Goal: Task Accomplishment & Management: Use online tool/utility

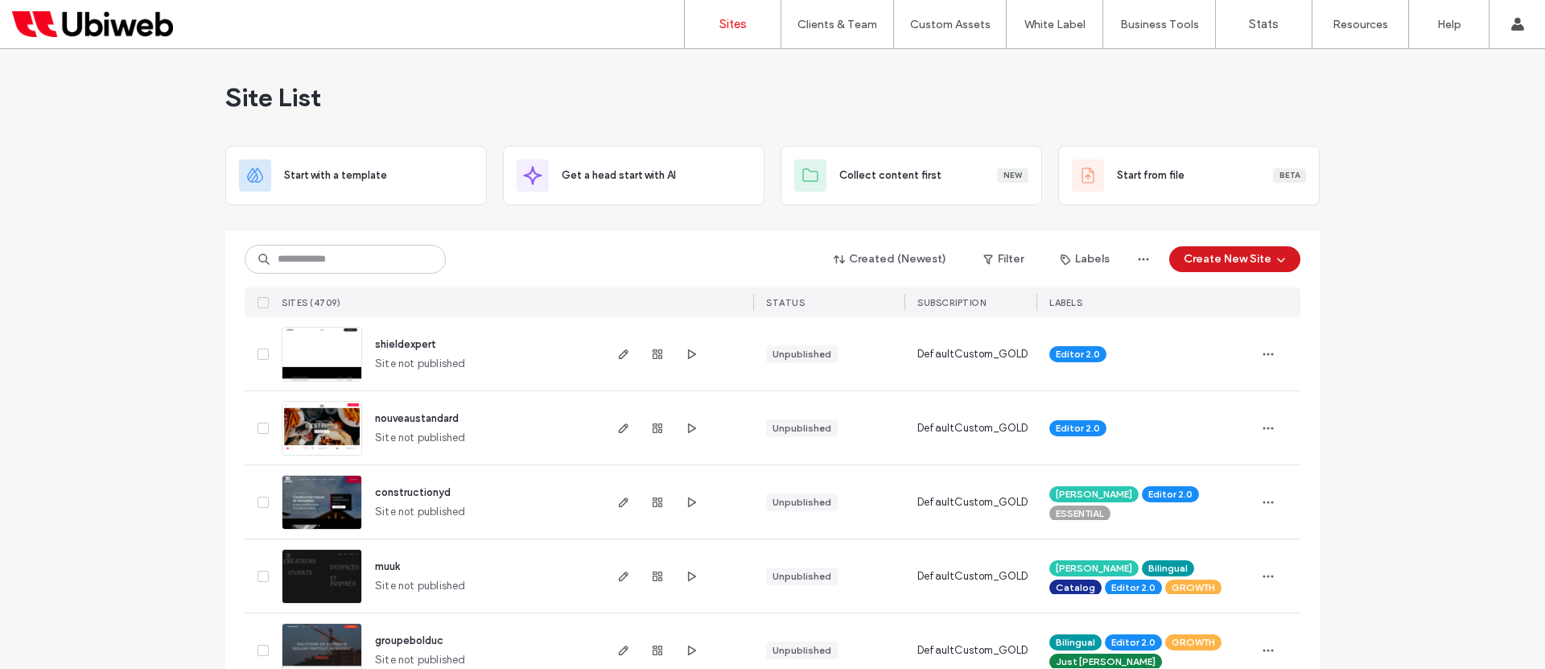
click at [1251, 254] on button "Create New Site" at bounding box center [1234, 259] width 131 height 26
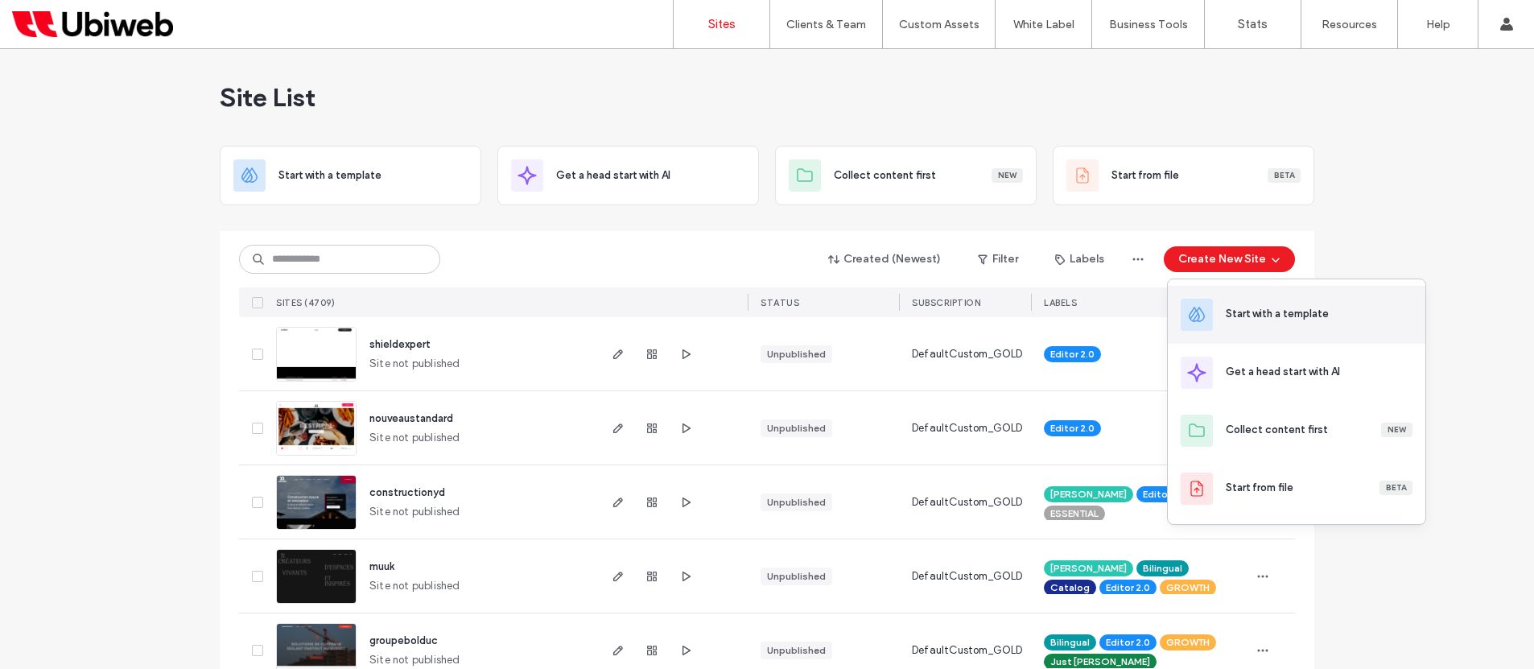
click at [1276, 310] on div "Start with a template" at bounding box center [1277, 314] width 103 height 16
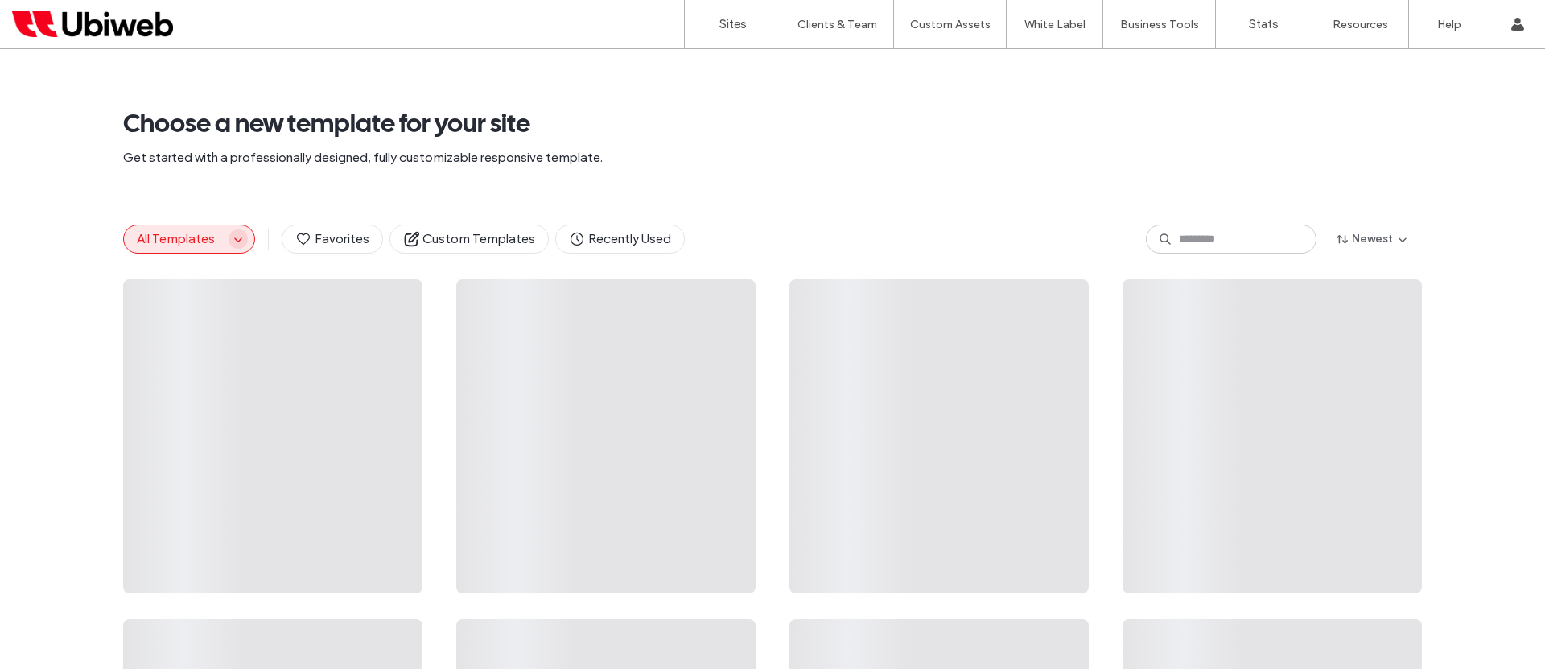
click at [218, 243] on button "All Templates" at bounding box center [176, 238] width 105 height 27
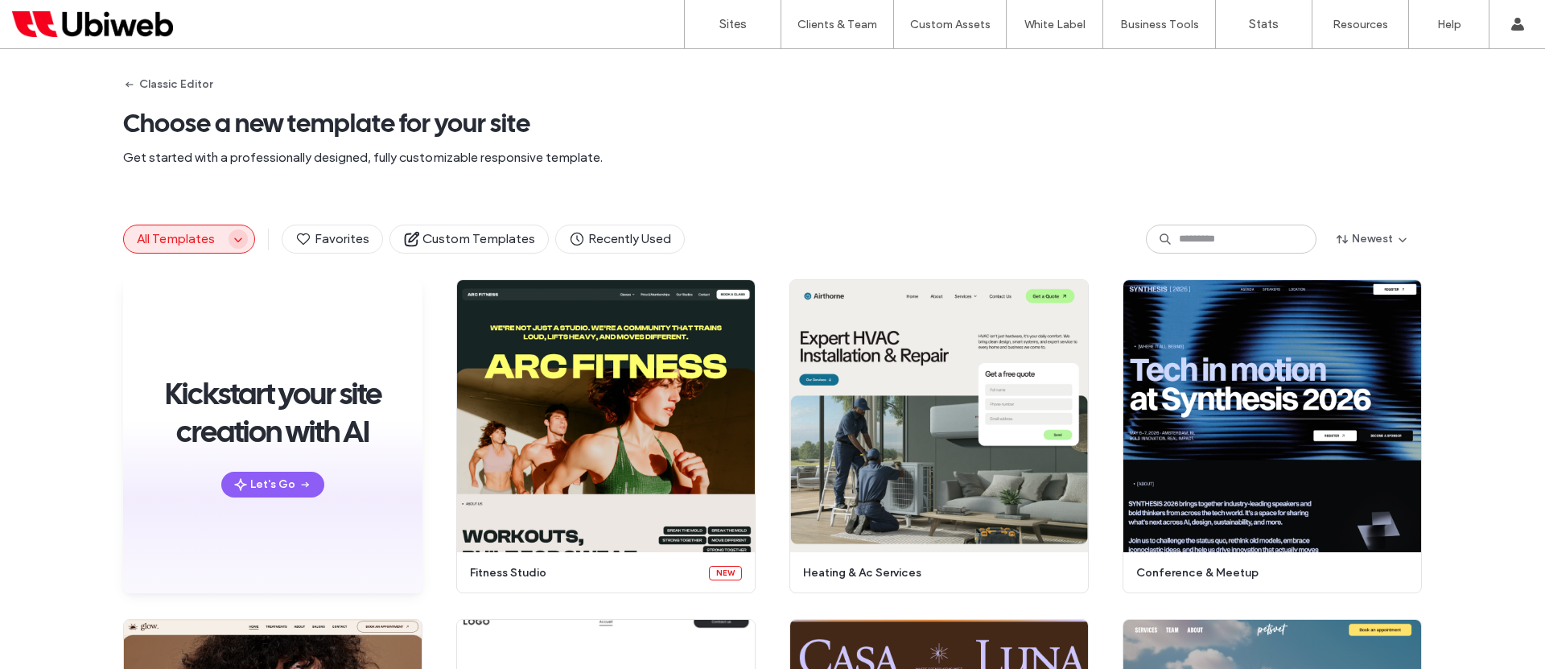
click at [232, 239] on icon "button" at bounding box center [238, 239] width 13 height 13
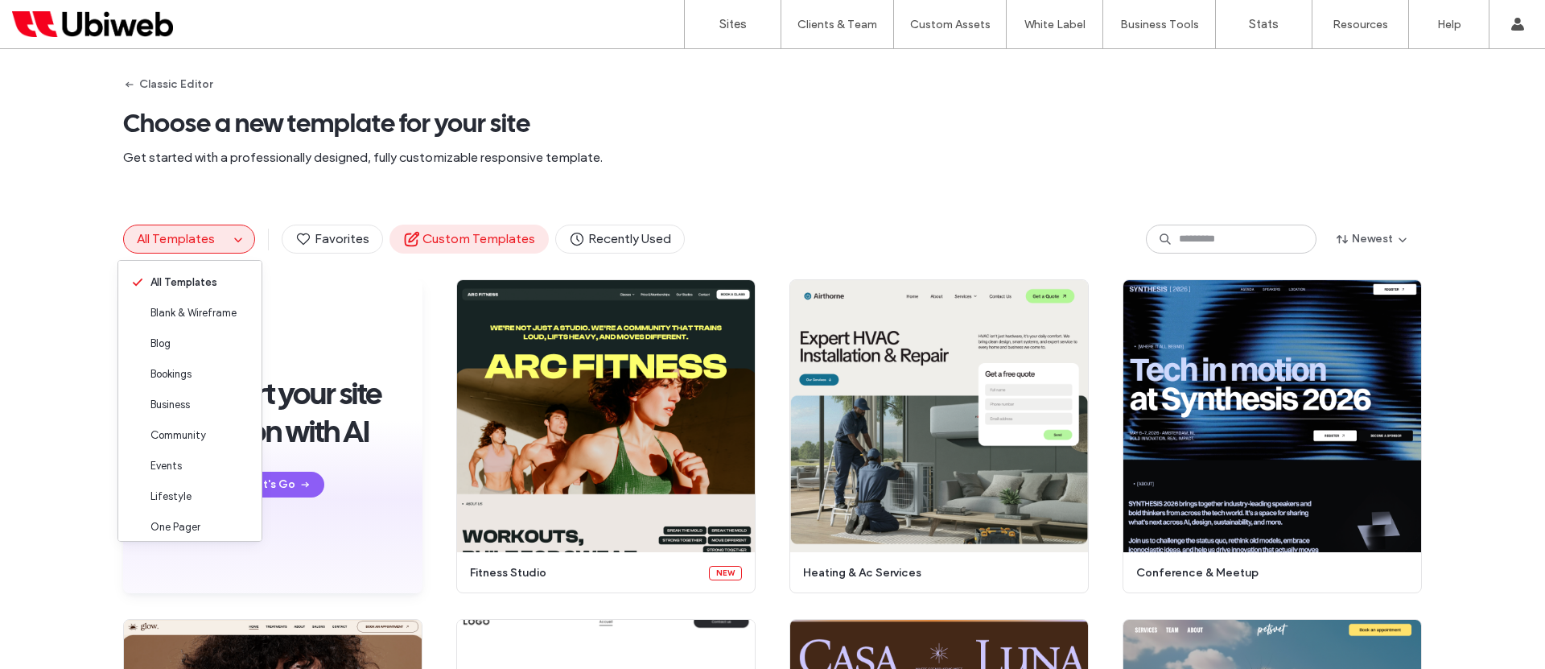
click at [500, 236] on span "Custom Templates" at bounding box center [469, 239] width 132 height 18
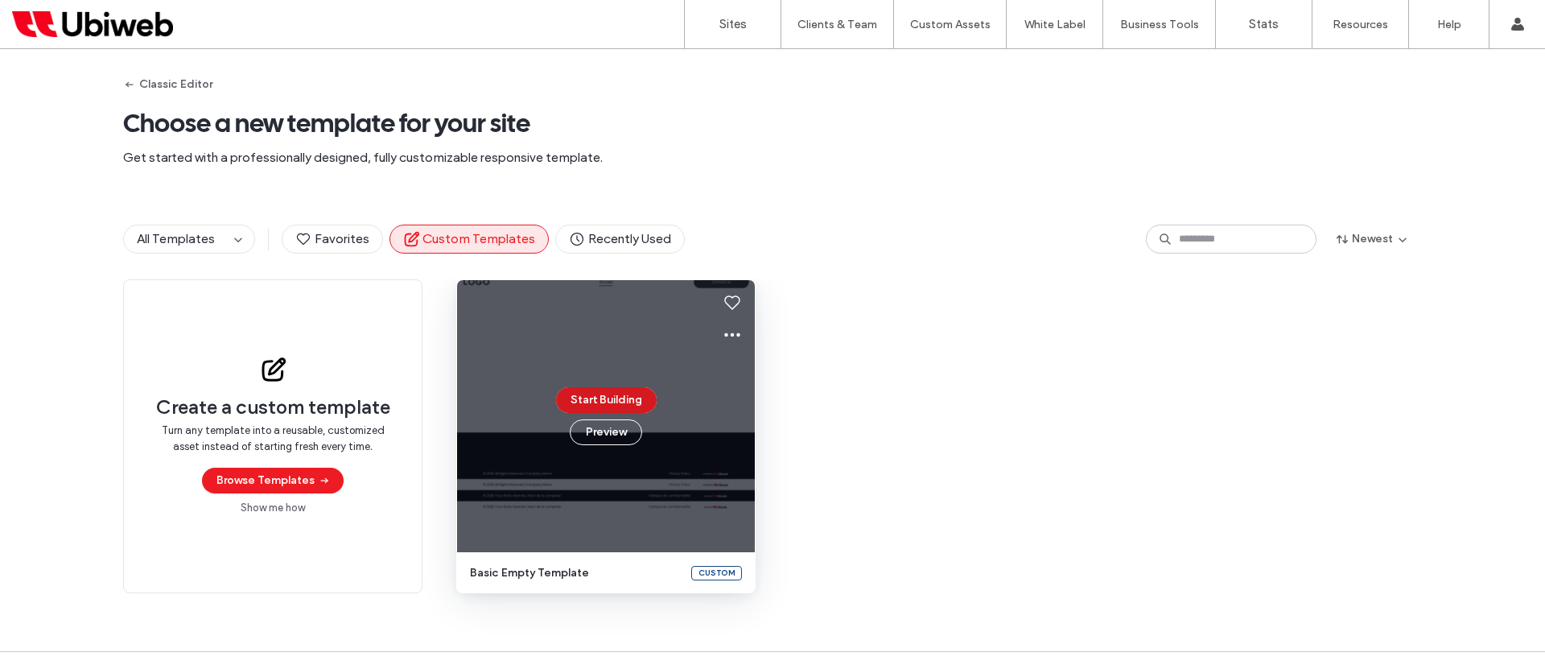
click at [591, 394] on button "Start Building" at bounding box center [606, 400] width 101 height 26
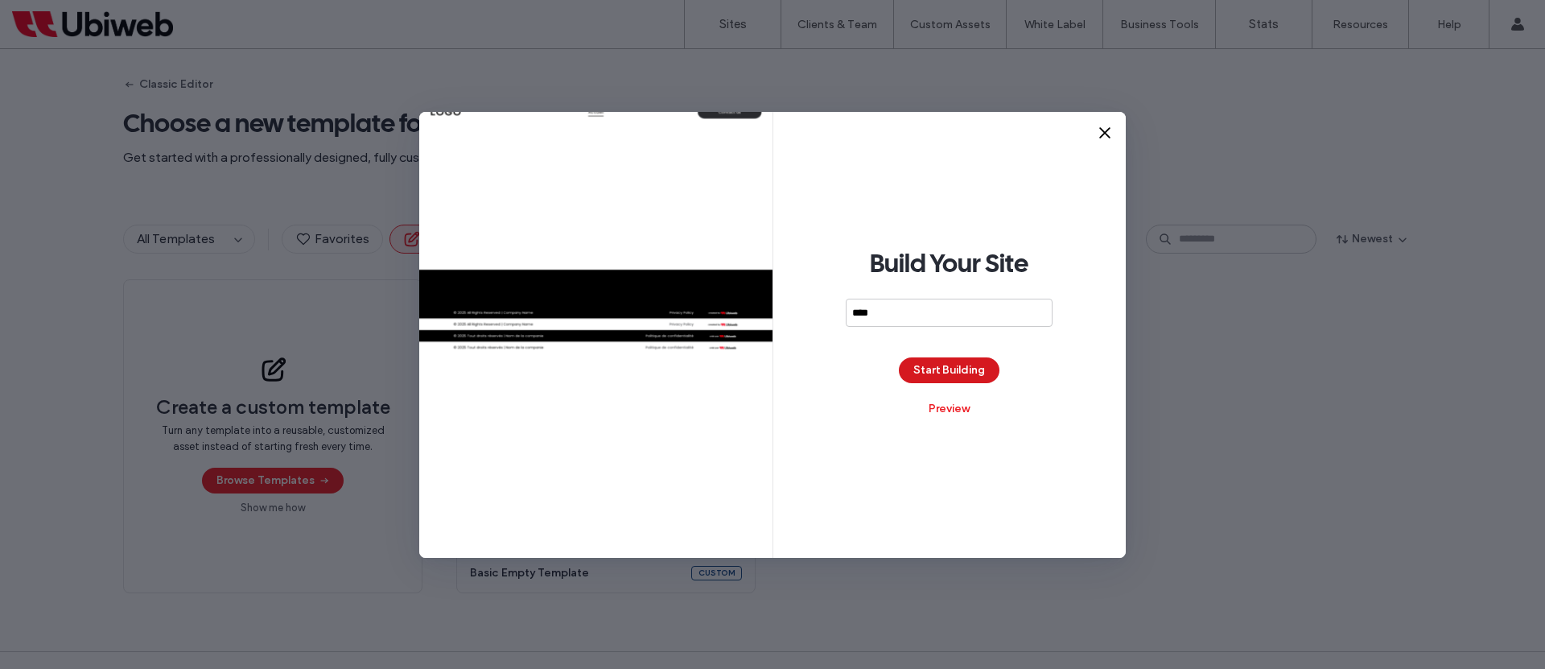
type input "****"
click at [929, 364] on button "Start Building" at bounding box center [949, 370] width 101 height 26
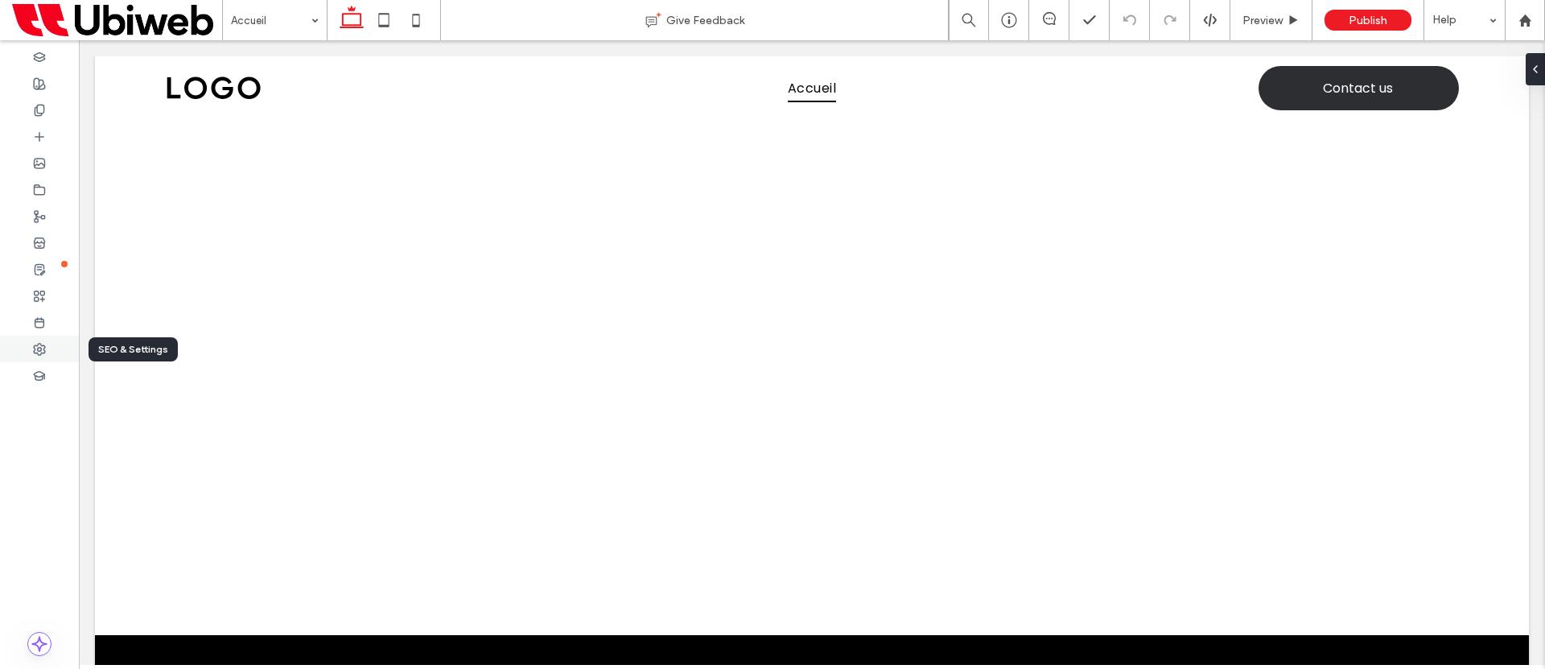
click at [33, 351] on icon at bounding box center [39, 349] width 13 height 13
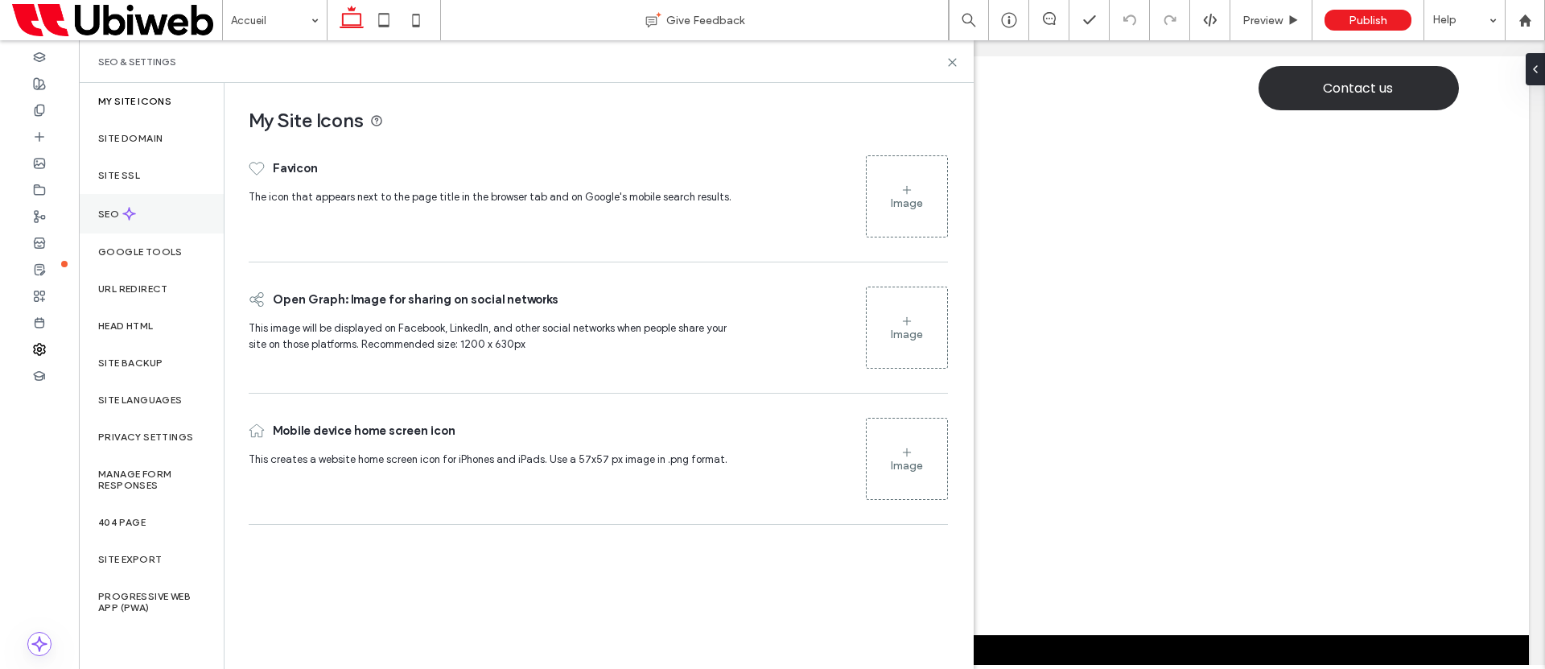
click at [146, 216] on div "SEO" at bounding box center [151, 213] width 145 height 39
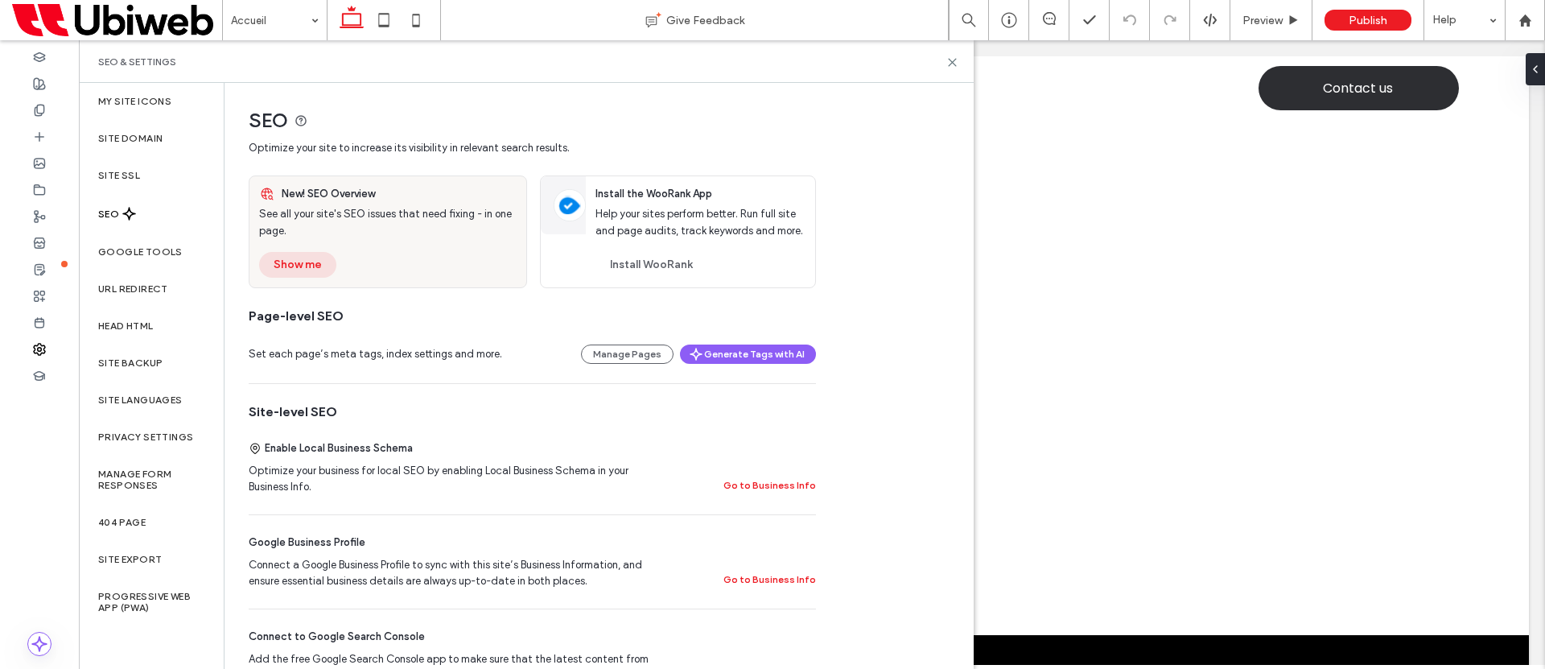
click at [288, 254] on button "Show me" at bounding box center [297, 265] width 77 height 26
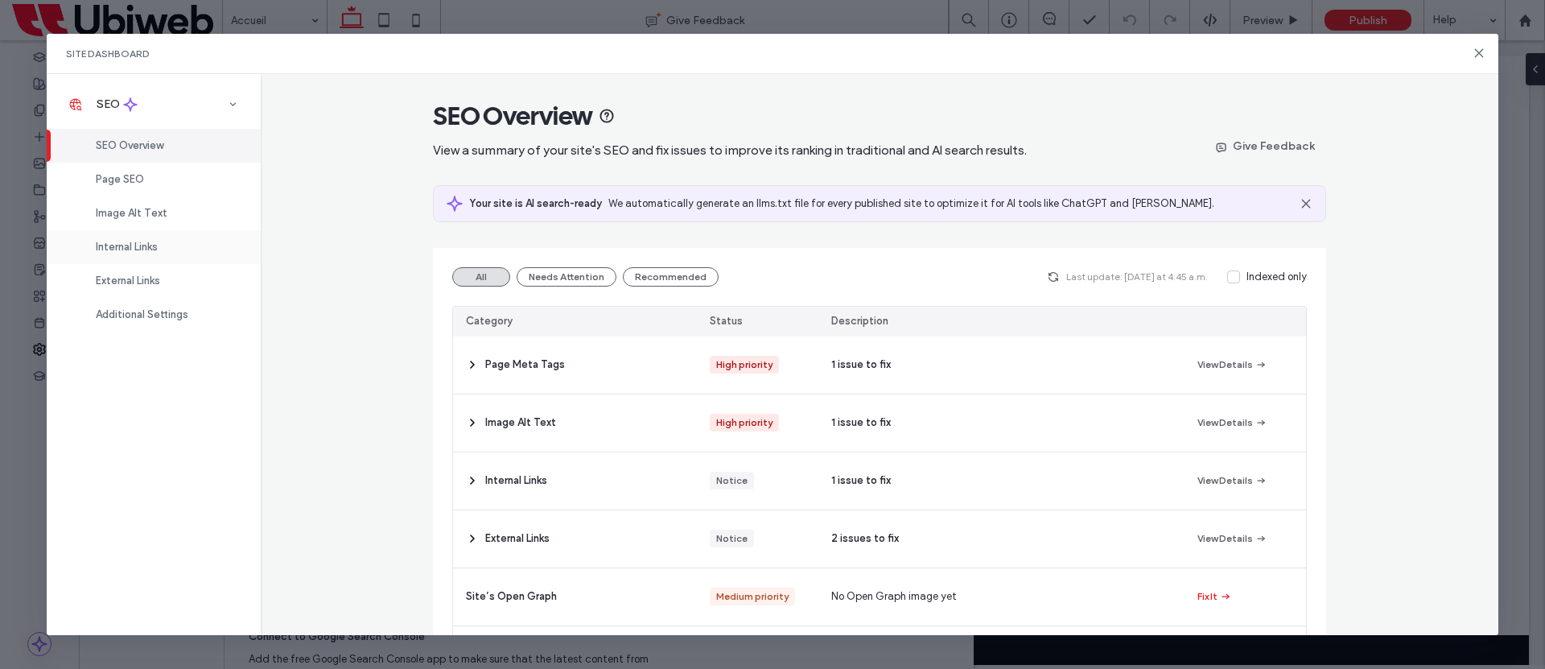
click at [150, 253] on div "Internal Links" at bounding box center [154, 247] width 214 height 34
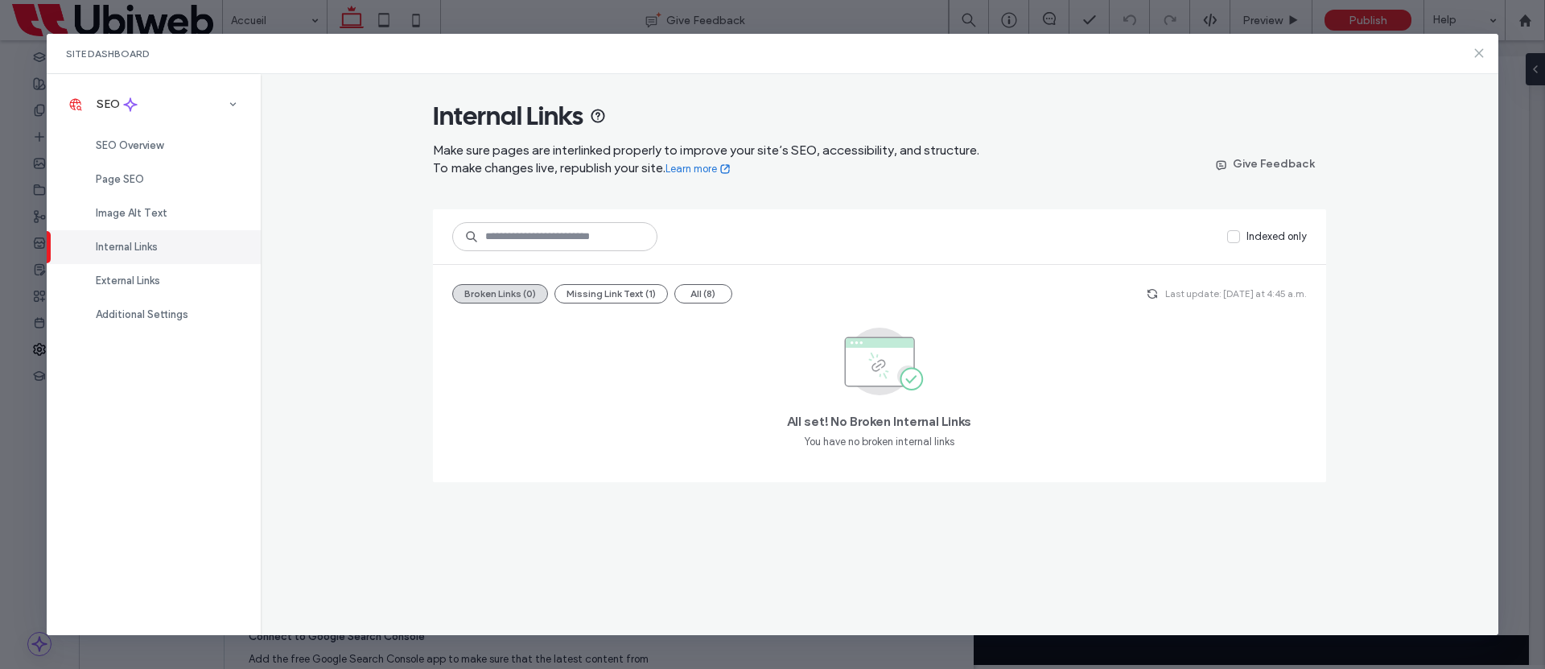
click at [1481, 57] on icon at bounding box center [1479, 53] width 13 height 13
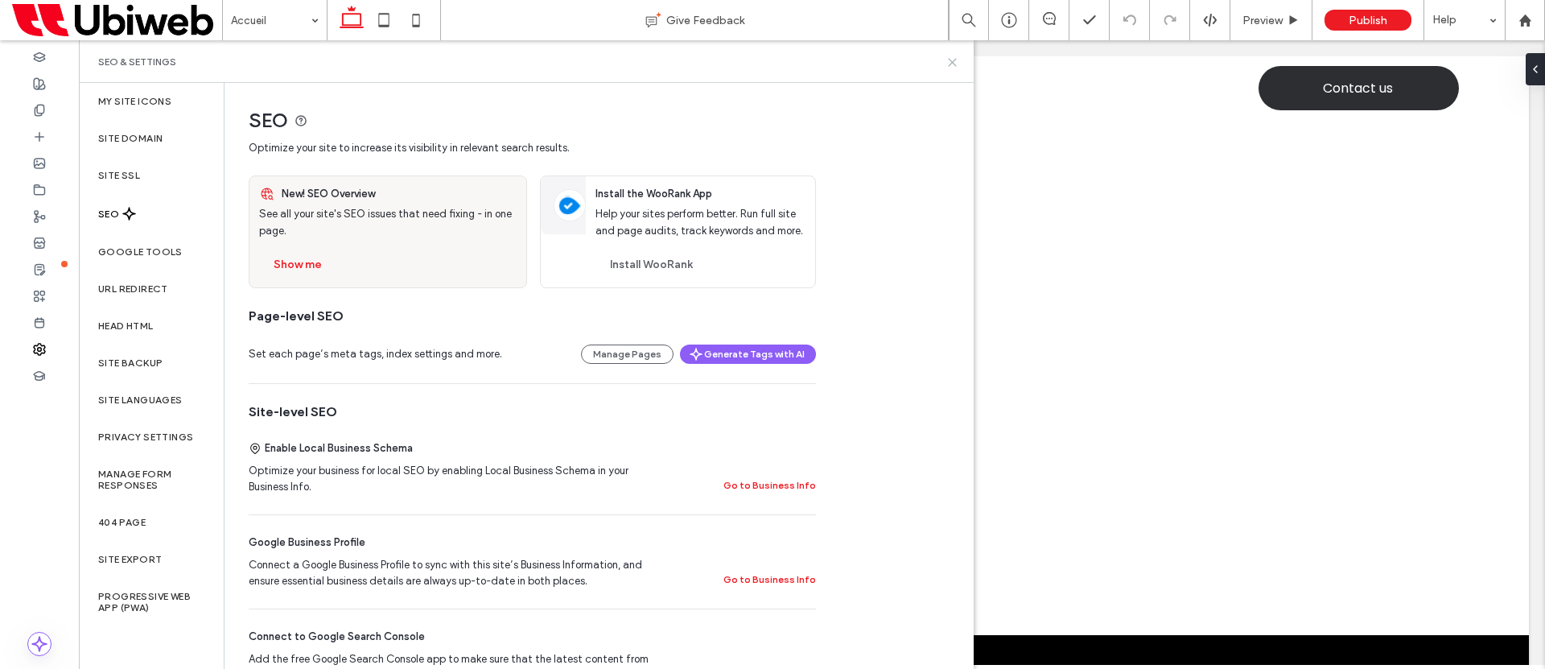
click at [954, 64] on icon at bounding box center [953, 62] width 12 height 12
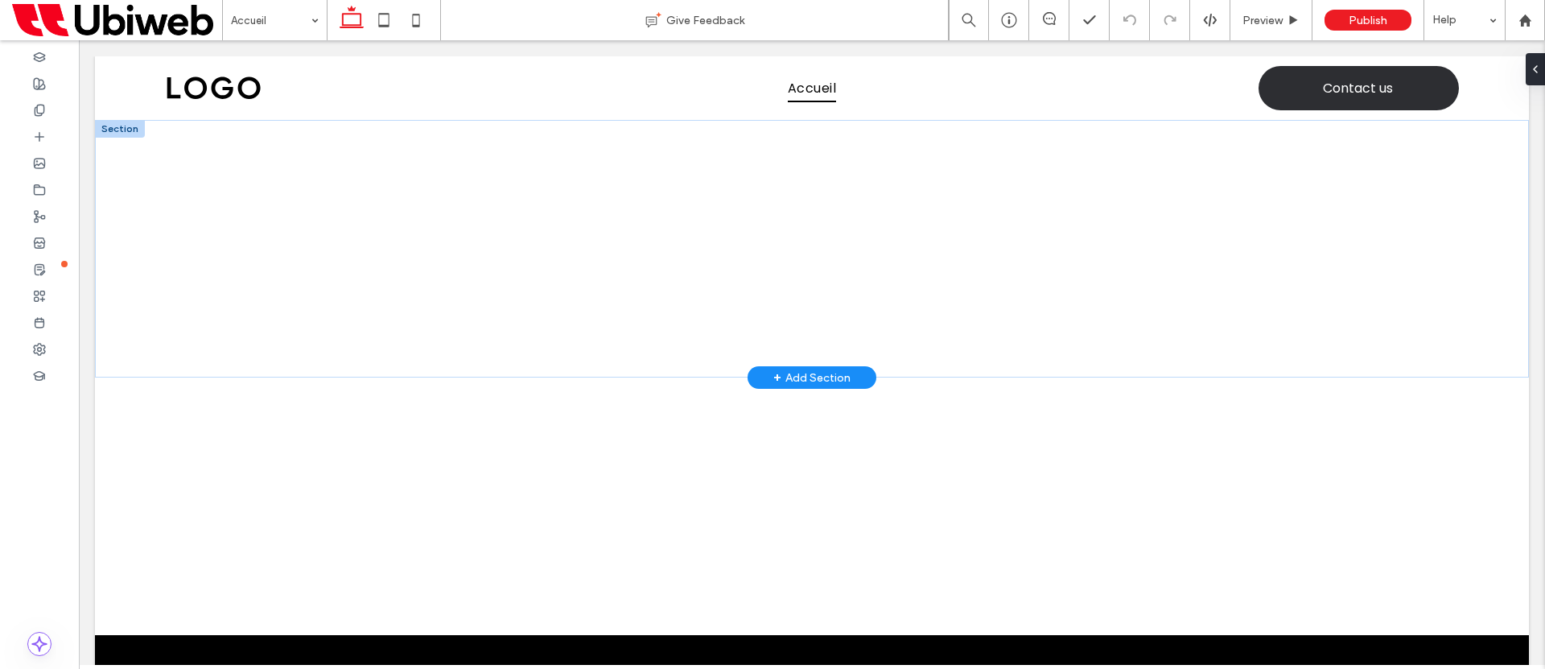
click at [790, 373] on div "+ Add Section" at bounding box center [811, 378] width 77 height 18
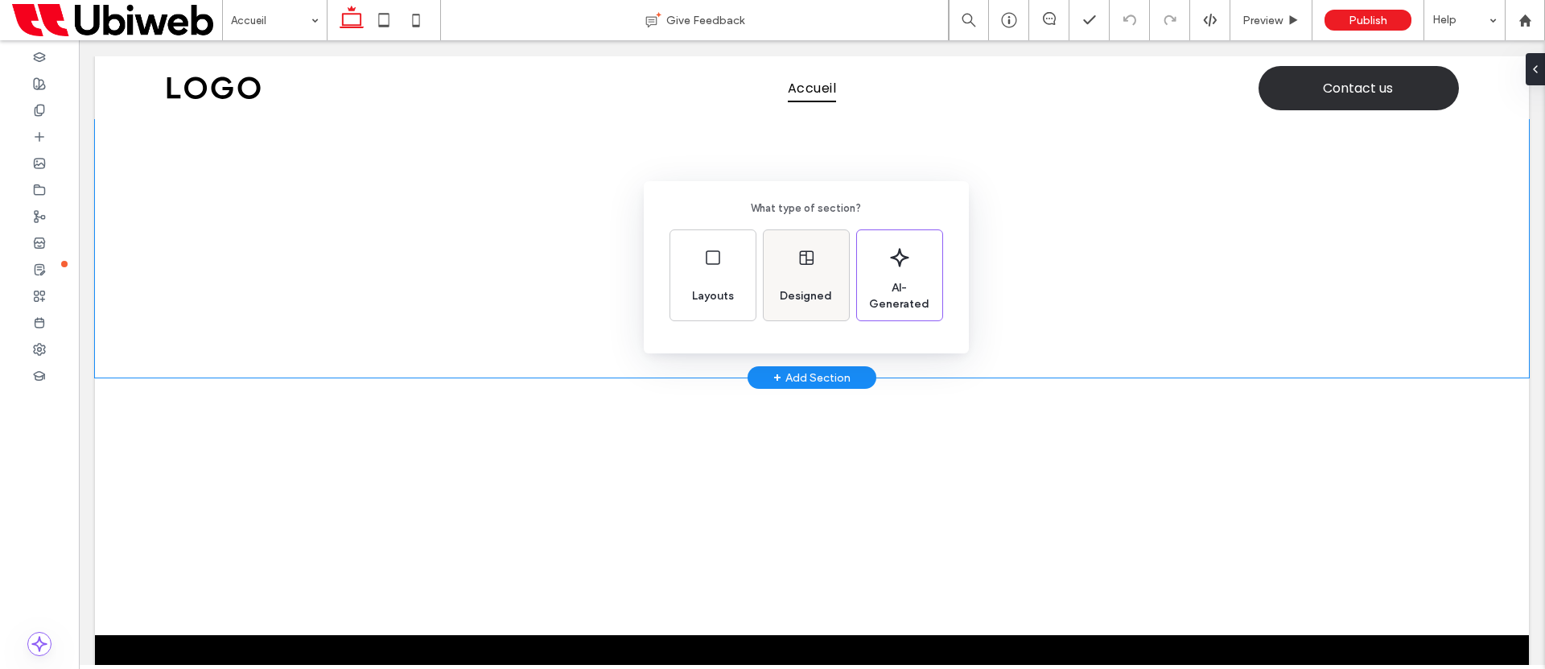
click at [787, 311] on div "Designed" at bounding box center [805, 295] width 65 height 35
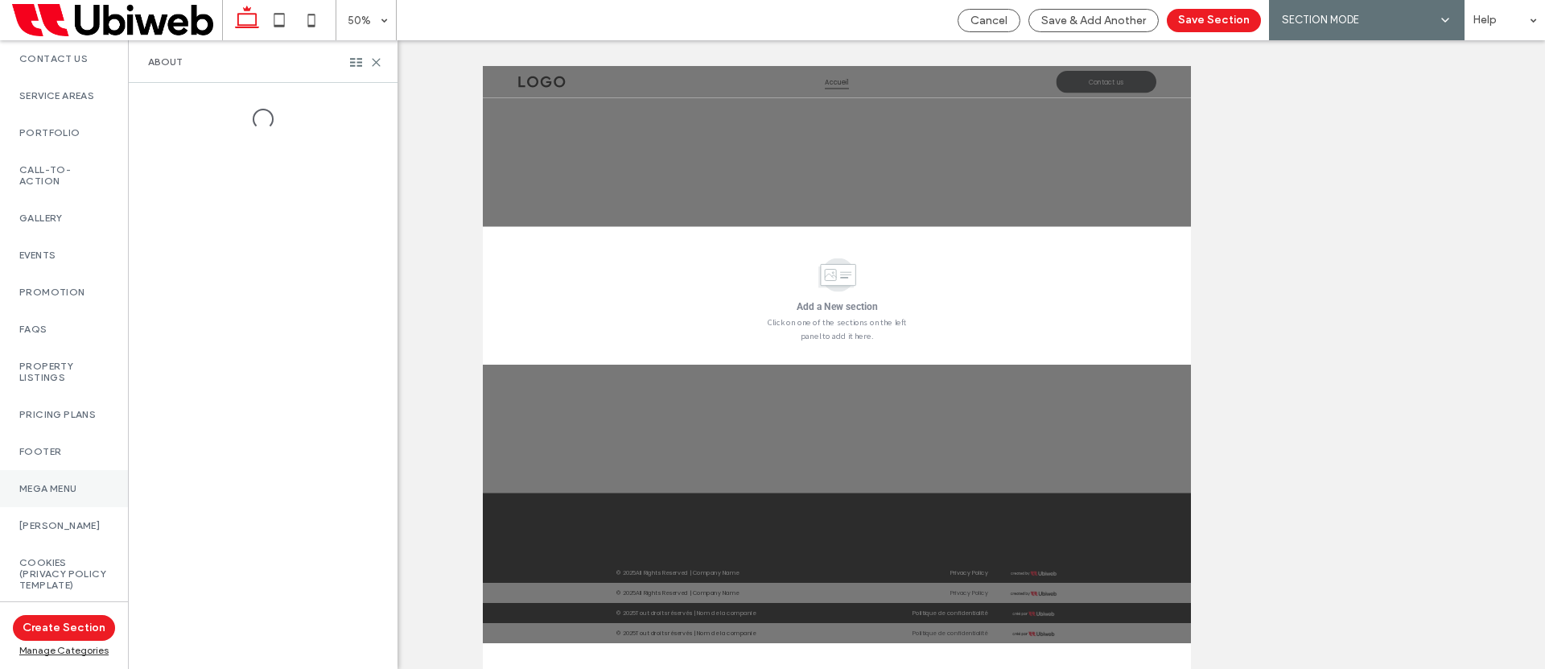
scroll to position [910, 0]
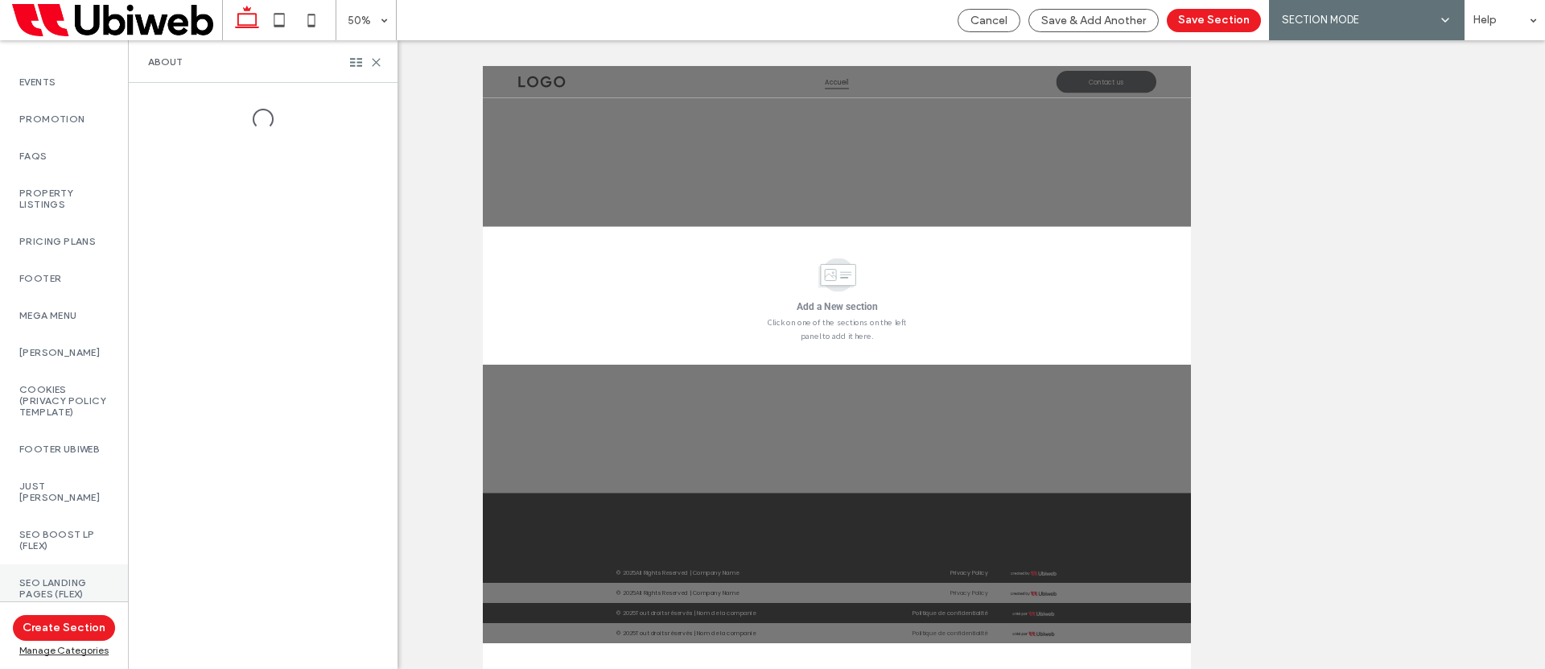
click at [42, 579] on label "SEO LANDING PAGES (Flex)" at bounding box center [63, 588] width 89 height 23
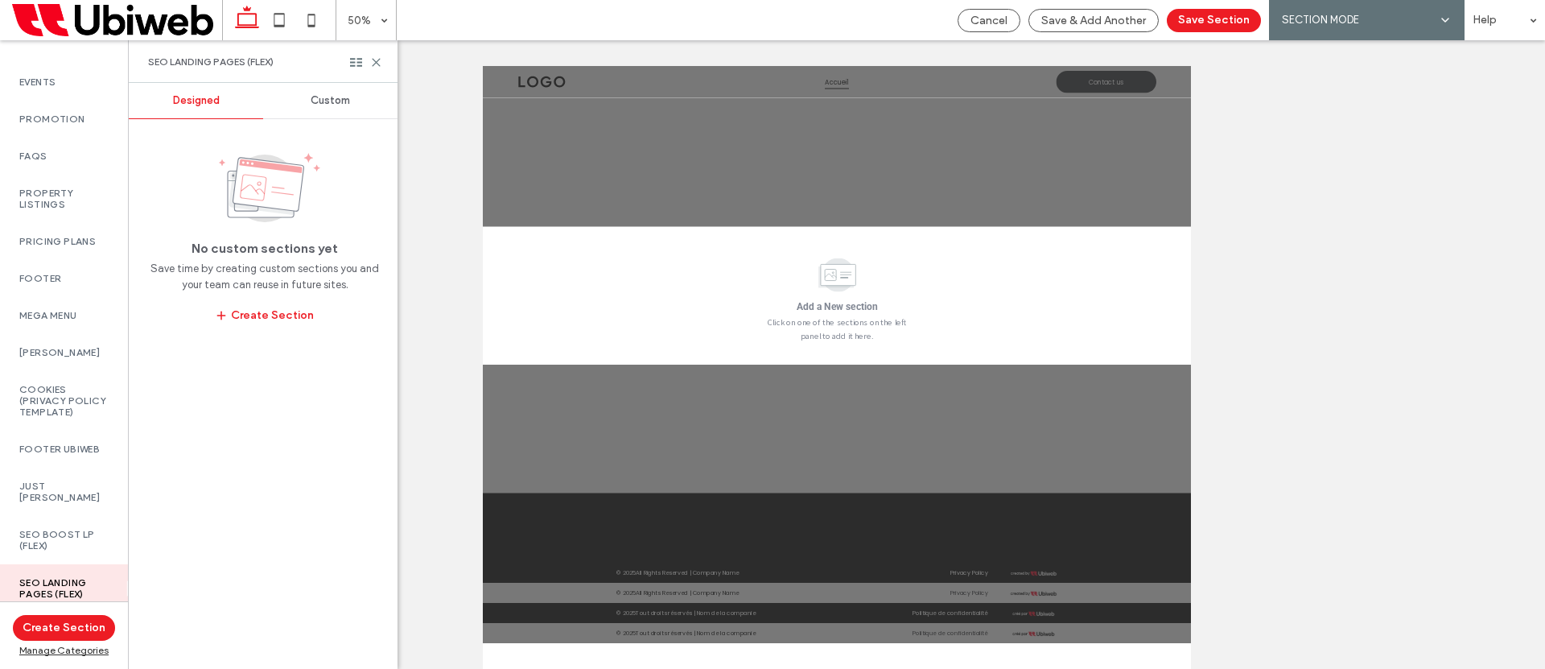
click at [317, 102] on span "Custom" at bounding box center [330, 100] width 39 height 13
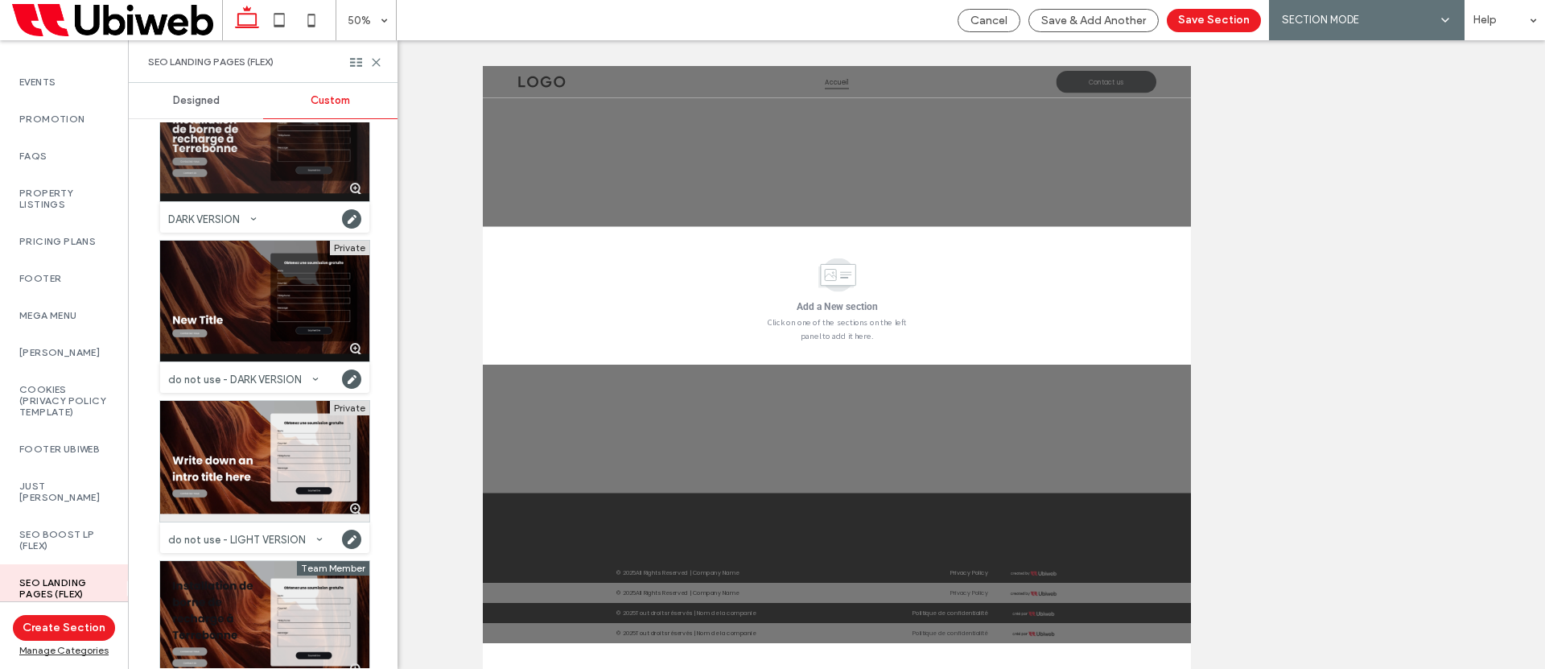
scroll to position [0, 0]
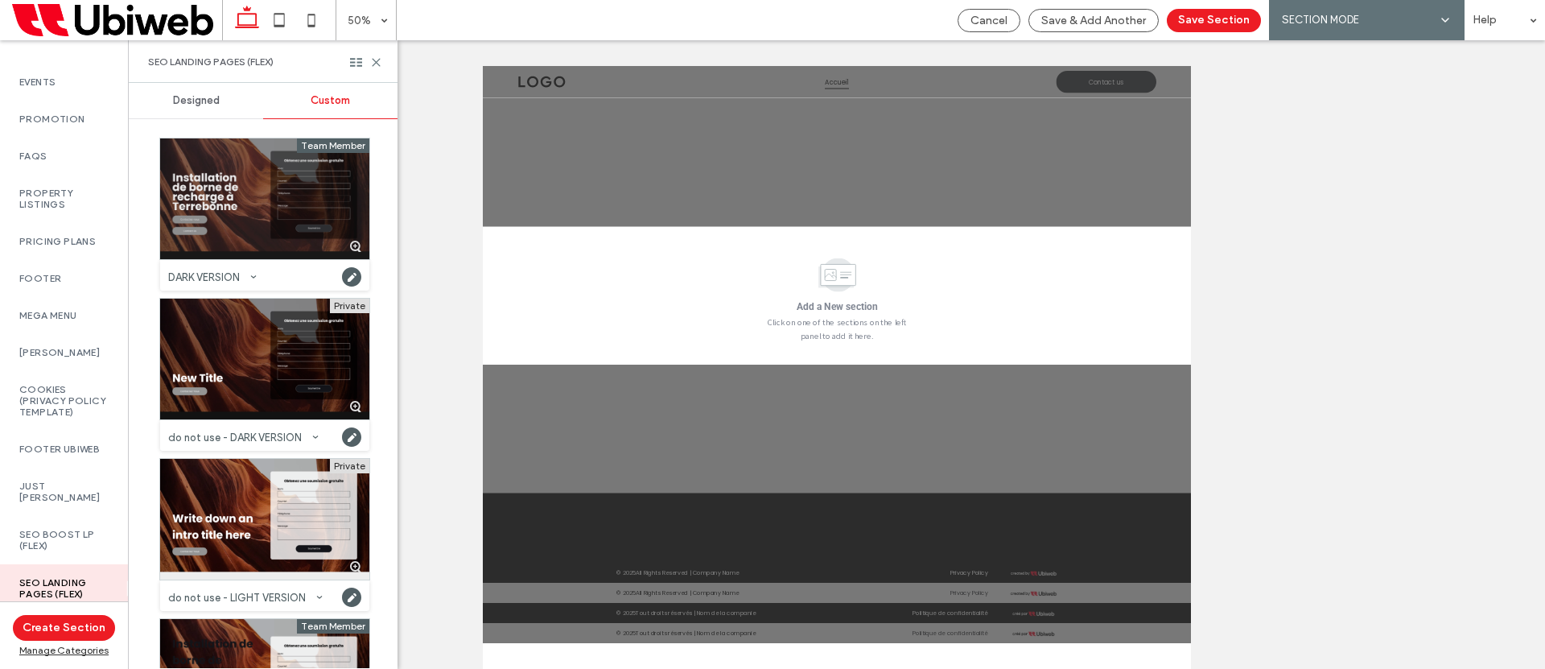
click at [254, 208] on div at bounding box center [264, 198] width 209 height 121
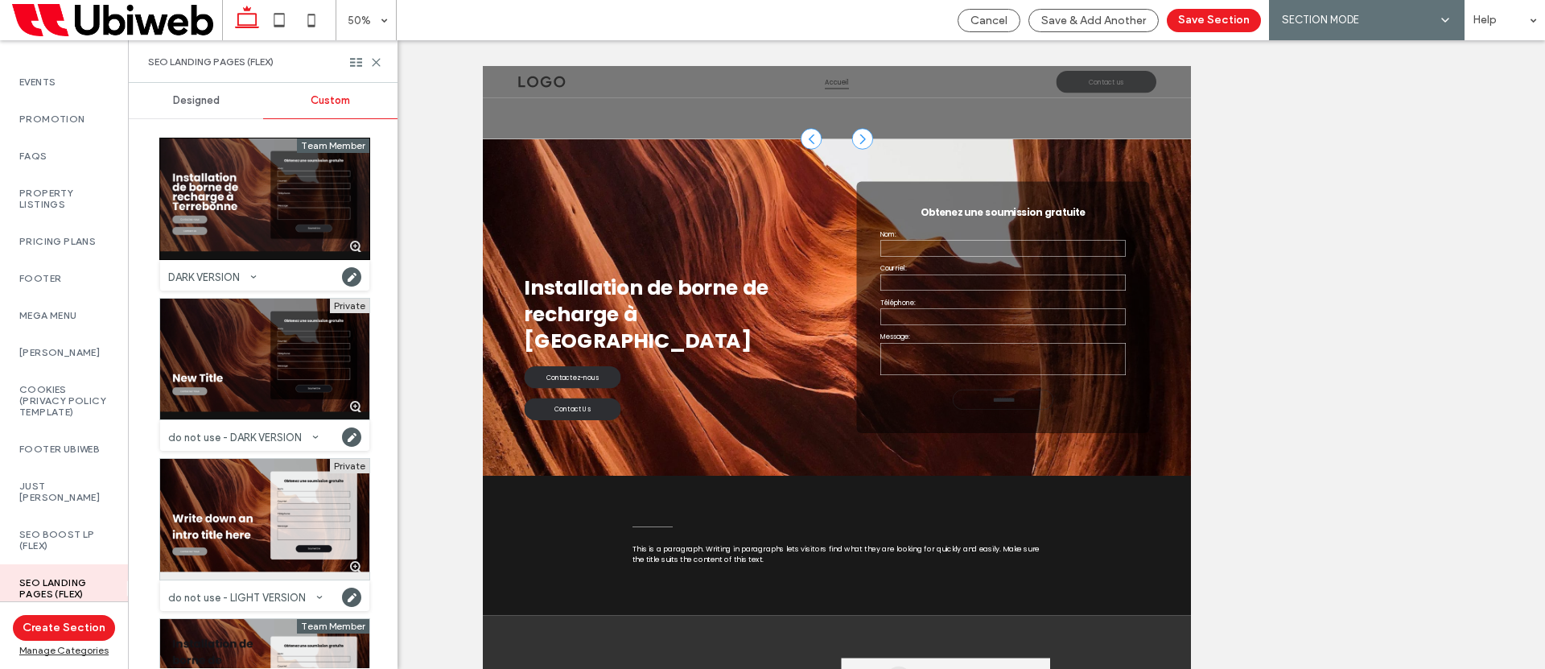
scroll to position [192, 0]
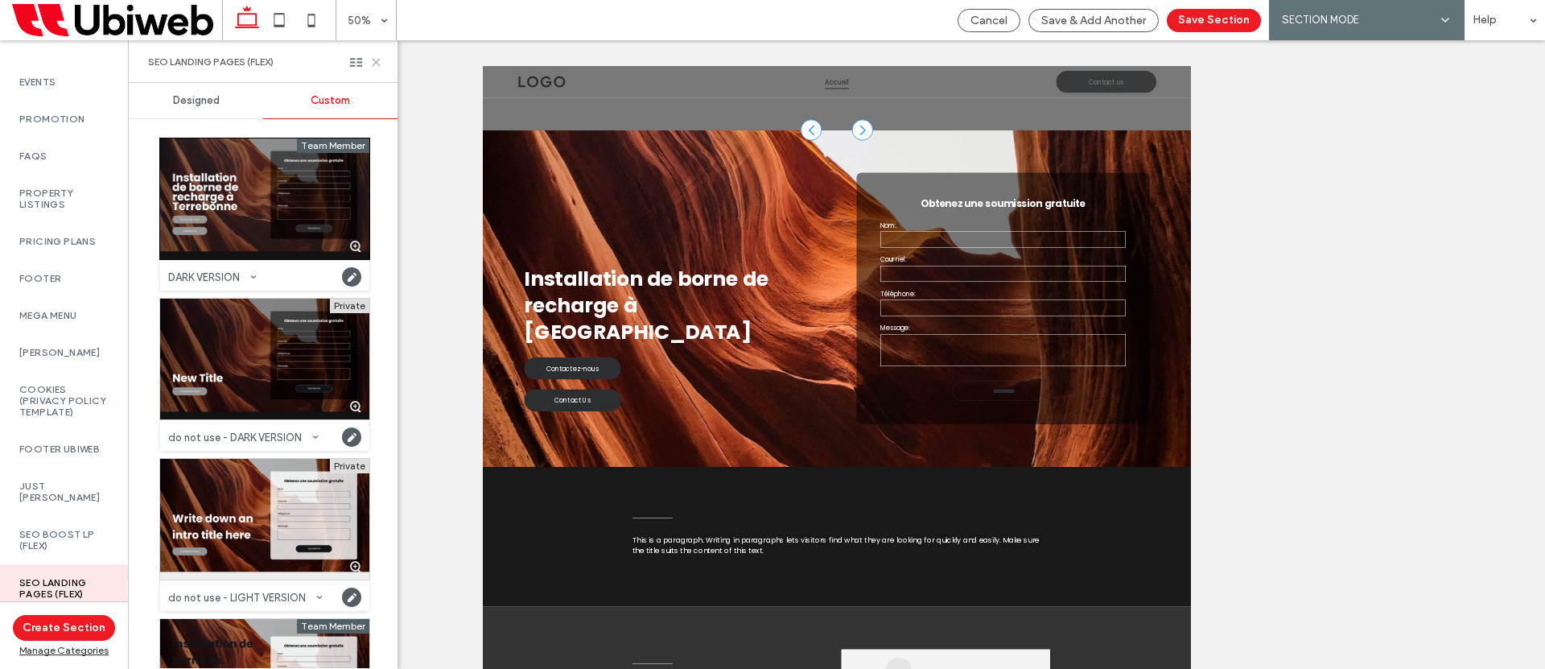
click at [373, 59] on use at bounding box center [376, 62] width 7 height 7
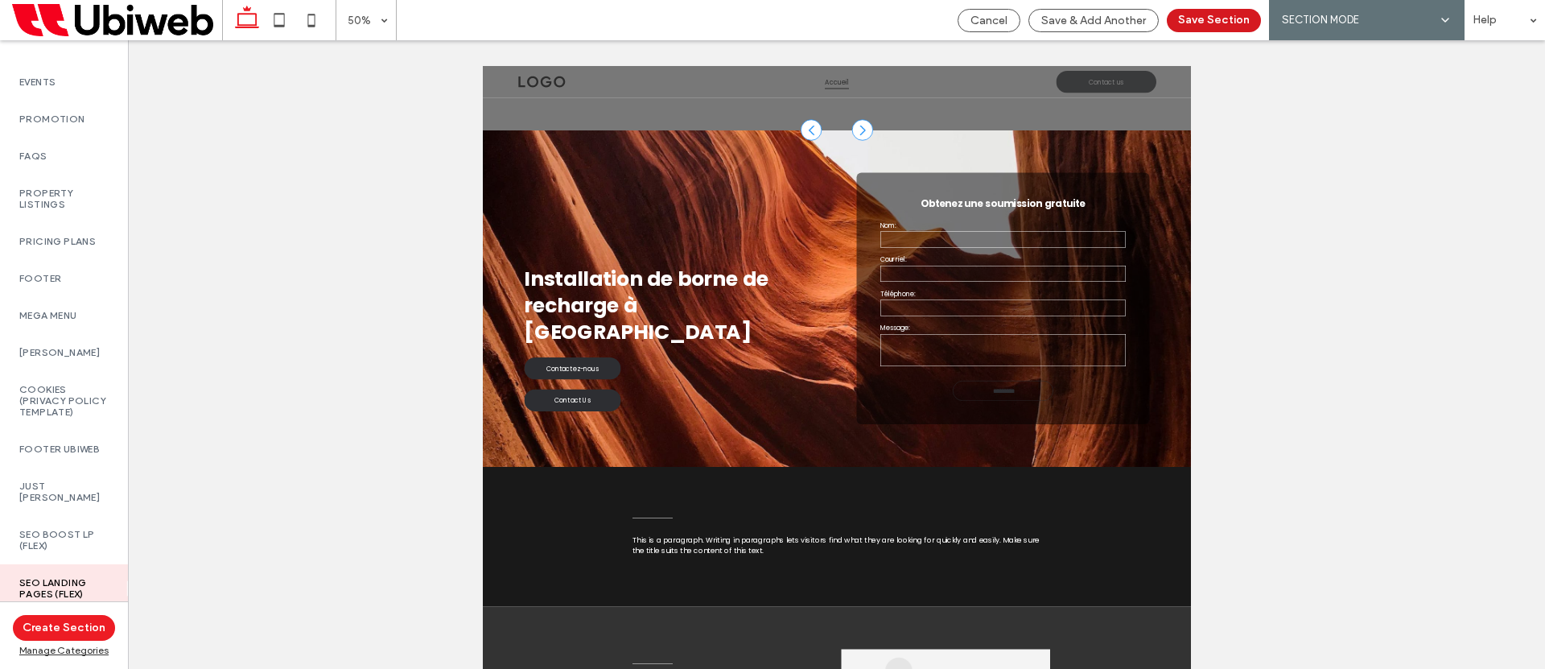
click at [1234, 22] on button "Save Section" at bounding box center [1214, 20] width 94 height 23
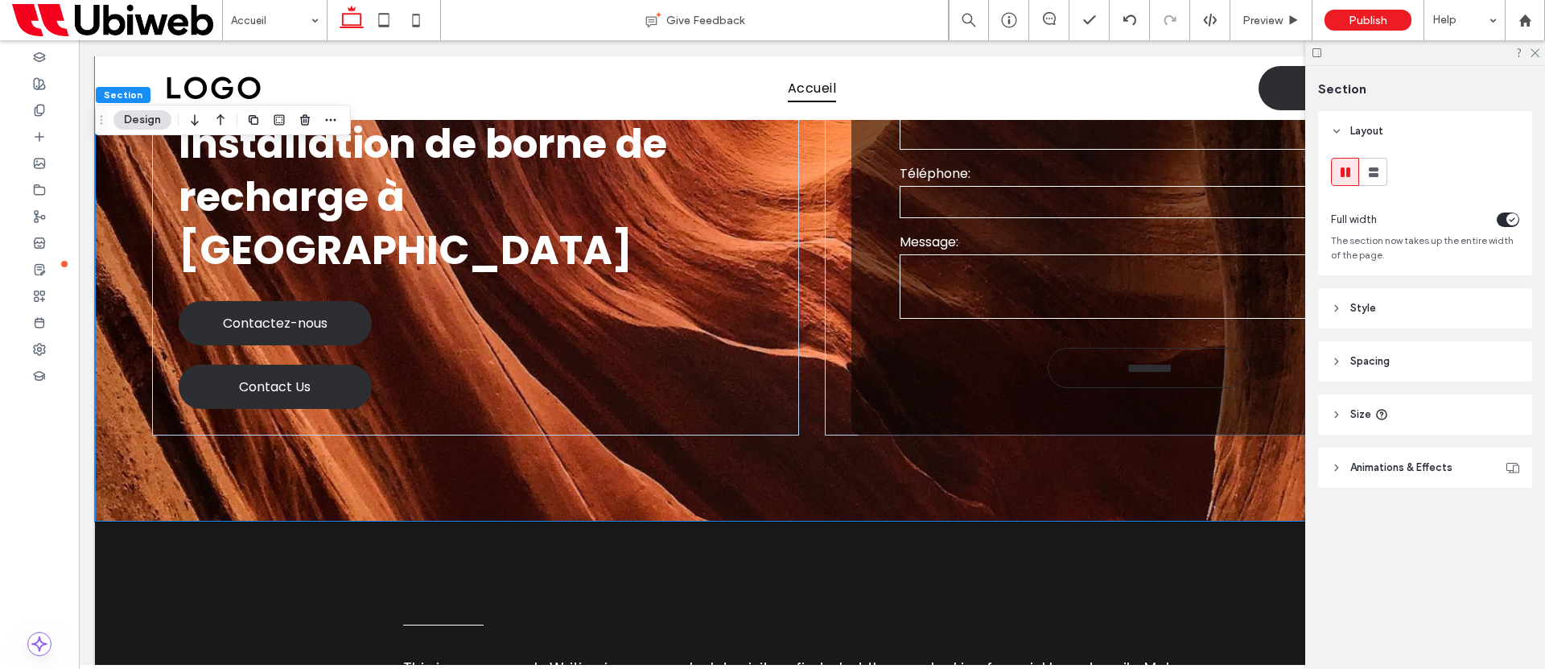
scroll to position [536, 0]
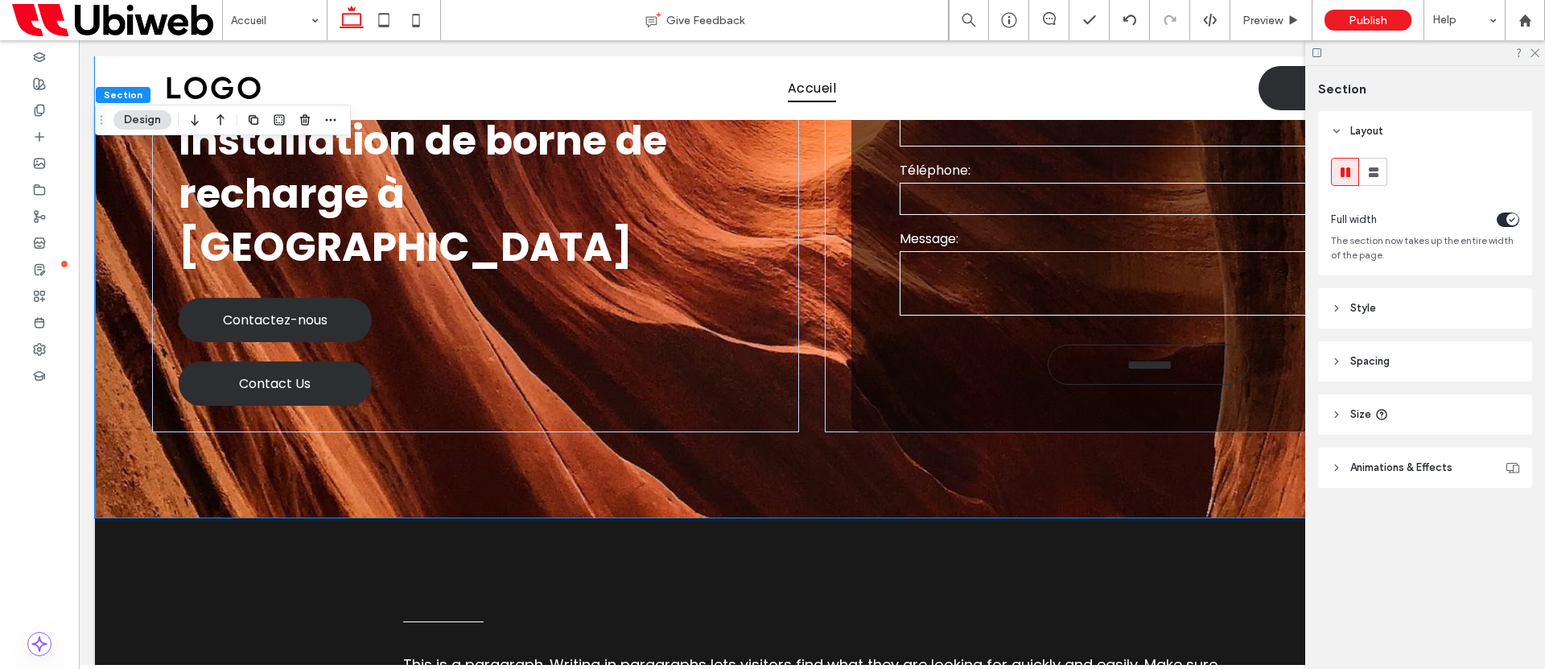
click at [1541, 56] on div at bounding box center [1426, 52] width 240 height 25
click at [1537, 54] on use at bounding box center [1535, 53] width 9 height 9
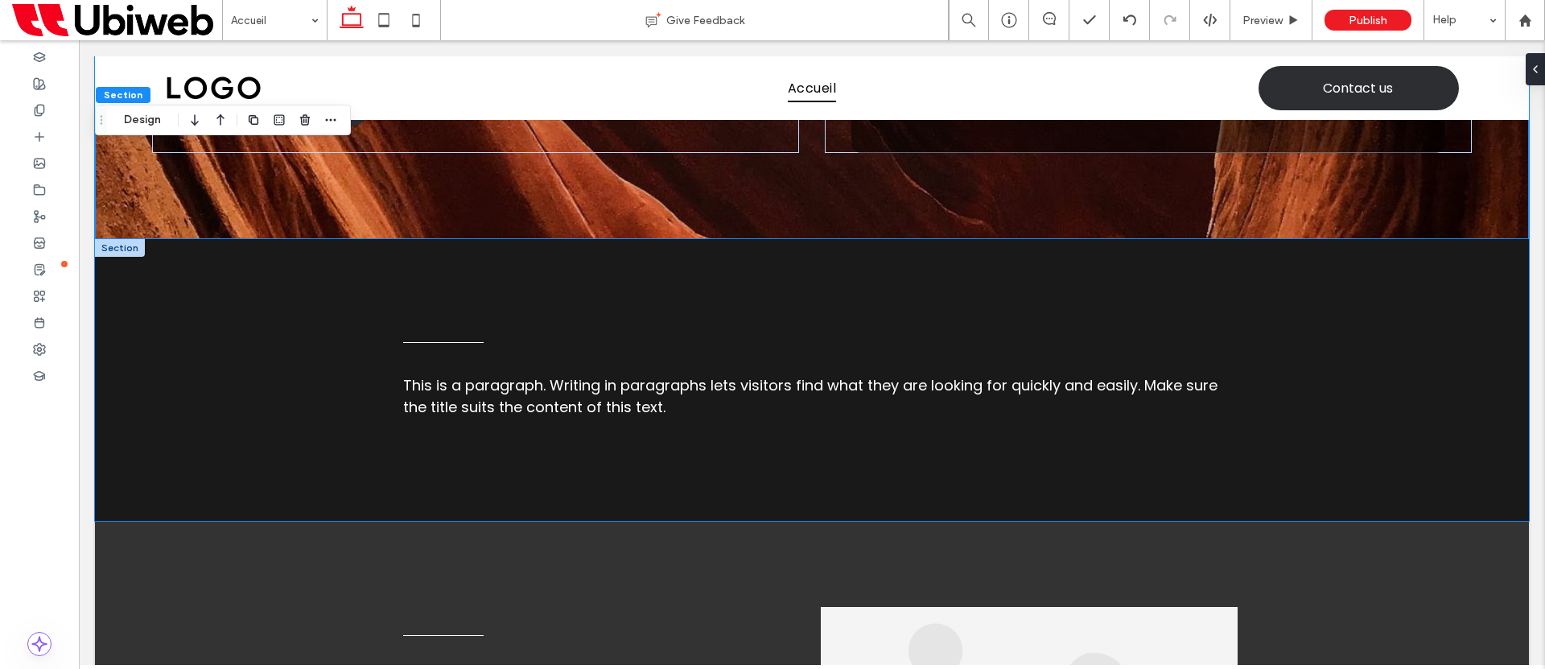
scroll to position [822, 0]
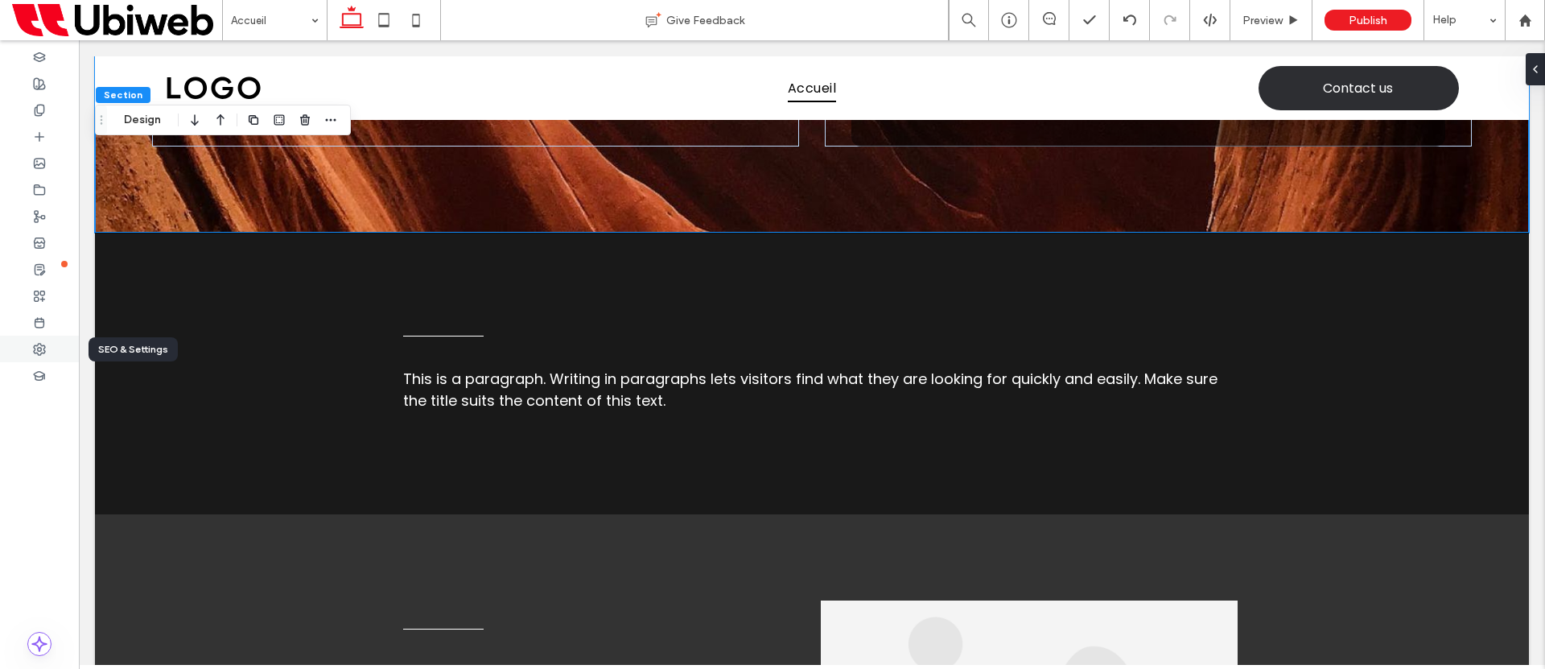
click at [43, 348] on use at bounding box center [39, 349] width 11 height 11
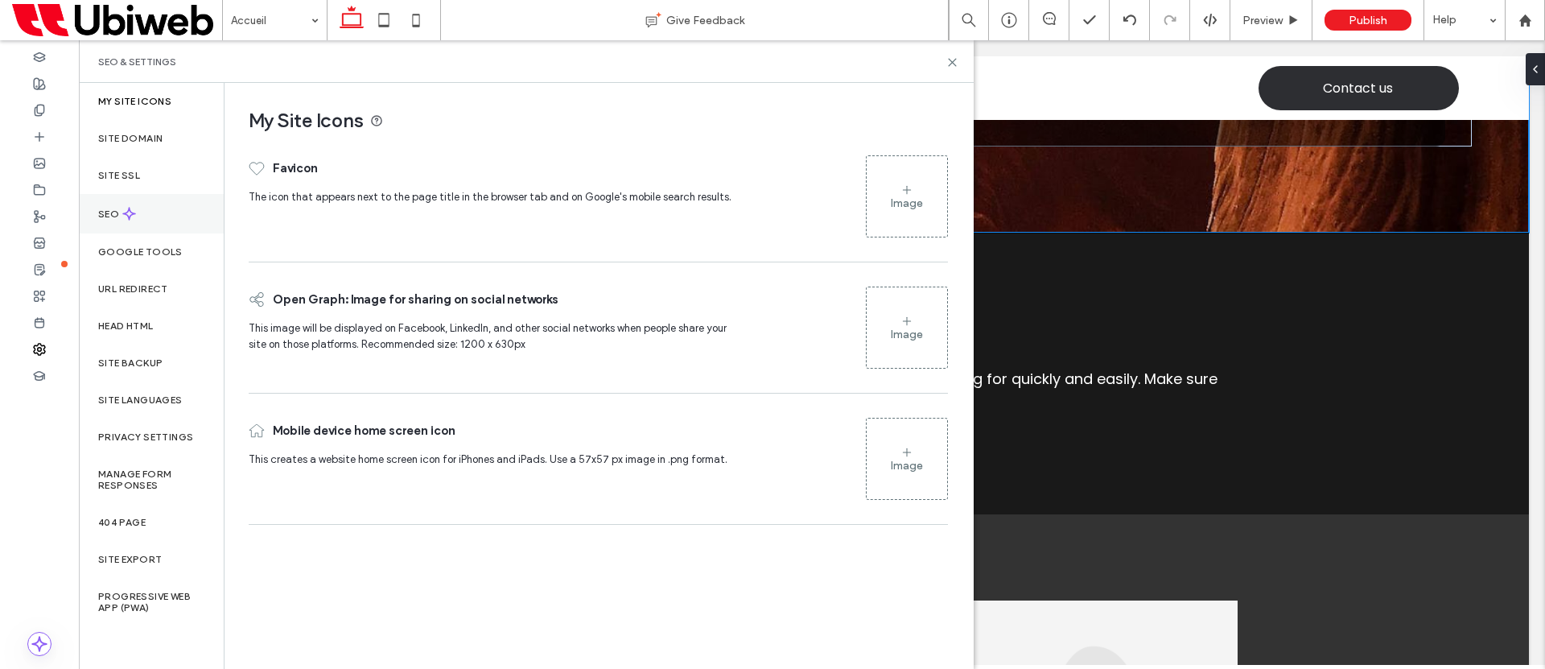
click at [138, 212] on div "SEO" at bounding box center [151, 213] width 145 height 39
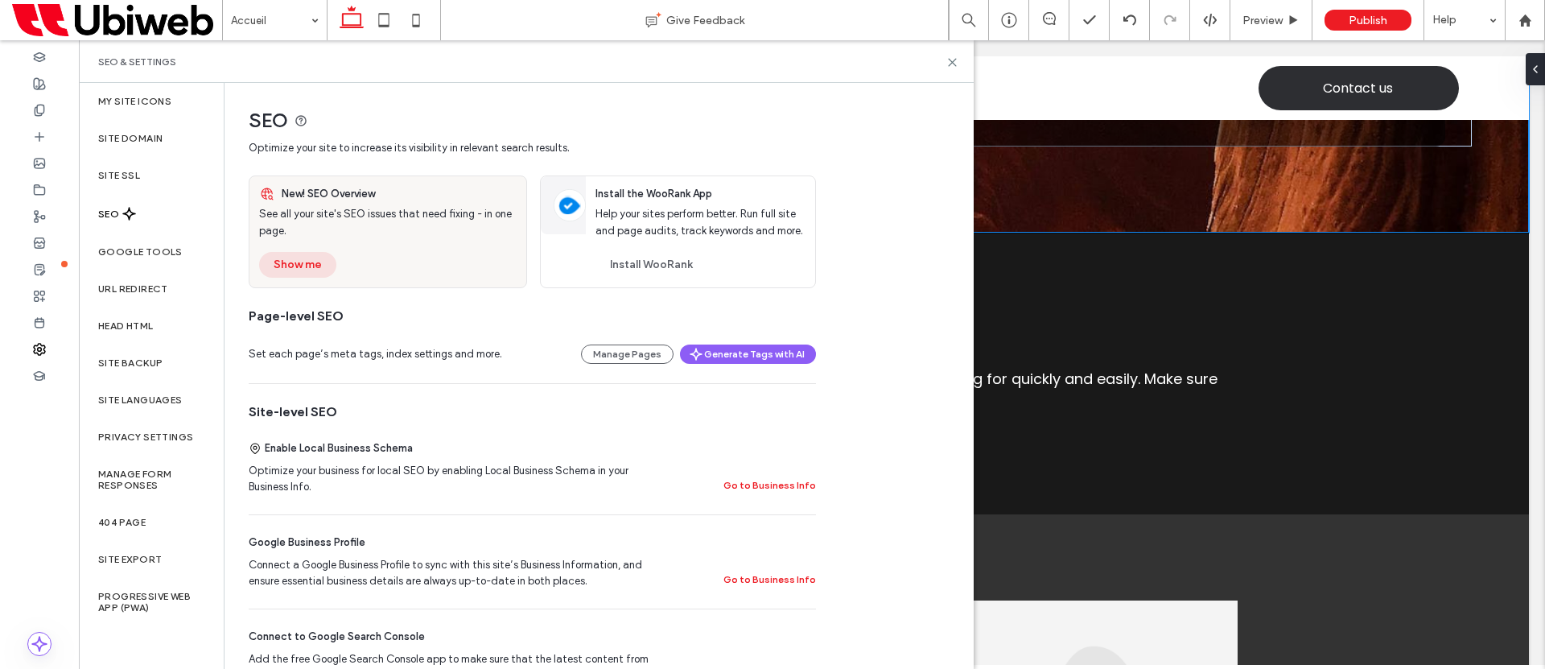
click at [296, 274] on button "Show me" at bounding box center [297, 265] width 77 height 26
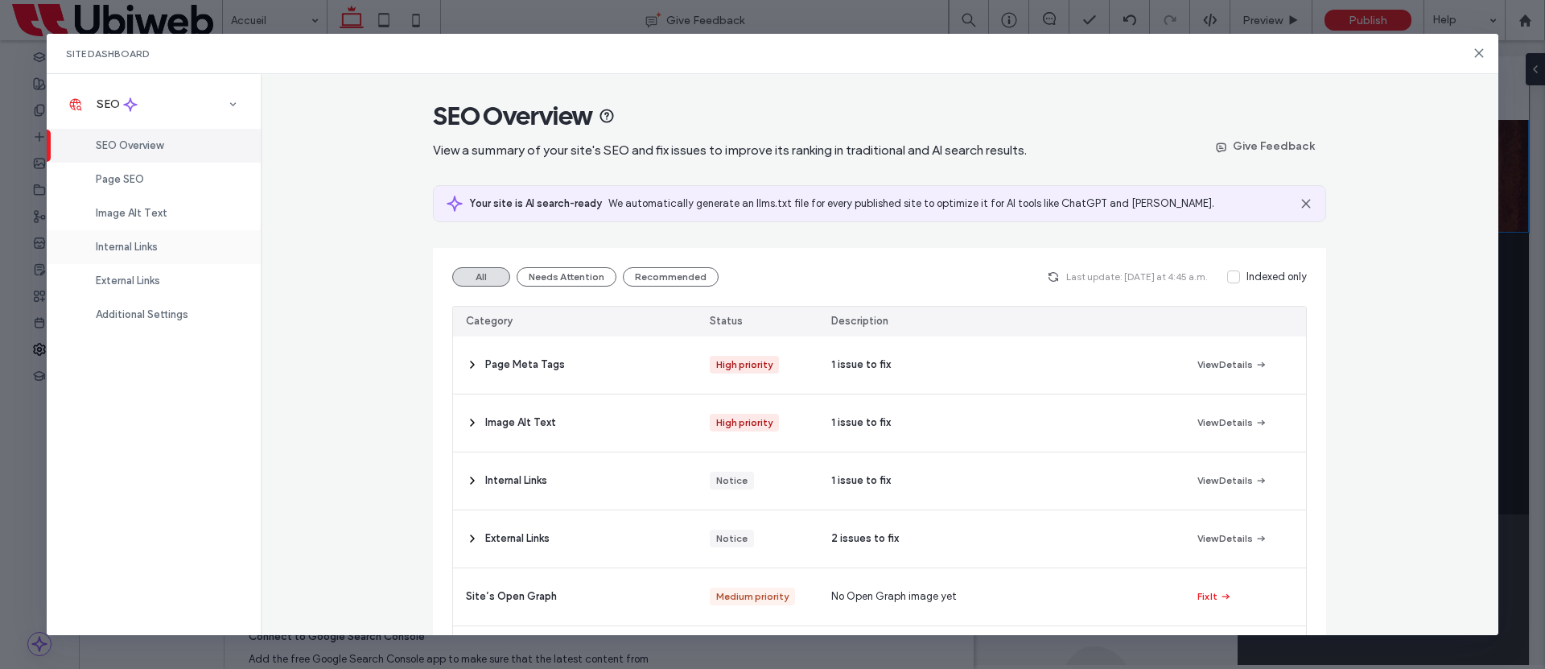
click at [179, 246] on div "Internal Links" at bounding box center [154, 247] width 214 height 34
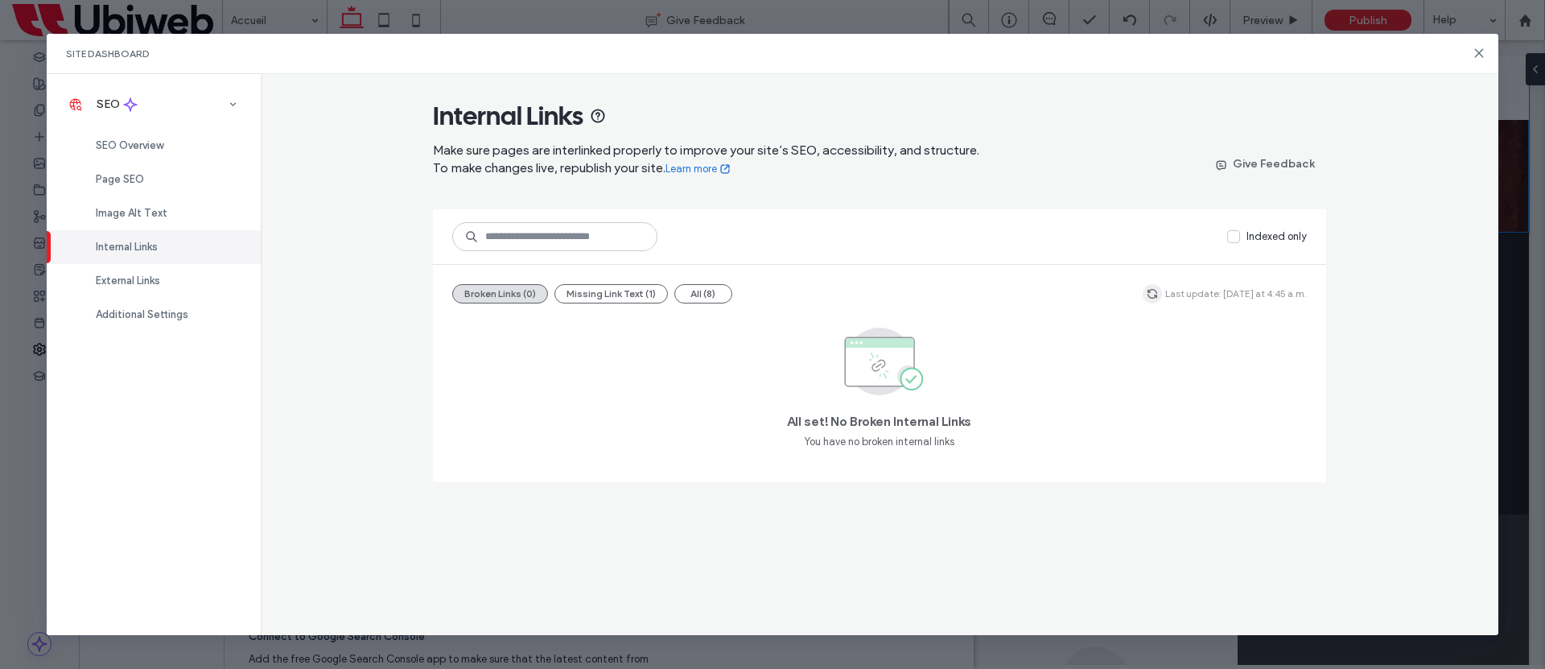
click at [1149, 286] on span "button" at bounding box center [1152, 293] width 19 height 19
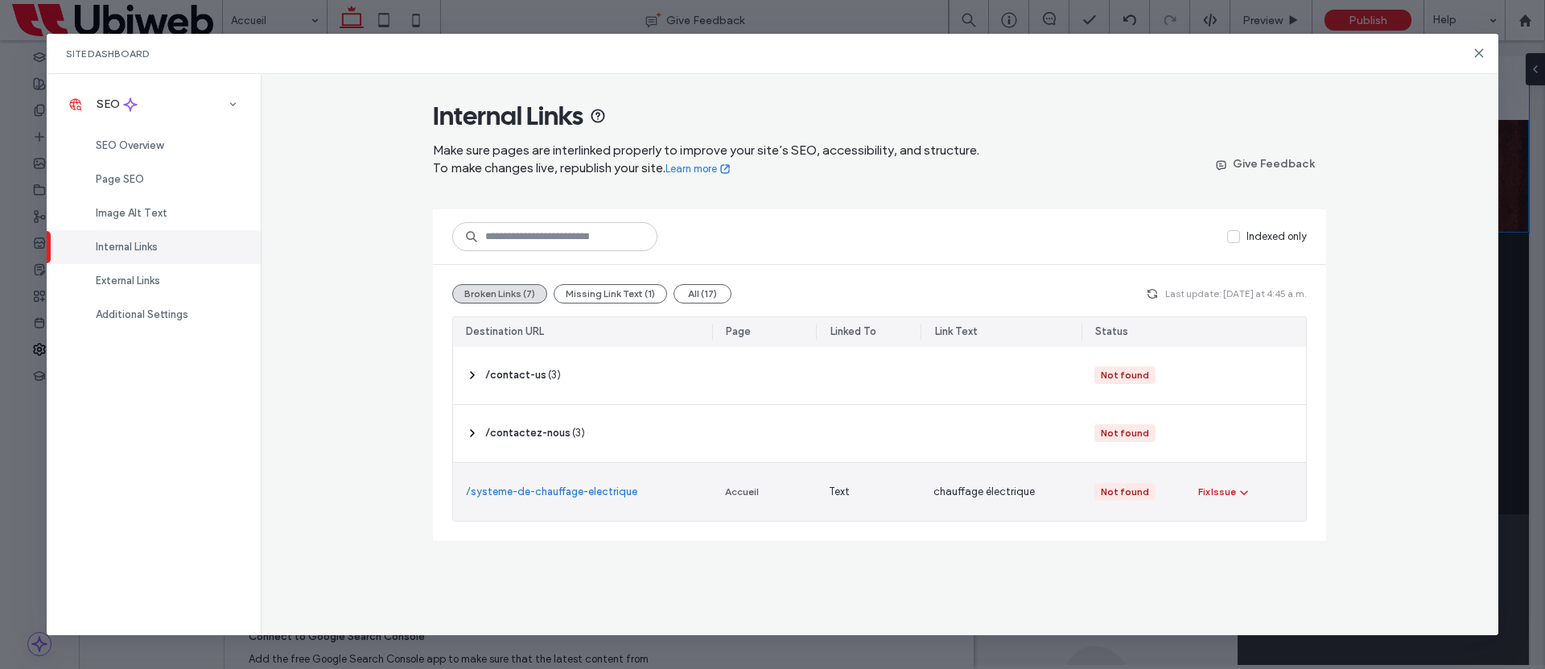
click at [1239, 490] on icon "button" at bounding box center [1244, 491] width 13 height 13
click at [1244, 523] on span "Fix in Editor" at bounding box center [1239, 530] width 55 height 16
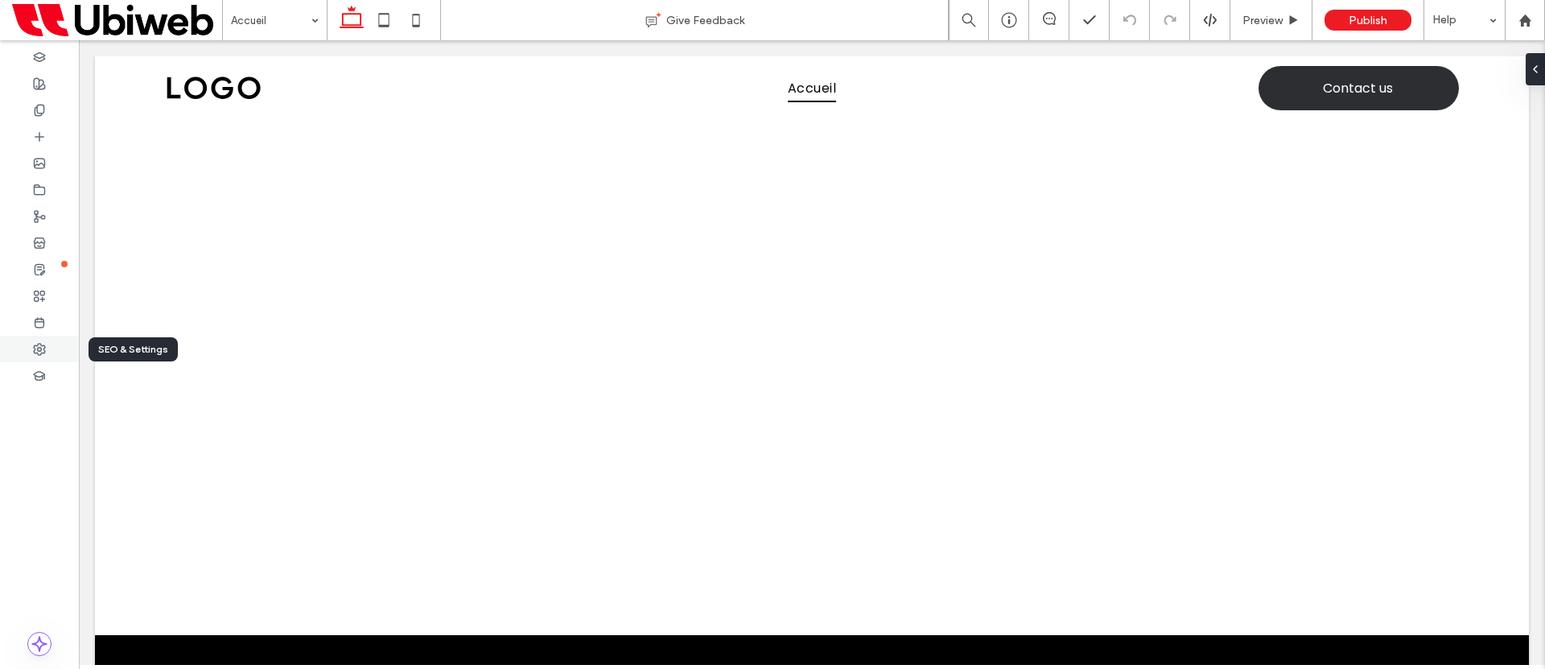
click at [34, 349] on use at bounding box center [39, 349] width 11 height 11
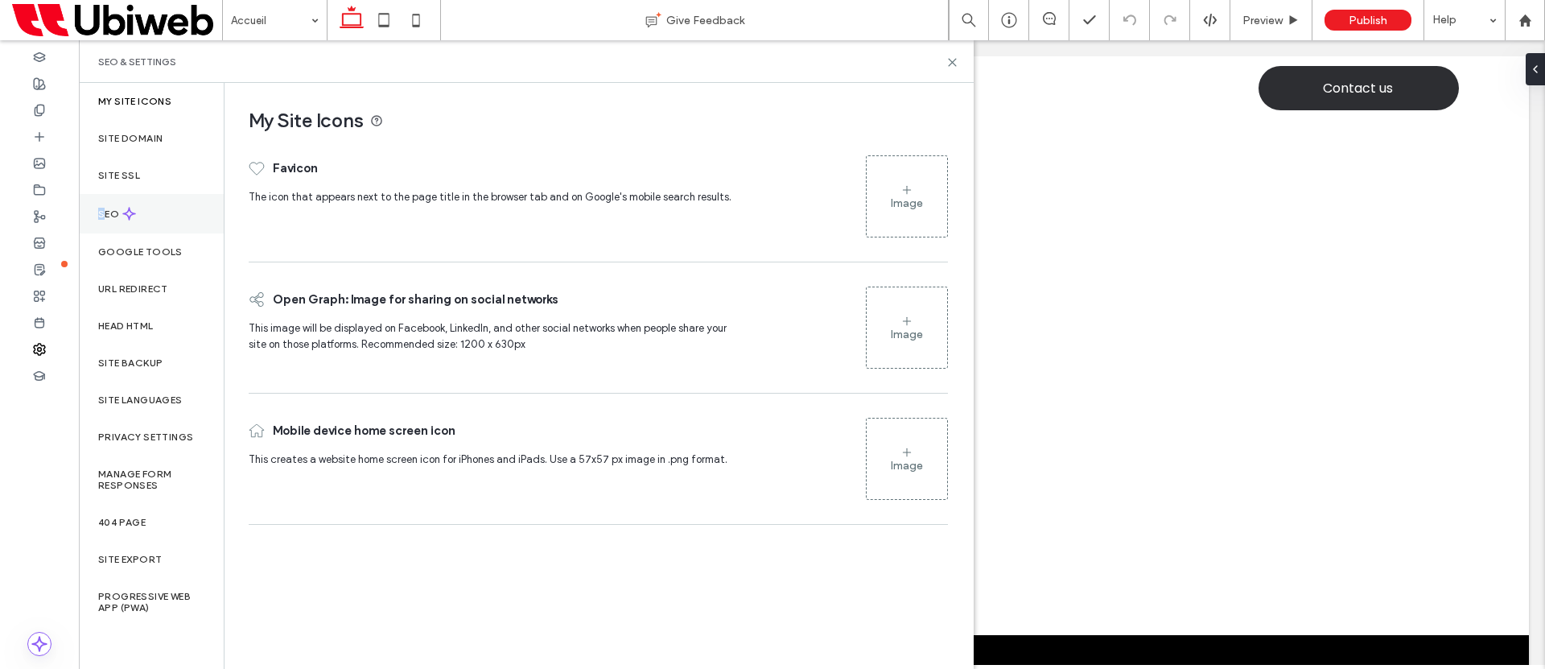
click at [101, 214] on label "SEO" at bounding box center [110, 213] width 24 height 11
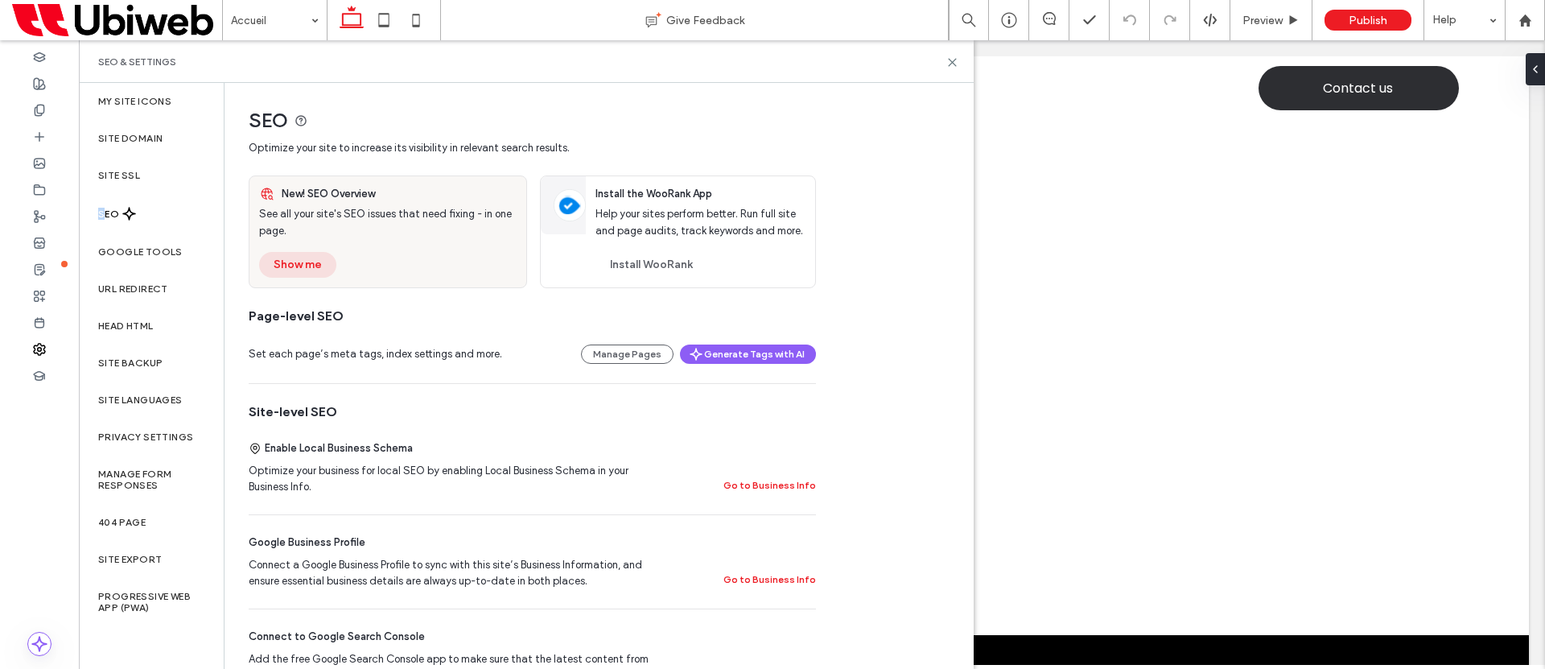
click at [284, 254] on button "Show me" at bounding box center [297, 265] width 77 height 26
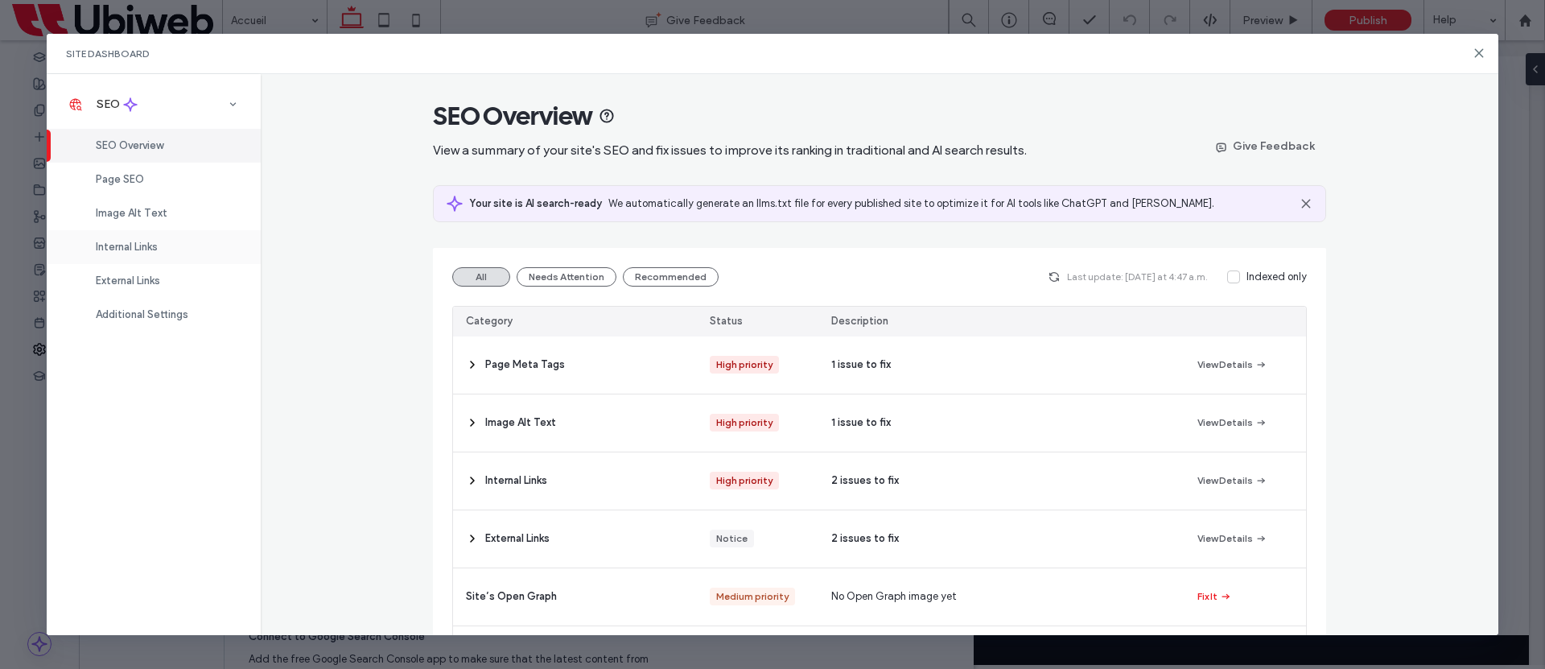
click at [178, 255] on div "Internal Links" at bounding box center [154, 247] width 214 height 34
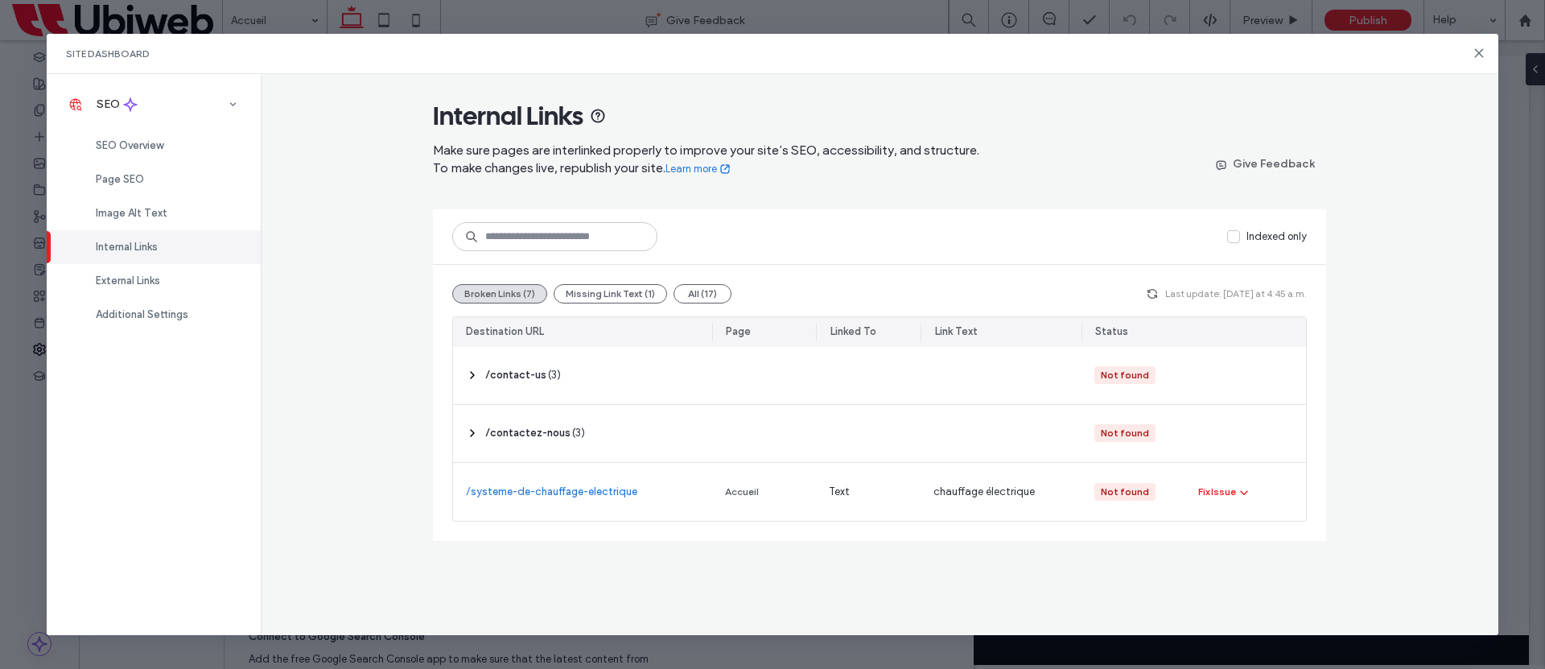
click at [1172, 294] on span "Last update: Today at 4:45 a.m." at bounding box center [1236, 294] width 142 height 14
click at [1159, 295] on icon "button" at bounding box center [1152, 293] width 13 height 13
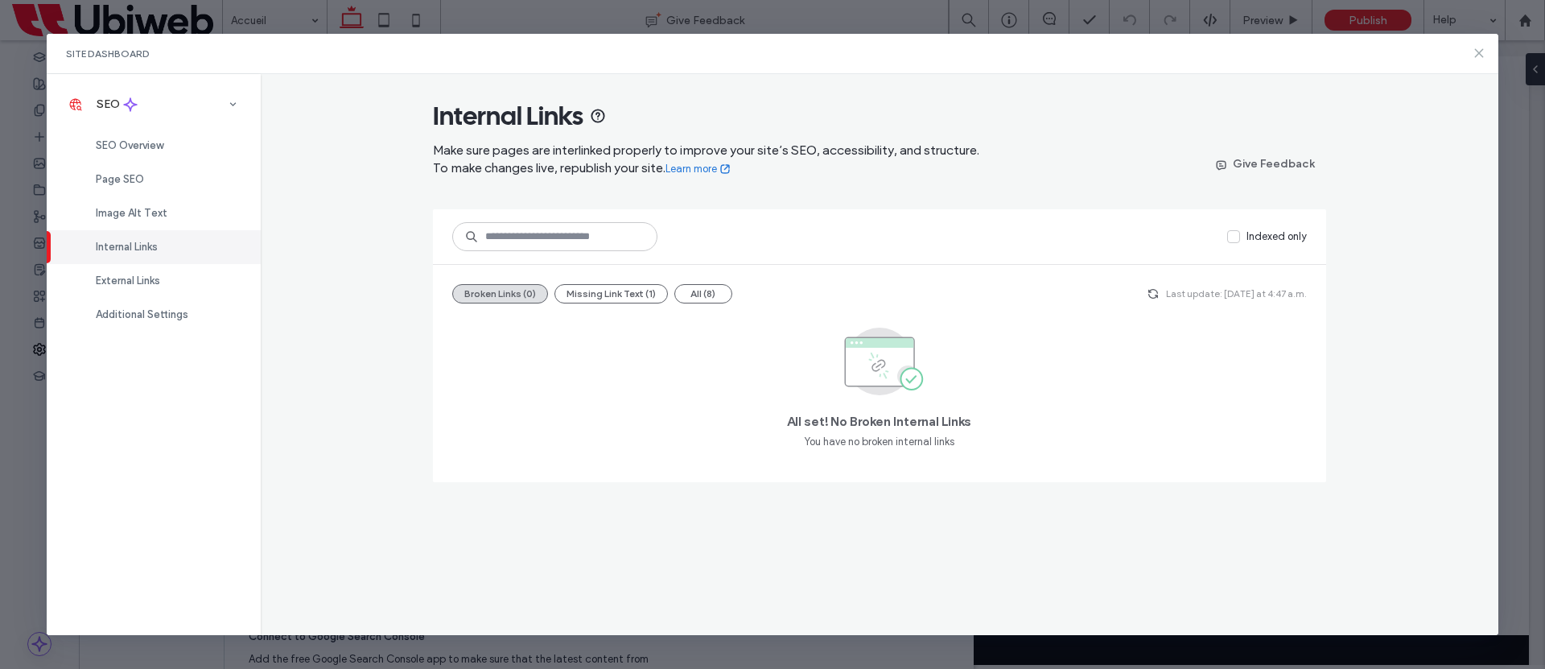
click at [1472, 57] on div "Site Dashboard" at bounding box center [773, 54] width 1453 height 40
click at [1475, 54] on icon at bounding box center [1479, 53] width 13 height 13
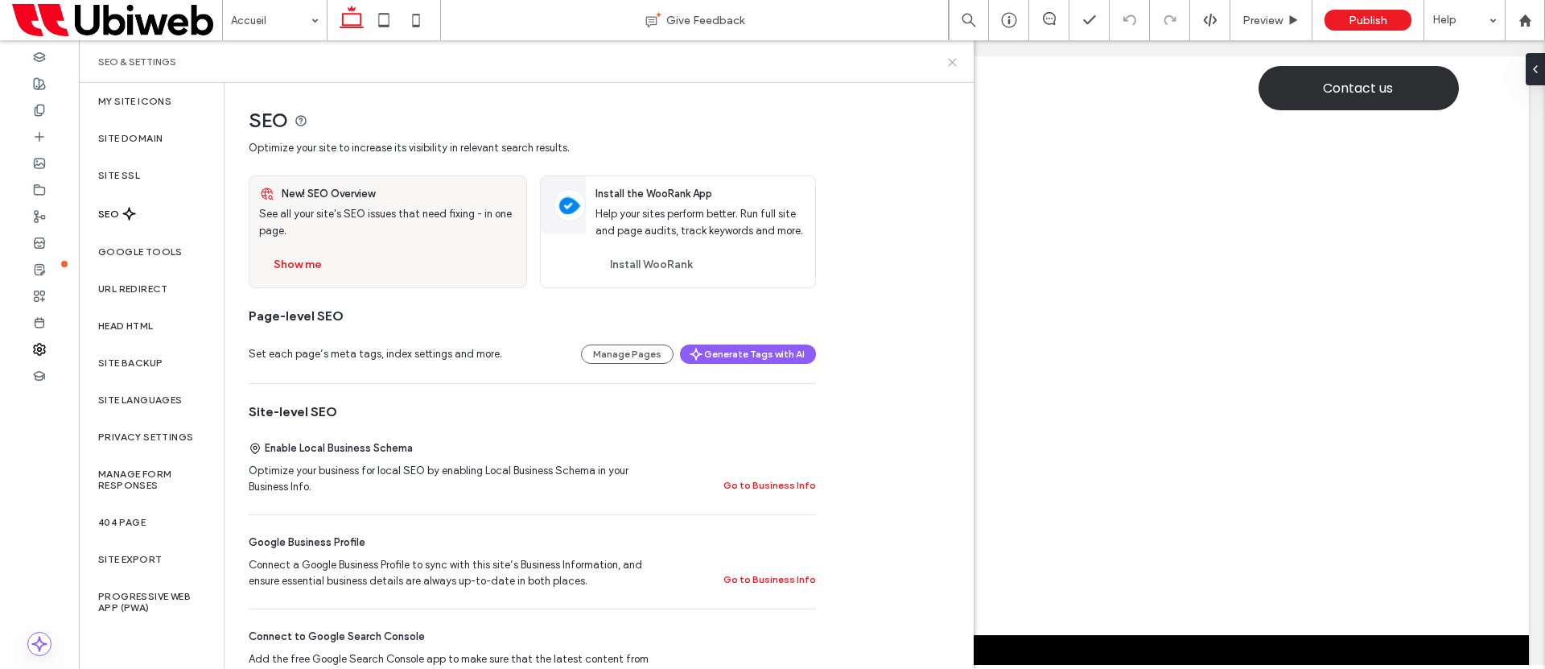
click at [956, 60] on icon at bounding box center [953, 62] width 12 height 12
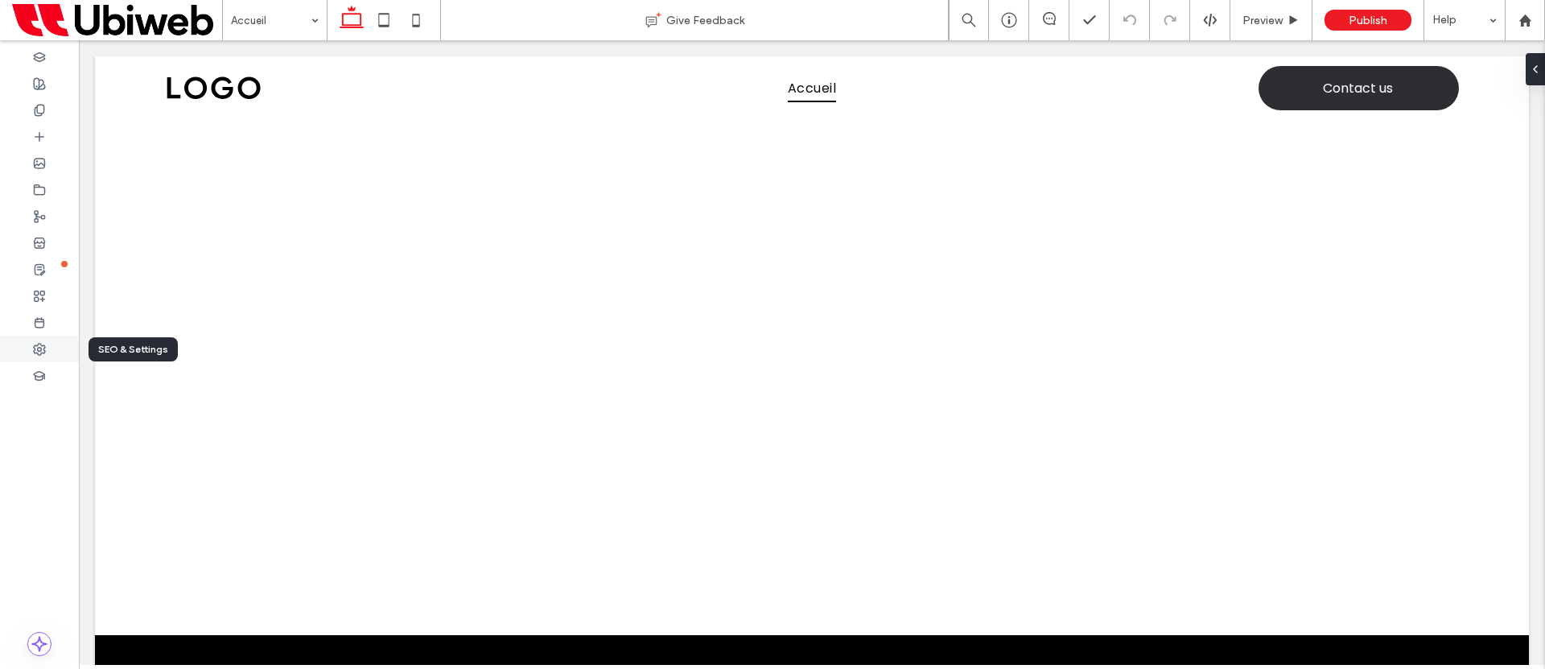
click at [29, 348] on div at bounding box center [39, 349] width 79 height 27
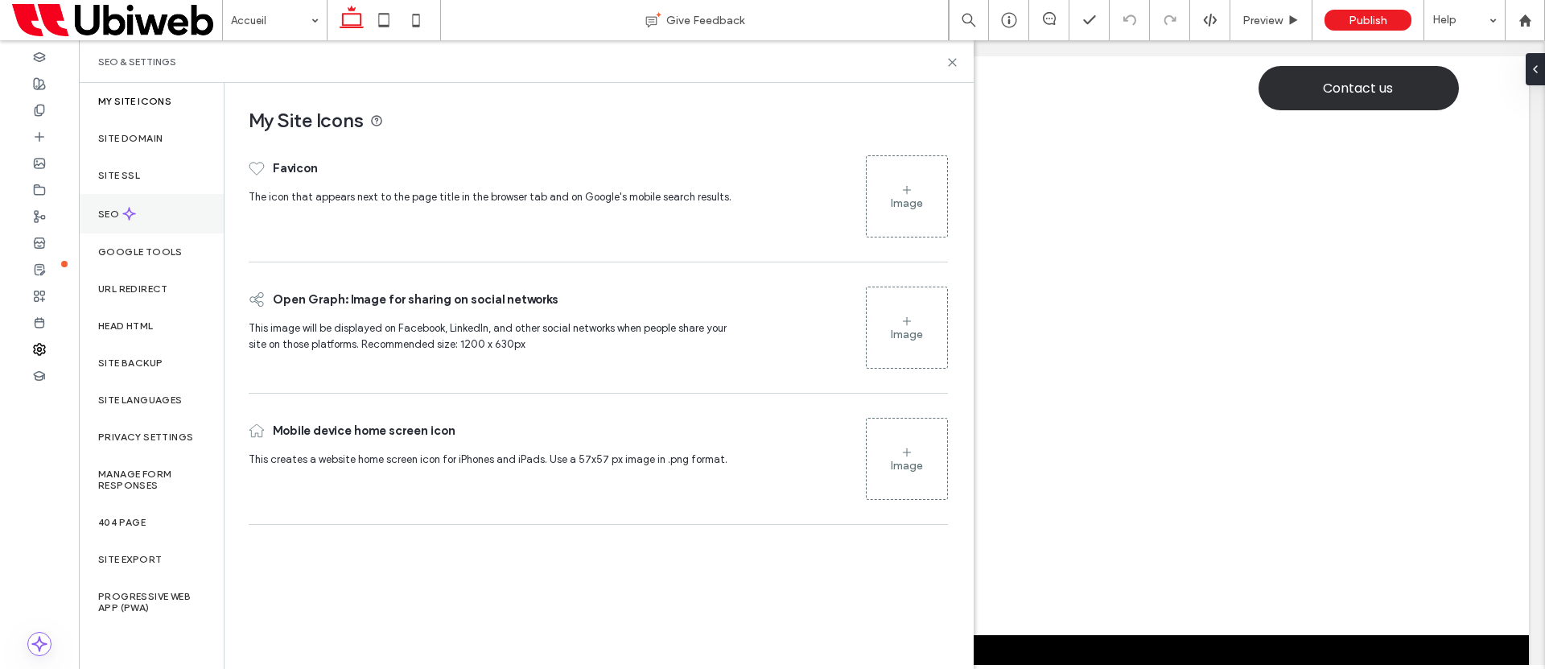
click at [130, 220] on icon at bounding box center [129, 214] width 14 height 14
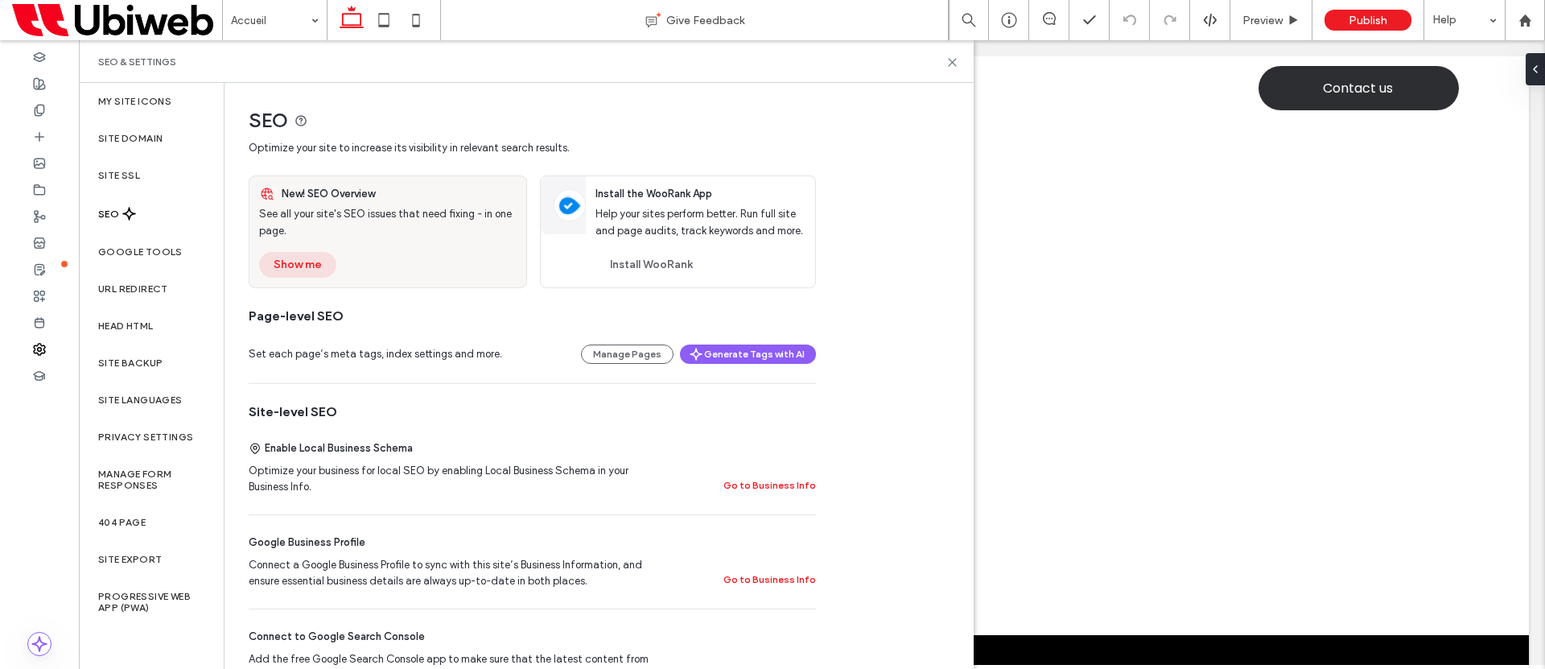
click at [299, 266] on button "Show me" at bounding box center [297, 265] width 77 height 26
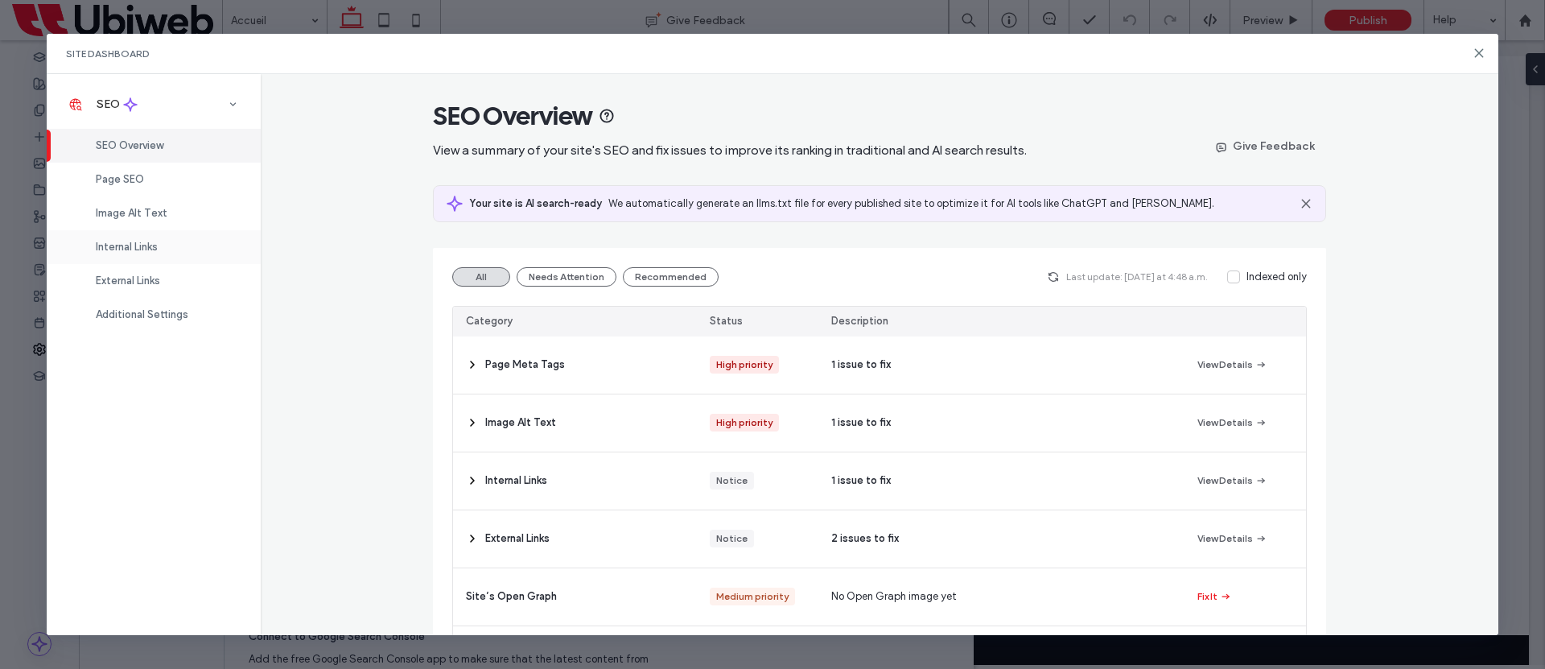
click at [149, 250] on span "Internal Links" at bounding box center [127, 247] width 62 height 12
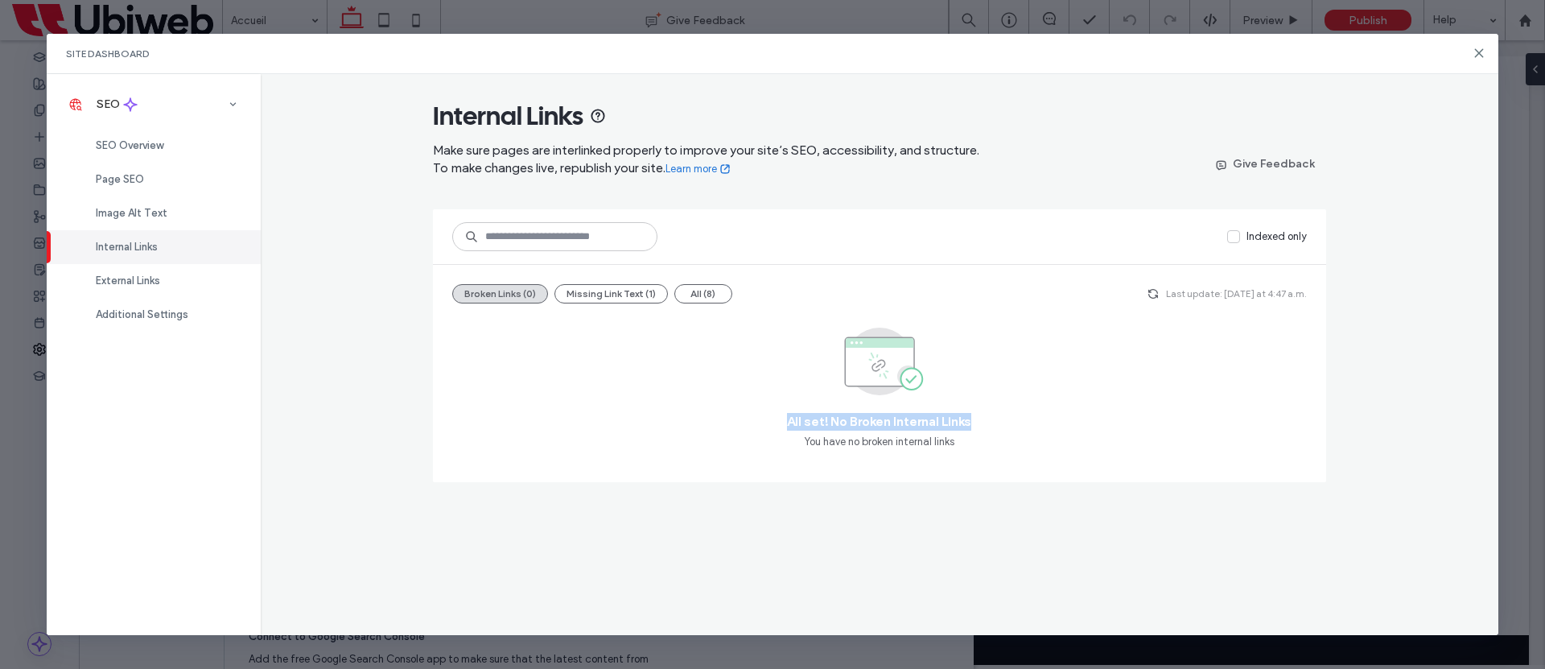
drag, startPoint x: 778, startPoint y: 417, endPoint x: 1003, endPoint y: 422, distance: 224.6
click at [1003, 422] on div "All set! No Broken Internal Links You have no broken internal links" at bounding box center [879, 389] width 855 height 146
drag, startPoint x: 1475, startPoint y: 49, endPoint x: 1392, endPoint y: 10, distance: 91.5
click at [1475, 49] on icon at bounding box center [1479, 53] width 13 height 13
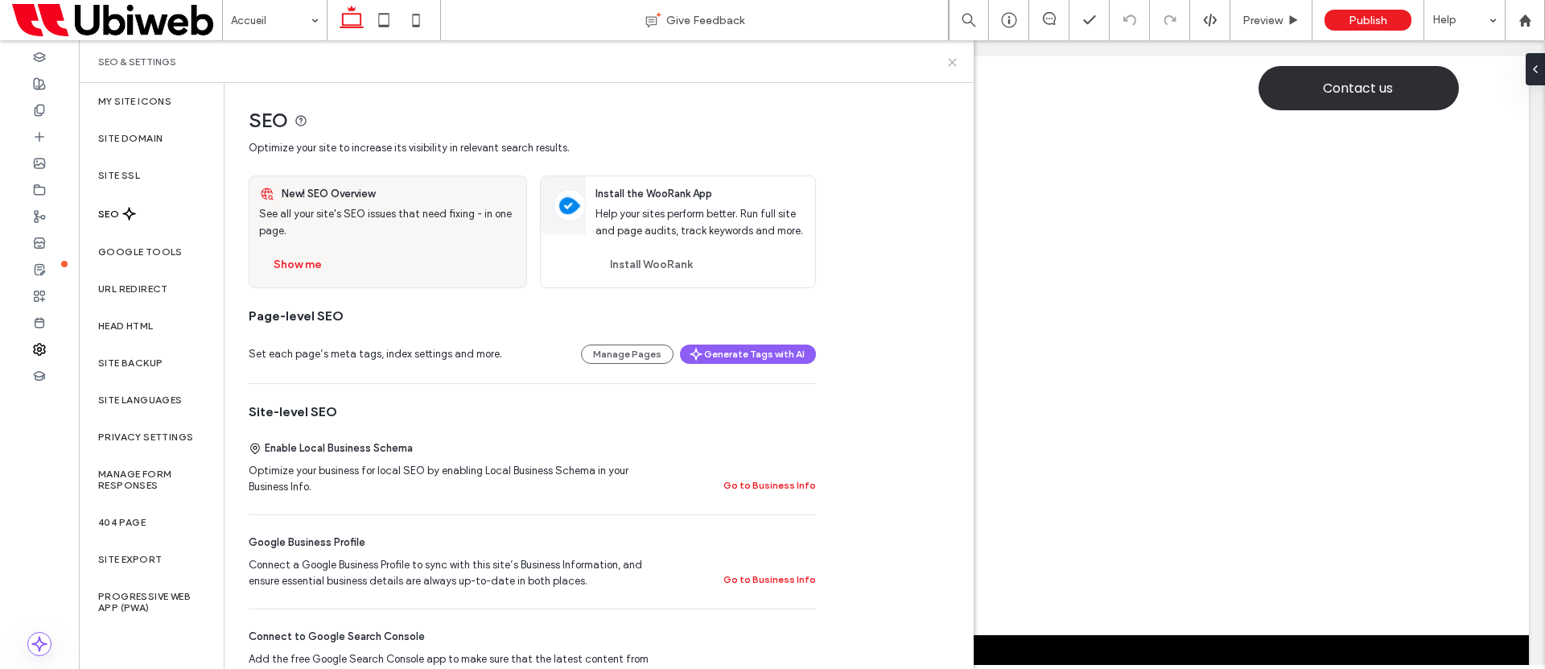
click at [956, 58] on icon at bounding box center [953, 62] width 12 height 12
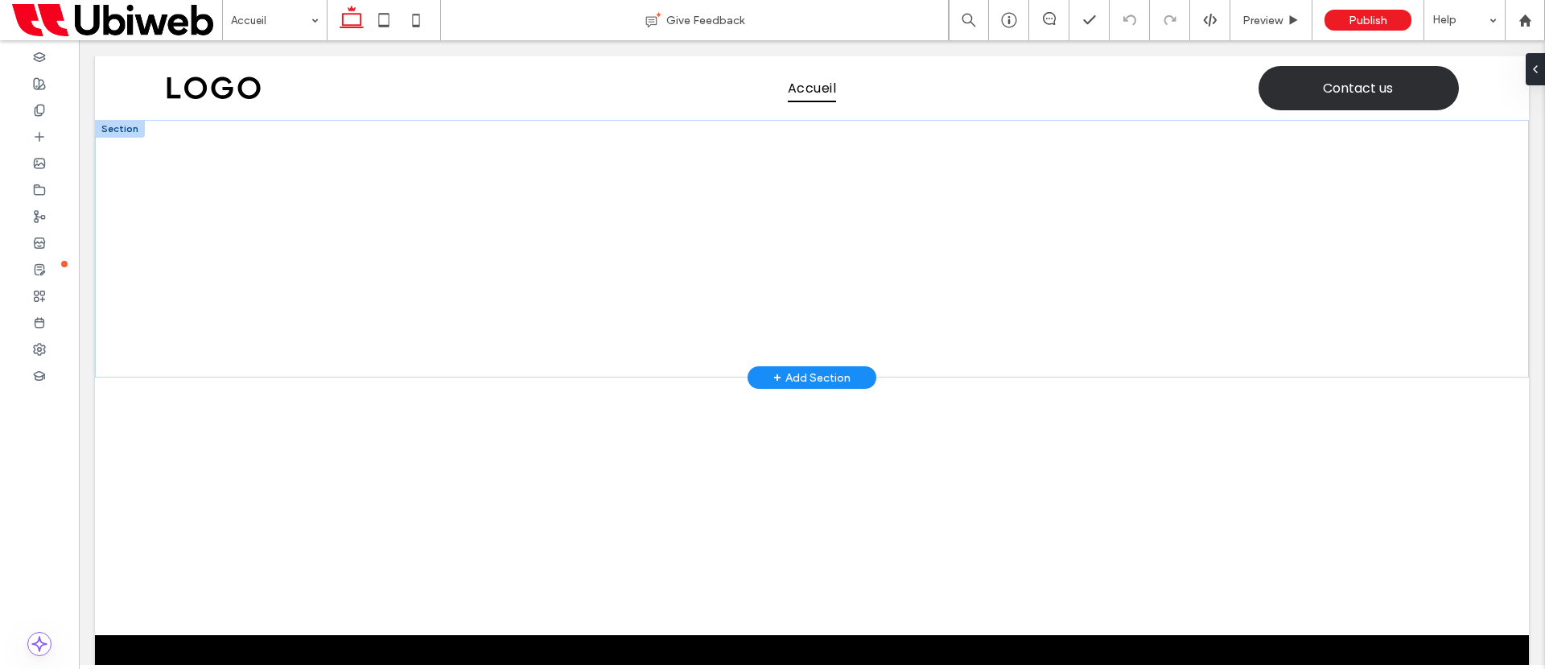
click at [788, 372] on div "+ Add Section" at bounding box center [811, 378] width 77 height 18
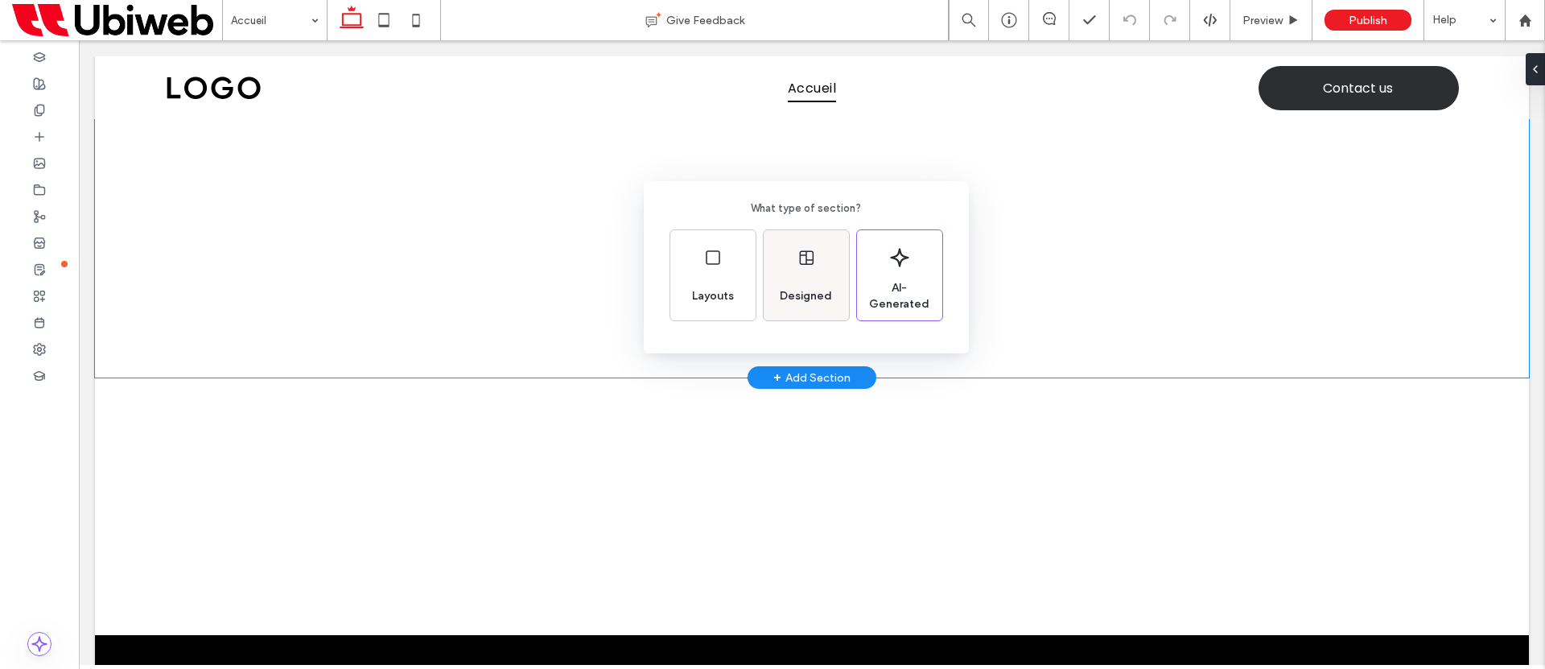
click at [792, 285] on div "Designed" at bounding box center [805, 295] width 65 height 35
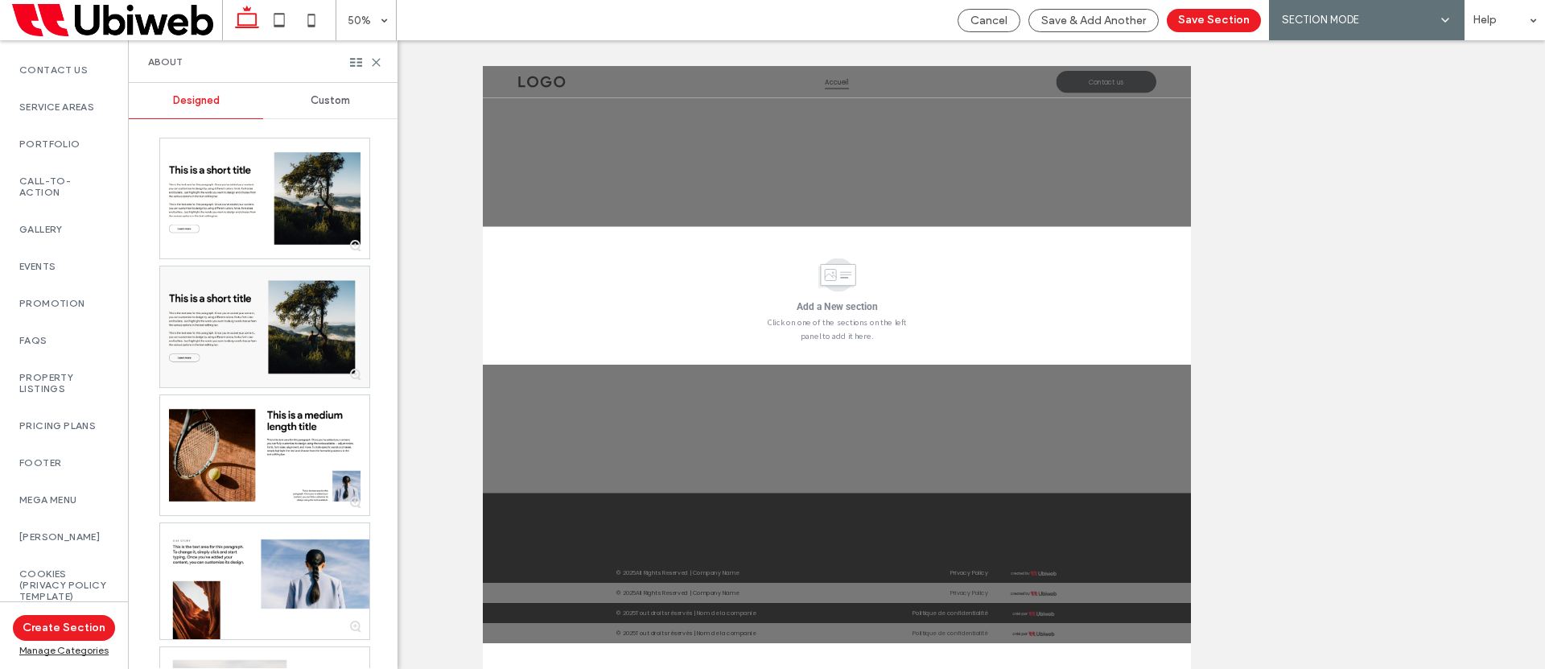
scroll to position [910, 0]
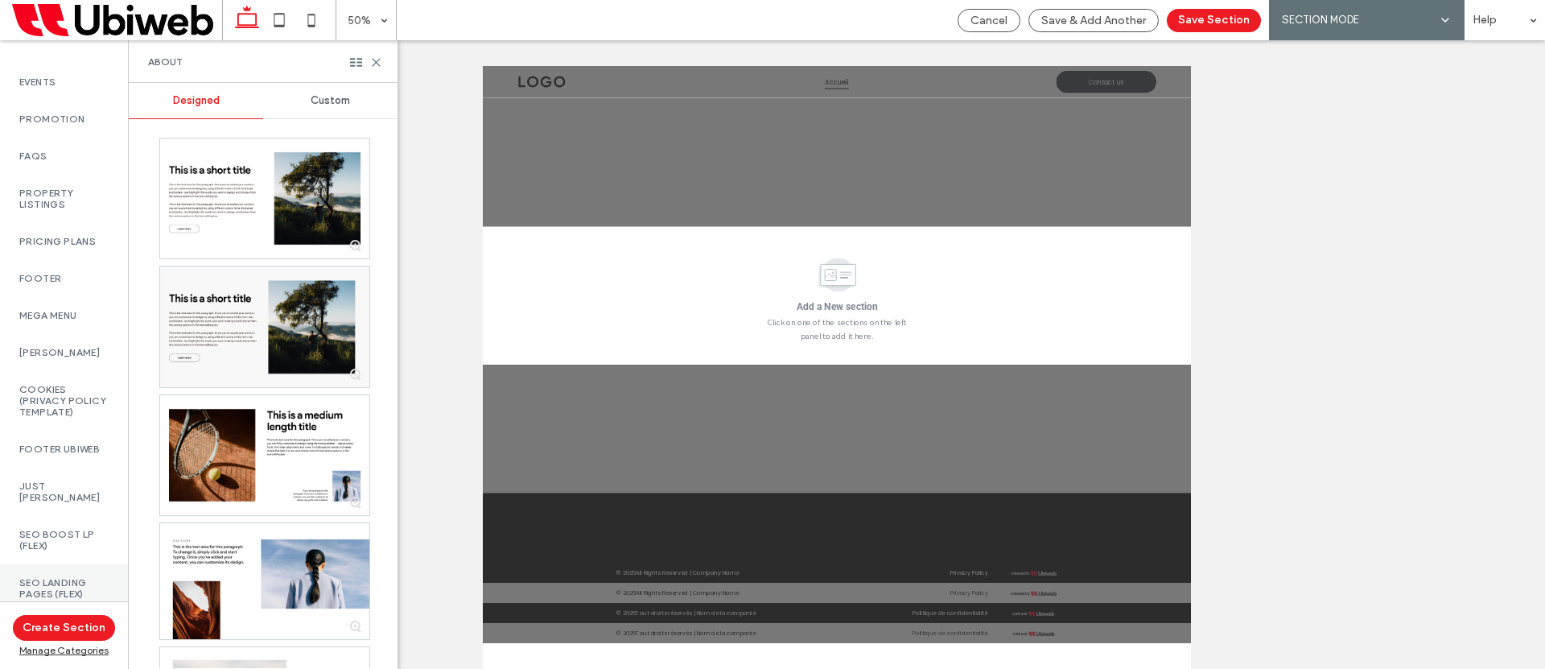
click at [60, 577] on label "SEO LANDING PAGES (Flex)" at bounding box center [63, 588] width 89 height 23
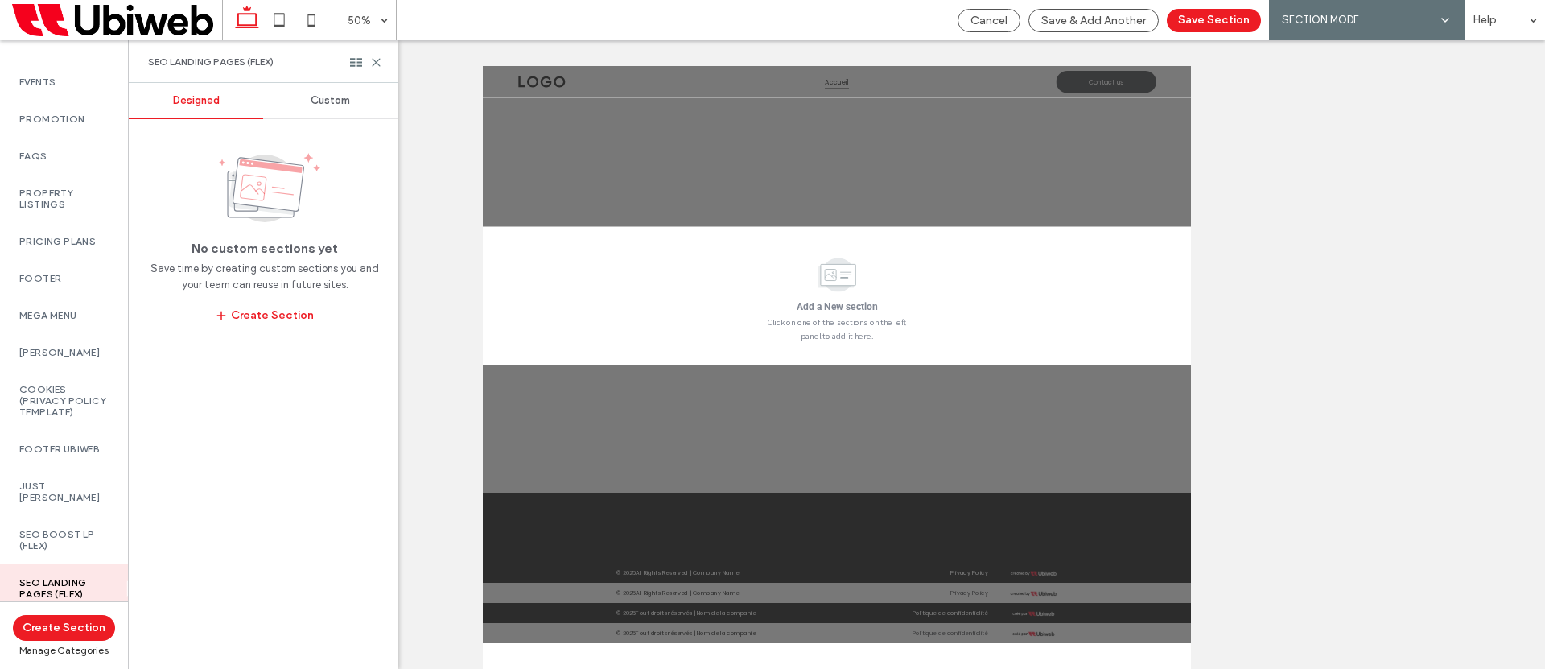
click at [338, 105] on span "Custom" at bounding box center [330, 100] width 39 height 13
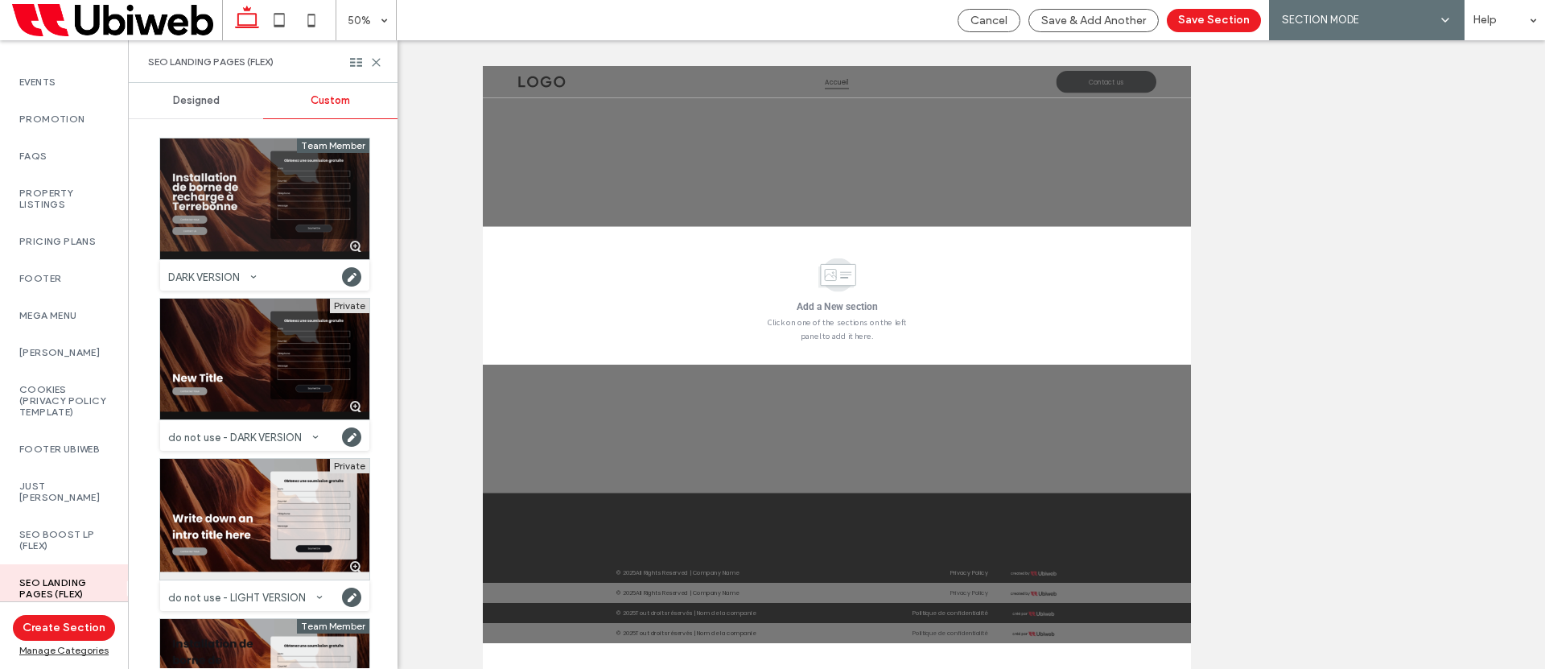
click at [261, 186] on div at bounding box center [264, 198] width 209 height 121
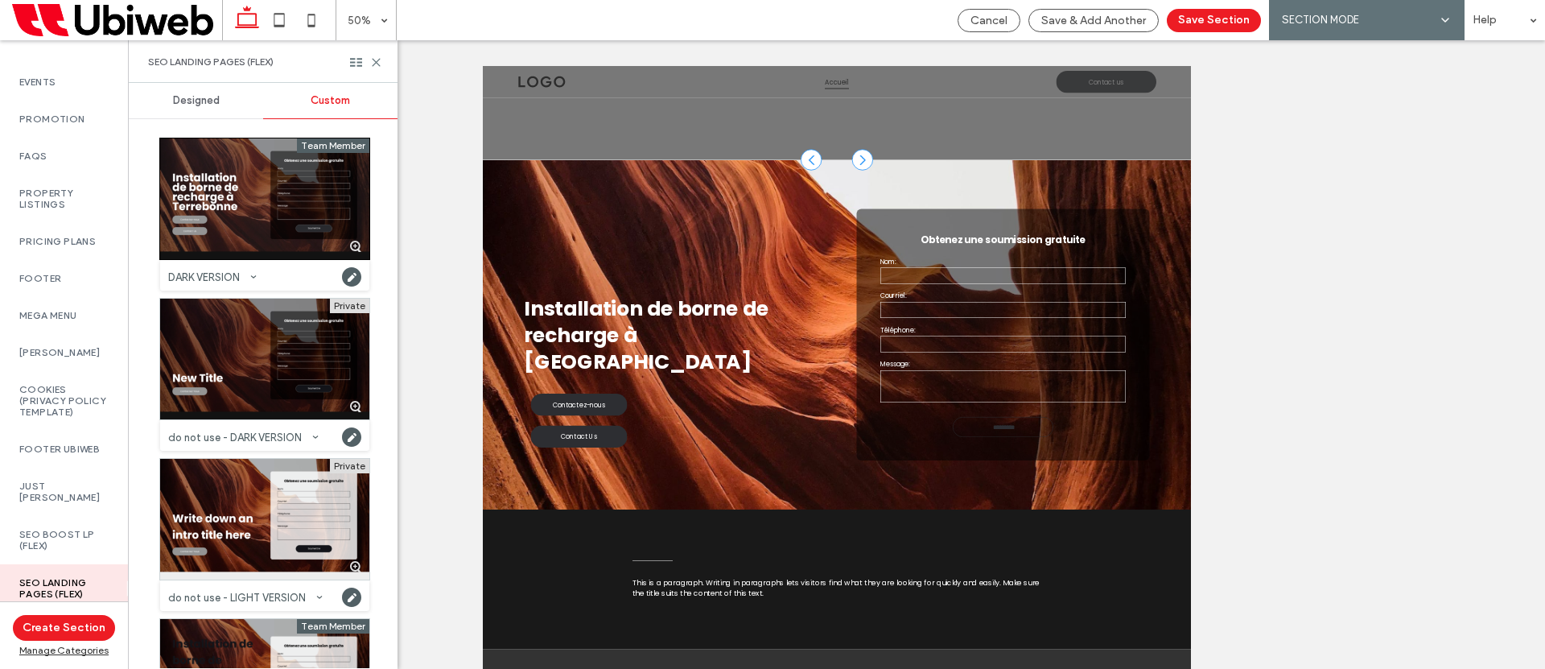
scroll to position [192, 0]
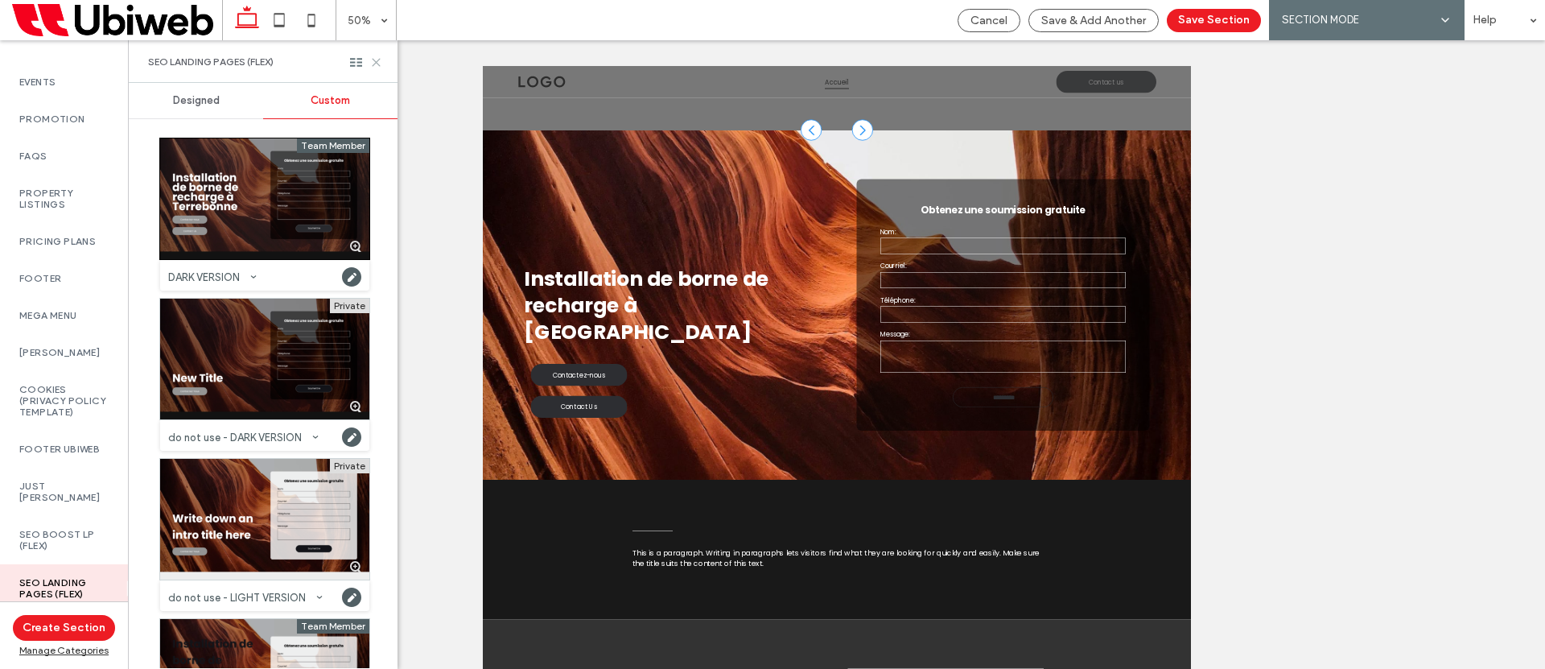
click at [373, 63] on icon at bounding box center [376, 62] width 12 height 12
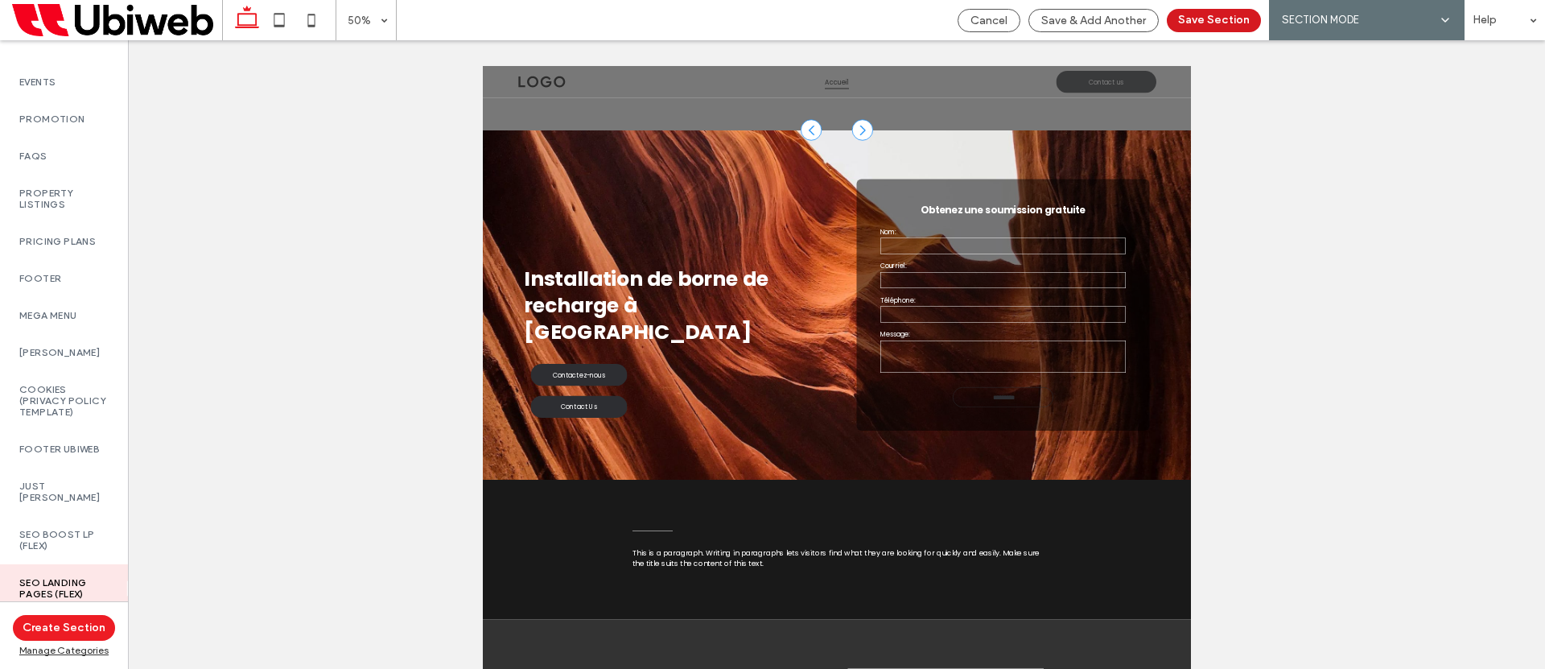
click at [1216, 13] on button "Save Section" at bounding box center [1214, 20] width 94 height 23
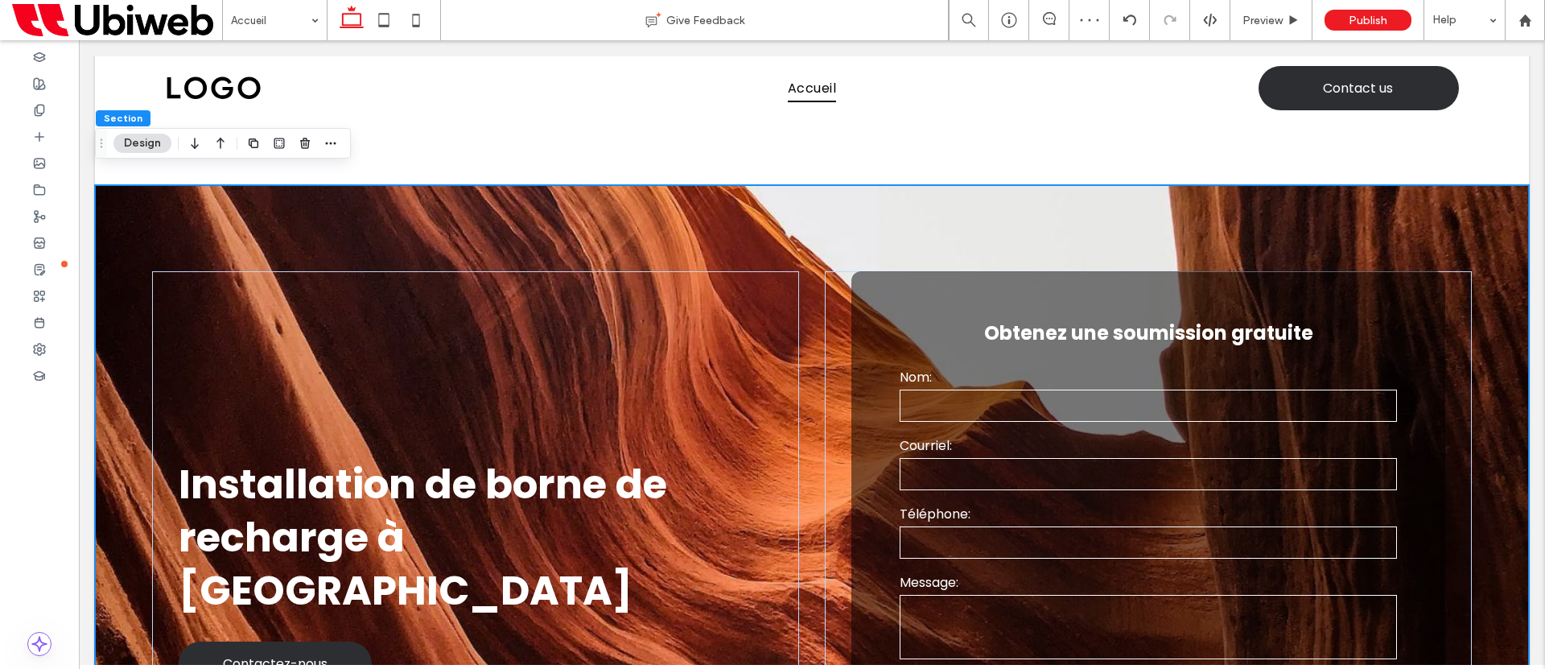
scroll to position [208, 0]
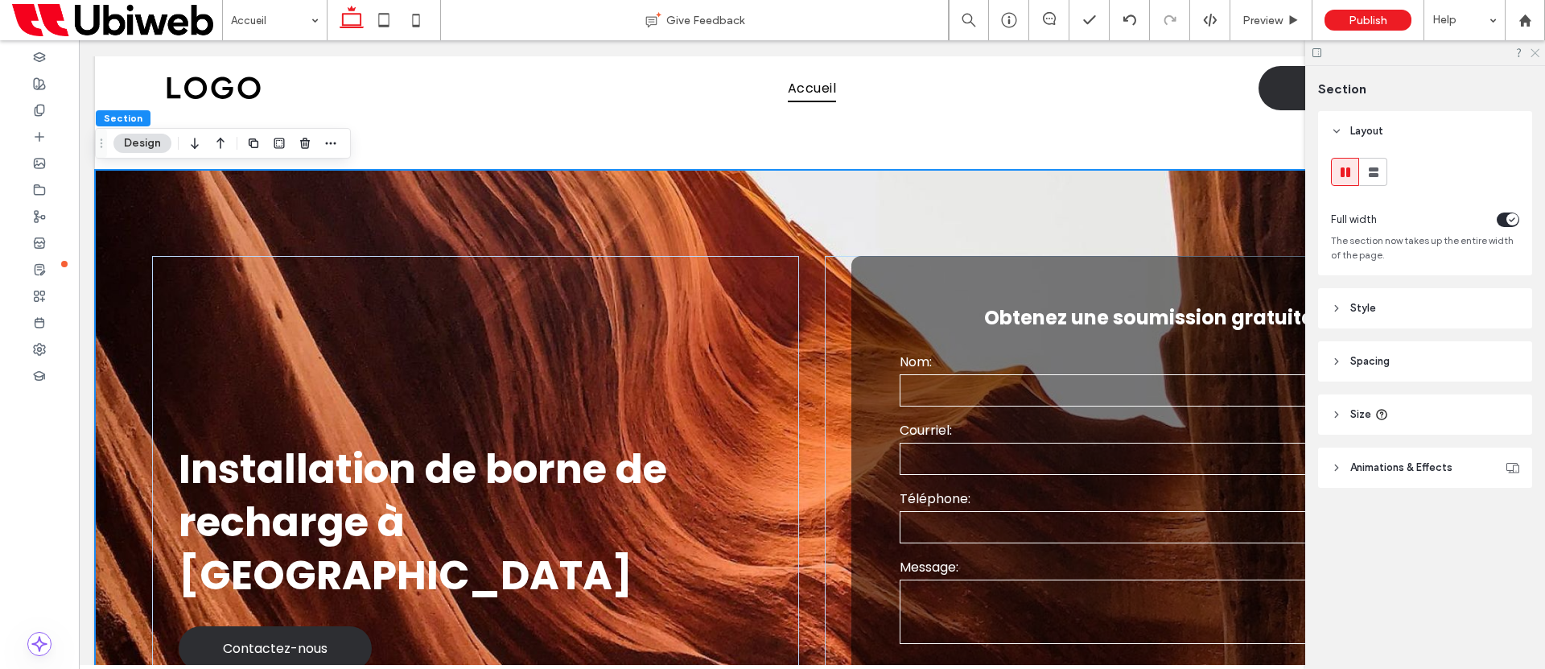
drag, startPoint x: 1537, startPoint y: 54, endPoint x: 1199, endPoint y: 73, distance: 338.6
click at [1537, 54] on icon at bounding box center [1534, 52] width 10 height 10
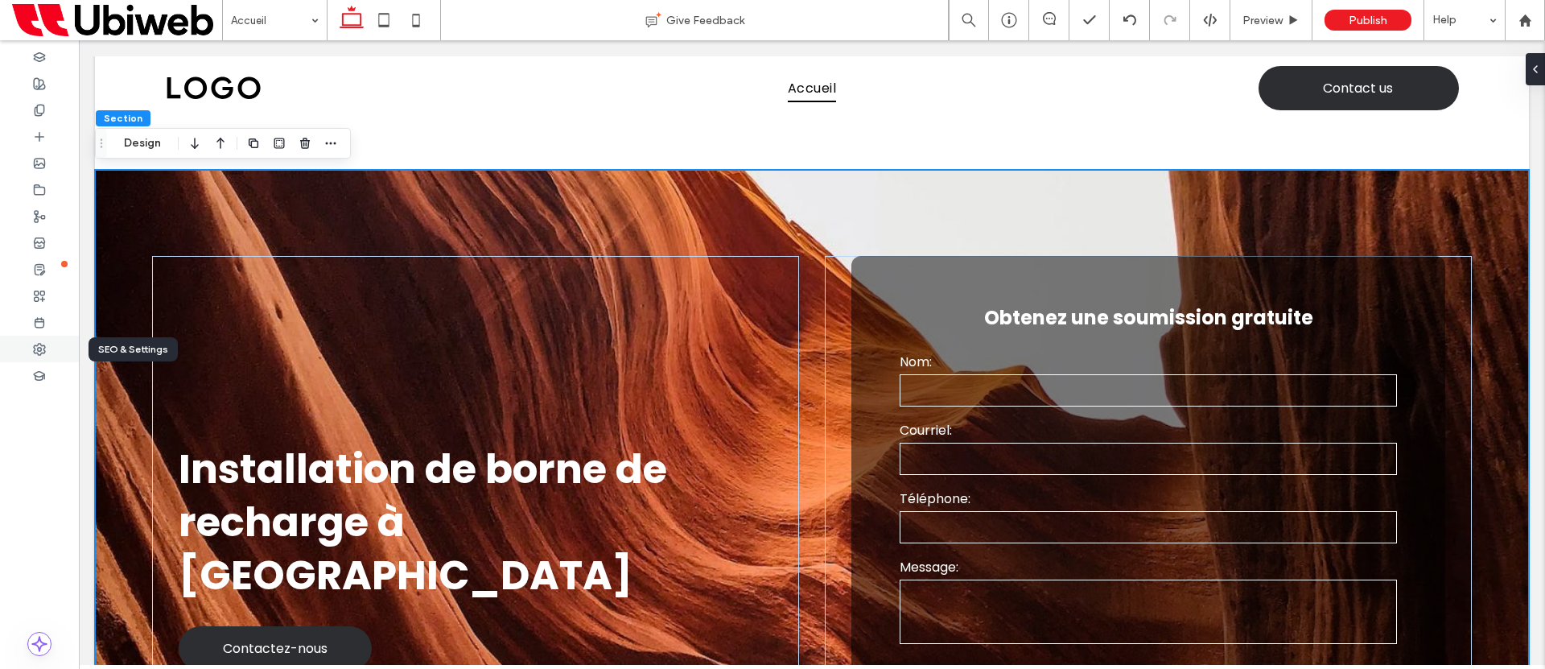
click at [33, 354] on icon at bounding box center [39, 349] width 13 height 13
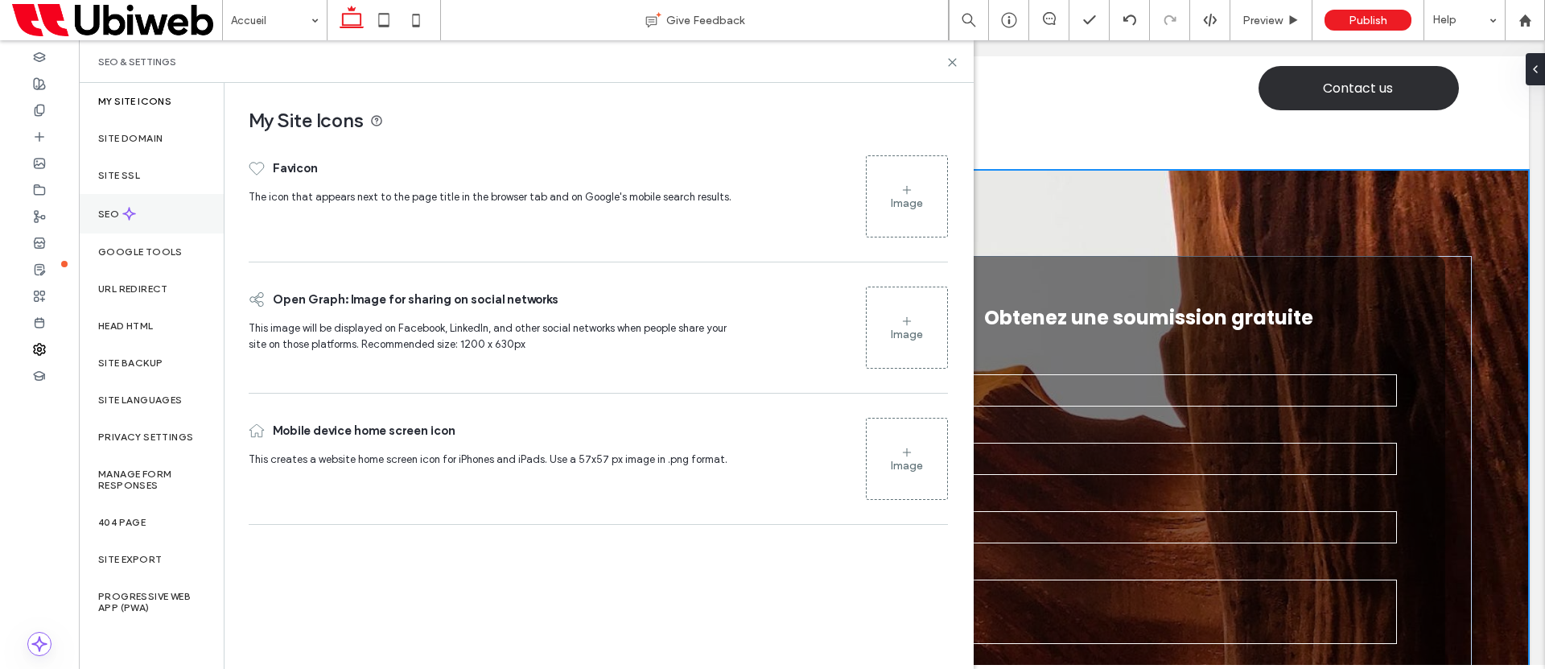
click at [118, 217] on label "SEO" at bounding box center [110, 213] width 24 height 11
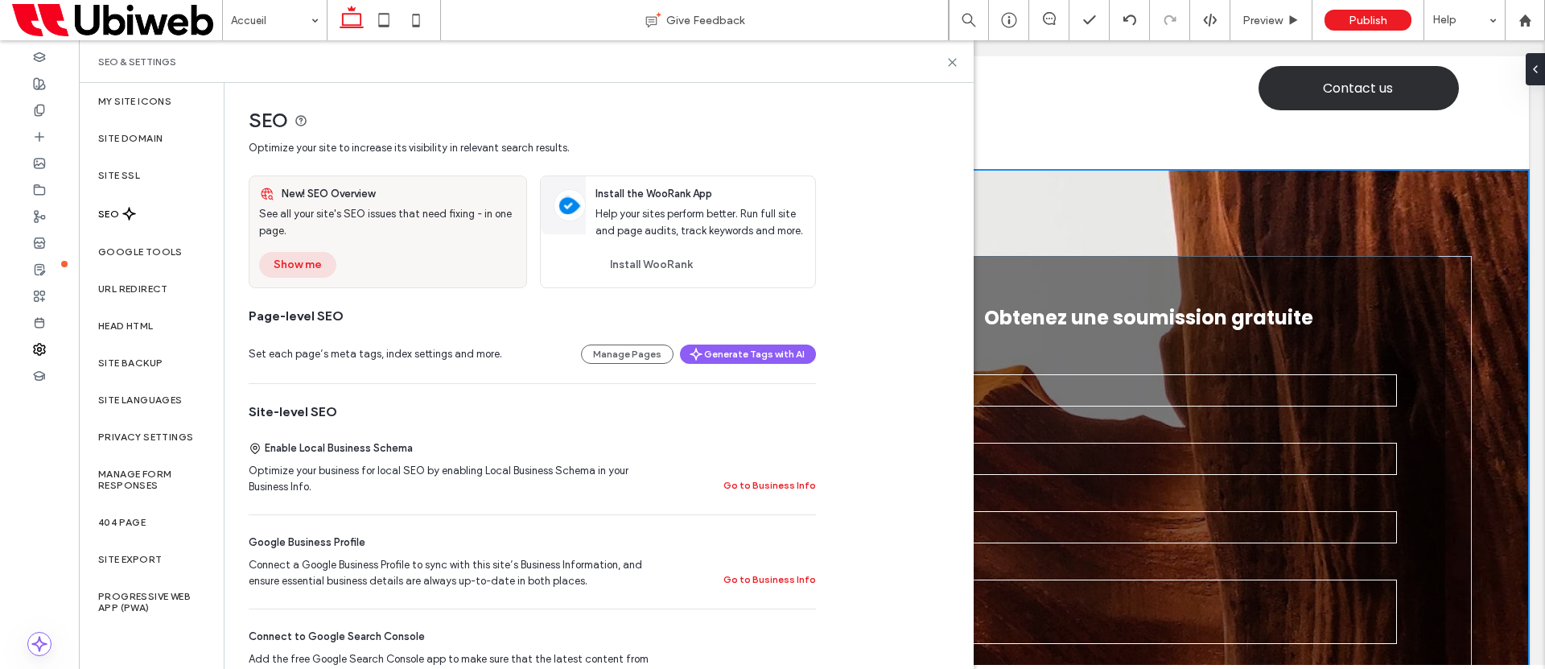
click at [311, 267] on button "Show me" at bounding box center [297, 265] width 77 height 26
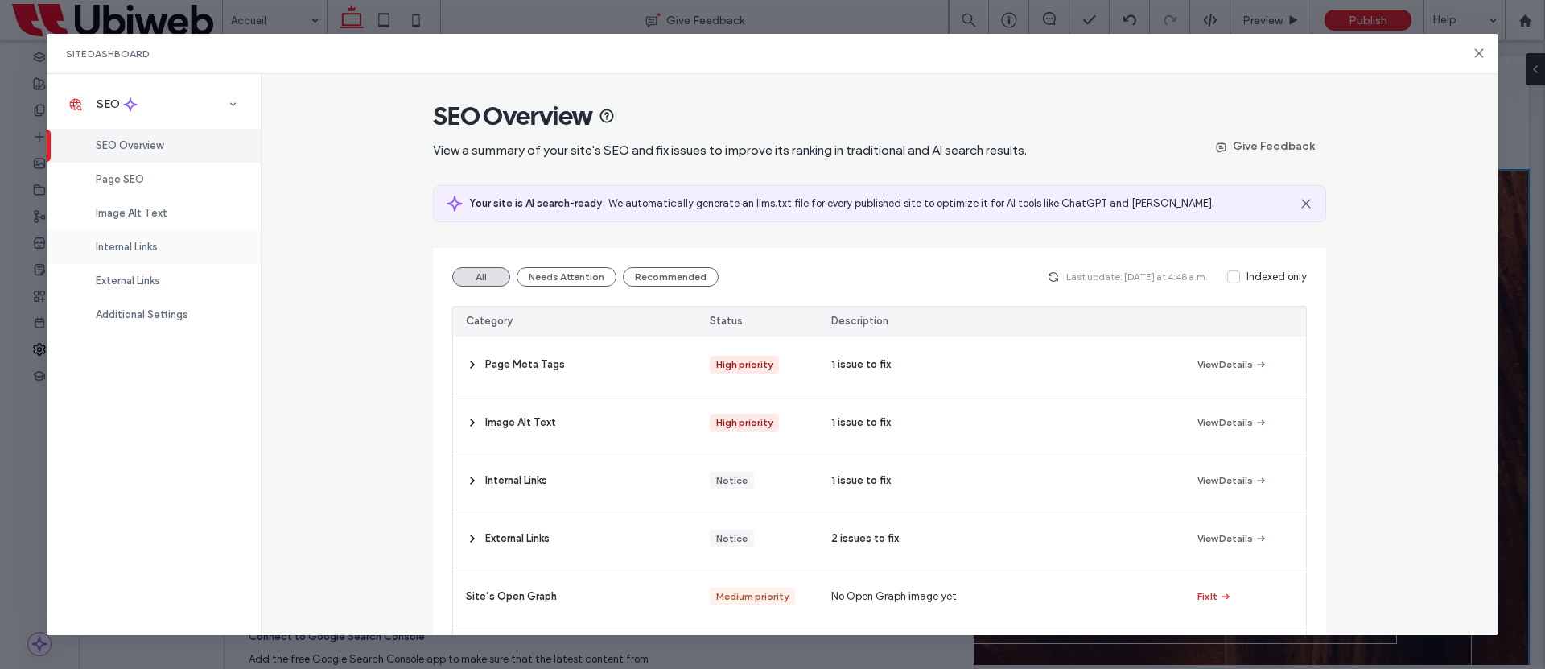
click at [125, 251] on span "Internal Links" at bounding box center [127, 247] width 62 height 12
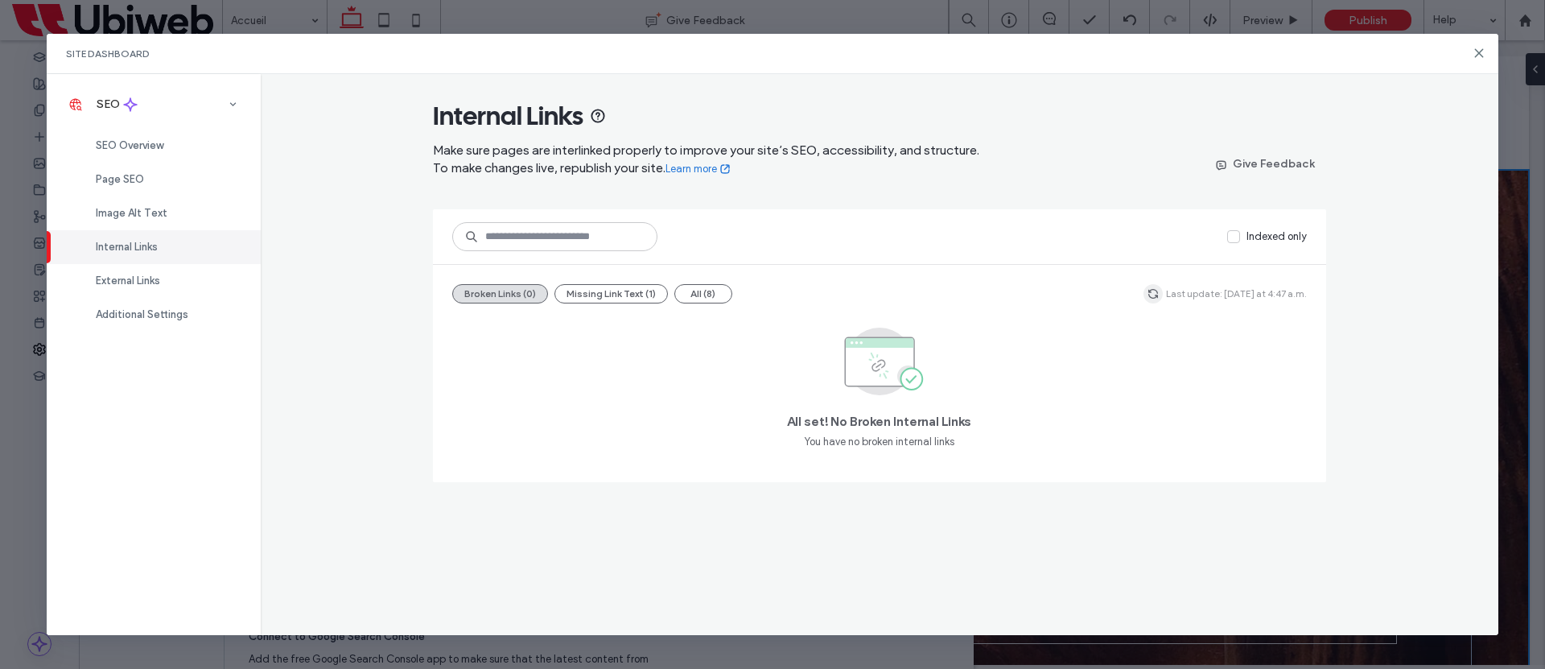
click at [1157, 292] on icon "button" at bounding box center [1153, 293] width 13 height 13
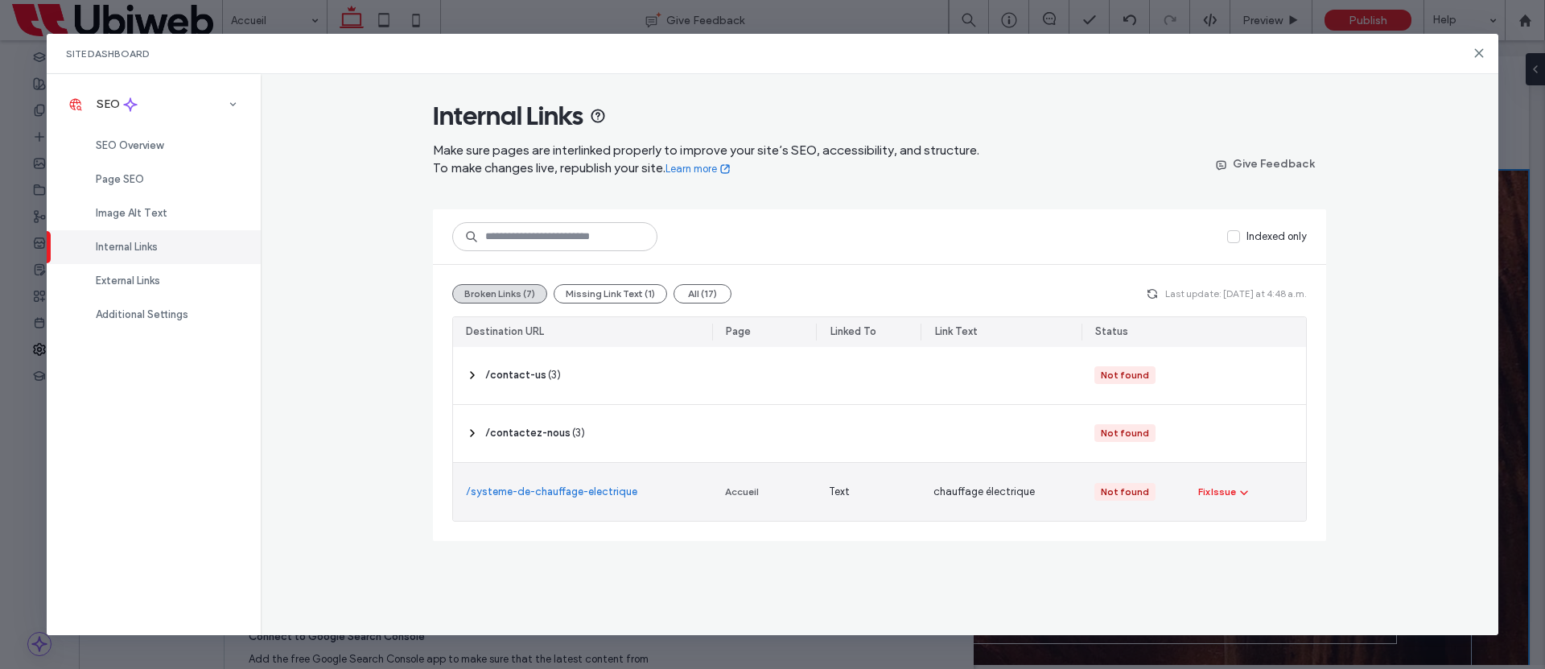
click at [674, 500] on div "/systeme-de-chauffage-electrique" at bounding box center [582, 492] width 259 height 58
drag, startPoint x: 648, startPoint y: 490, endPoint x: 464, endPoint y: 488, distance: 183.5
click at [464, 488] on div "/systeme-de-chauffage-electrique" at bounding box center [582, 492] width 259 height 58
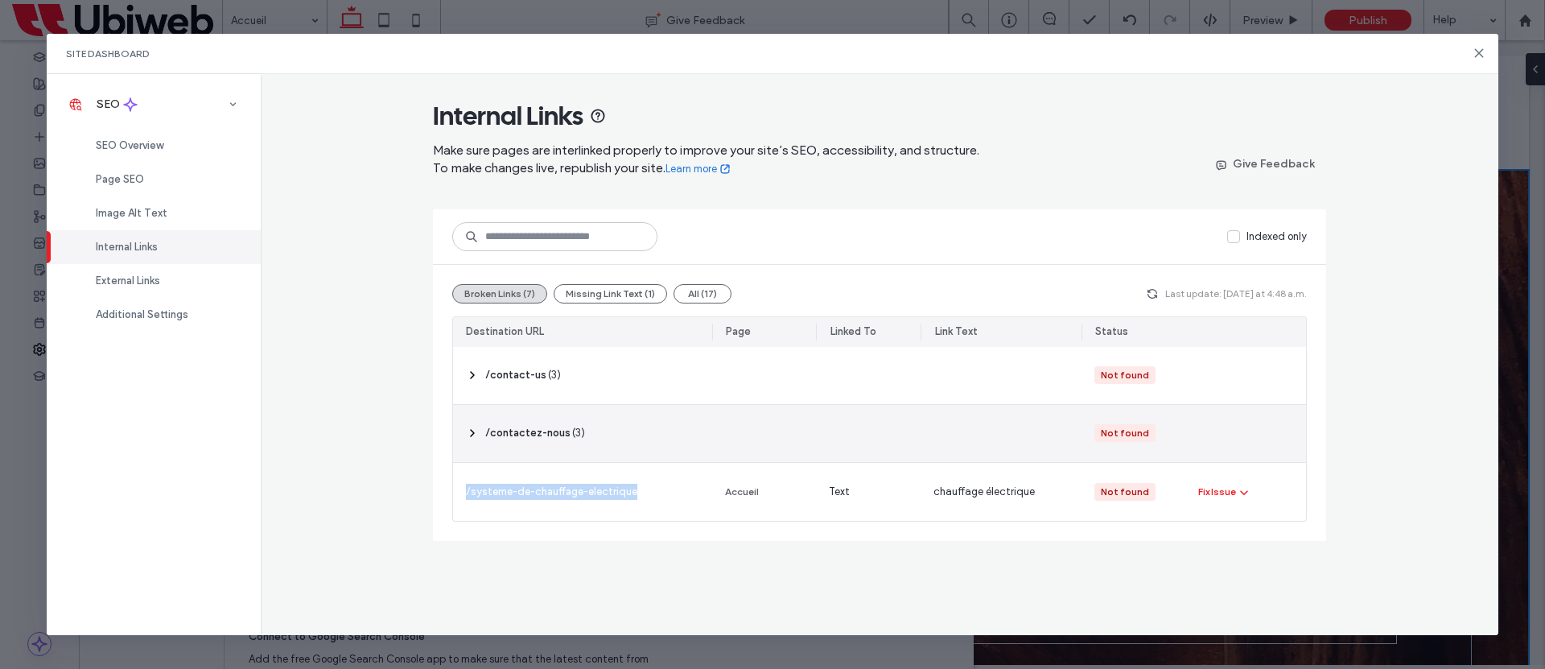
copy link "/systeme-de-chauffage-electrique"
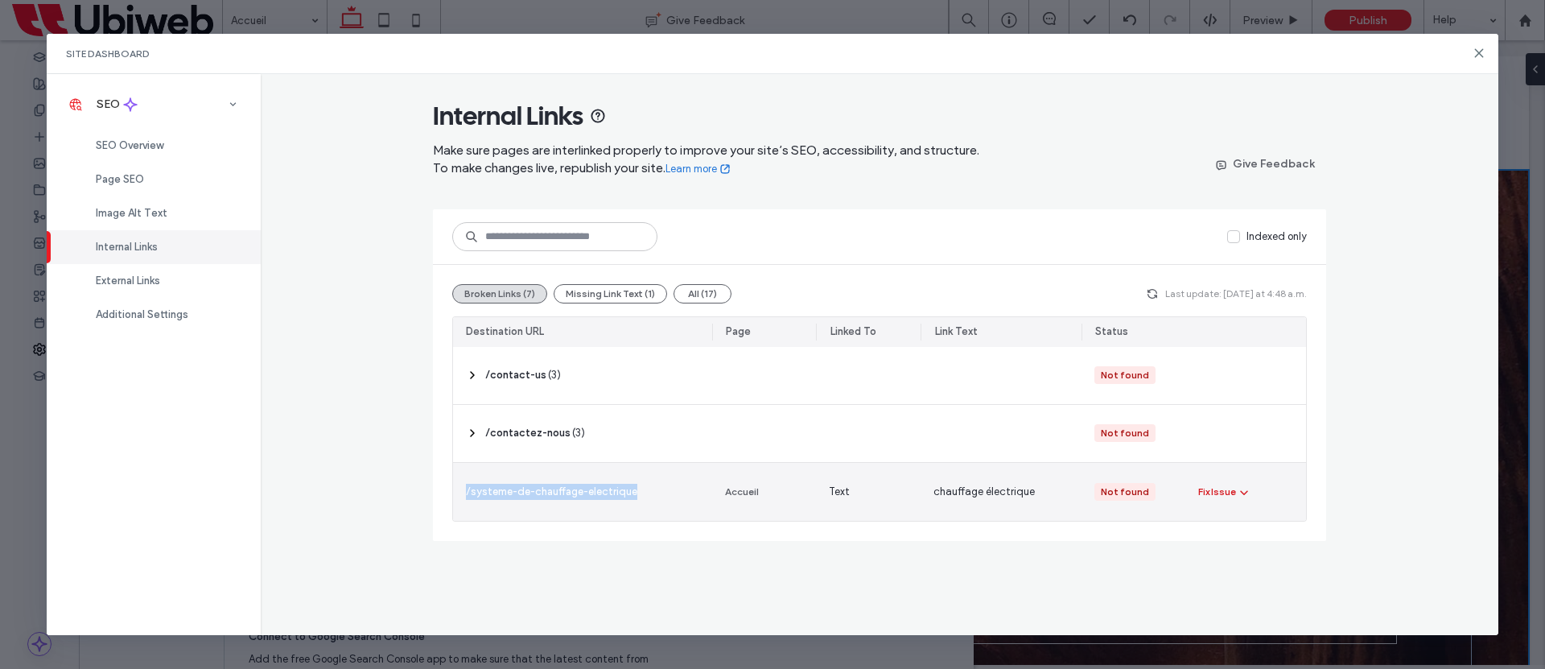
click at [1233, 488] on div "Fix Issue" at bounding box center [1217, 492] width 38 height 14
click at [1253, 530] on span "Fix in Editor" at bounding box center [1239, 530] width 55 height 16
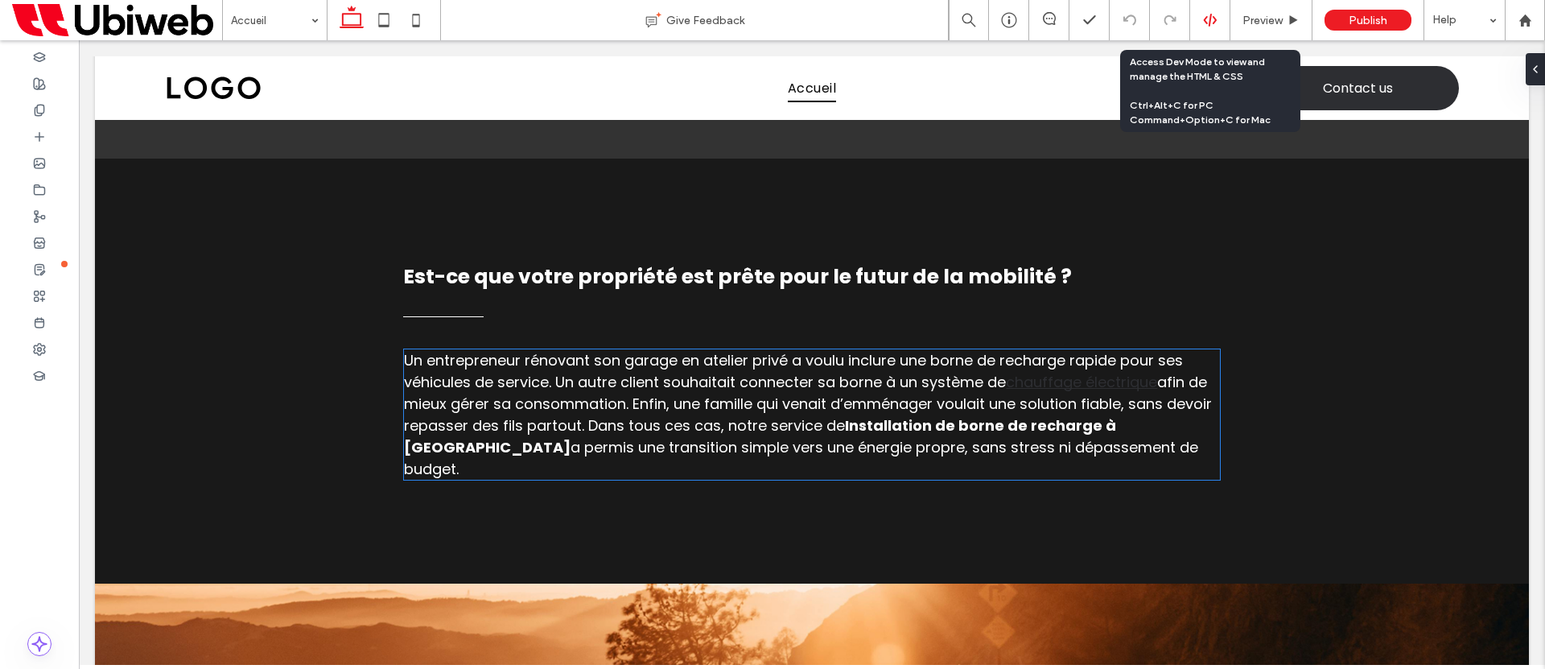
click at [1221, 18] on div at bounding box center [1209, 20] width 39 height 14
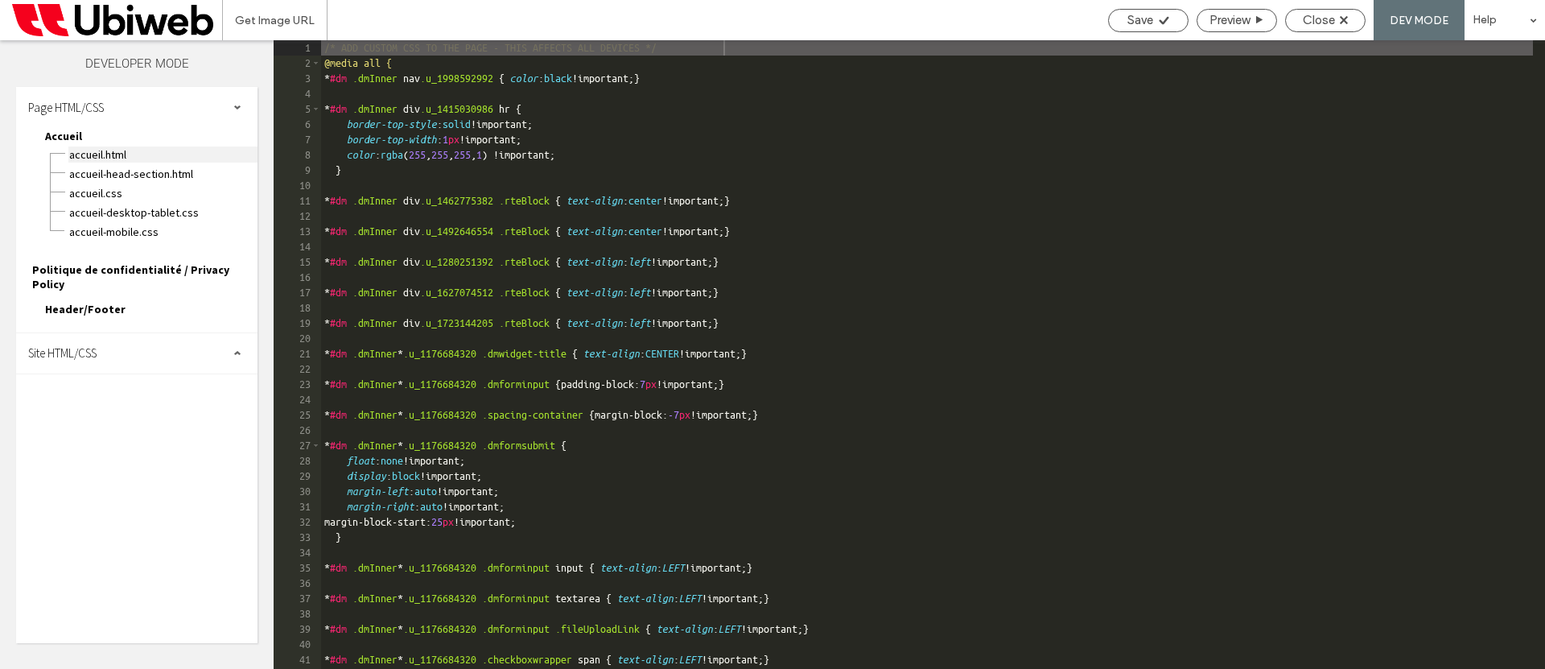
click at [110, 155] on span "Accueil.html" at bounding box center [162, 154] width 189 height 16
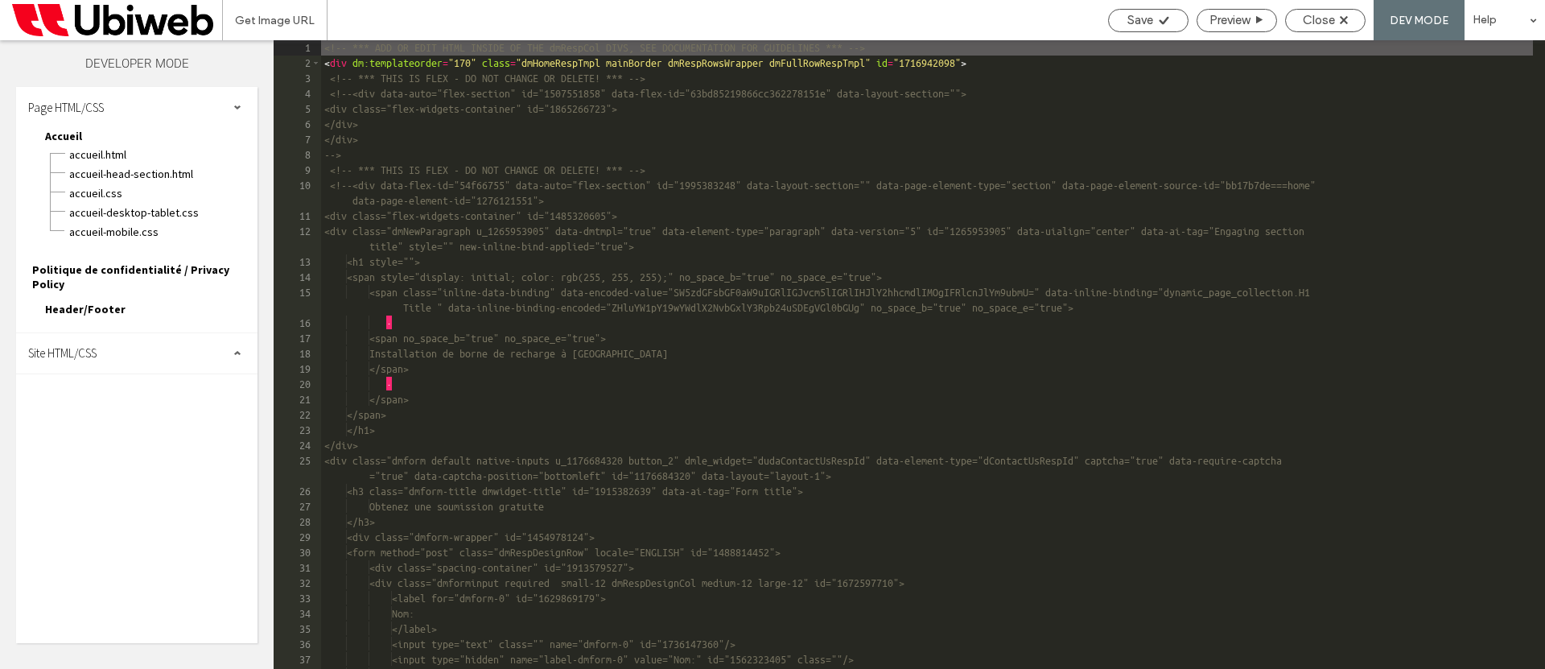
click at [542, 252] on div "<!-- *** ADD OR EDIT HTML INSIDE OF THE dmRespCol DIVS, SEE DOCUMENTATION FOR G…" at bounding box center [927, 369] width 1212 height 659
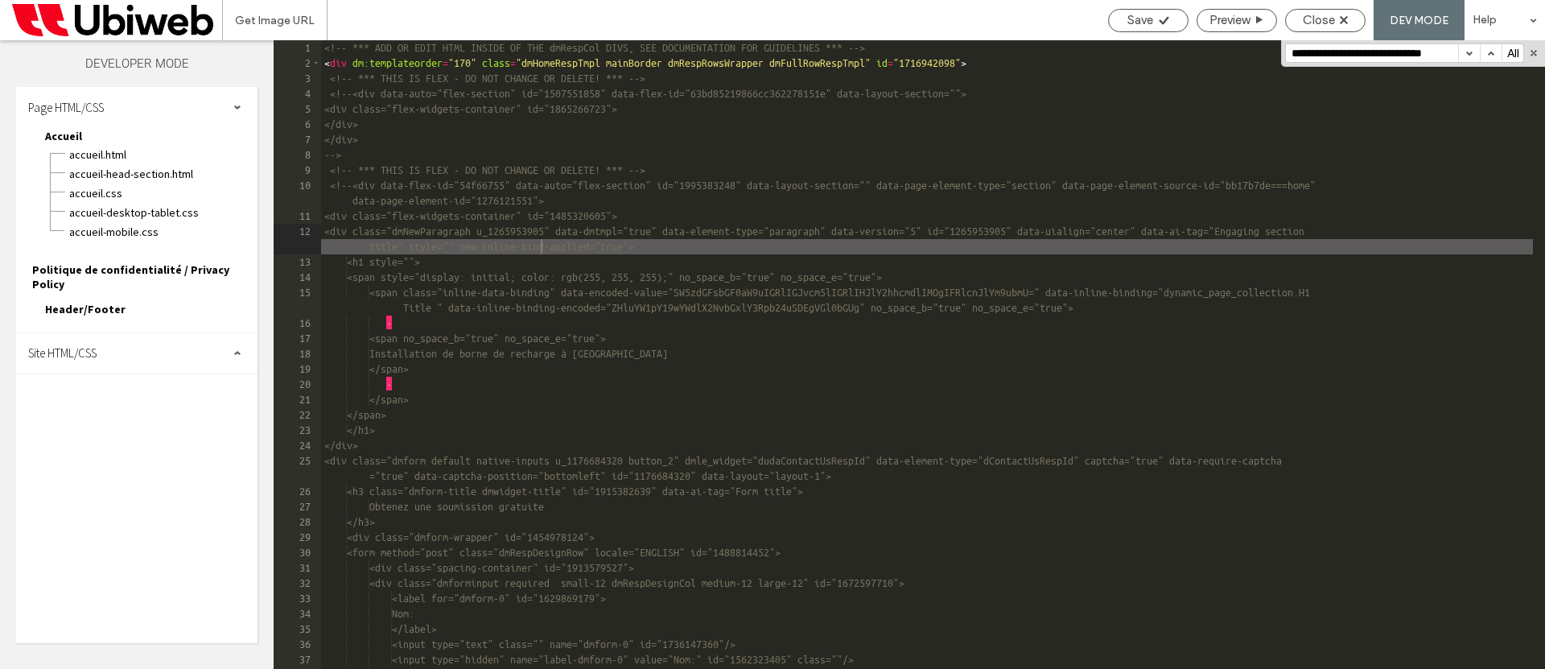
scroll to position [5497, 0]
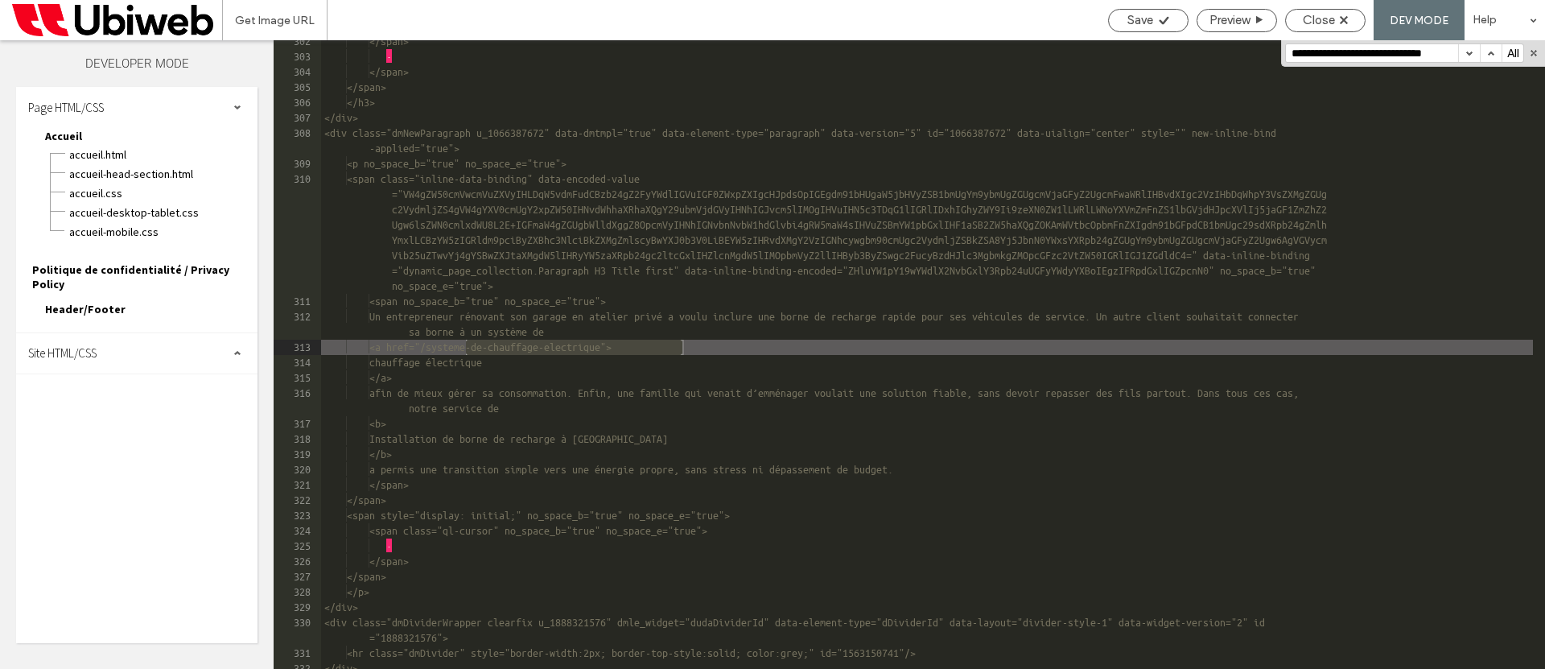
type input "**********"
drag, startPoint x: 464, startPoint y: 347, endPoint x: 703, endPoint y: 349, distance: 239.9
click at [703, 349] on div "</span> · </span> </span> </h3> </div> <div class="dmNewParagraph u_1066387672"…" at bounding box center [927, 363] width 1212 height 659
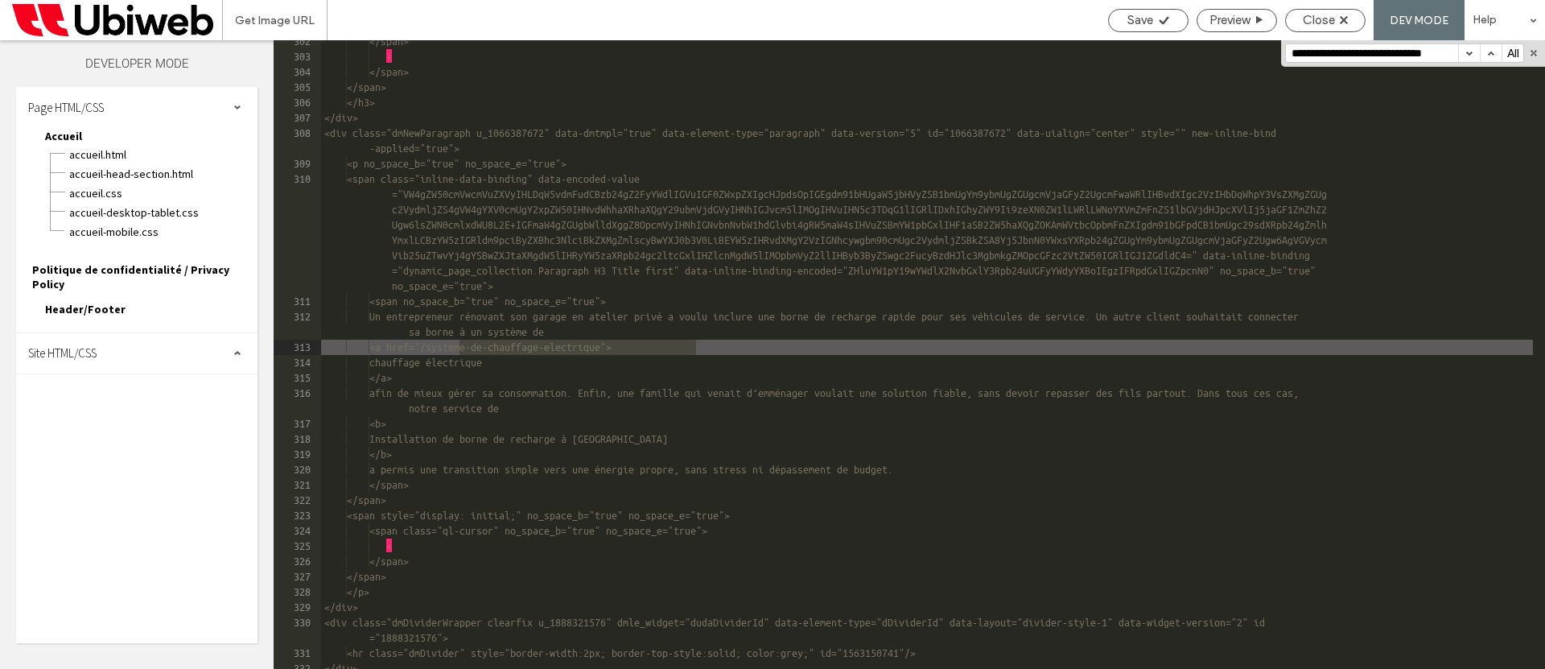
click at [1471, 51] on button "button" at bounding box center [1469, 53] width 22 height 18
drag, startPoint x: 410, startPoint y: 347, endPoint x: 822, endPoint y: 355, distance: 411.4
click at [822, 354] on div "</span> · </span> </span> </h3> </div> <div class="dmNewParagraph u_1066387672"…" at bounding box center [927, 363] width 1212 height 659
click at [1327, 17] on span "Close" at bounding box center [1319, 20] width 32 height 14
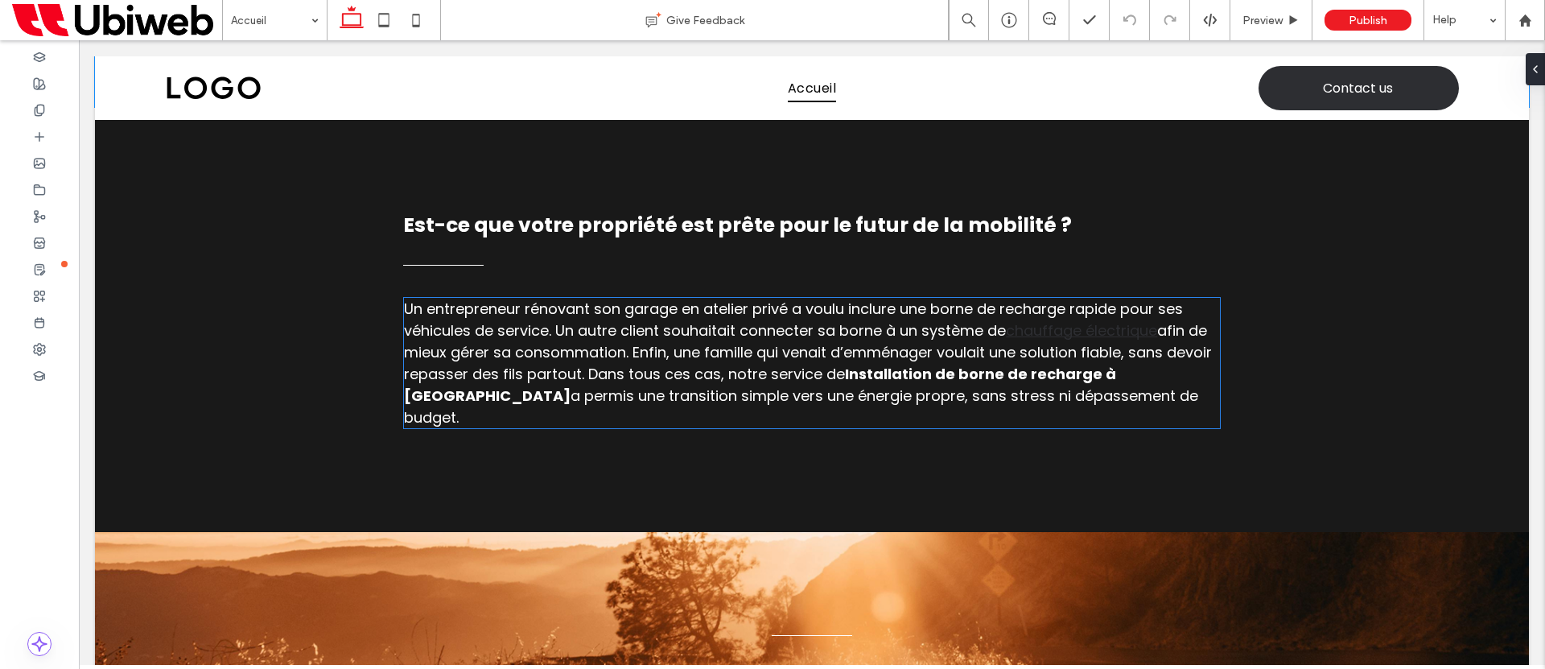
scroll to position [3399, 0]
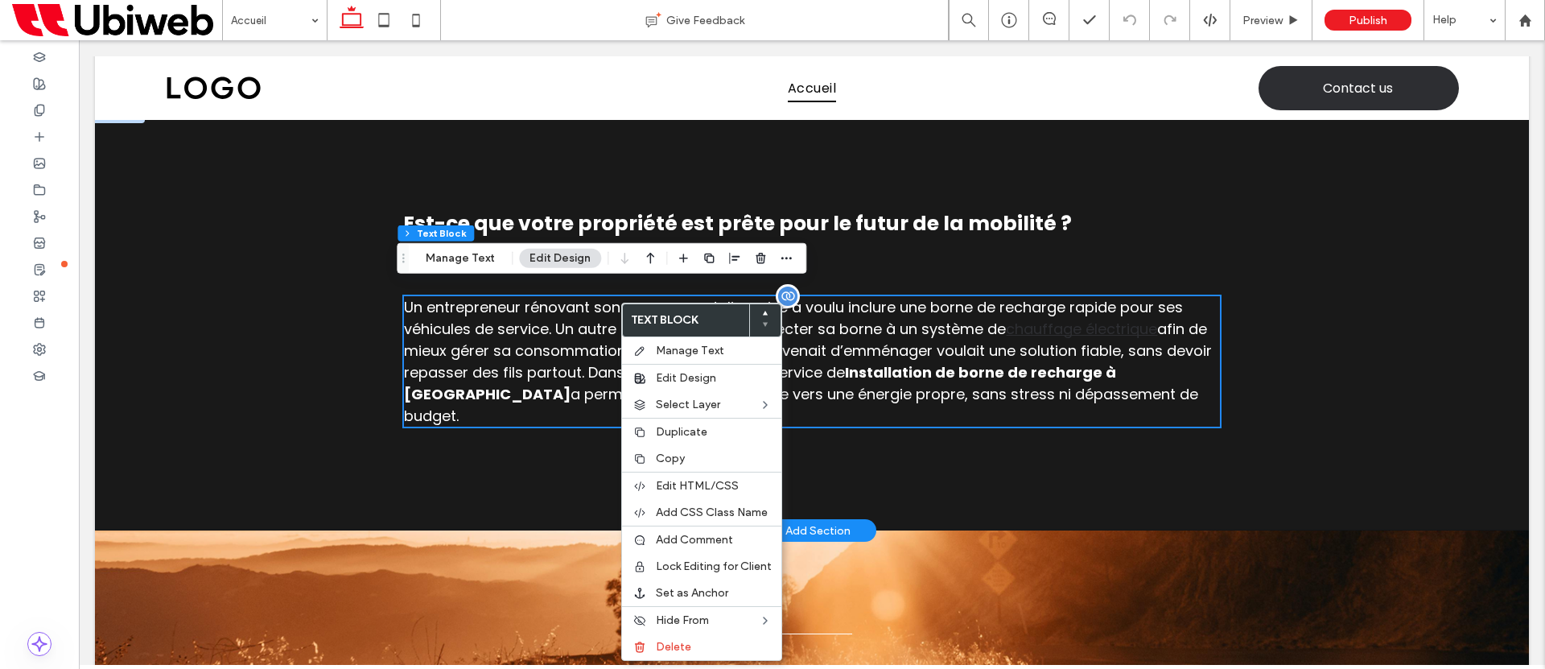
type input "*"
type input "***"
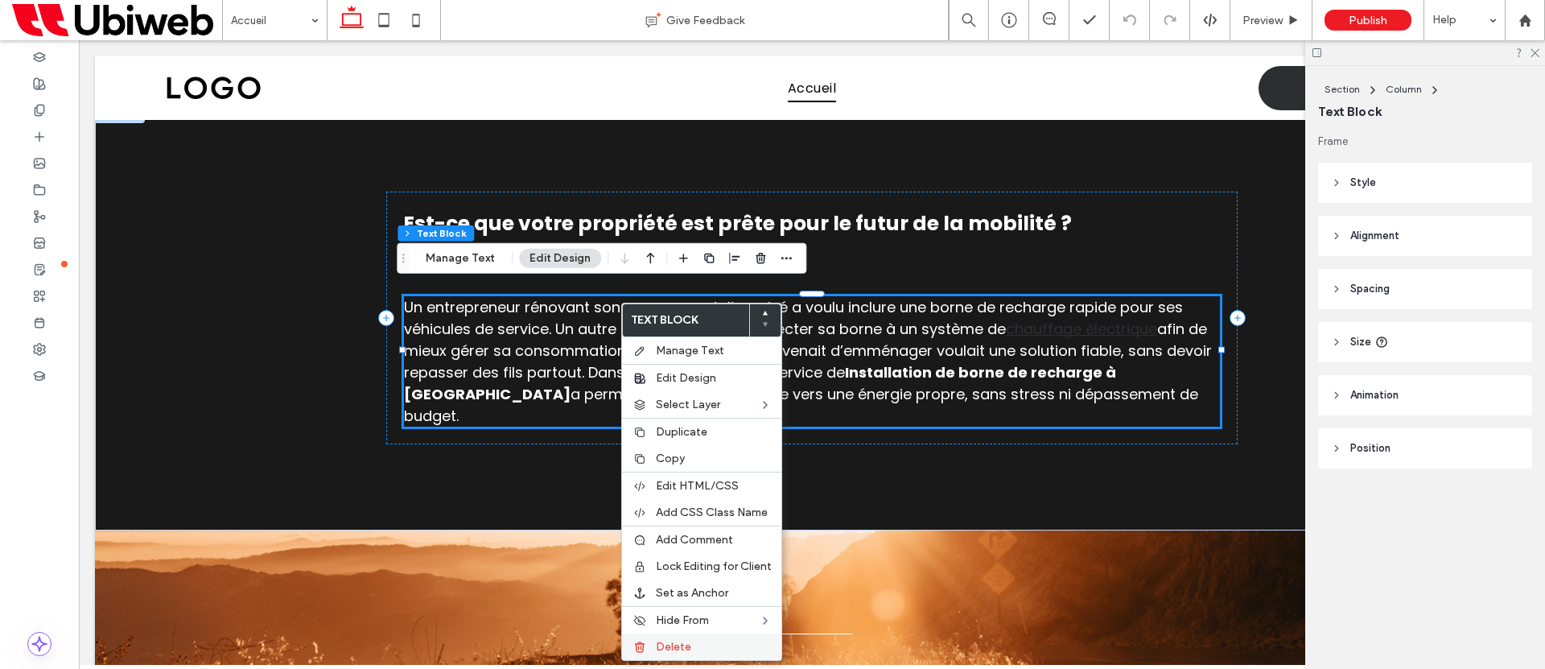
click at [673, 649] on span "Delete" at bounding box center [673, 647] width 35 height 14
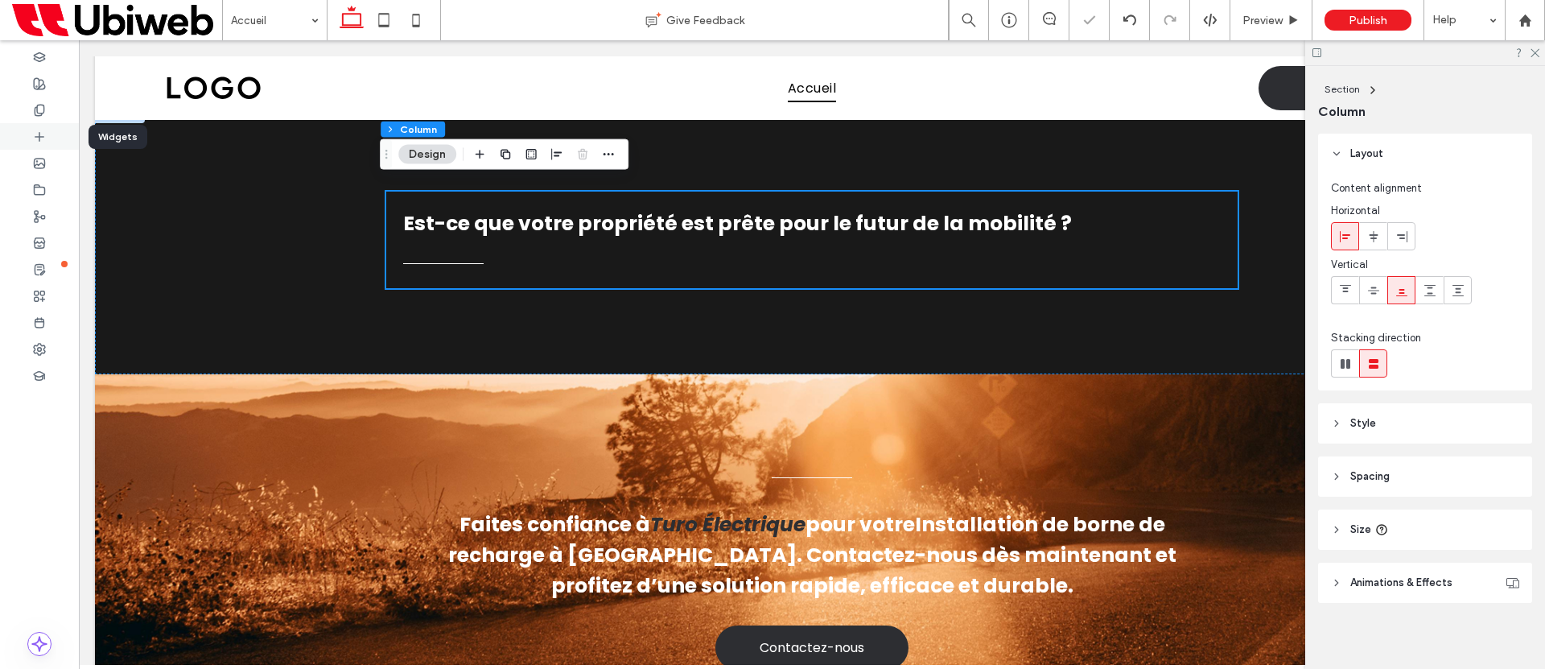
click at [35, 133] on icon at bounding box center [39, 136] width 13 height 13
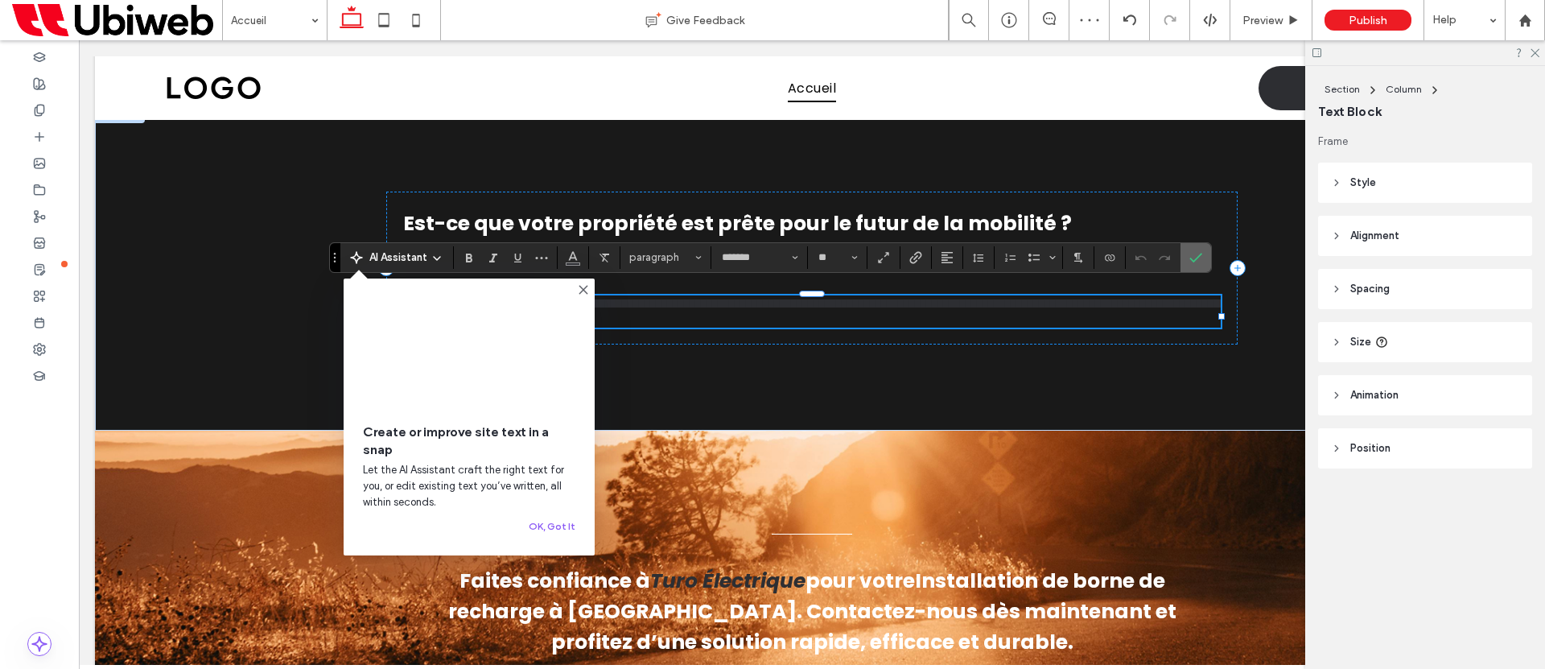
click at [1194, 256] on icon "Confirm" at bounding box center [1196, 257] width 13 height 13
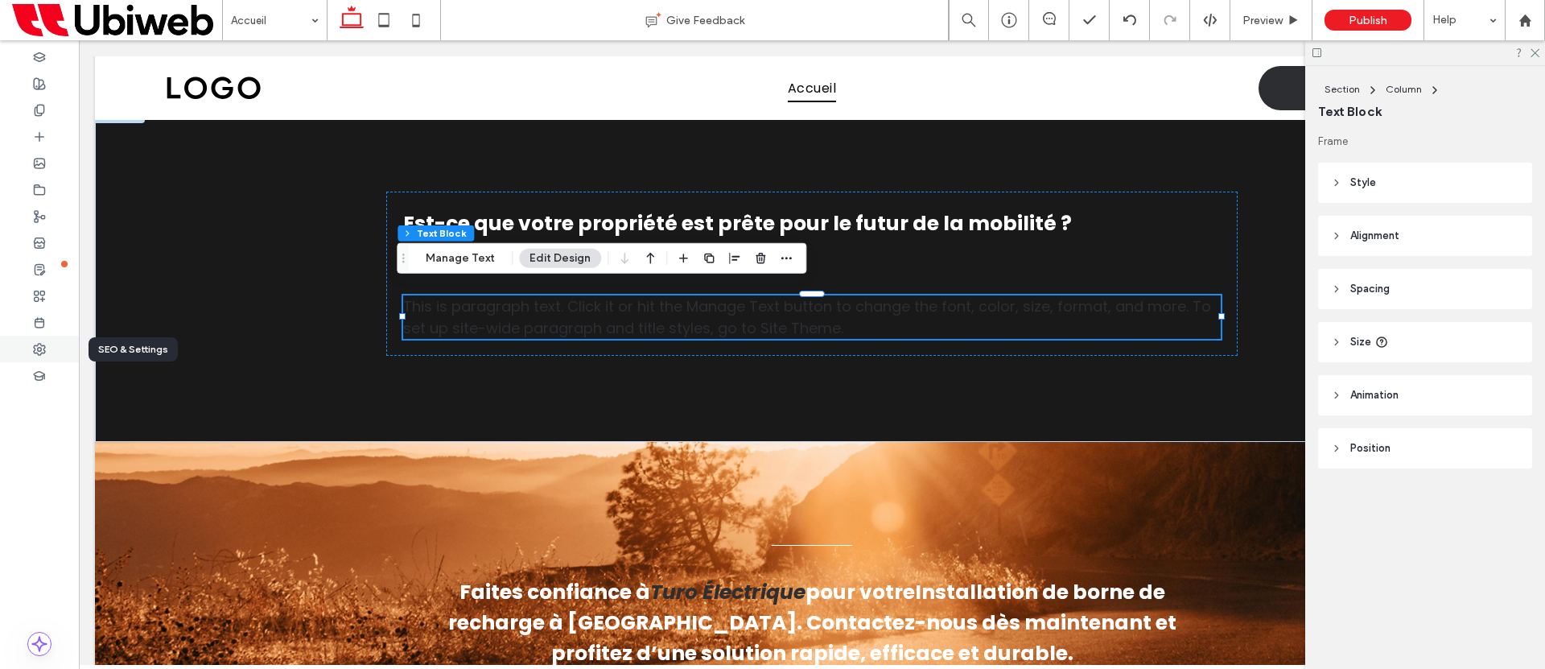
click at [22, 342] on div at bounding box center [39, 349] width 79 height 27
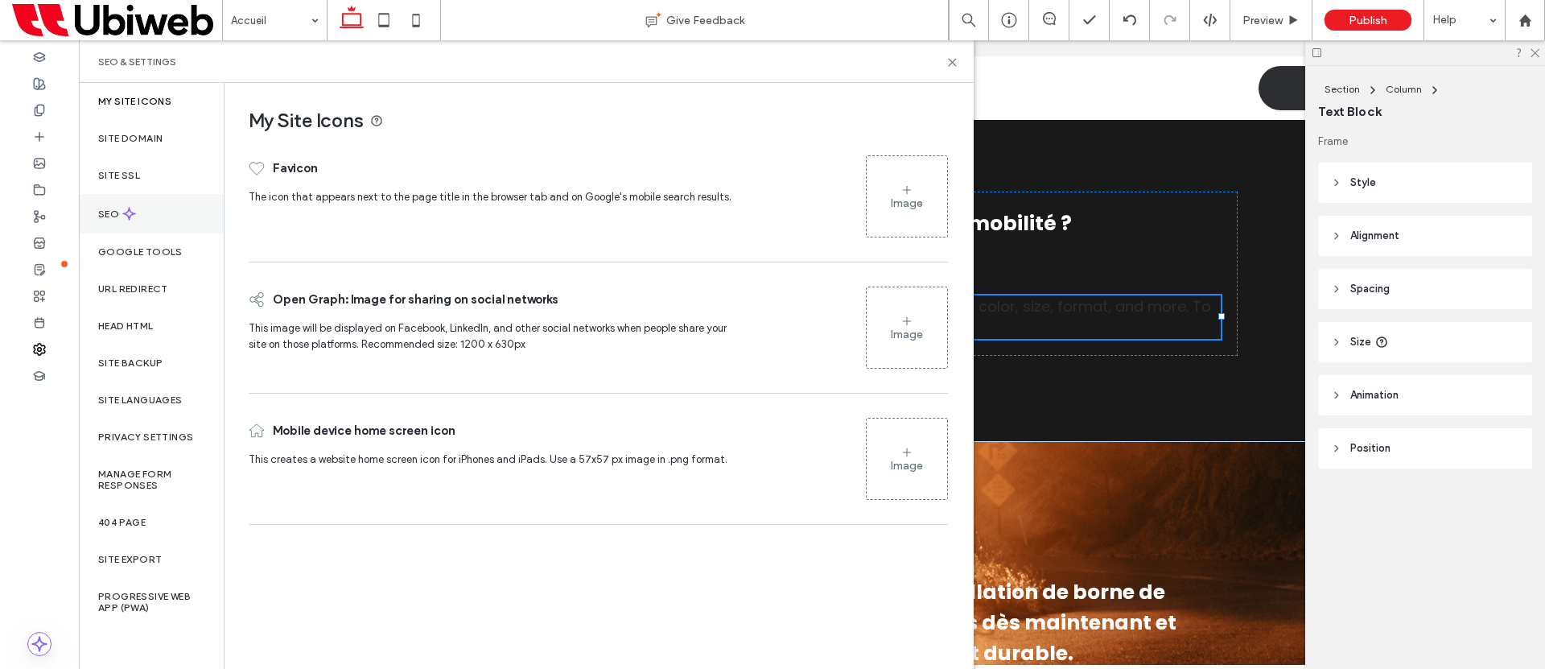
click at [108, 214] on label "SEO" at bounding box center [110, 213] width 24 height 11
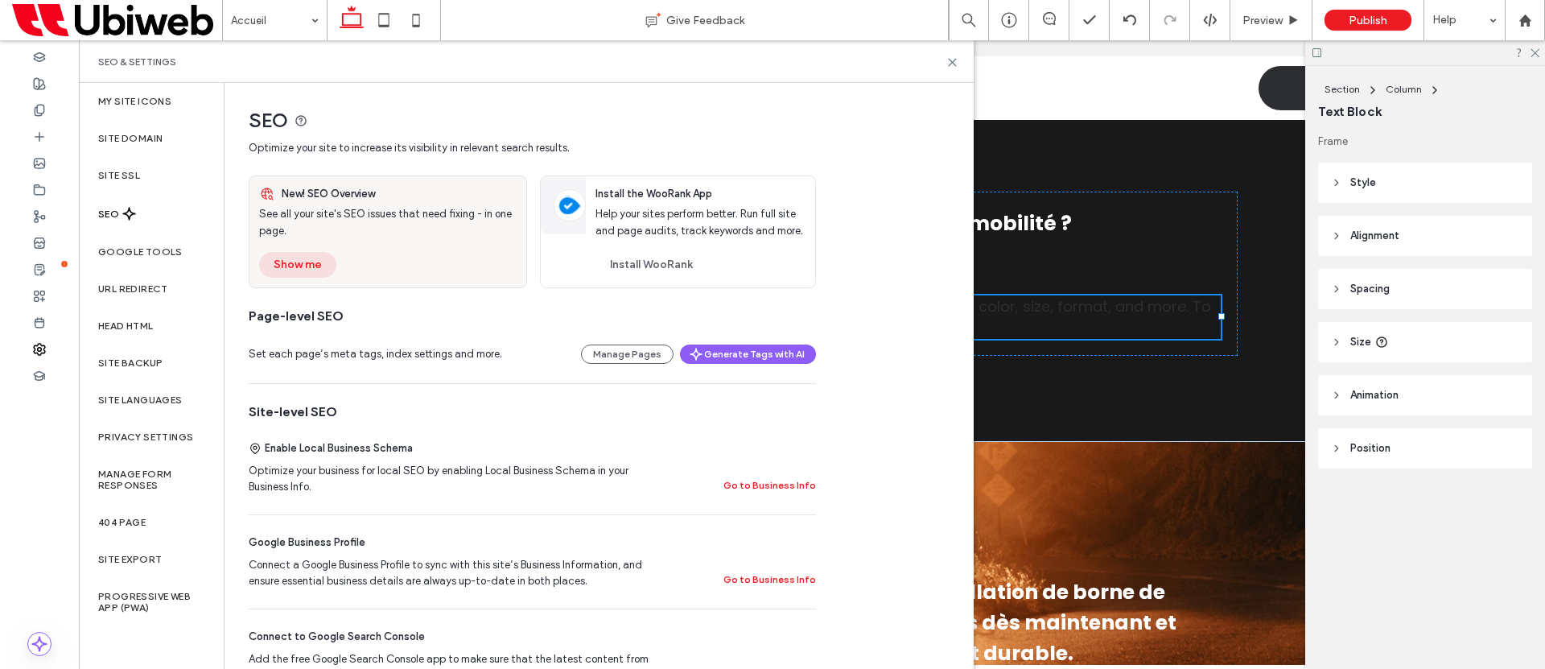
click at [318, 268] on button "Show me" at bounding box center [297, 265] width 77 height 26
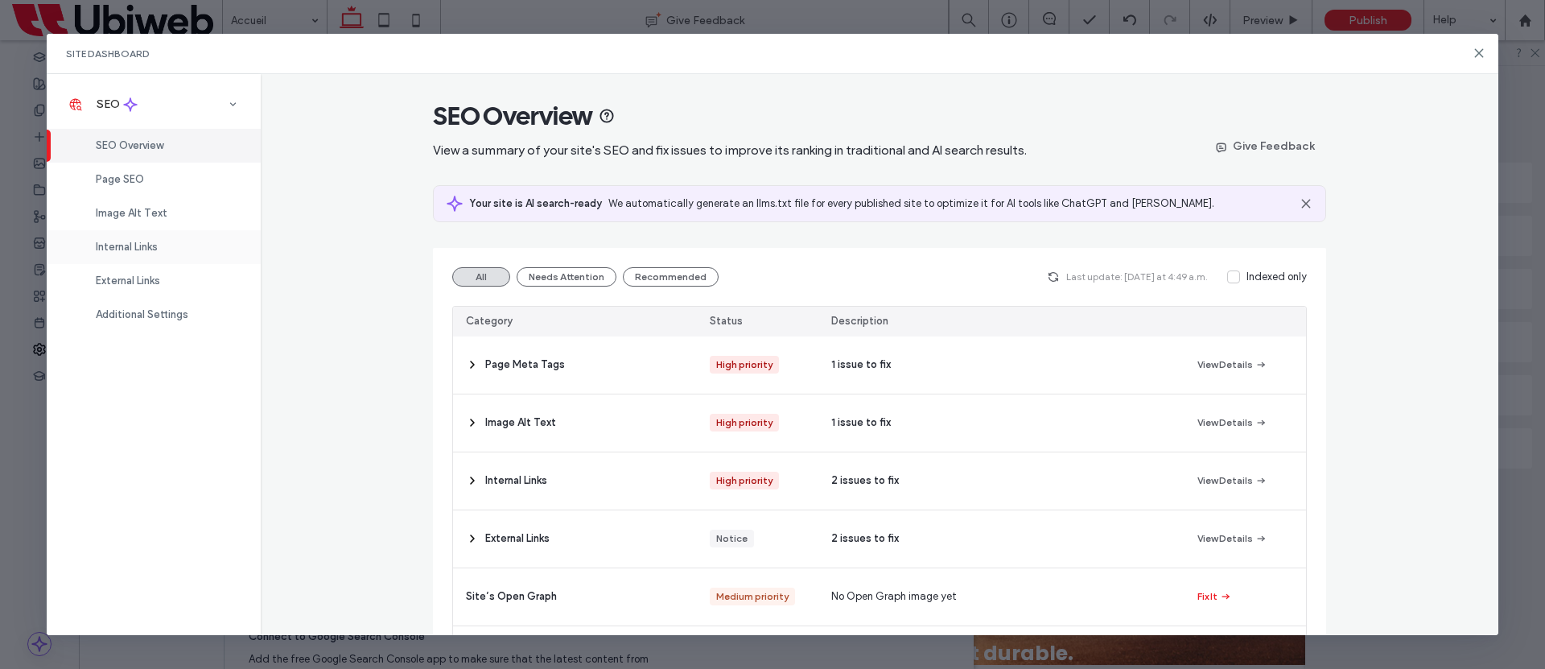
click at [116, 252] on span "Internal Links" at bounding box center [127, 247] width 62 height 12
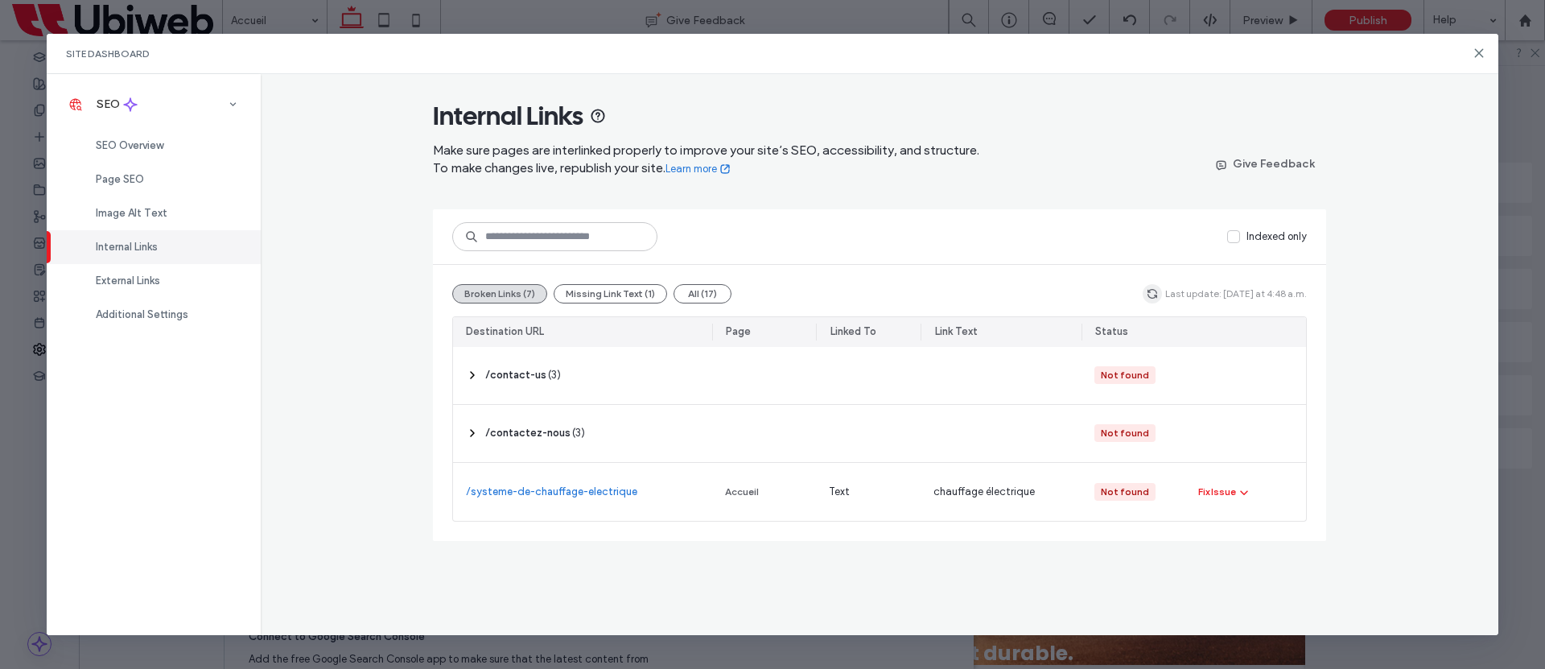
click at [1157, 293] on icon "button" at bounding box center [1152, 293] width 13 height 13
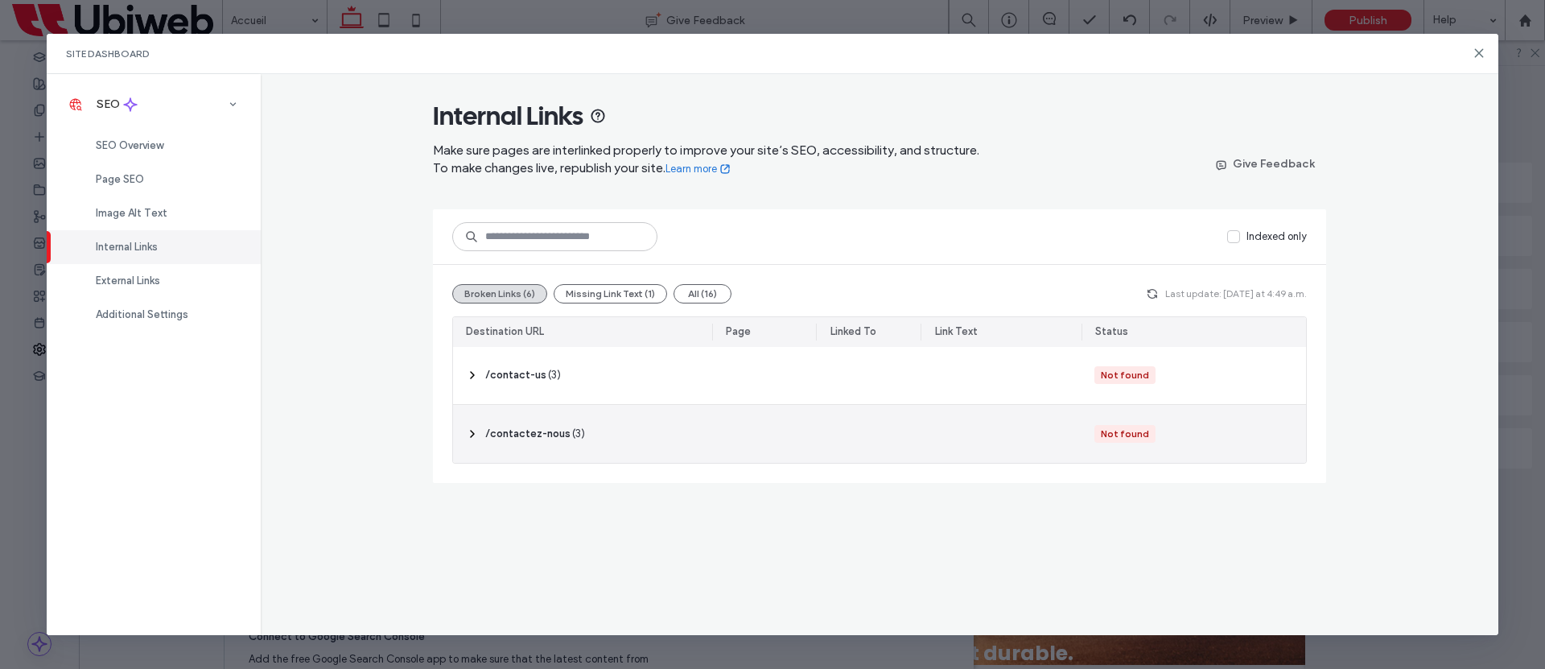
click at [476, 435] on icon at bounding box center [472, 433] width 13 height 13
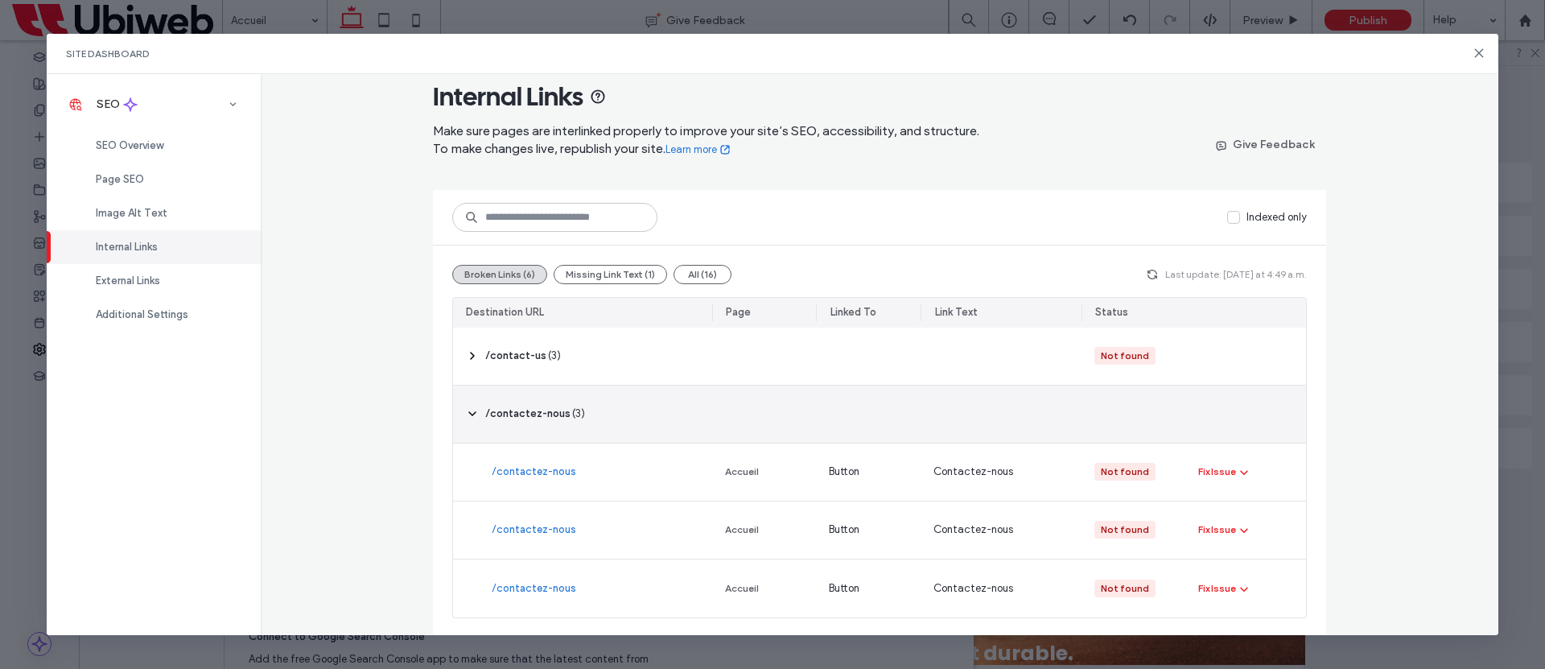
scroll to position [21, 0]
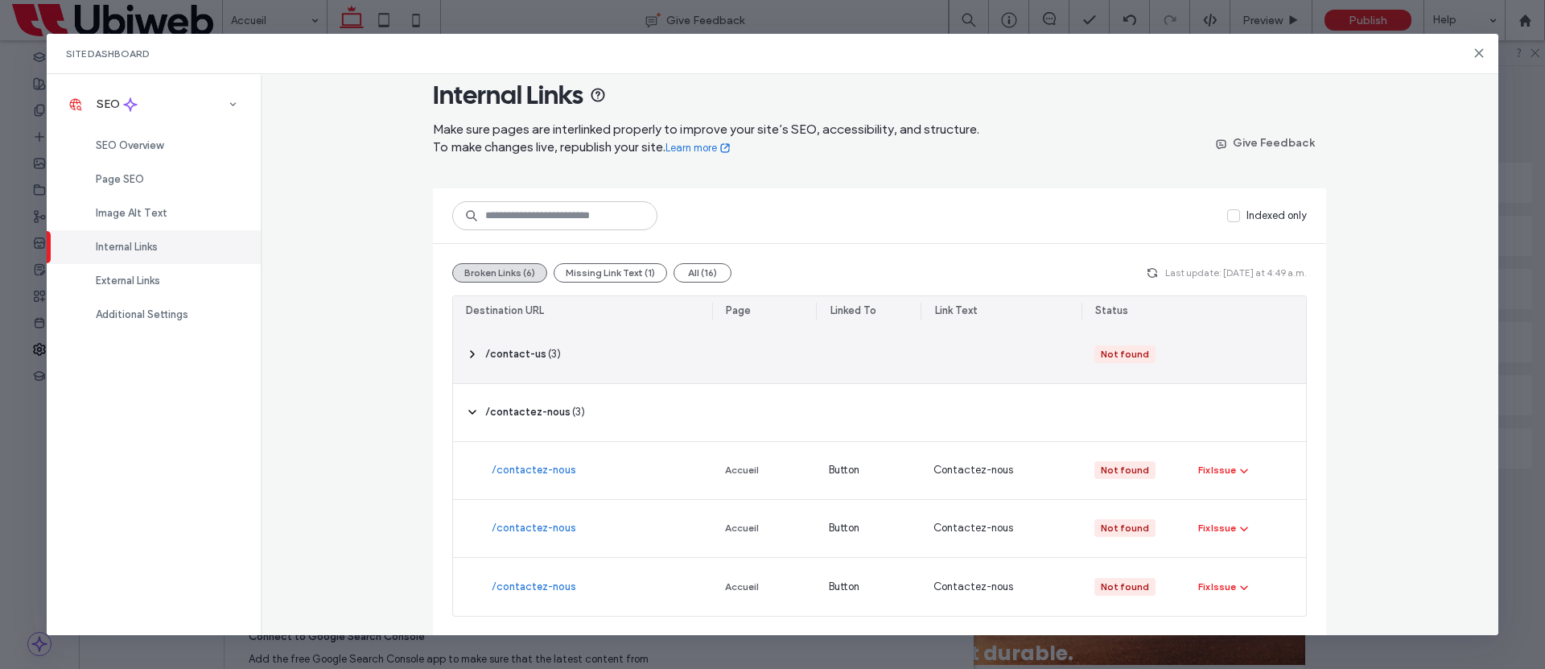
click at [466, 350] on icon at bounding box center [472, 354] width 13 height 13
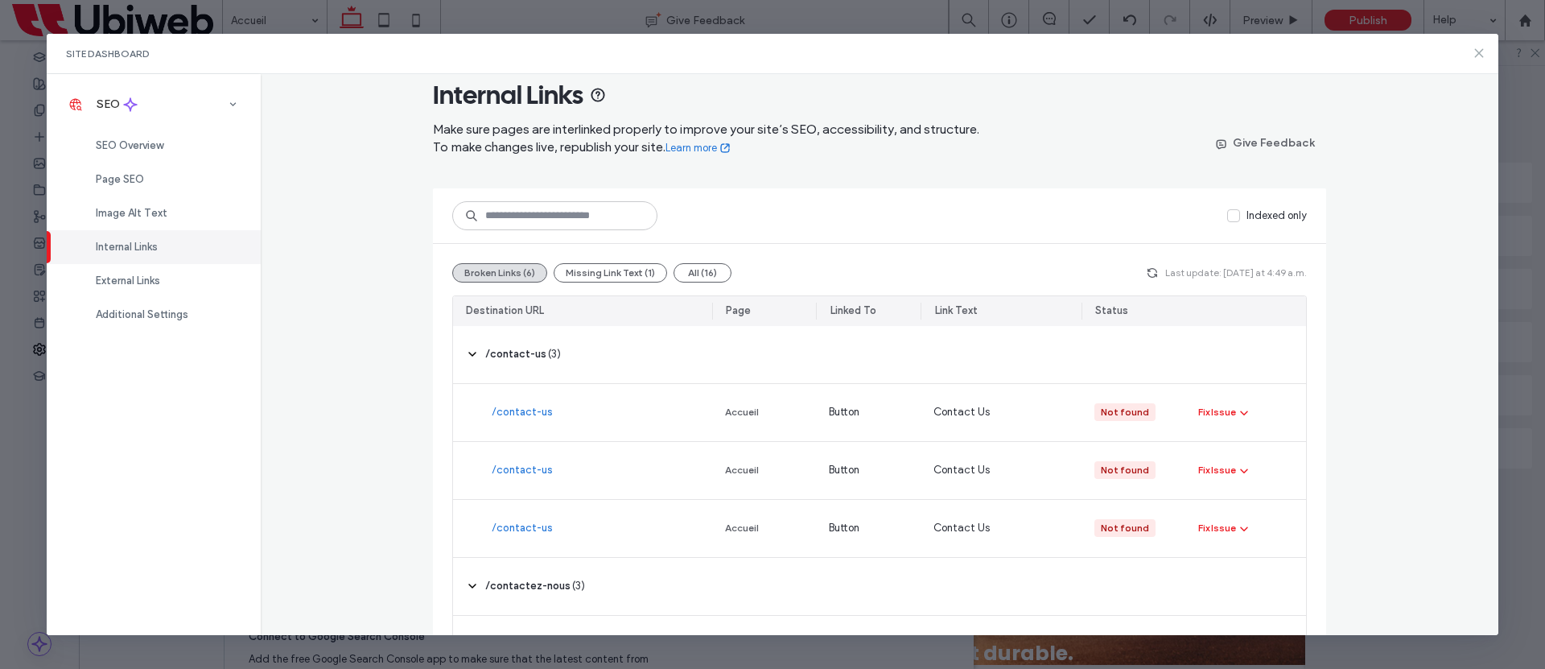
click at [1476, 52] on icon at bounding box center [1479, 53] width 13 height 13
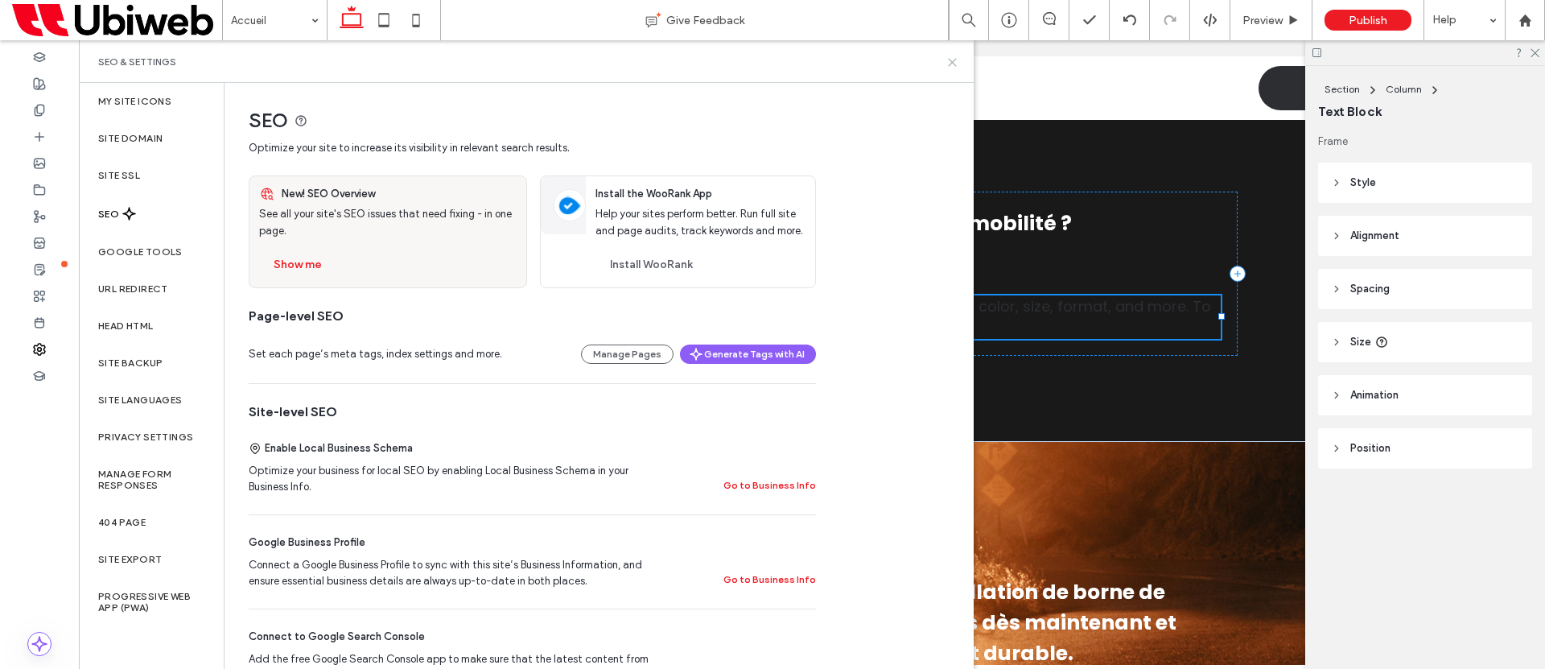
click at [950, 62] on icon at bounding box center [953, 62] width 12 height 12
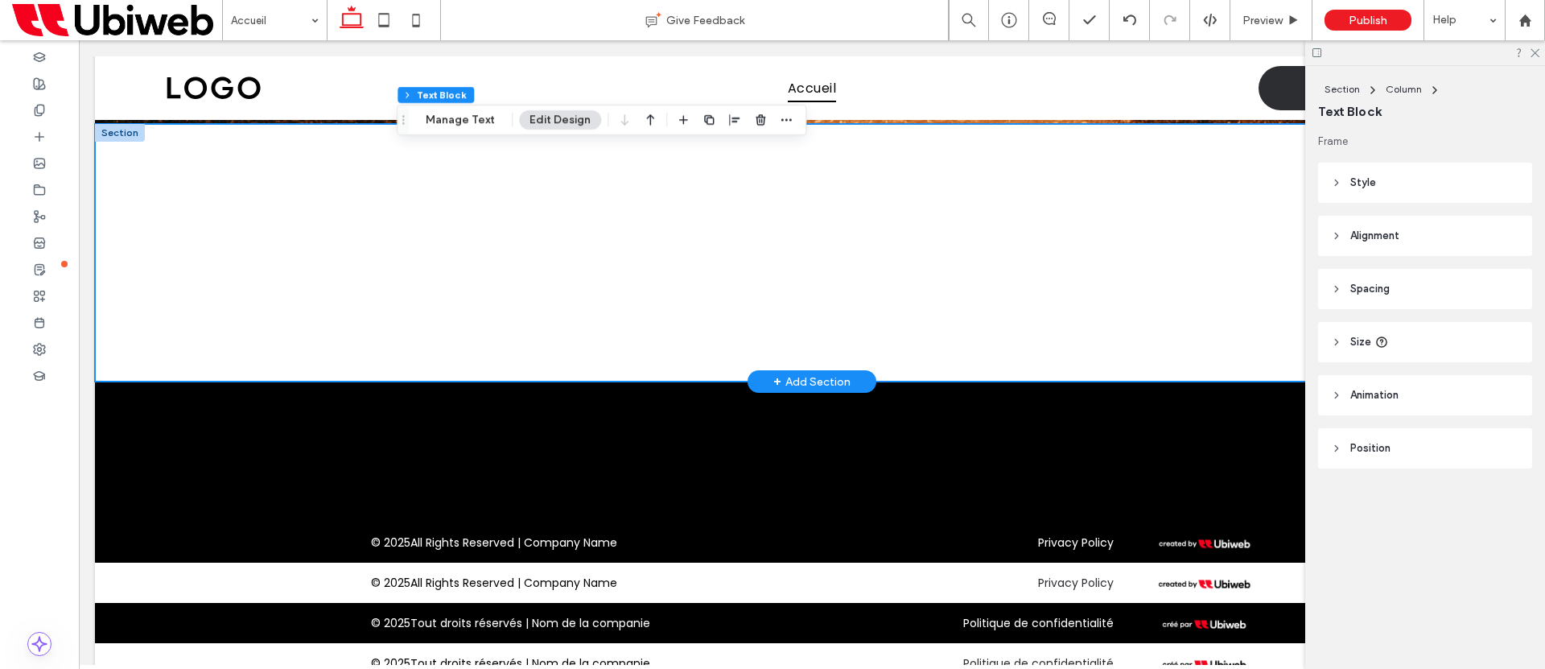
scroll to position [4082, 0]
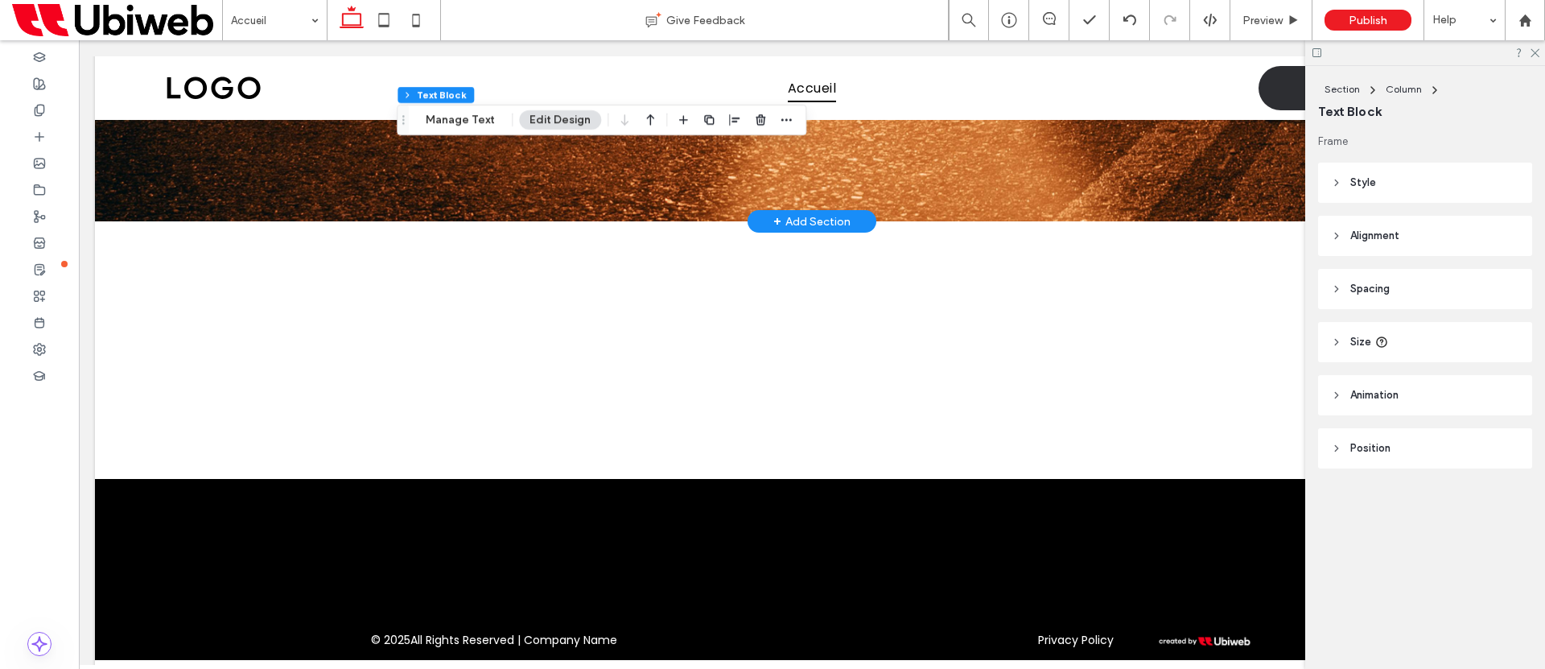
click at [776, 212] on div "+ Add Section" at bounding box center [811, 221] width 77 height 18
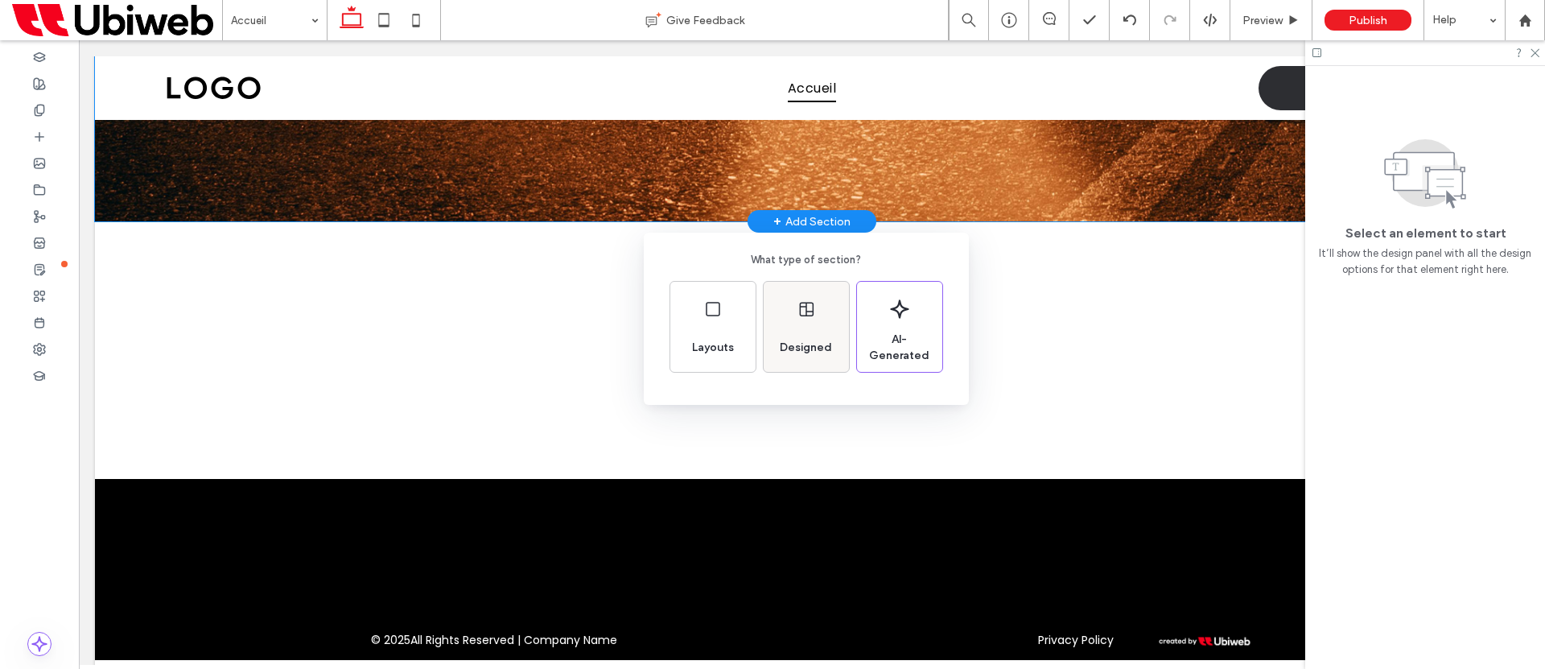
click at [808, 324] on div "Designed" at bounding box center [806, 327] width 85 height 90
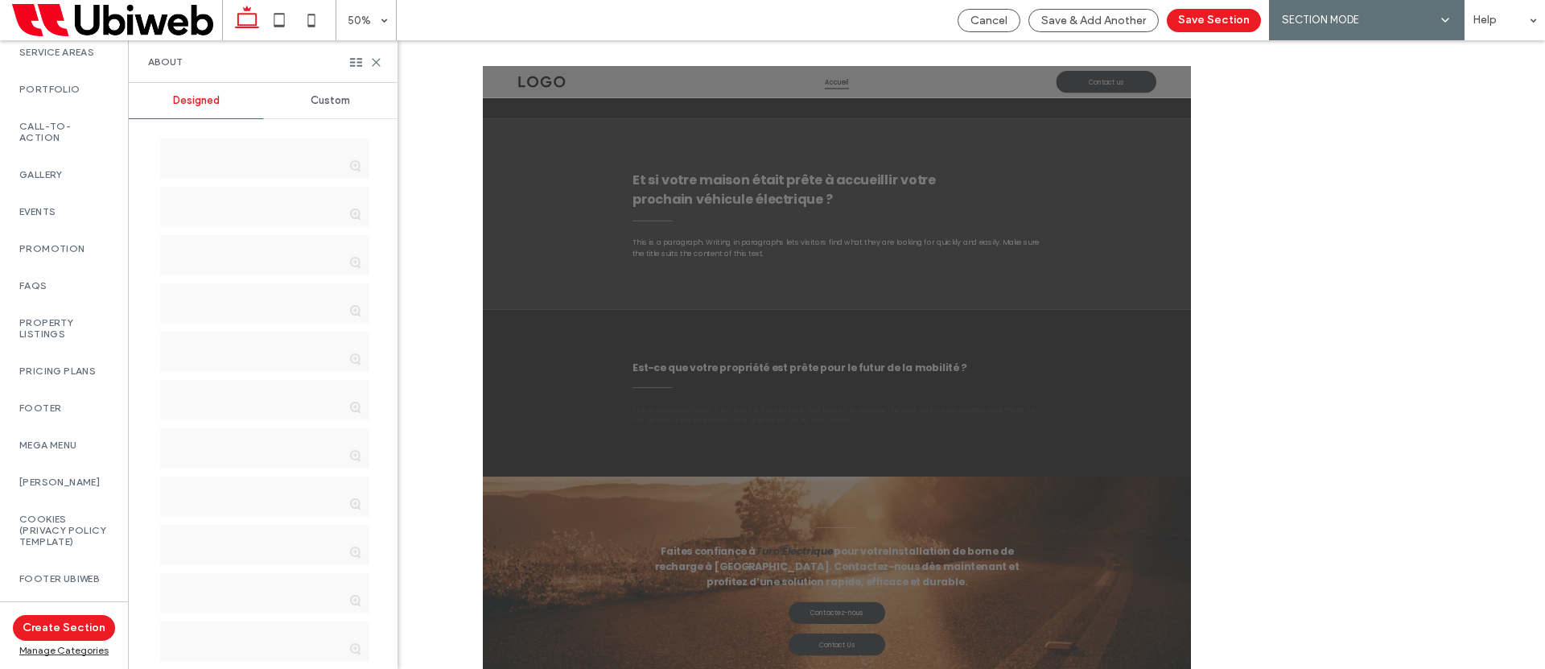
scroll to position [910, 0]
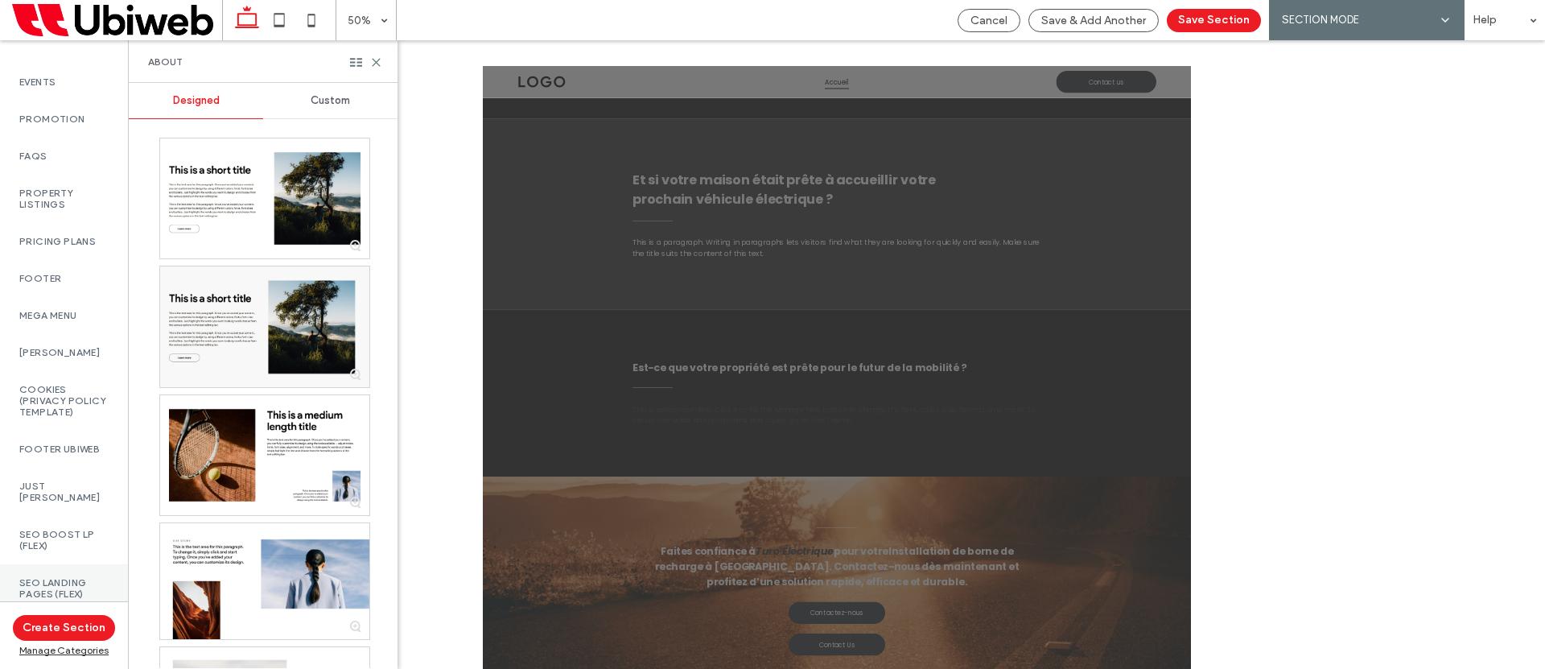
click at [56, 577] on label "SEO LANDING PAGES (Flex)" at bounding box center [63, 588] width 89 height 23
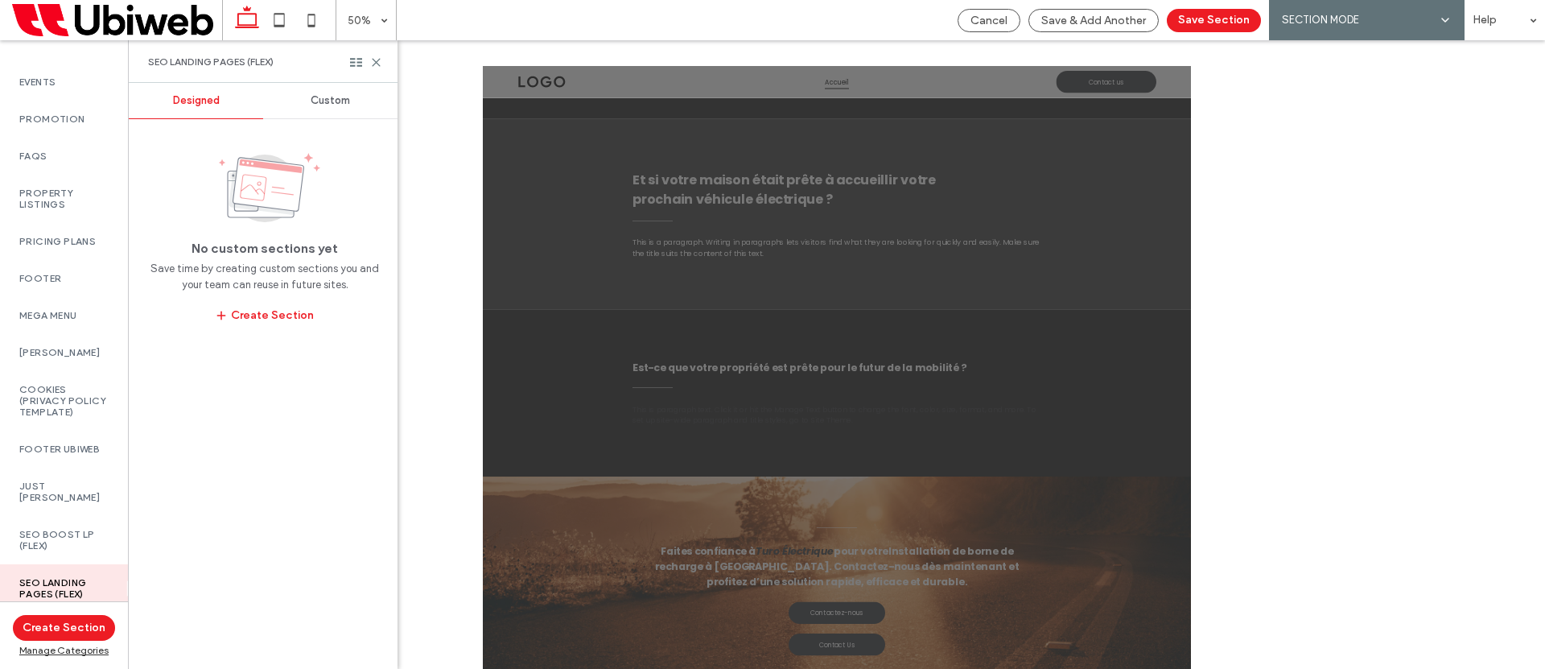
click at [328, 101] on span "Custom" at bounding box center [330, 100] width 39 height 13
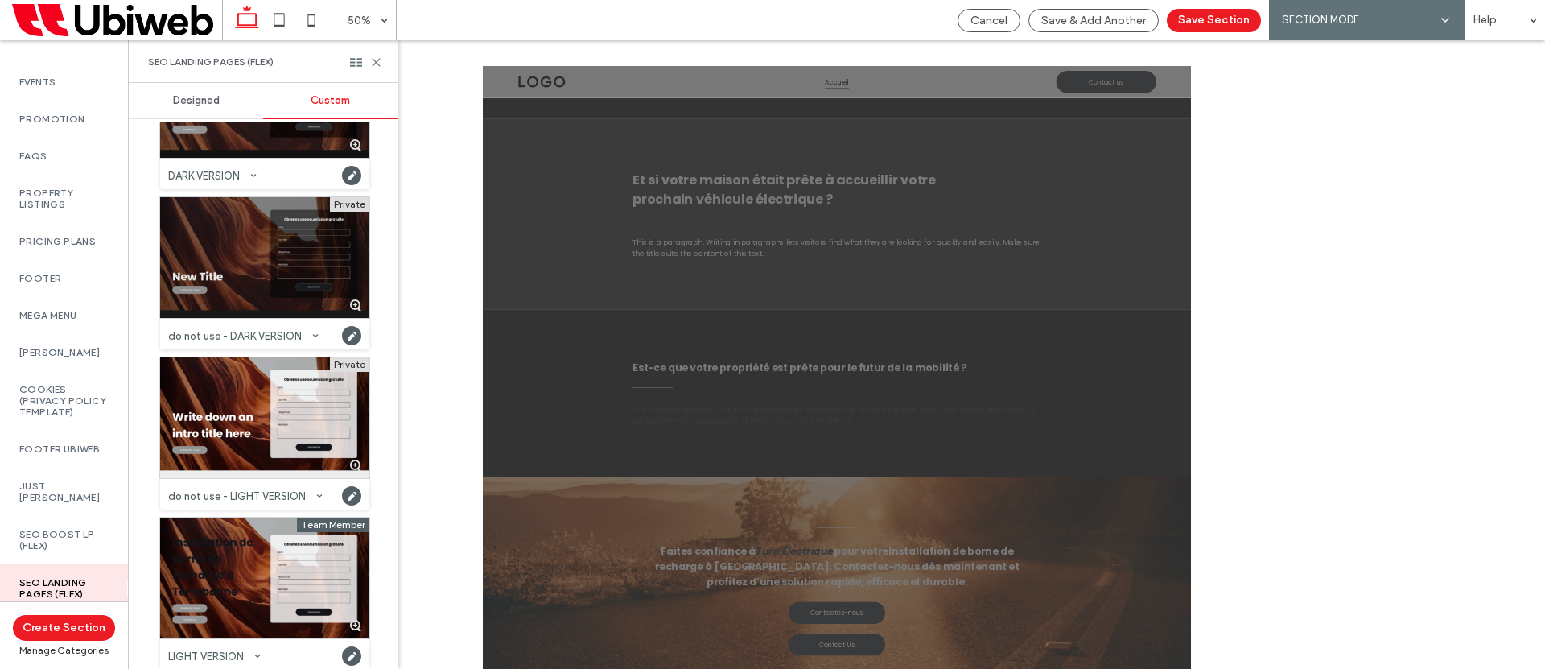
scroll to position [113, 0]
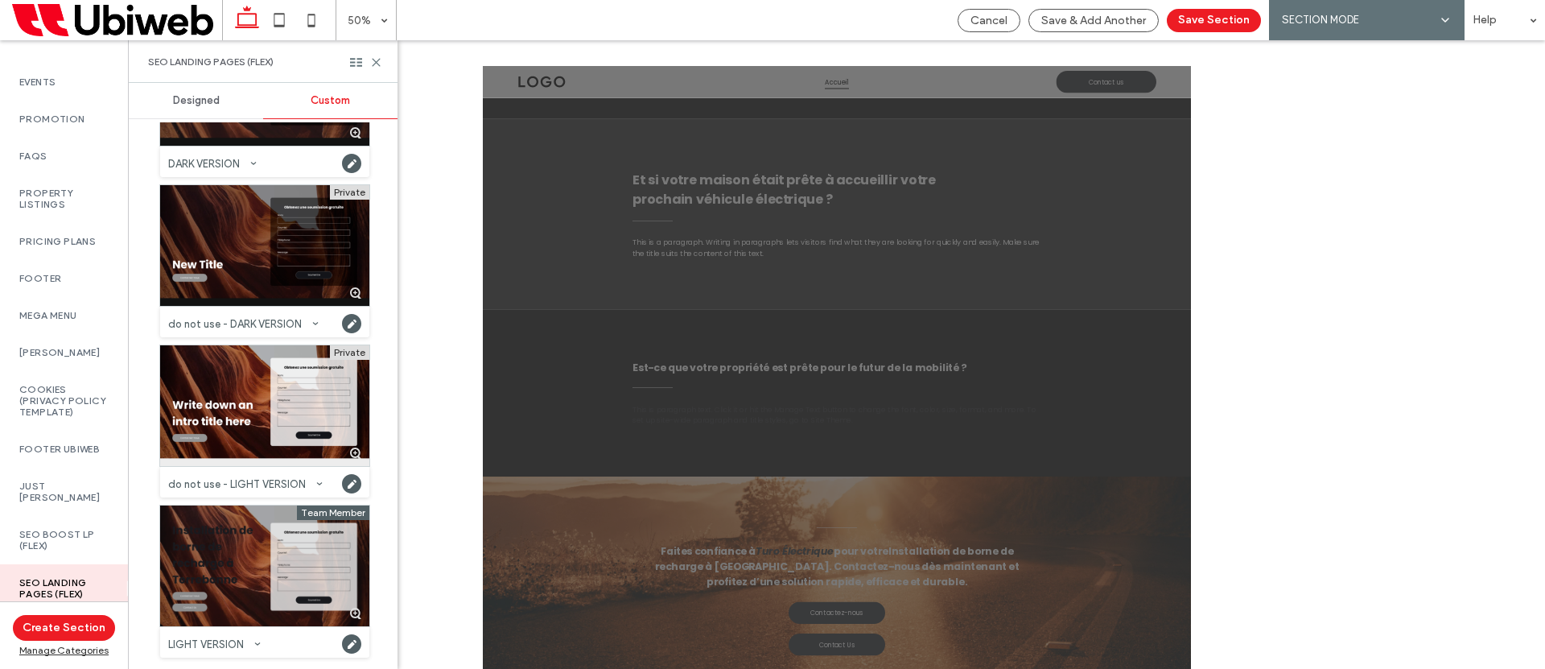
click at [265, 564] on div at bounding box center [264, 565] width 209 height 121
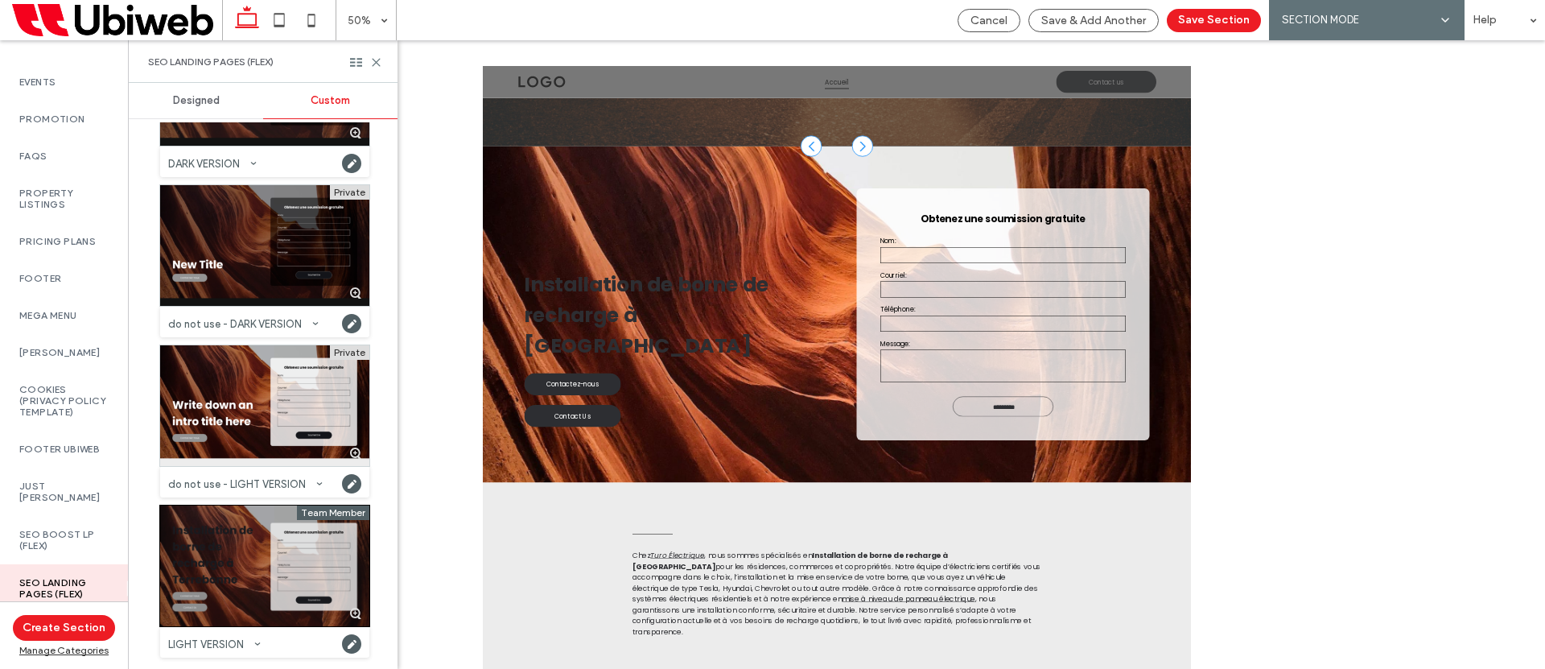
scroll to position [4073, 0]
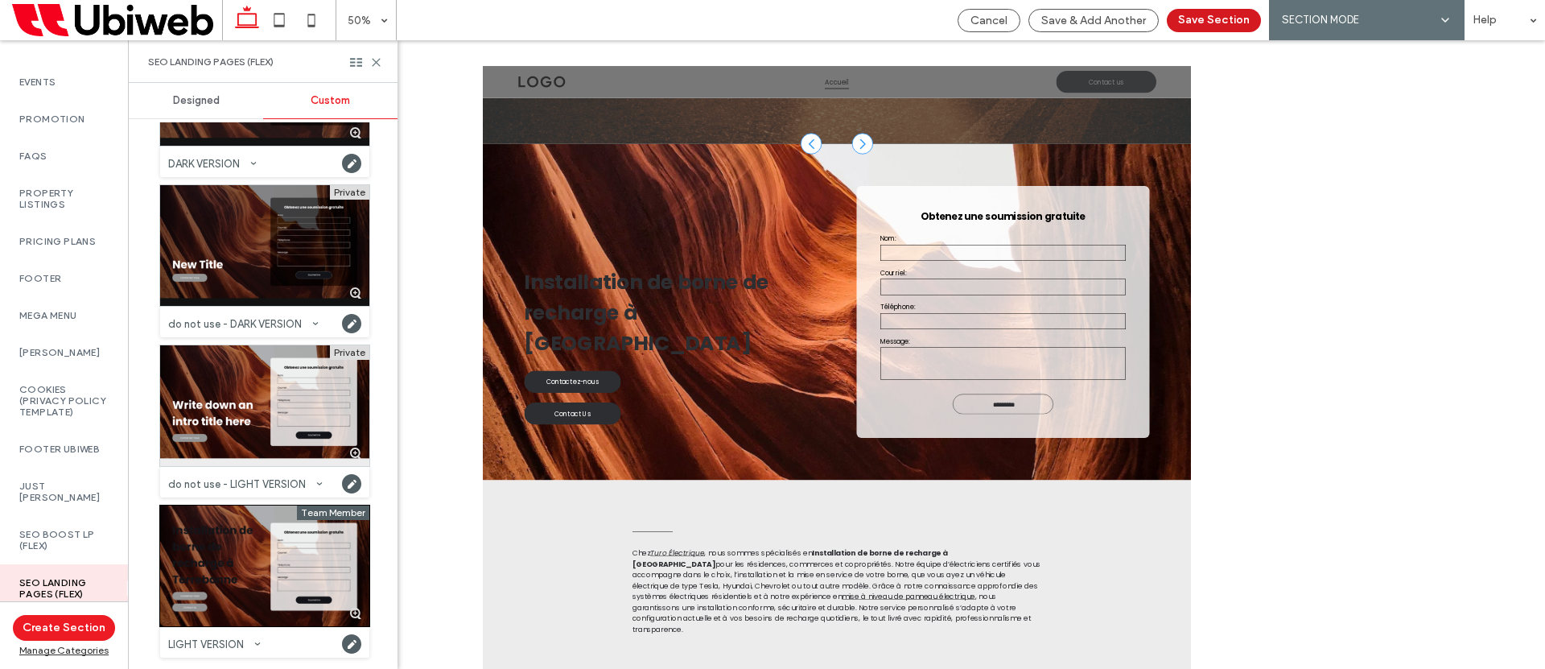
click at [1237, 25] on button "Save Section" at bounding box center [1214, 20] width 94 height 23
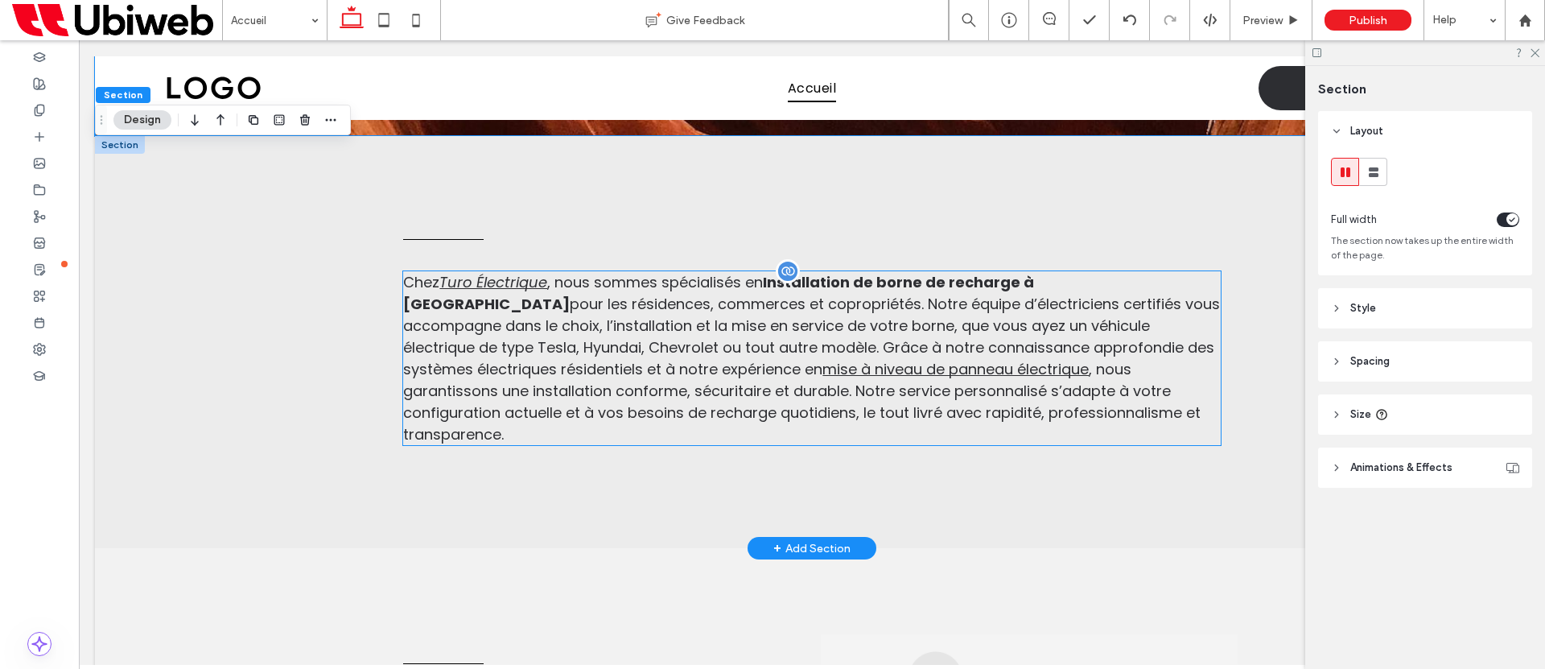
scroll to position [4836, 0]
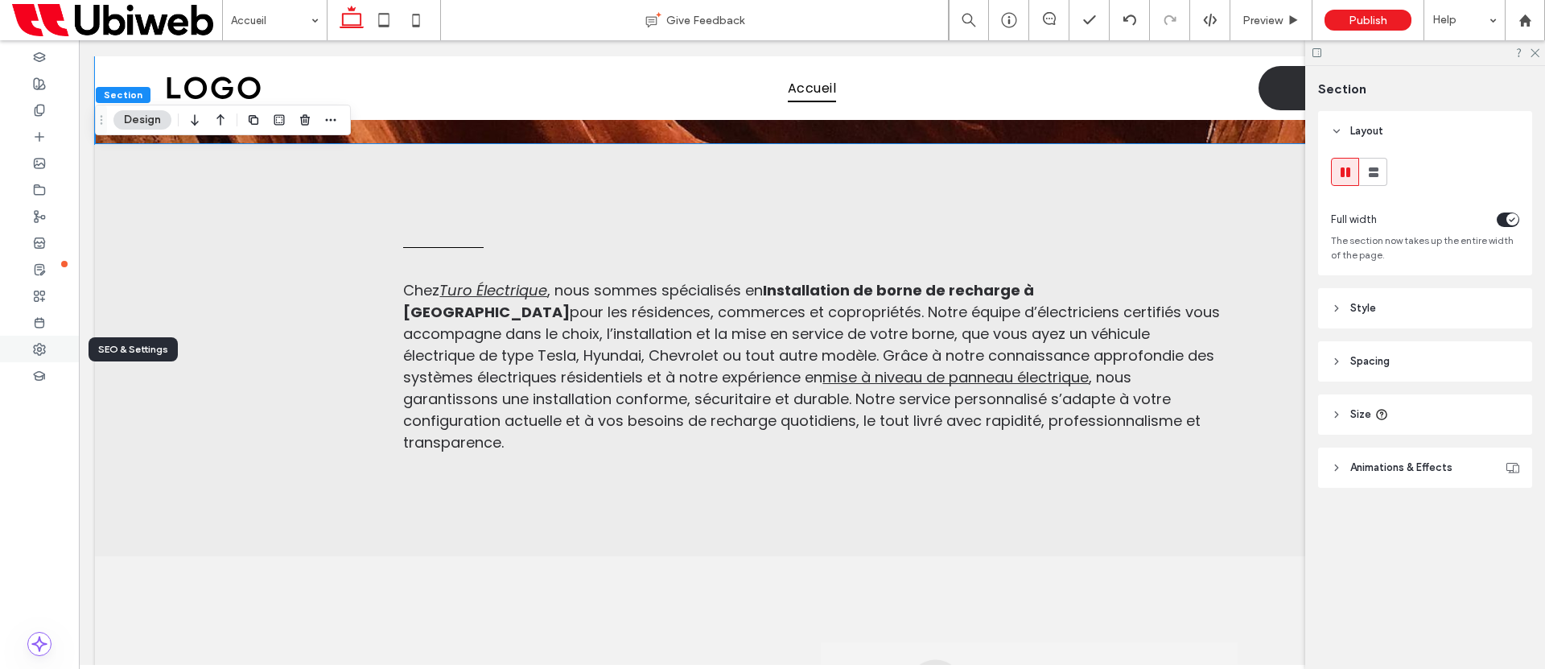
click at [26, 343] on div at bounding box center [39, 349] width 79 height 27
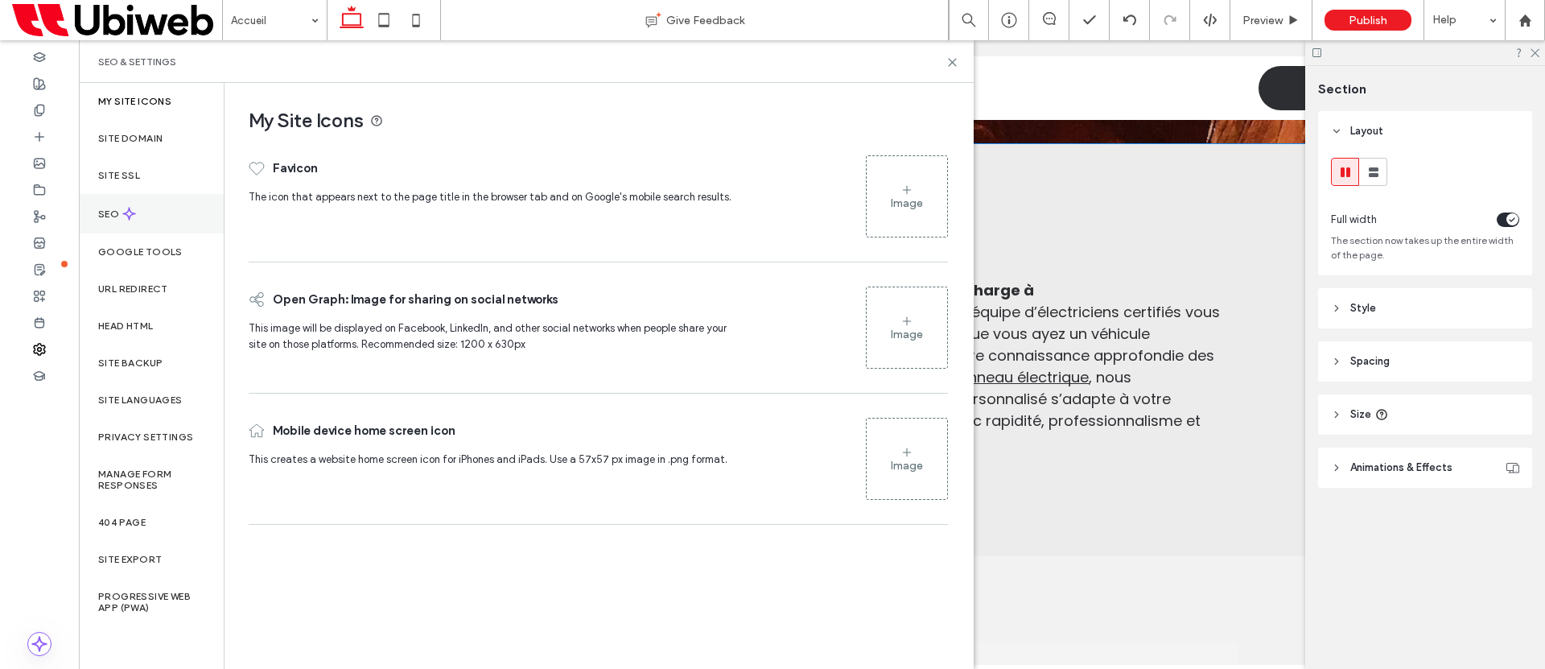
click at [153, 218] on div "SEO" at bounding box center [151, 213] width 145 height 39
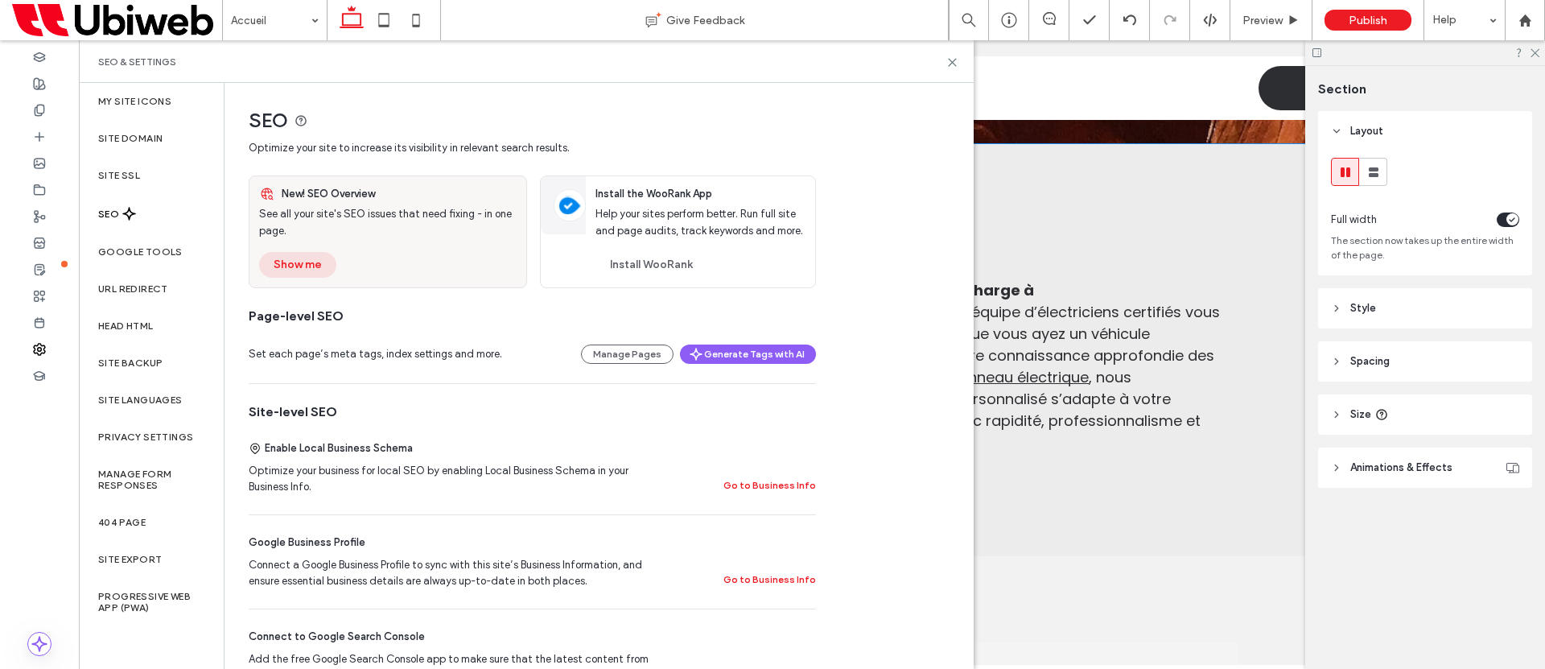
click at [280, 266] on button "Show me" at bounding box center [297, 265] width 77 height 26
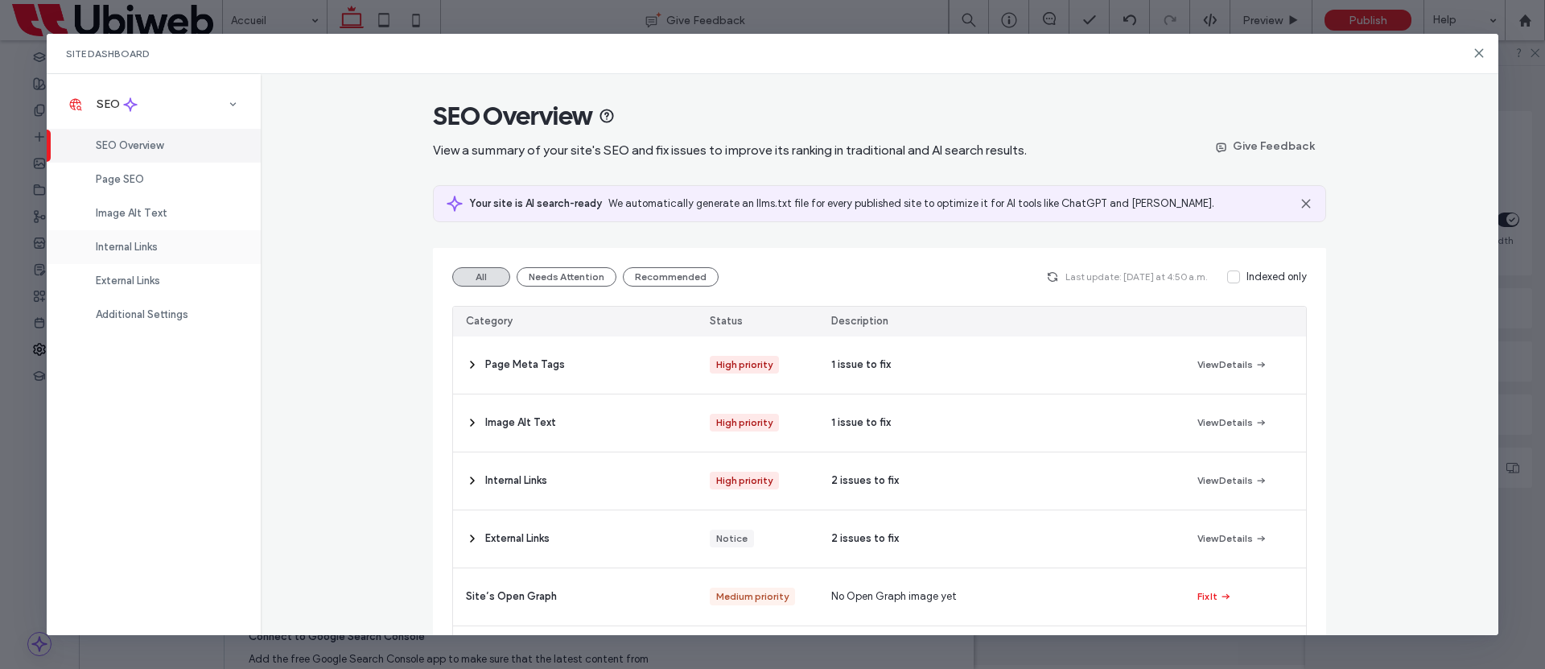
click at [163, 251] on div "Internal Links" at bounding box center [154, 247] width 214 height 34
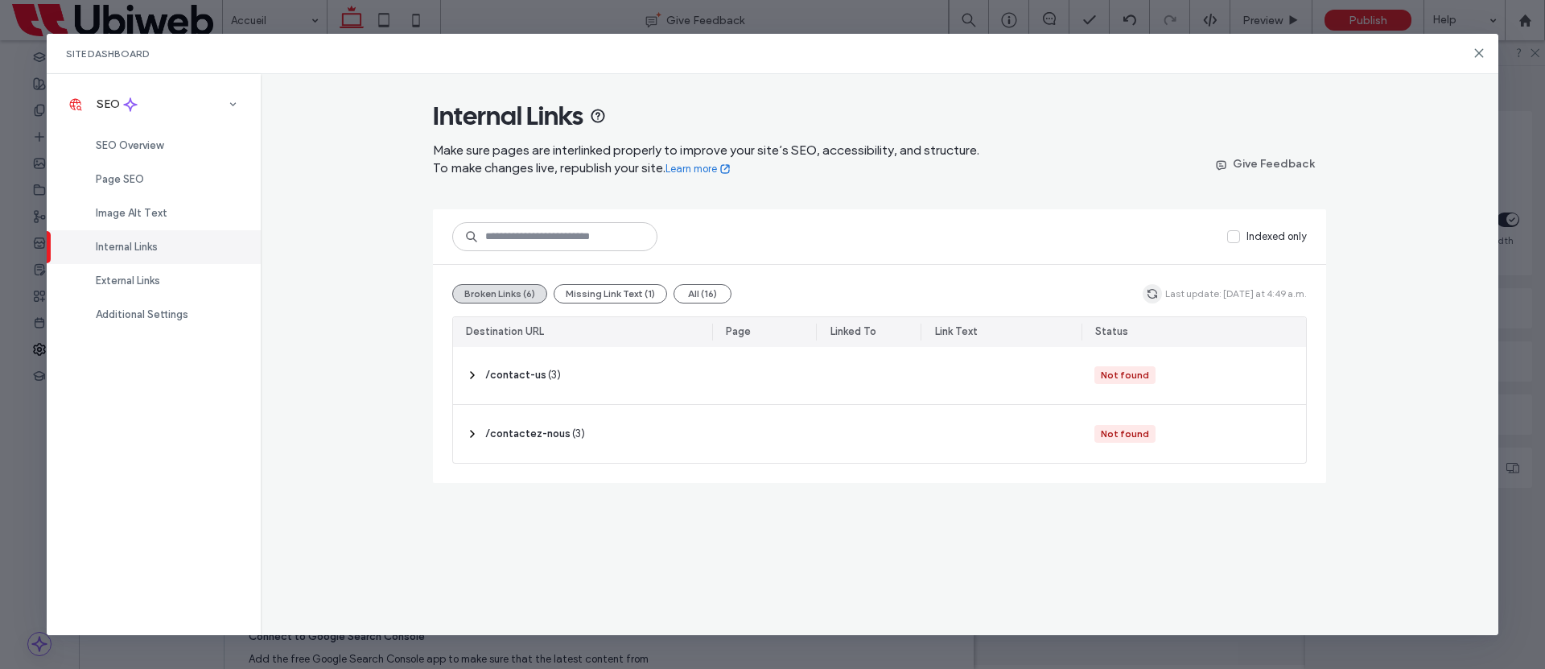
click at [1162, 296] on span "button" at bounding box center [1152, 293] width 19 height 19
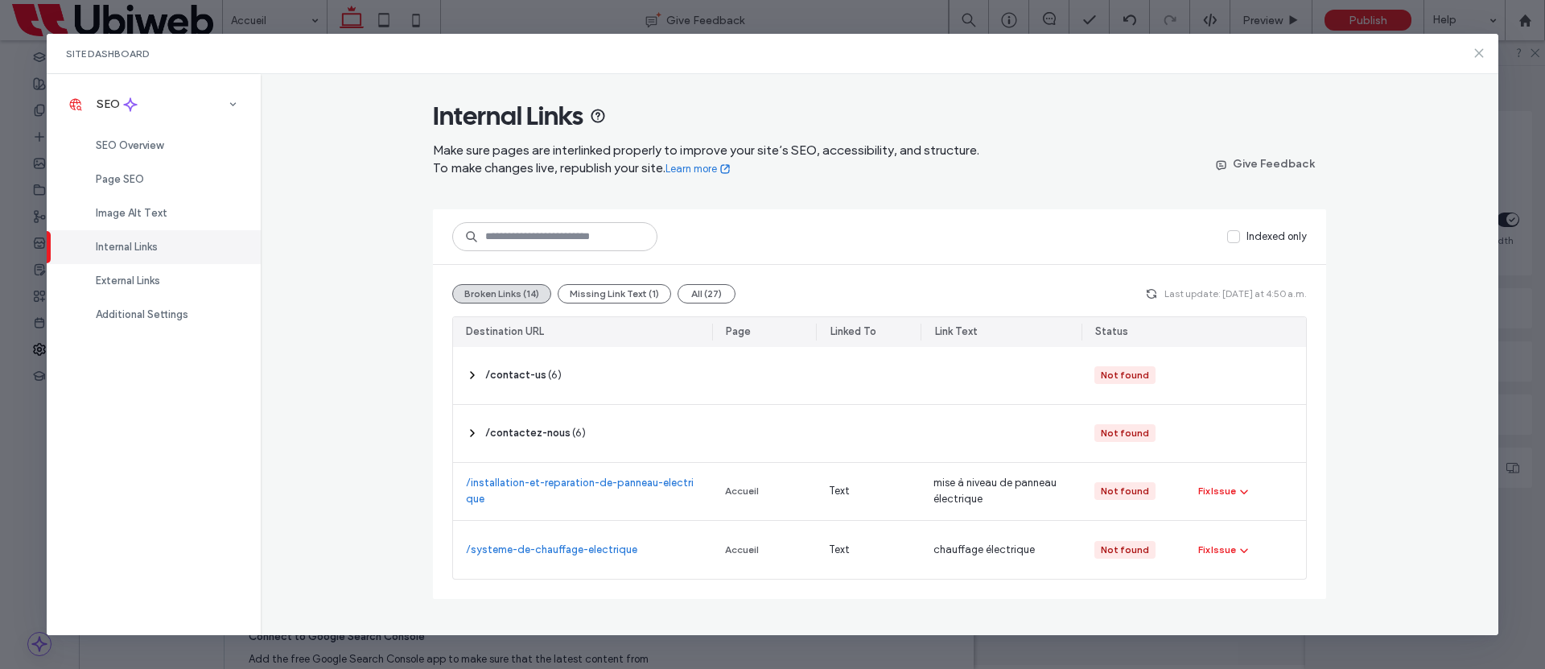
click at [1475, 53] on icon at bounding box center [1479, 53] width 13 height 13
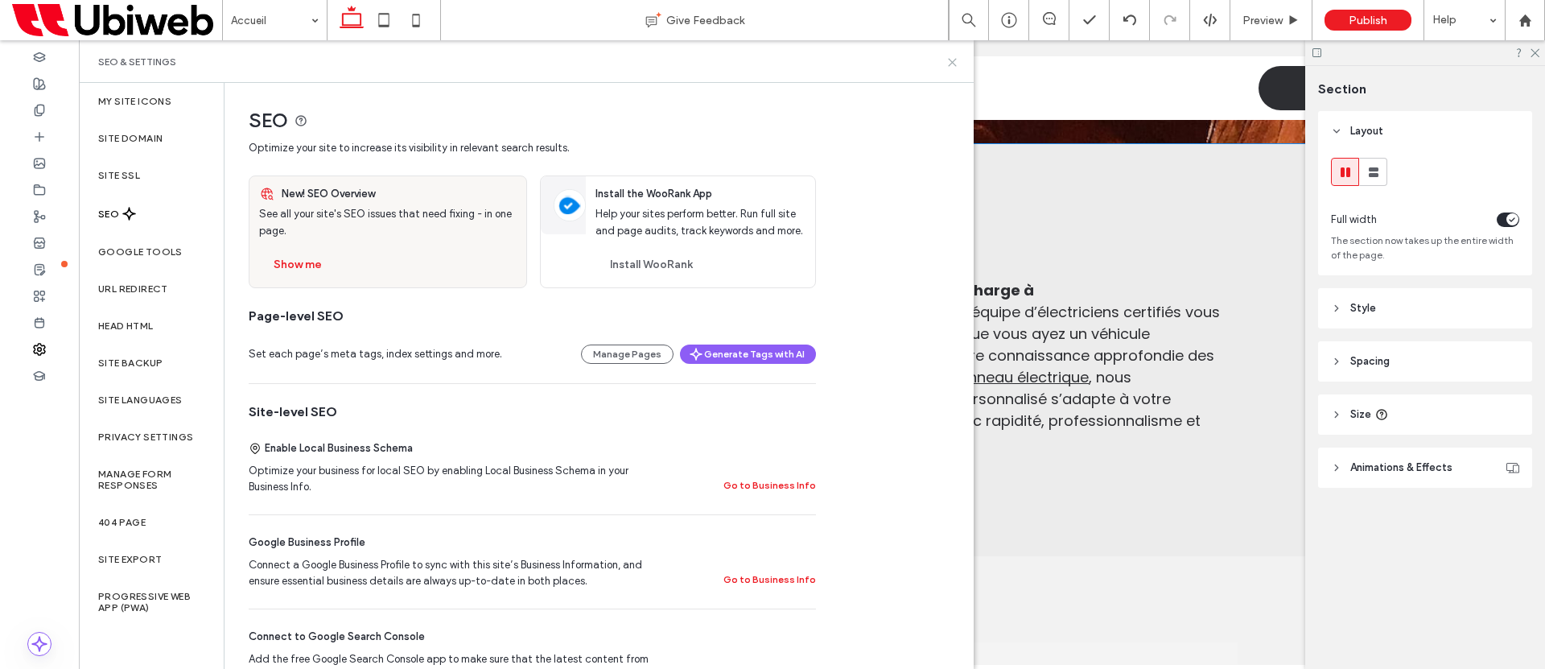
click at [950, 64] on icon at bounding box center [953, 62] width 12 height 12
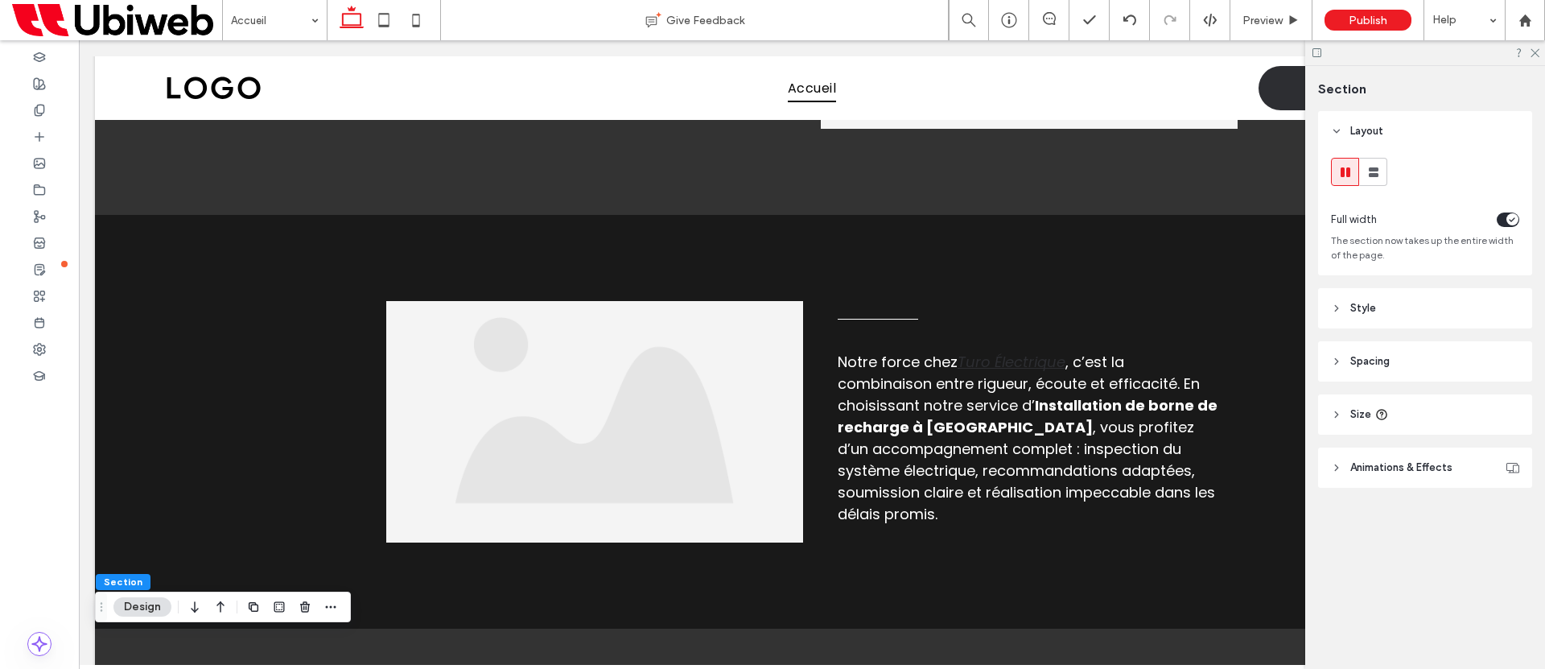
scroll to position [912, 0]
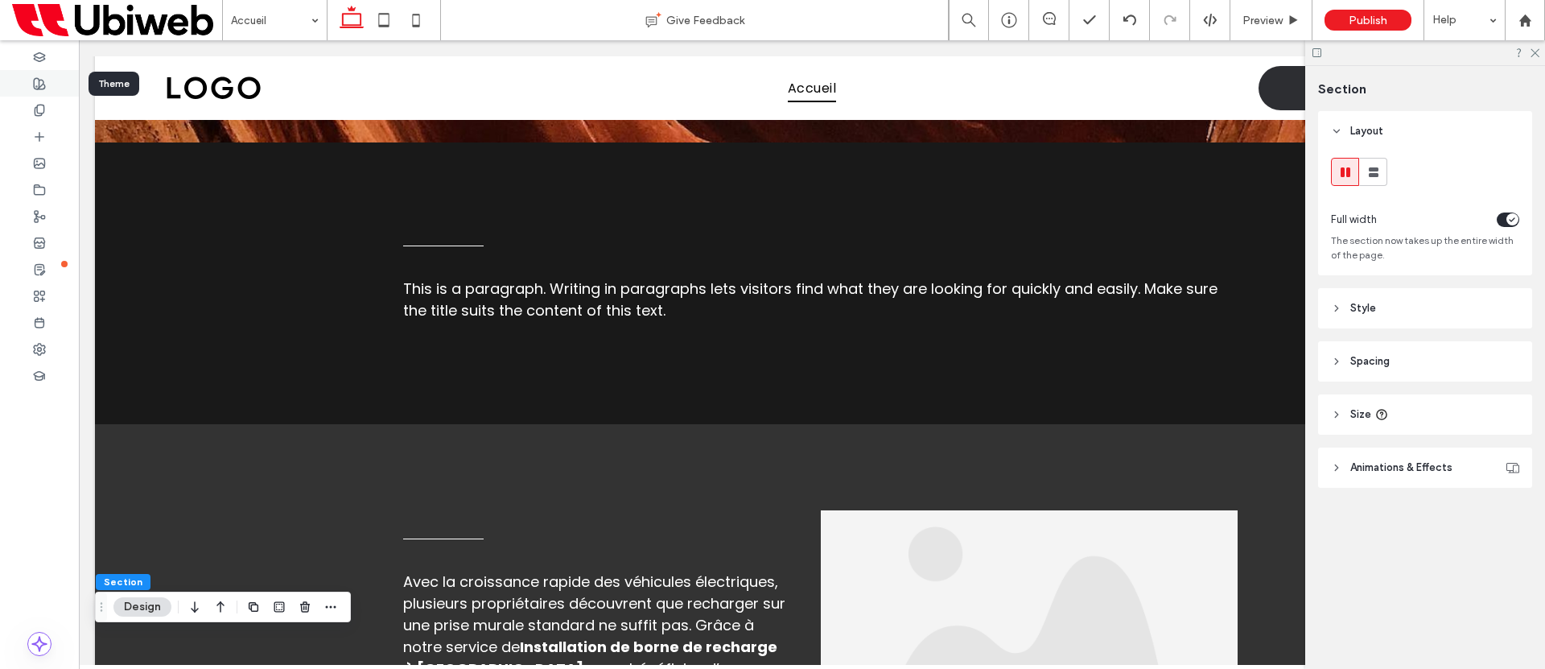
click at [39, 80] on use at bounding box center [39, 83] width 11 height 11
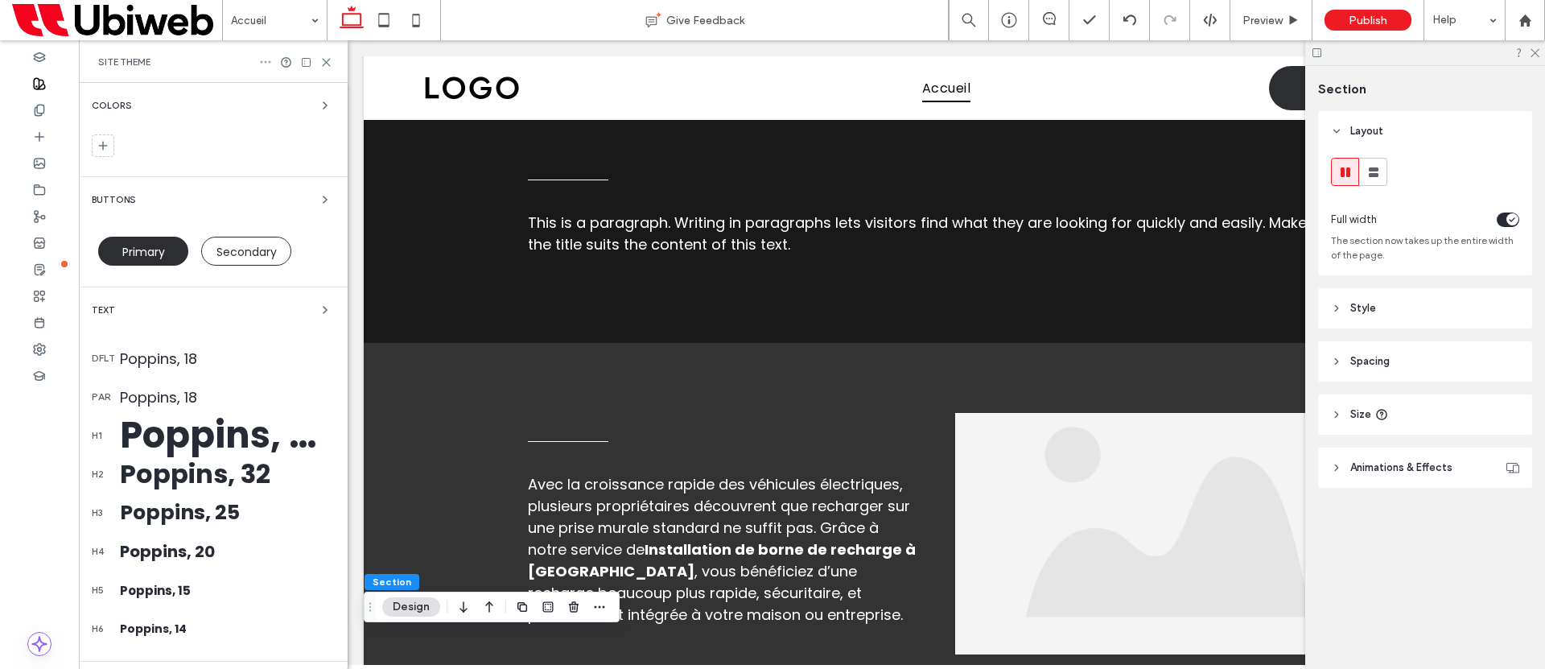
click at [268, 62] on icon at bounding box center [265, 62] width 13 height 13
click at [304, 93] on span "Reset site" at bounding box center [315, 93] width 47 height 16
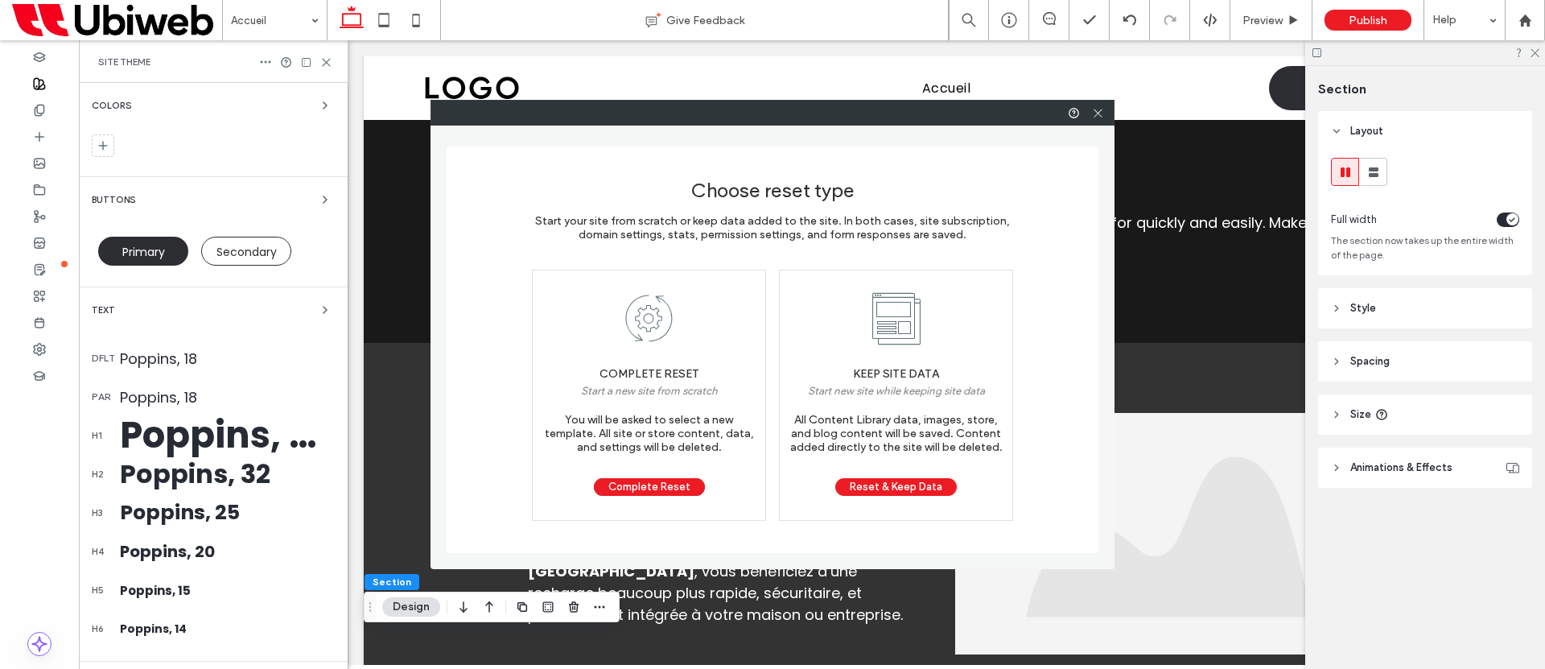
click at [640, 497] on div "Complete Reset Start a new site from scratch You will be asked to select a new …" at bounding box center [649, 395] width 234 height 251
click at [642, 487] on button "Complete Reset" at bounding box center [649, 487] width 111 height 18
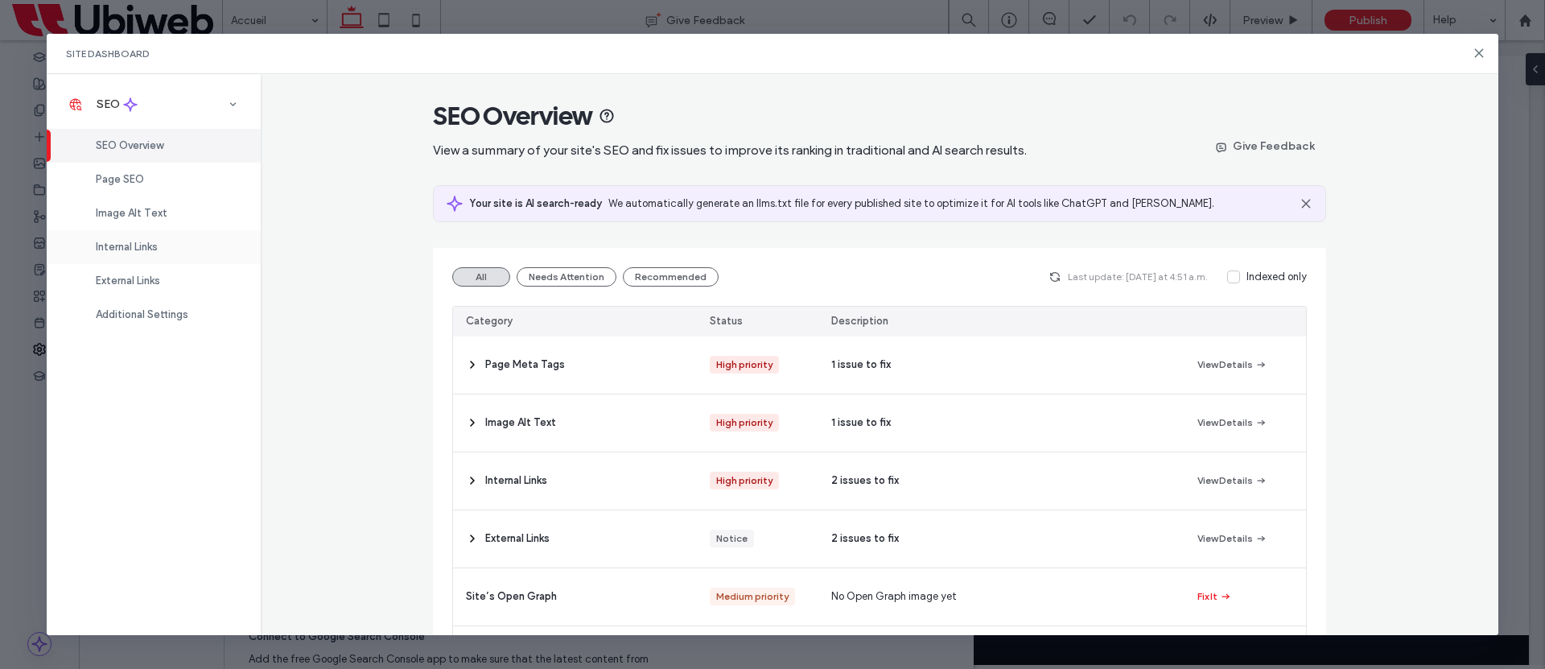
click at [109, 251] on span "Internal Links" at bounding box center [127, 247] width 62 height 12
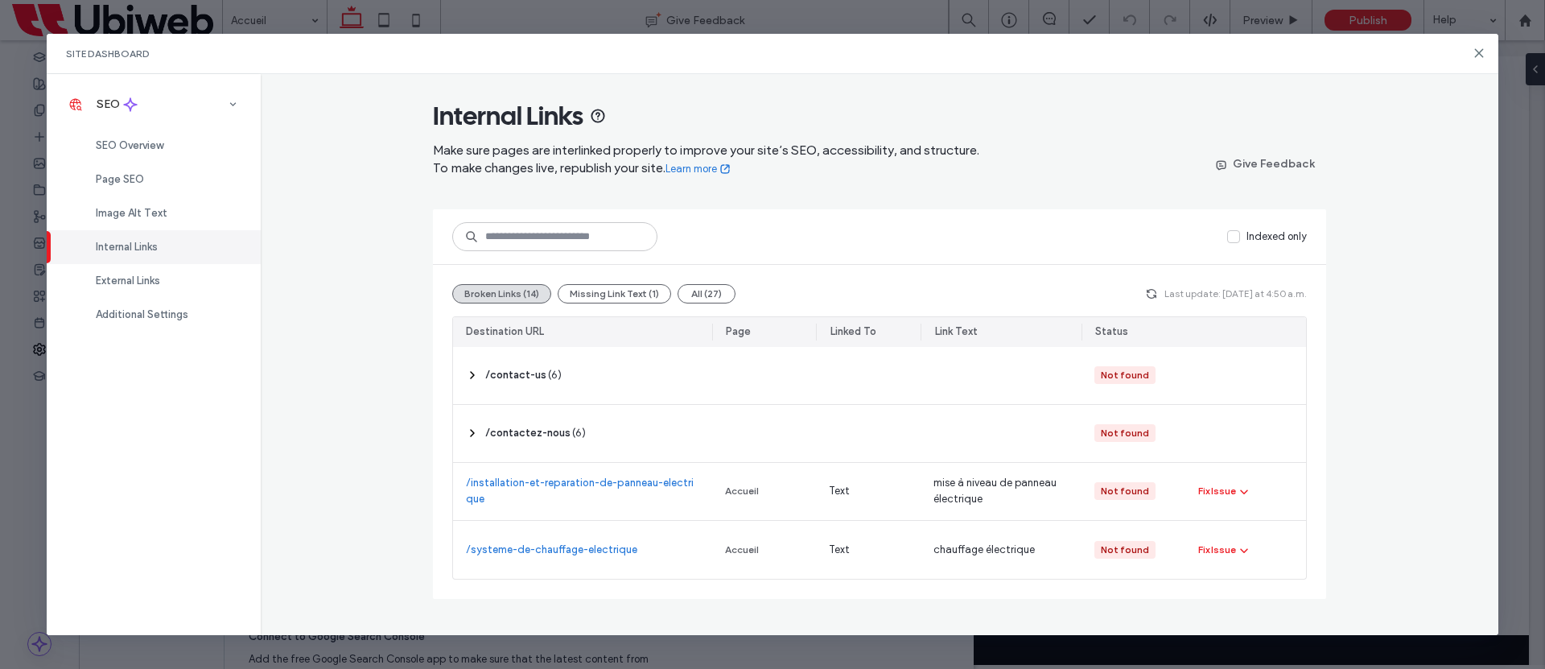
click at [1157, 295] on icon "button" at bounding box center [1151, 293] width 13 height 13
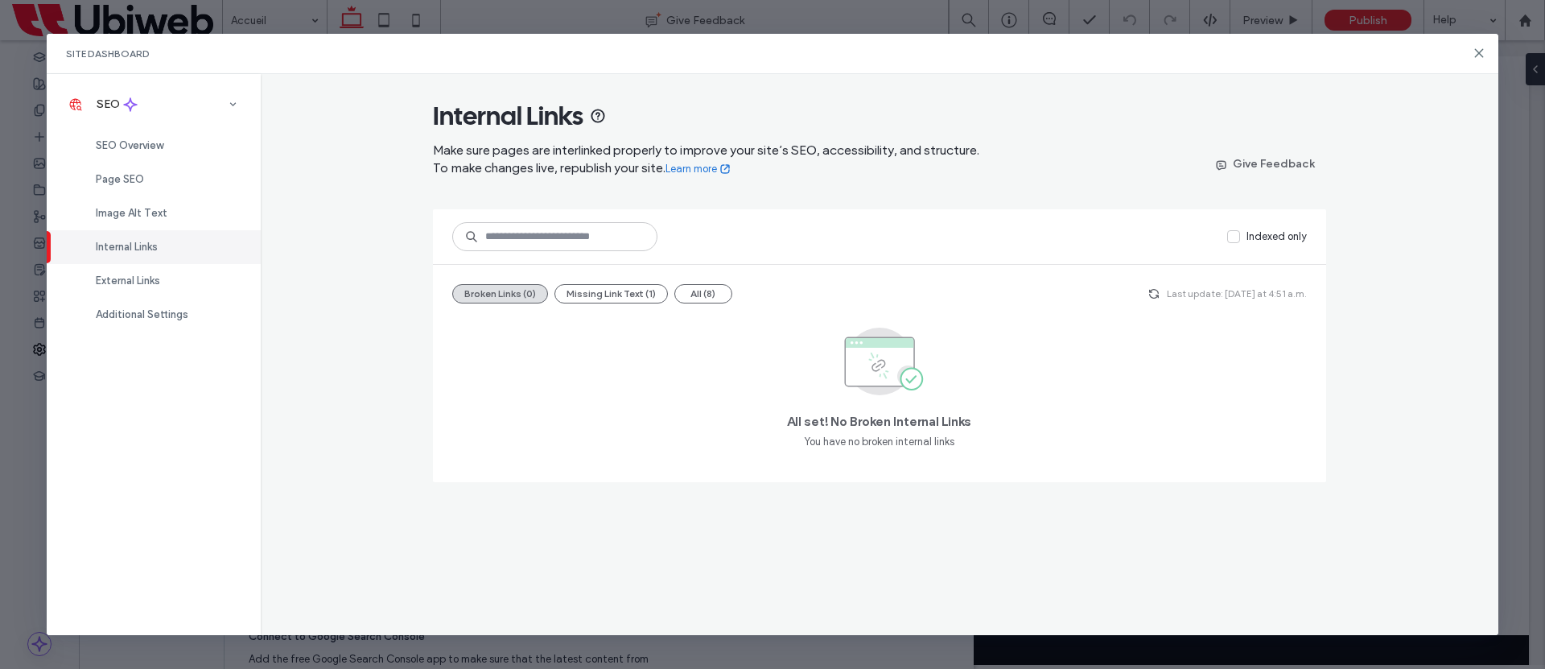
click at [1489, 50] on div "Site Dashboard" at bounding box center [773, 54] width 1453 height 40
click at [1484, 52] on icon at bounding box center [1479, 53] width 13 height 13
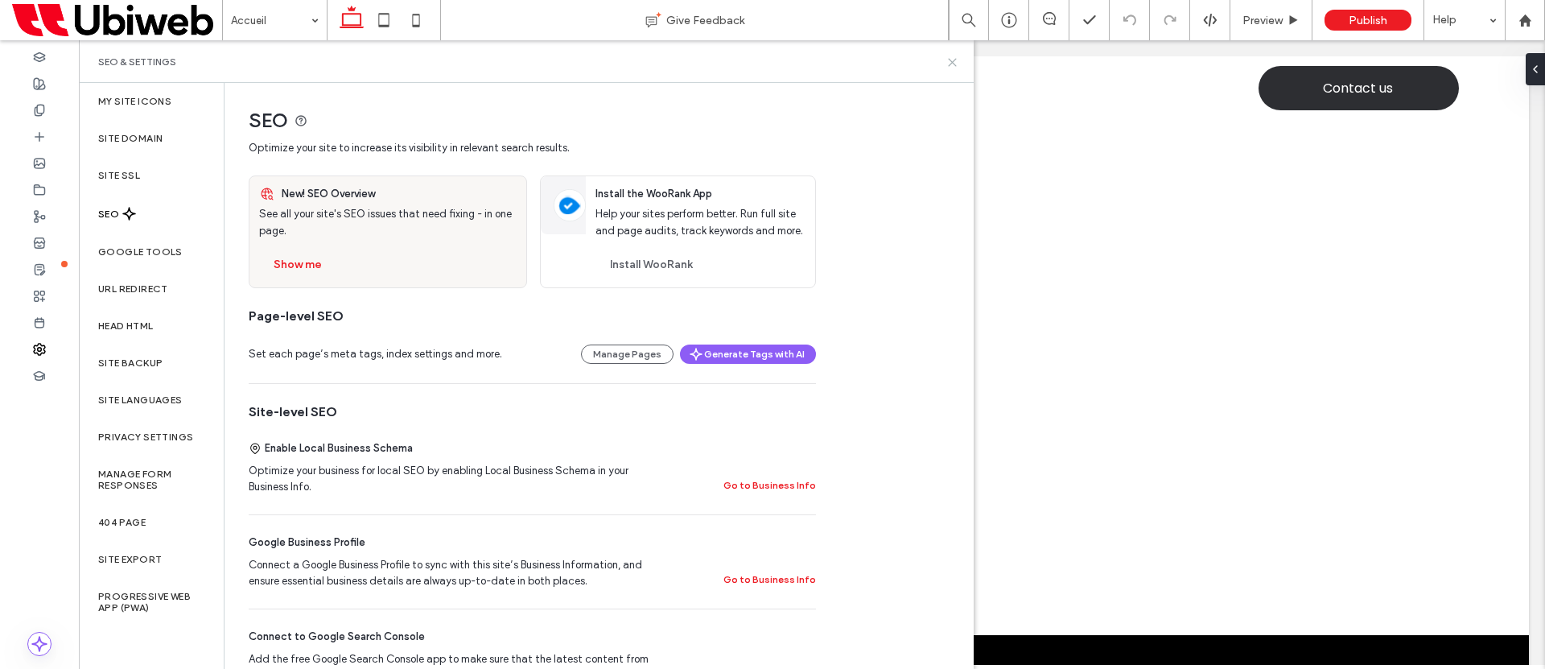
click at [955, 60] on icon at bounding box center [953, 62] width 12 height 12
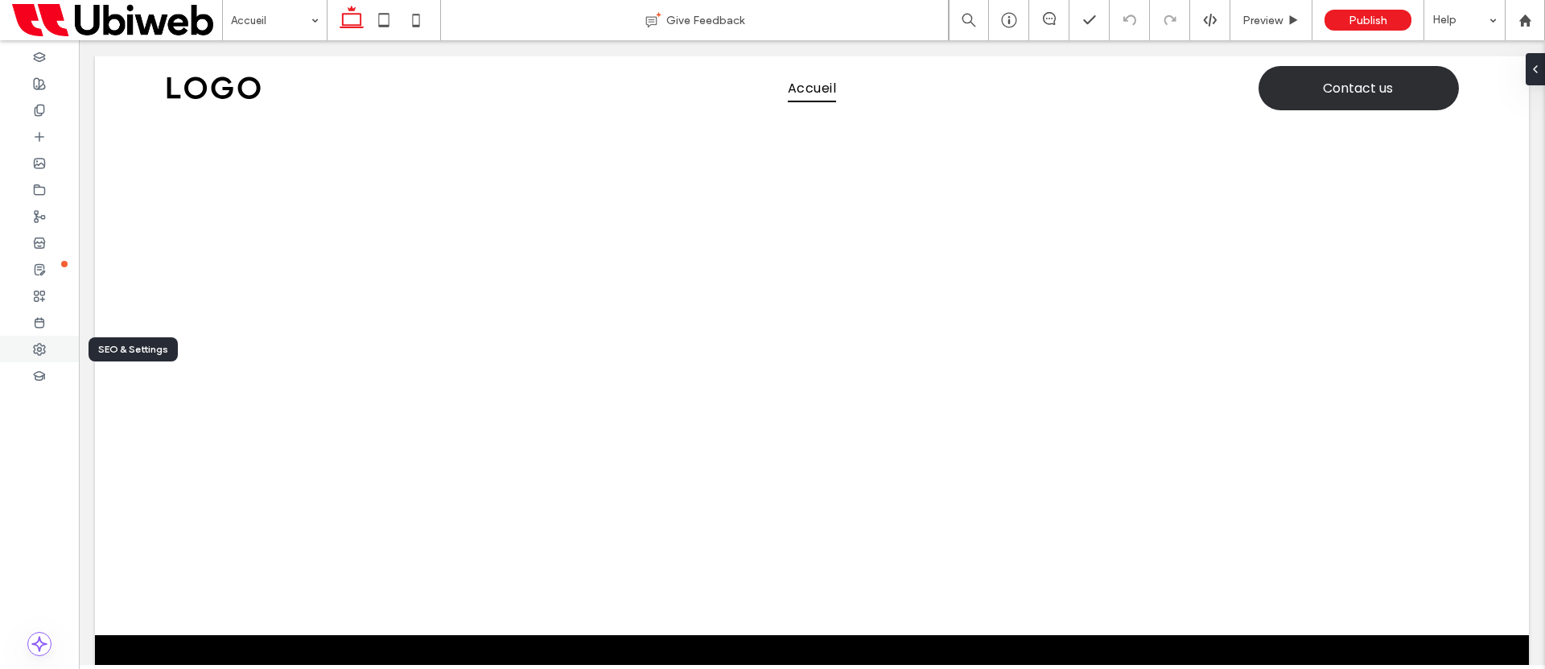
click at [47, 348] on div at bounding box center [39, 349] width 79 height 27
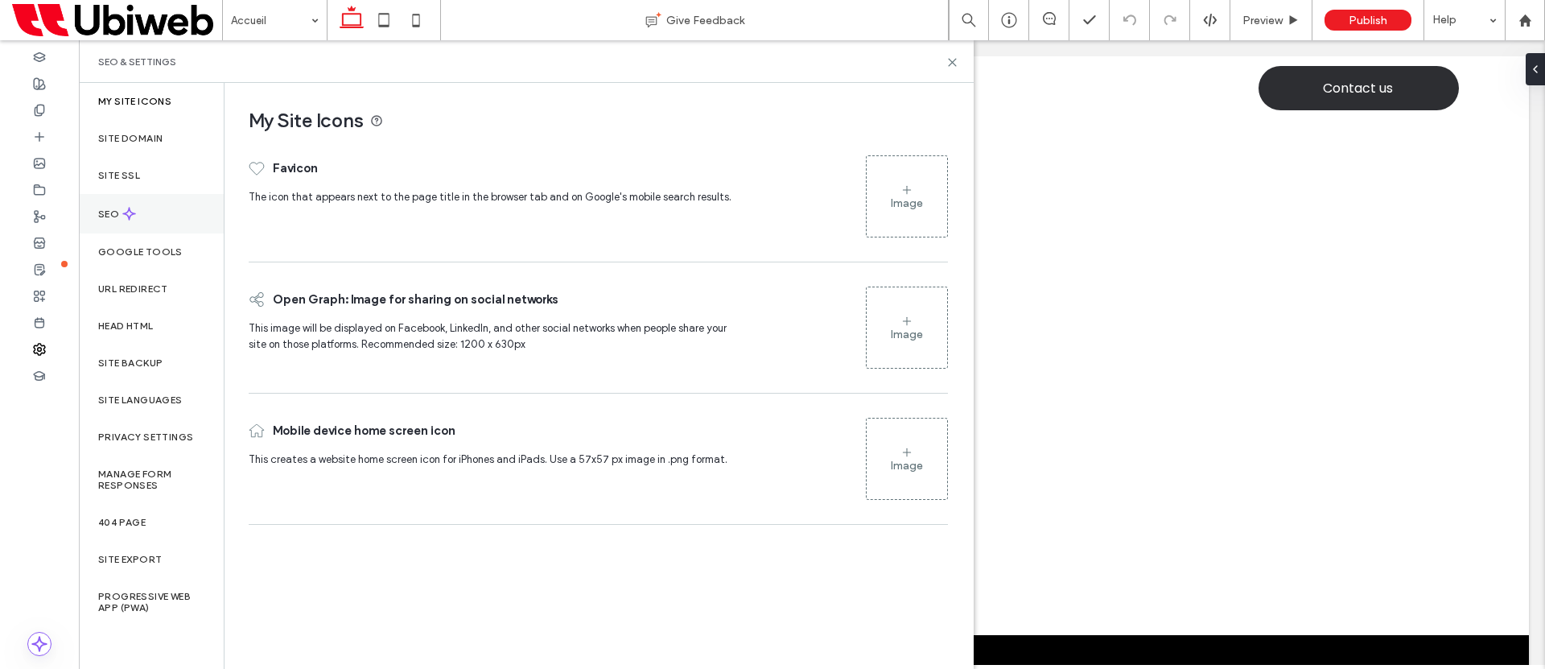
click at [124, 221] on div "SEO" at bounding box center [151, 213] width 145 height 39
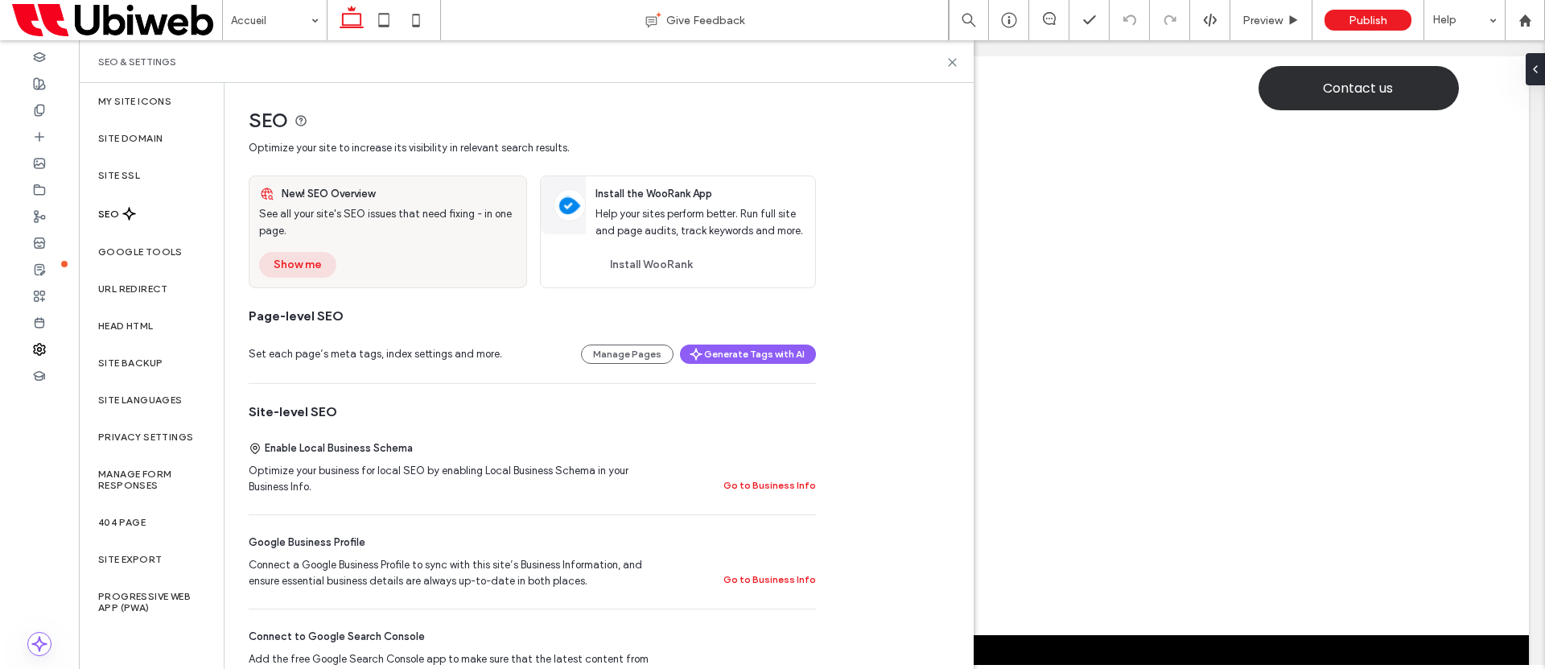
click at [303, 260] on button "Show me" at bounding box center [297, 265] width 77 height 26
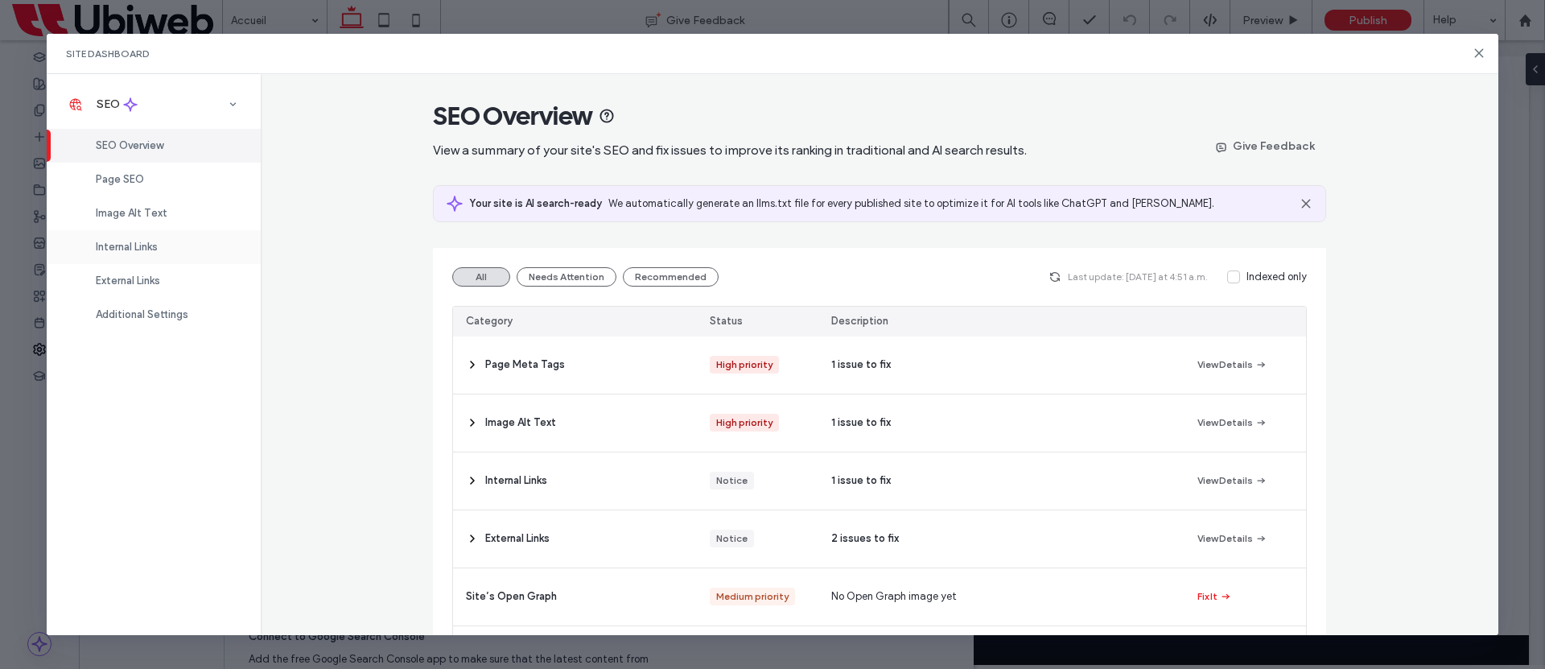
click at [147, 249] on span "Internal Links" at bounding box center [127, 247] width 62 height 12
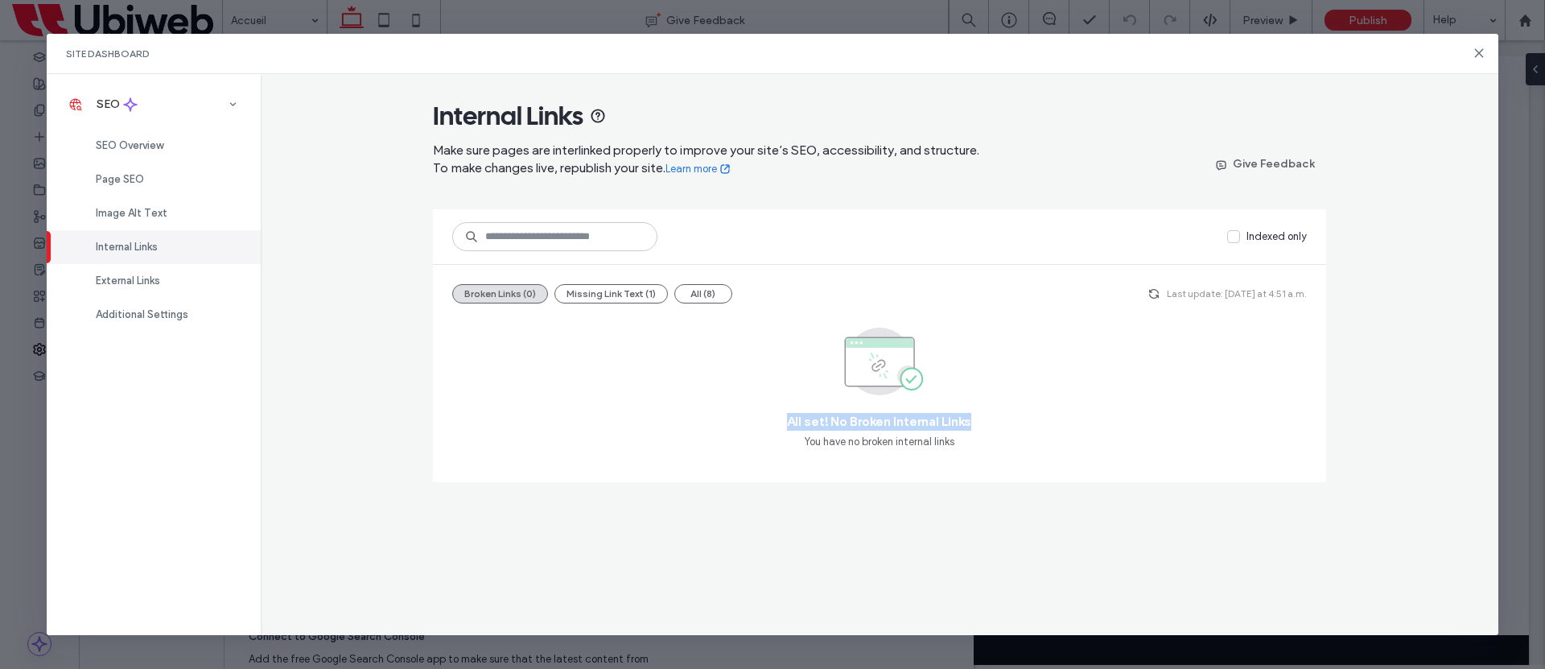
drag, startPoint x: 778, startPoint y: 410, endPoint x: 1005, endPoint y: 415, distance: 227.8
click at [1009, 416] on div "All set! No Broken Internal Links You have no broken internal links" at bounding box center [879, 389] width 855 height 146
click at [1477, 56] on icon at bounding box center [1479, 53] width 13 height 13
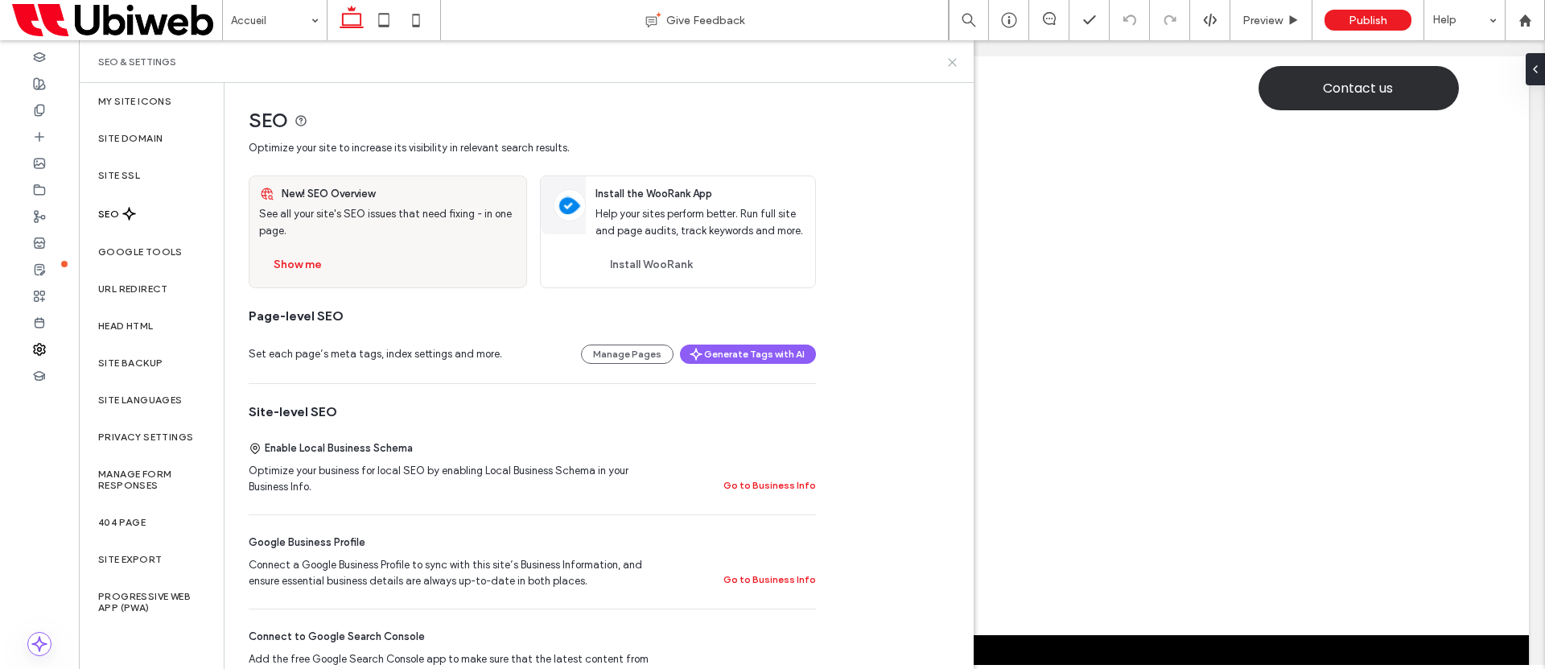
click at [951, 56] on icon at bounding box center [953, 62] width 12 height 12
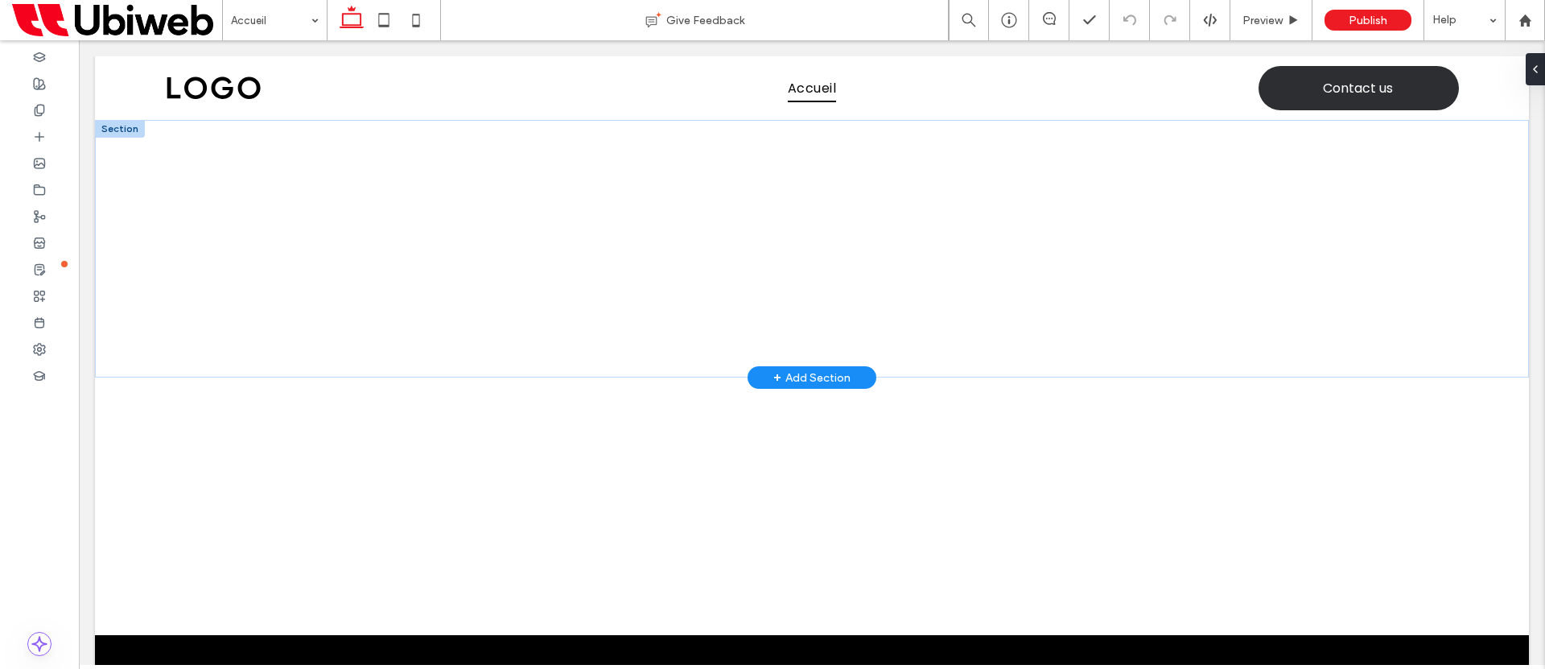
click at [806, 369] on div "+ Add Section" at bounding box center [811, 378] width 77 height 18
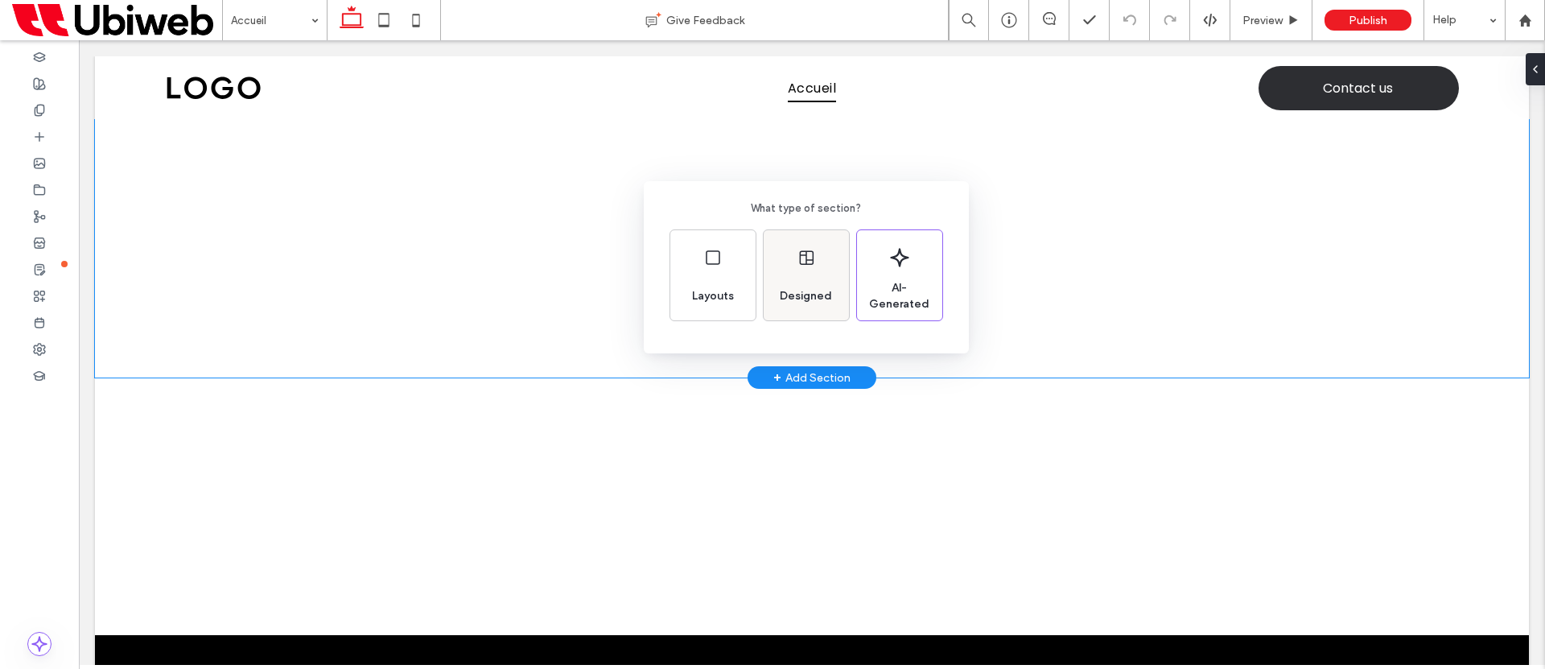
click at [841, 295] on div "Designed" at bounding box center [806, 275] width 85 height 90
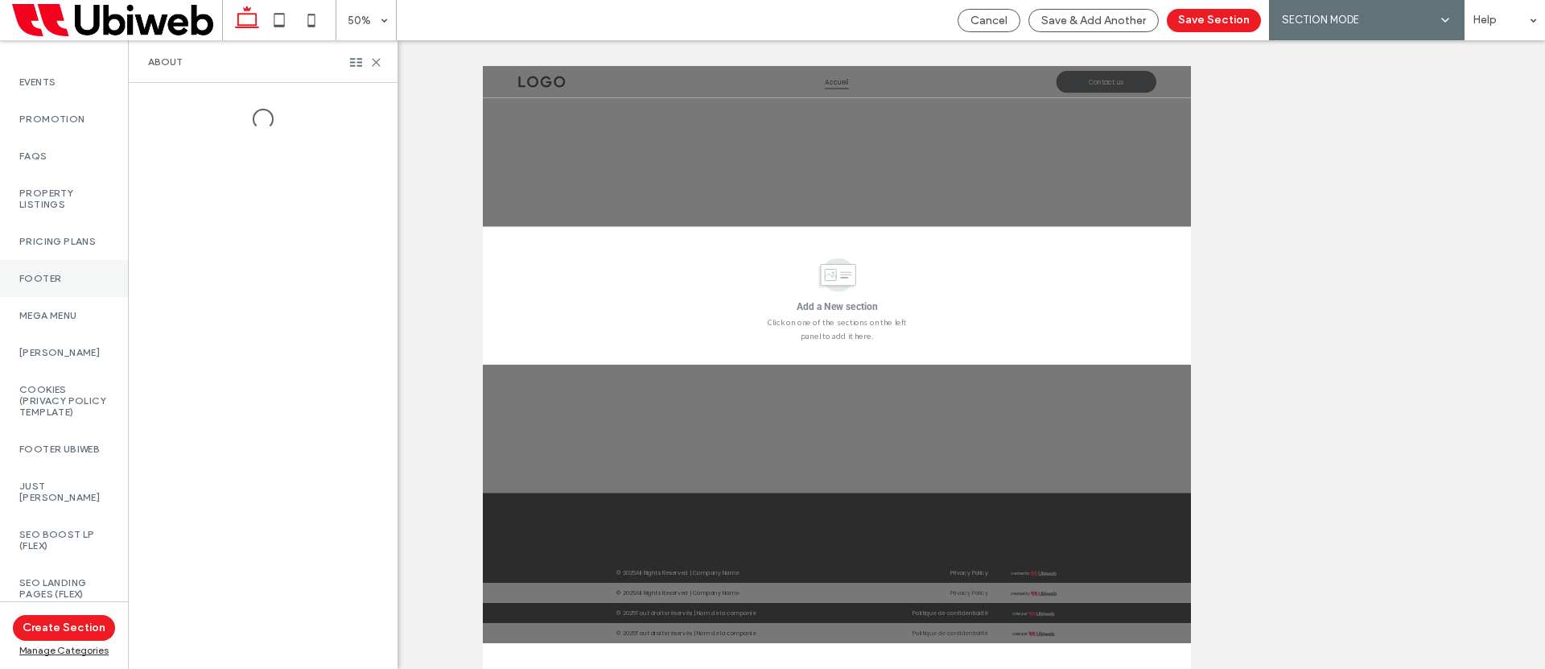
scroll to position [910, 0]
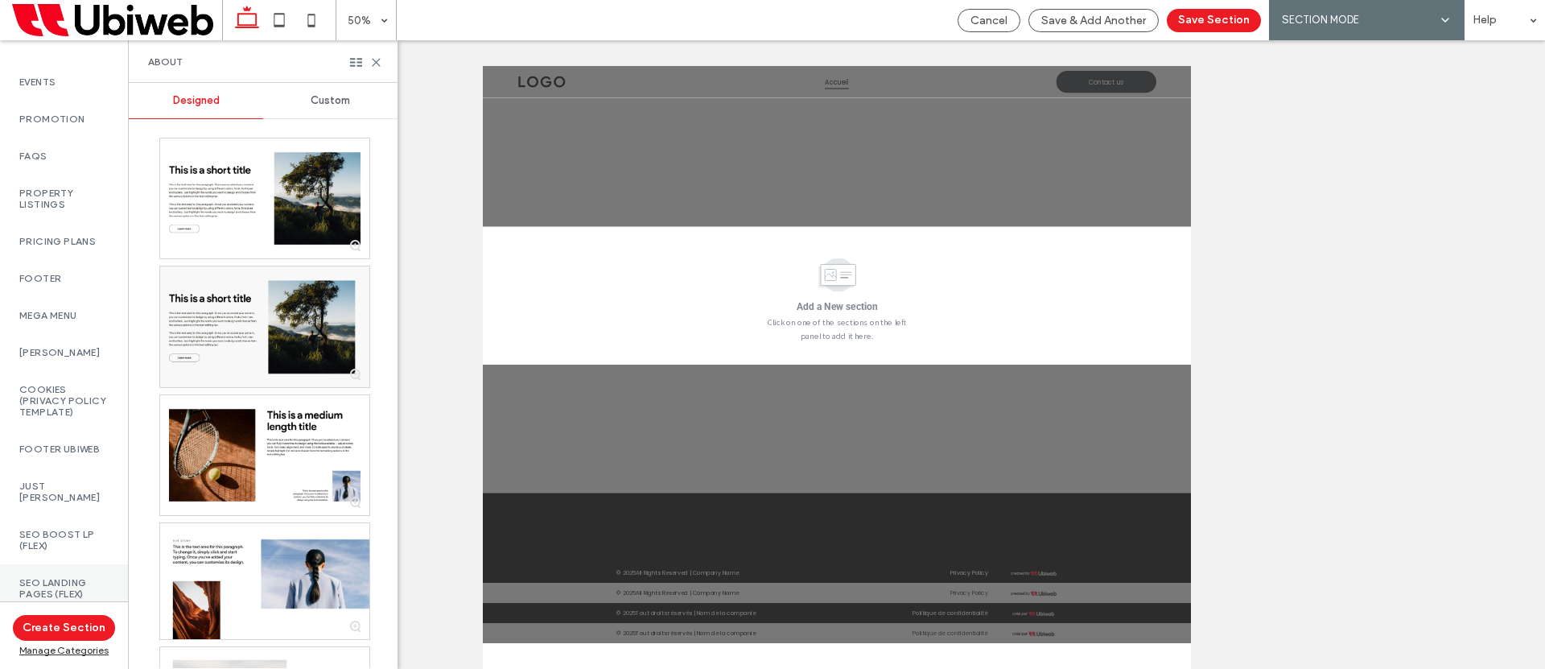
click at [65, 578] on label "SEO LANDING PAGES (Flex)" at bounding box center [63, 588] width 89 height 23
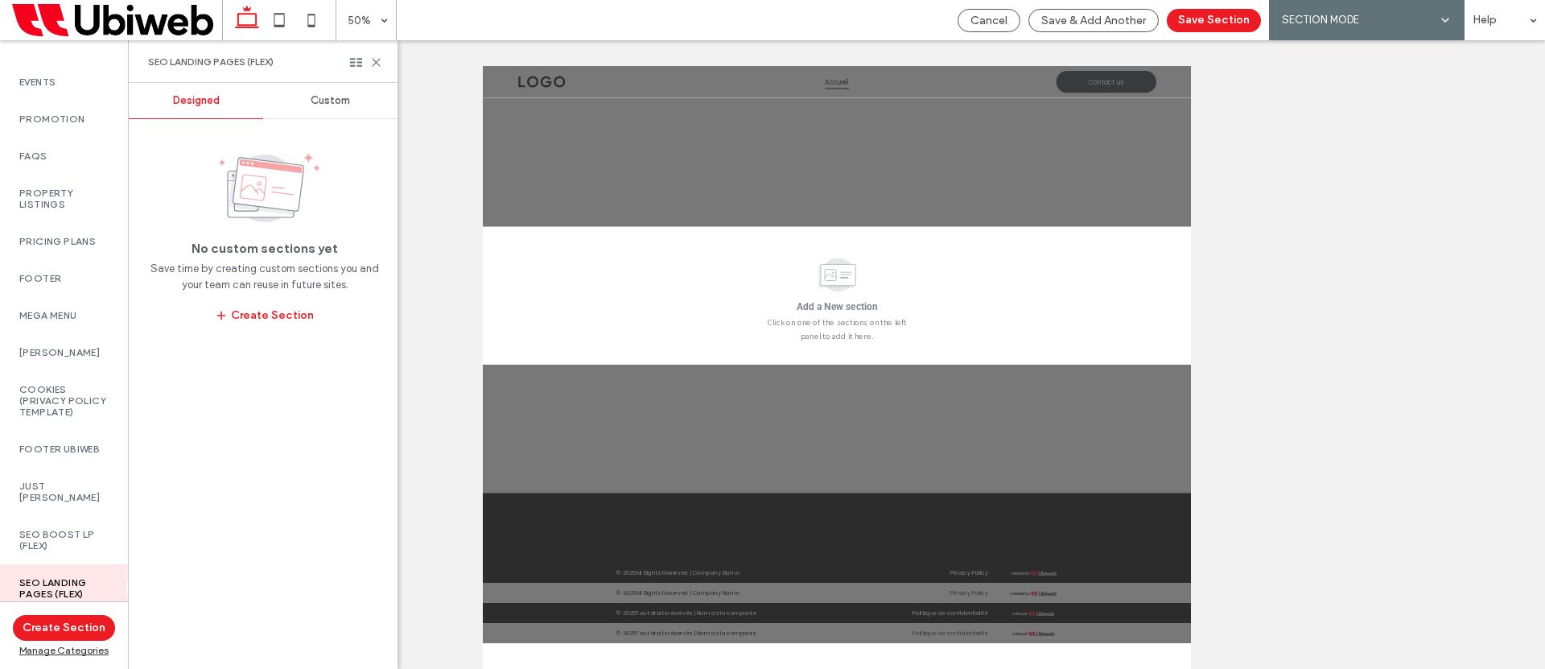
click at [336, 104] on span "Custom" at bounding box center [330, 100] width 39 height 13
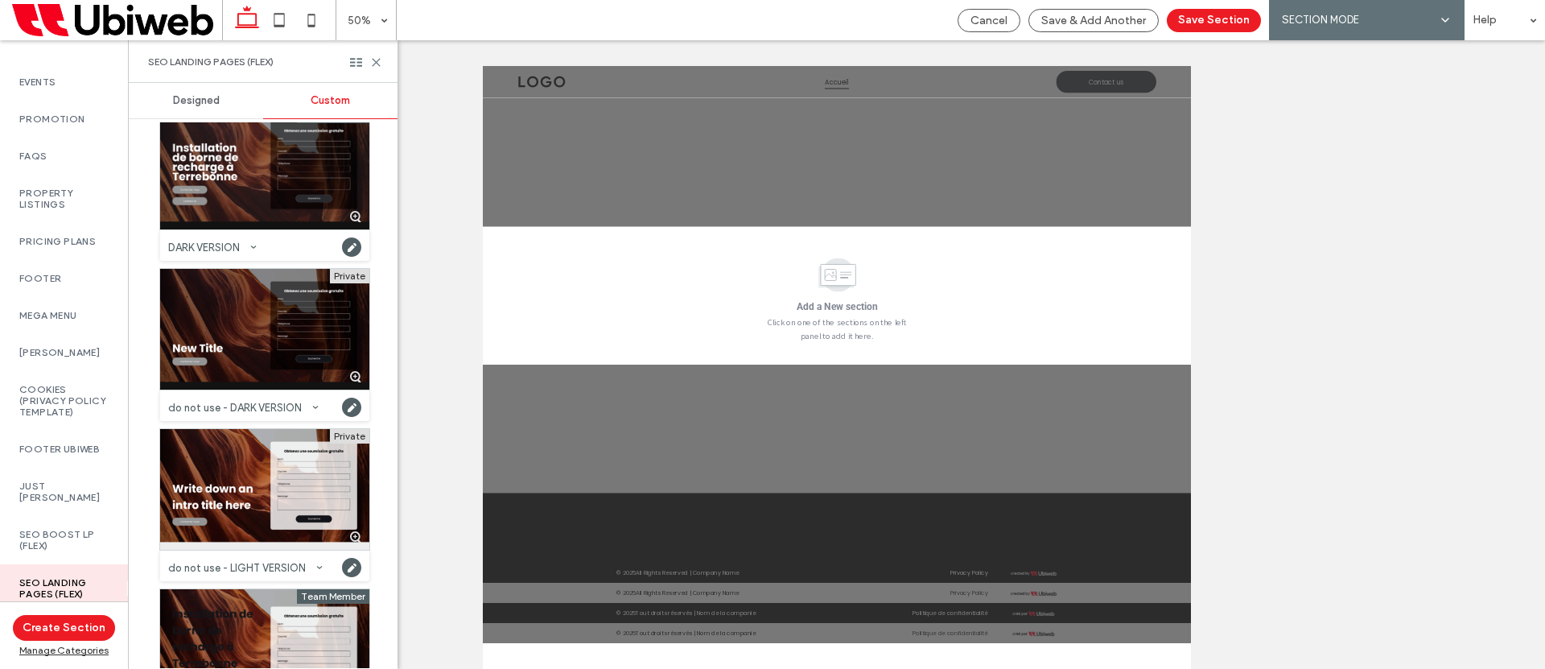
scroll to position [113, 0]
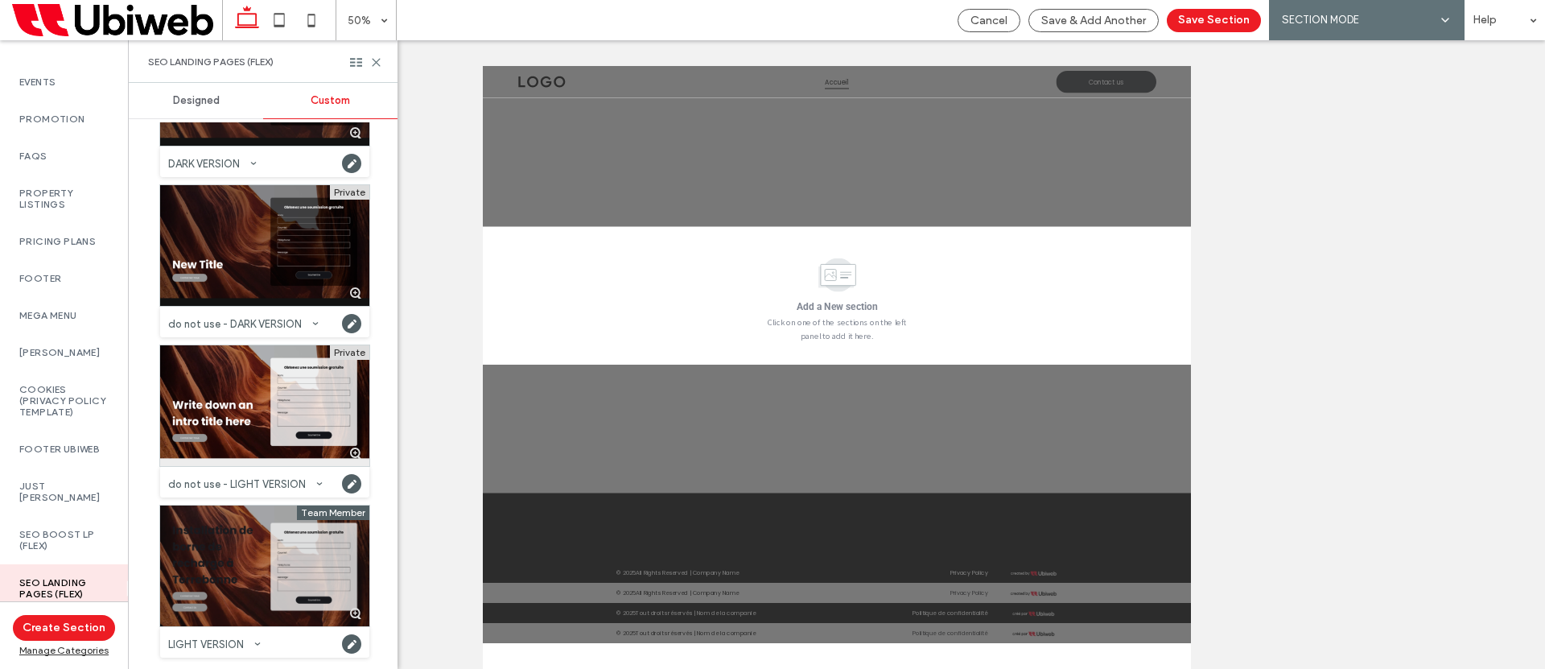
click at [227, 565] on div at bounding box center [264, 565] width 209 height 121
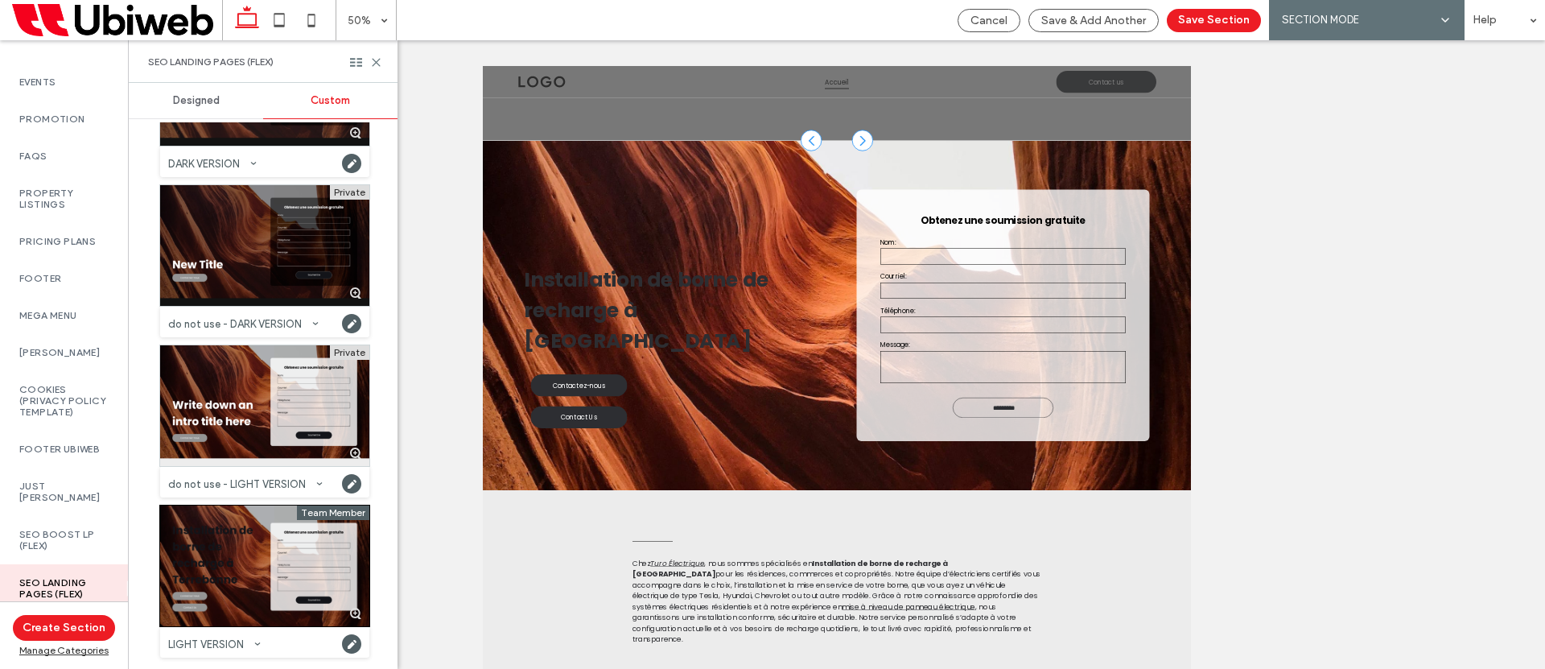
scroll to position [192, 0]
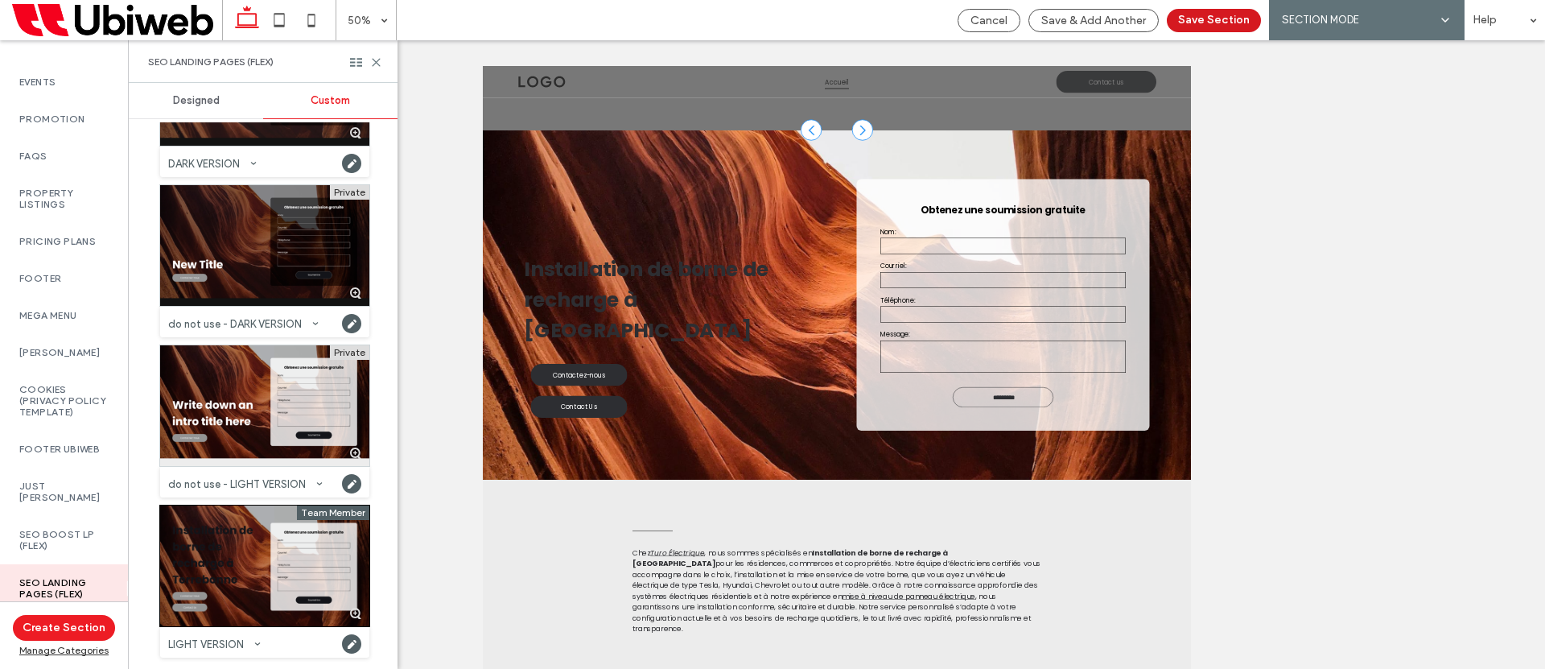
click at [1200, 20] on button "Save Section" at bounding box center [1214, 20] width 94 height 23
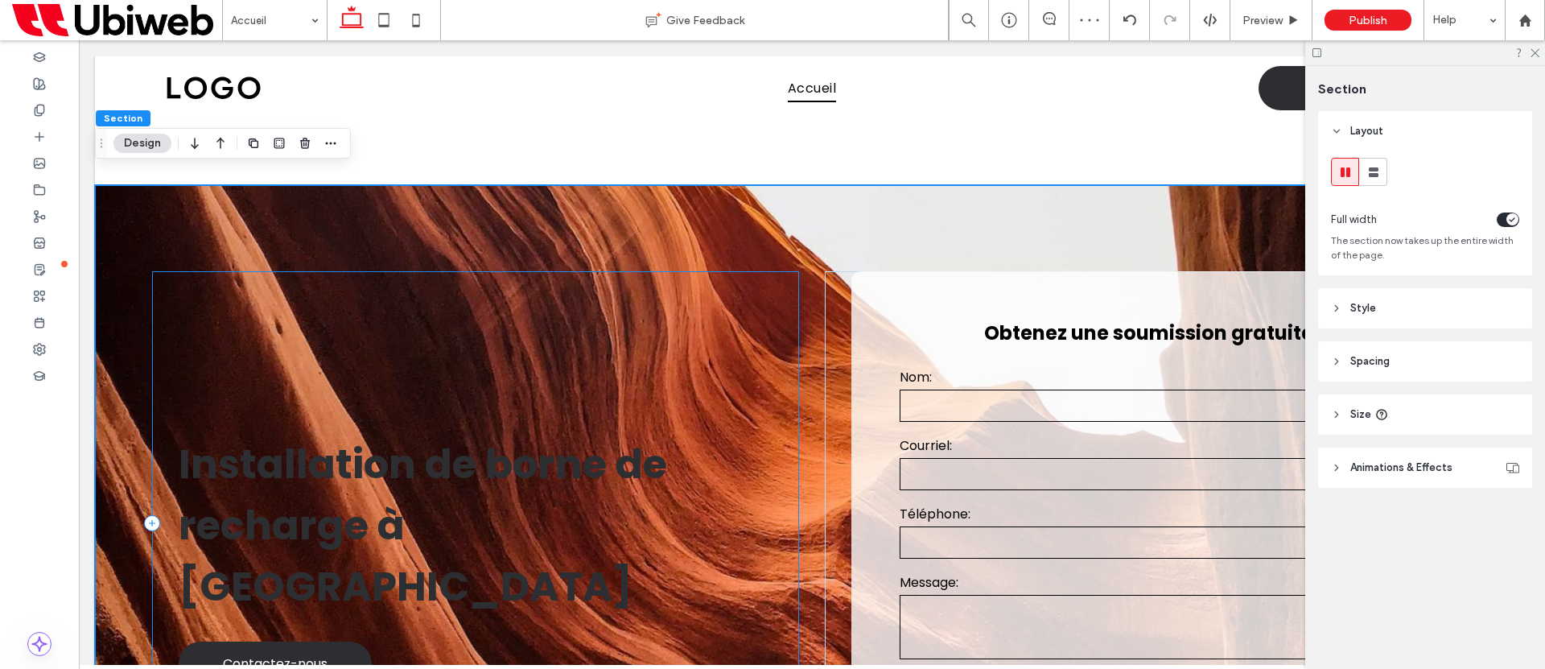
scroll to position [208, 0]
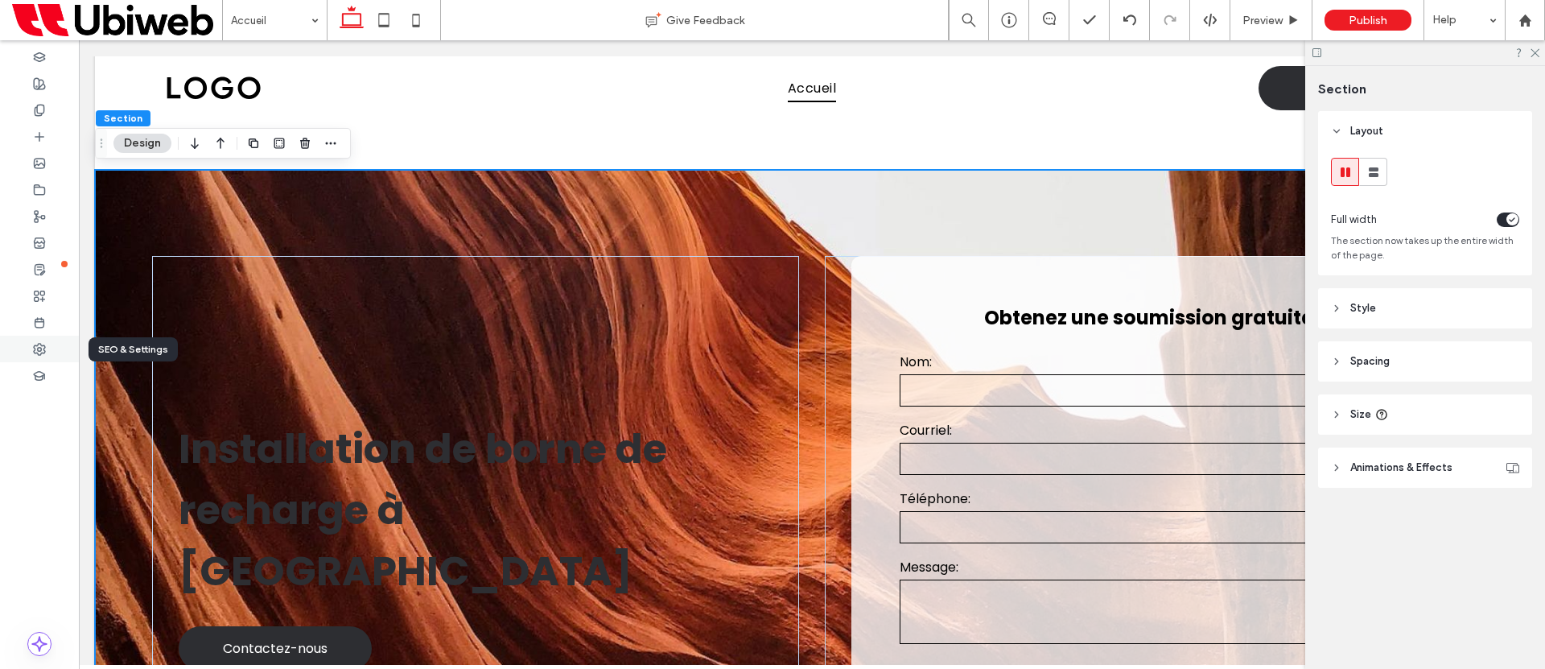
click at [13, 345] on div at bounding box center [39, 349] width 79 height 27
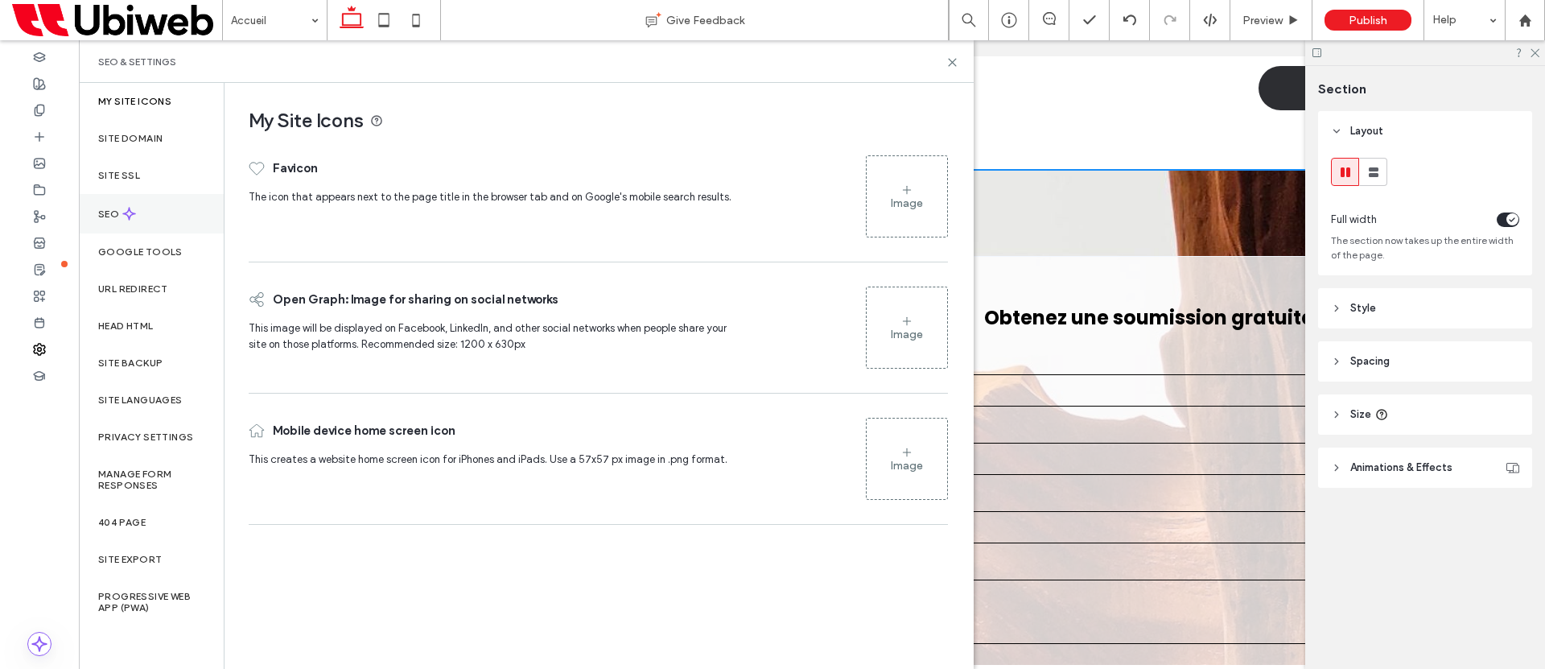
click at [118, 216] on label "SEO" at bounding box center [110, 213] width 24 height 11
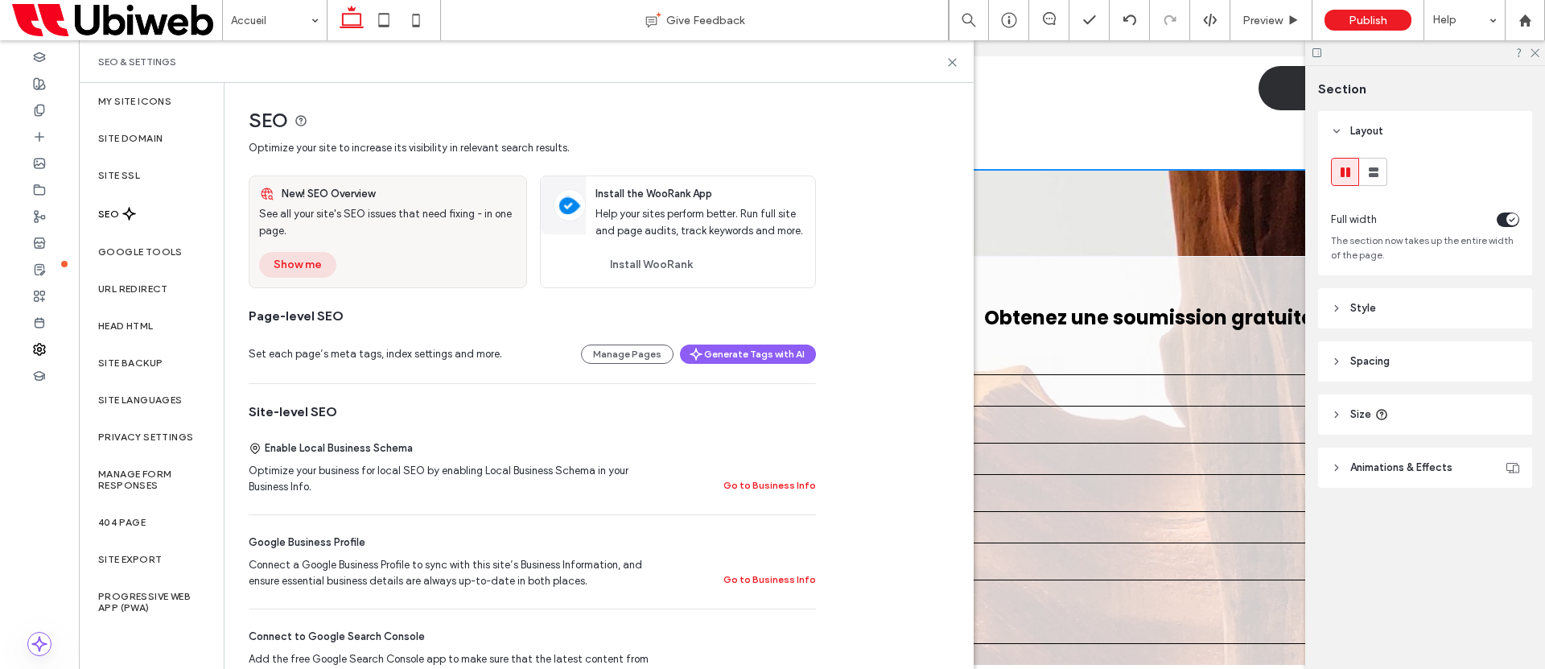
click at [306, 270] on button "Show me" at bounding box center [297, 265] width 77 height 26
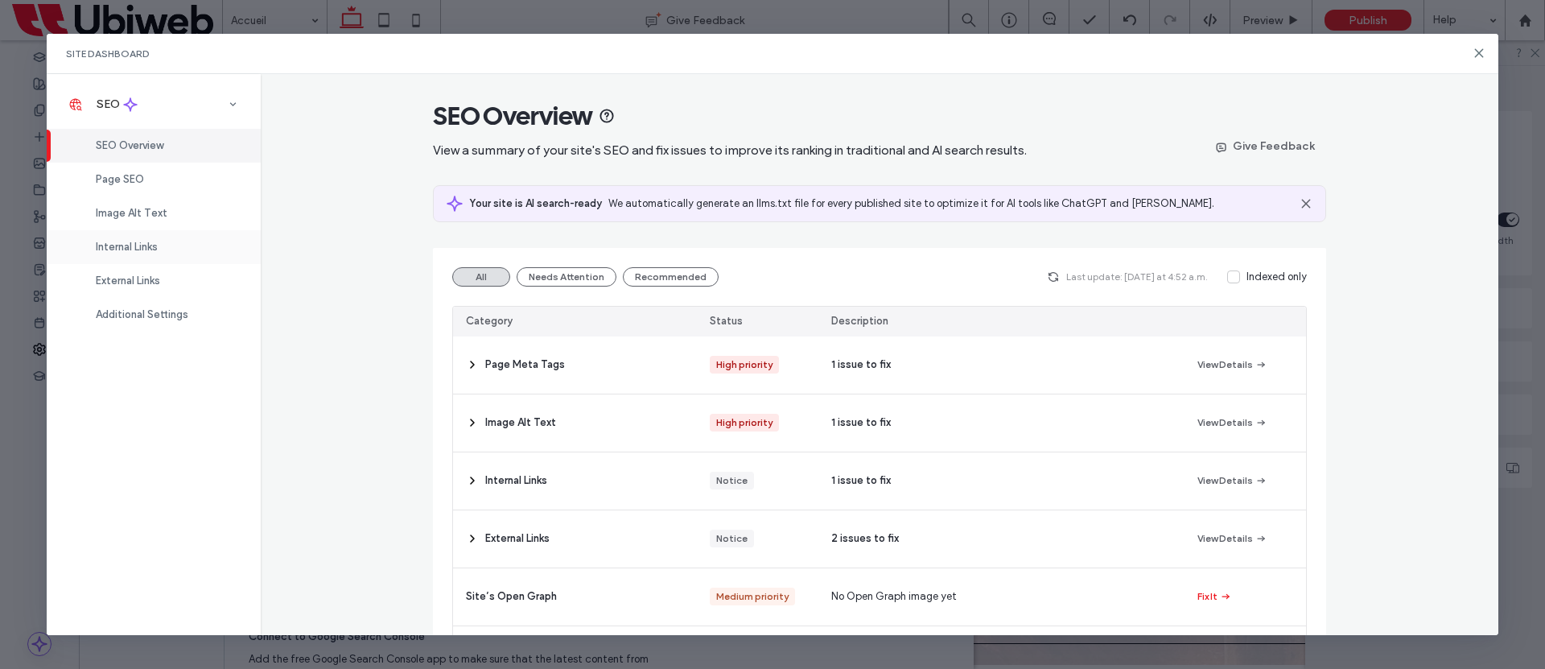
click at [129, 250] on span "Internal Links" at bounding box center [127, 247] width 62 height 12
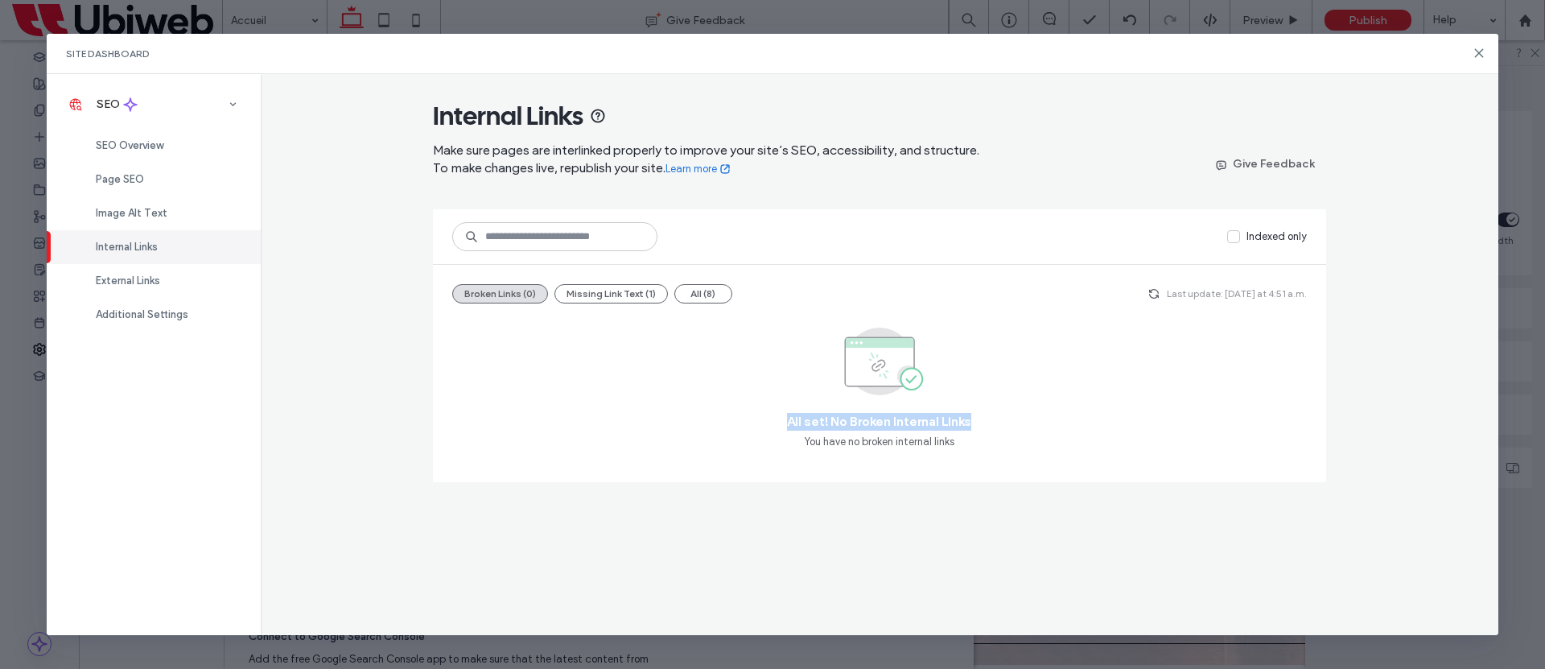
drag, startPoint x: 793, startPoint y: 424, endPoint x: 1052, endPoint y: 424, distance: 259.2
click at [1052, 424] on div "All set! No Broken Internal Links You have no broken internal links" at bounding box center [879, 389] width 855 height 146
click at [1053, 432] on div "All set! No Broken Internal Links You have no broken internal links" at bounding box center [879, 389] width 855 height 146
click at [1159, 293] on icon "button" at bounding box center [1154, 293] width 13 height 13
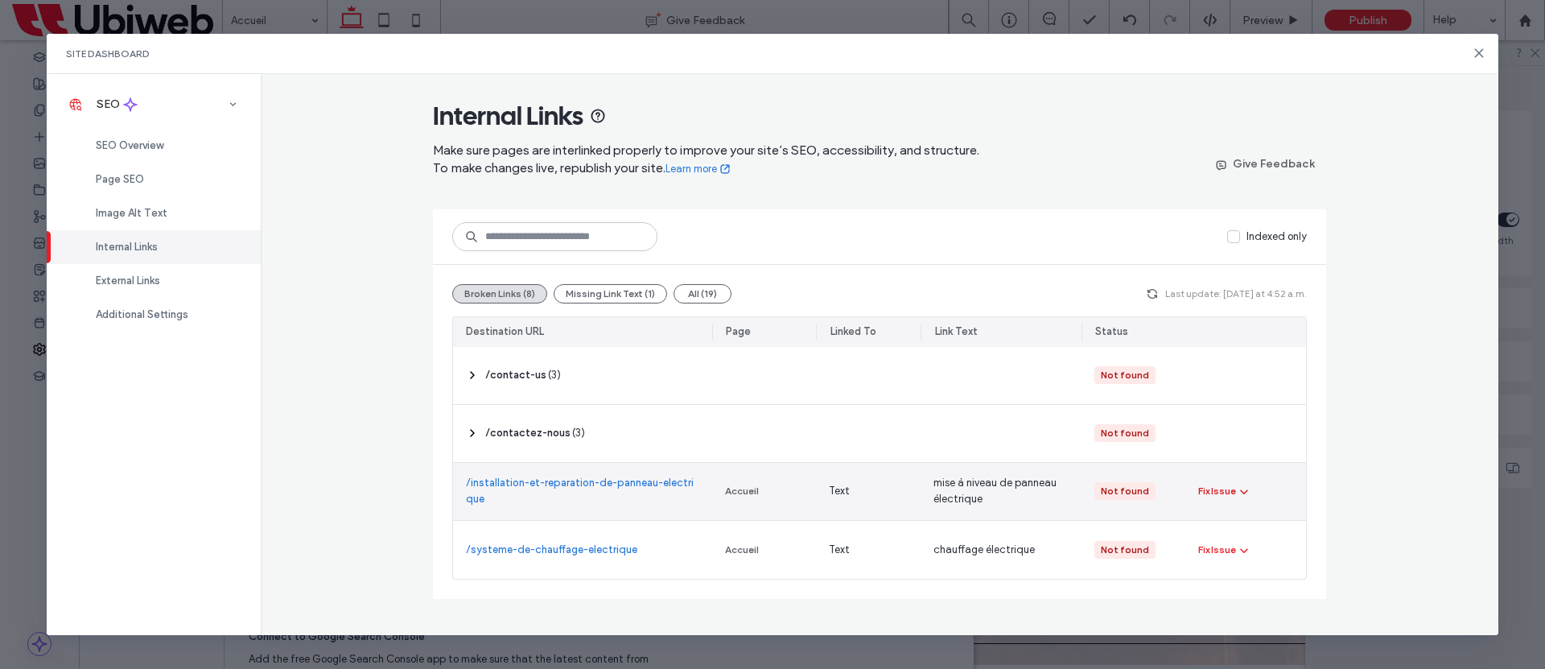
click at [1228, 489] on div "Fix Issue" at bounding box center [1217, 491] width 38 height 14
click at [1240, 523] on span "Fix in Editor" at bounding box center [1239, 530] width 55 height 16
drag, startPoint x: 453, startPoint y: 473, endPoint x: 501, endPoint y: 503, distance: 56.7
click at [501, 503] on div "/installation-et-reparation-de-panneau-electrique" at bounding box center [582, 491] width 259 height 57
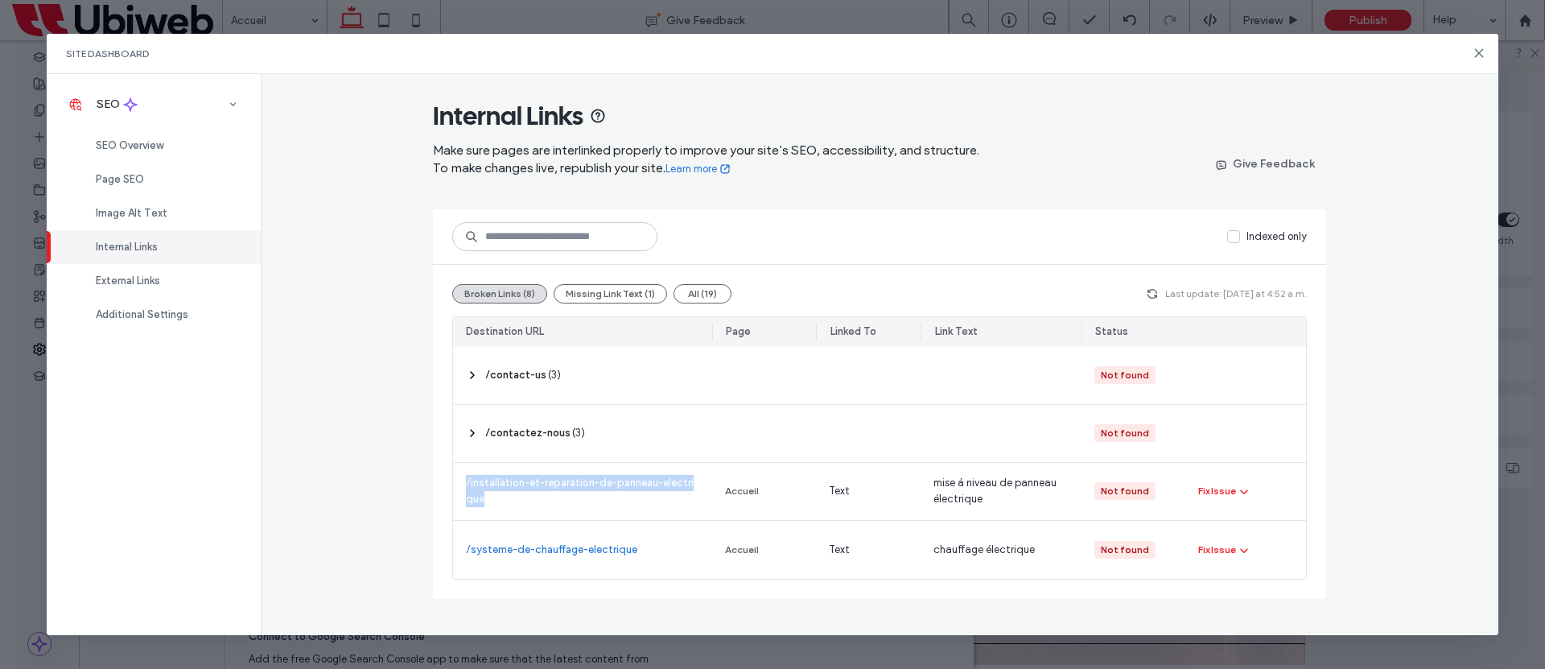
copy link "/installation-et-reparation-de-panneau-electrique"
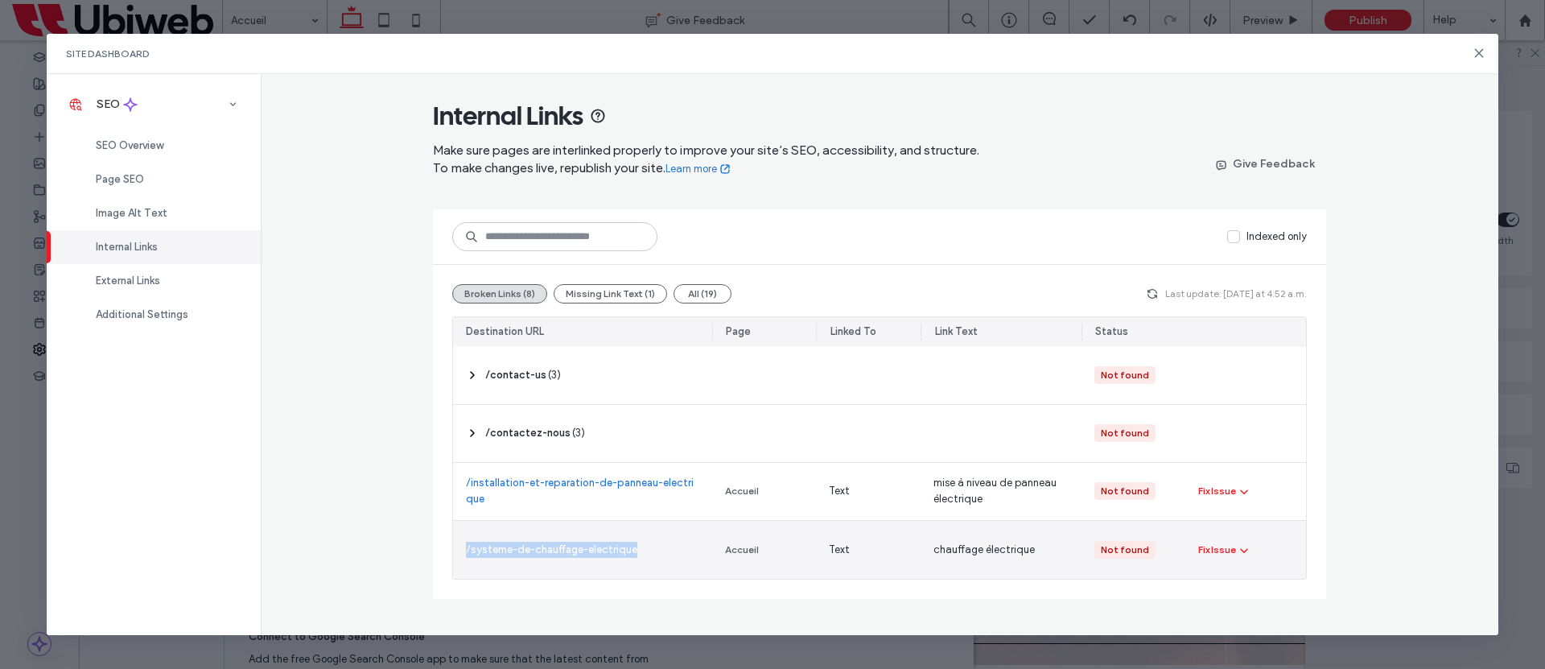
drag, startPoint x: 651, startPoint y: 545, endPoint x: 464, endPoint y: 551, distance: 187.6
click at [464, 551] on div "/systeme-de-chauffage-electrique" at bounding box center [582, 550] width 259 height 58
copy link "/systeme-de-chauffage-electrique"
click at [1244, 550] on icon "button" at bounding box center [1244, 549] width 13 height 13
click at [1234, 580] on span "Fix in Editor" at bounding box center [1239, 588] width 55 height 16
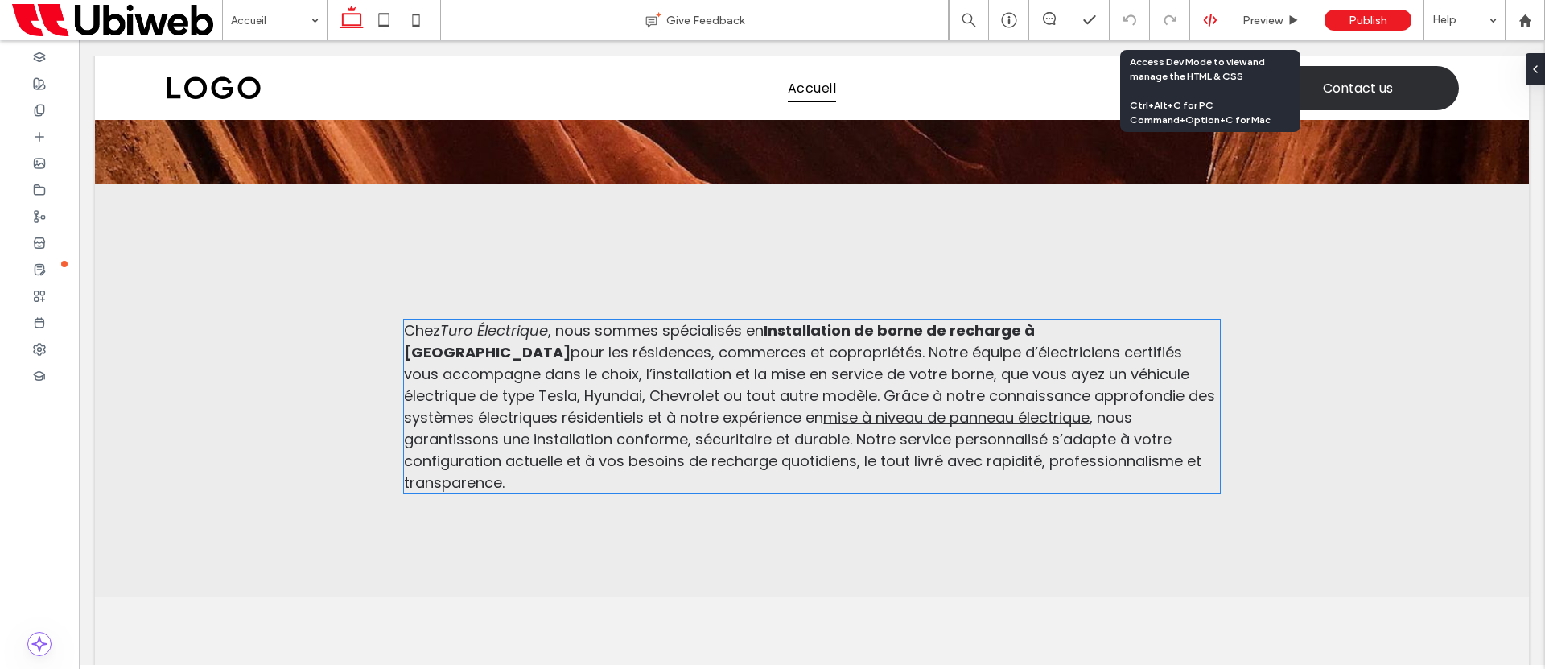
click at [1201, 19] on div at bounding box center [1209, 20] width 39 height 14
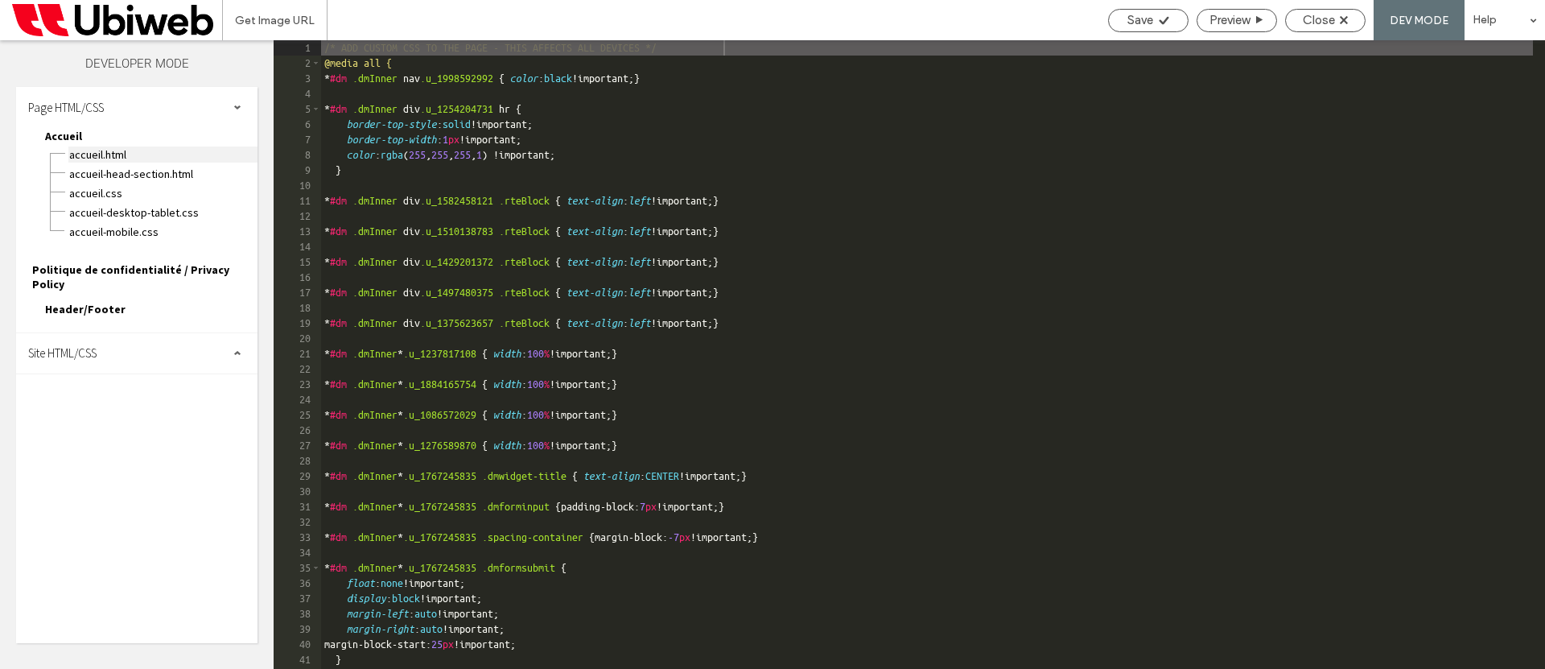
click at [101, 156] on span "Accueil.html" at bounding box center [162, 154] width 189 height 16
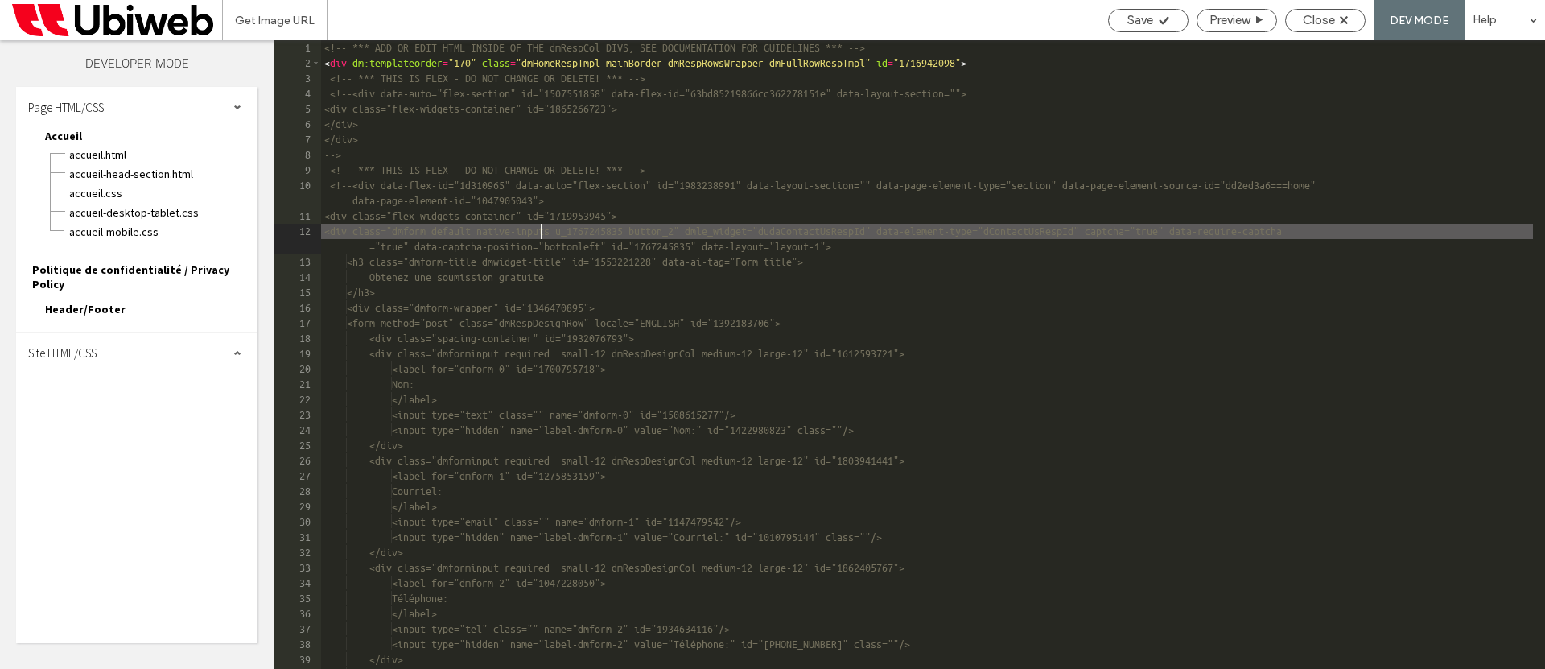
click at [540, 226] on div "<!-- *** ADD OR EDIT HTML INSIDE OF THE dmRespCol DIVS, SEE DOCUMENTATION FOR G…" at bounding box center [927, 369] width 1212 height 659
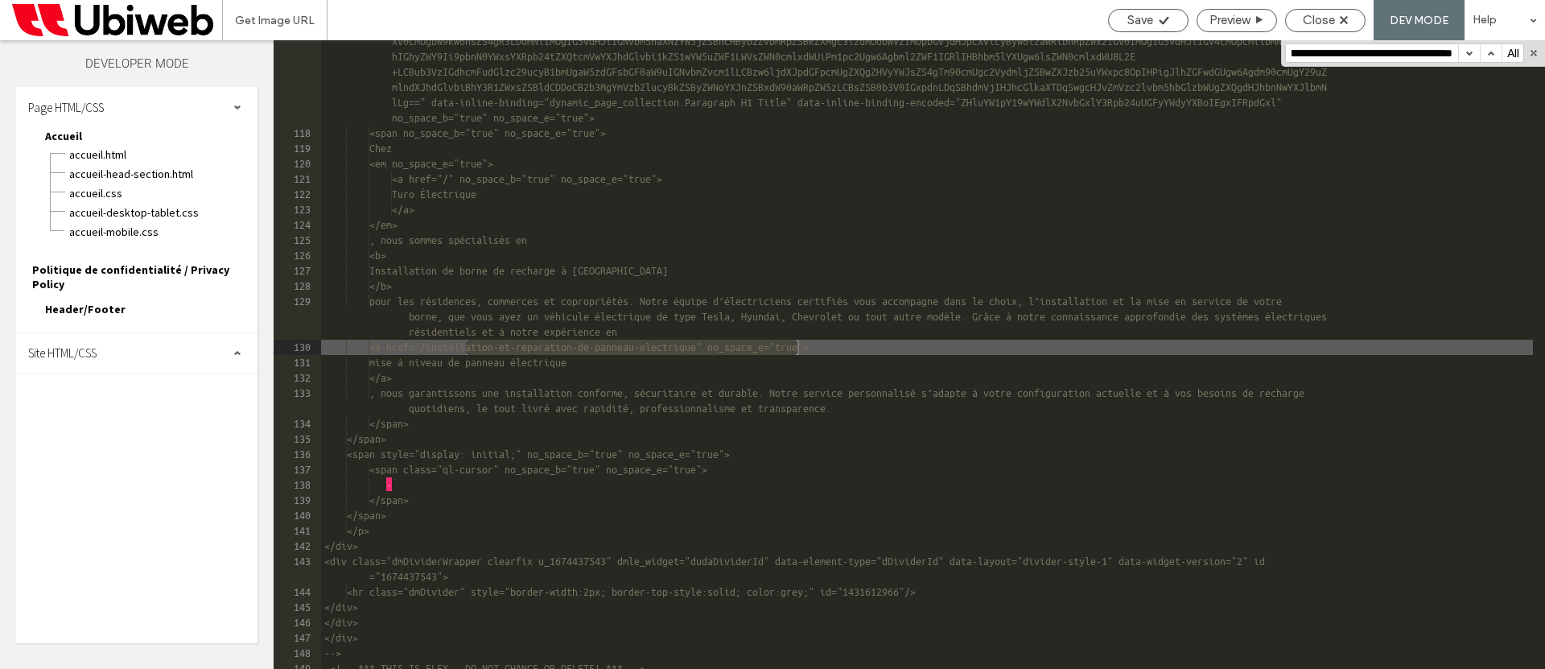
type input "**********"
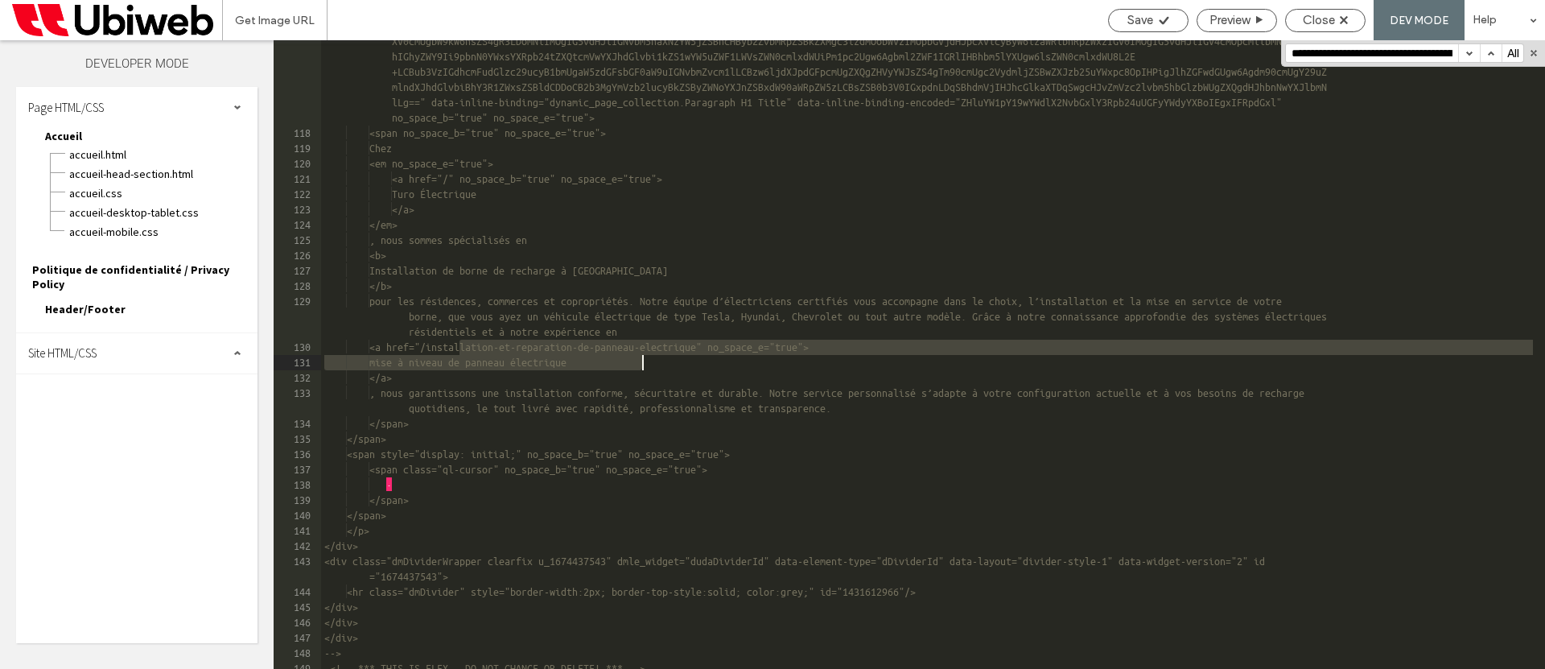
drag, startPoint x: 461, startPoint y: 345, endPoint x: 951, endPoint y: 359, distance: 489.6
click at [963, 357] on div "<span class="inline-data-binding" data-encoded-value="Q2hleiA8ZW0+PGEgaHJlZj0iL…" at bounding box center [927, 379] width 1212 height 812
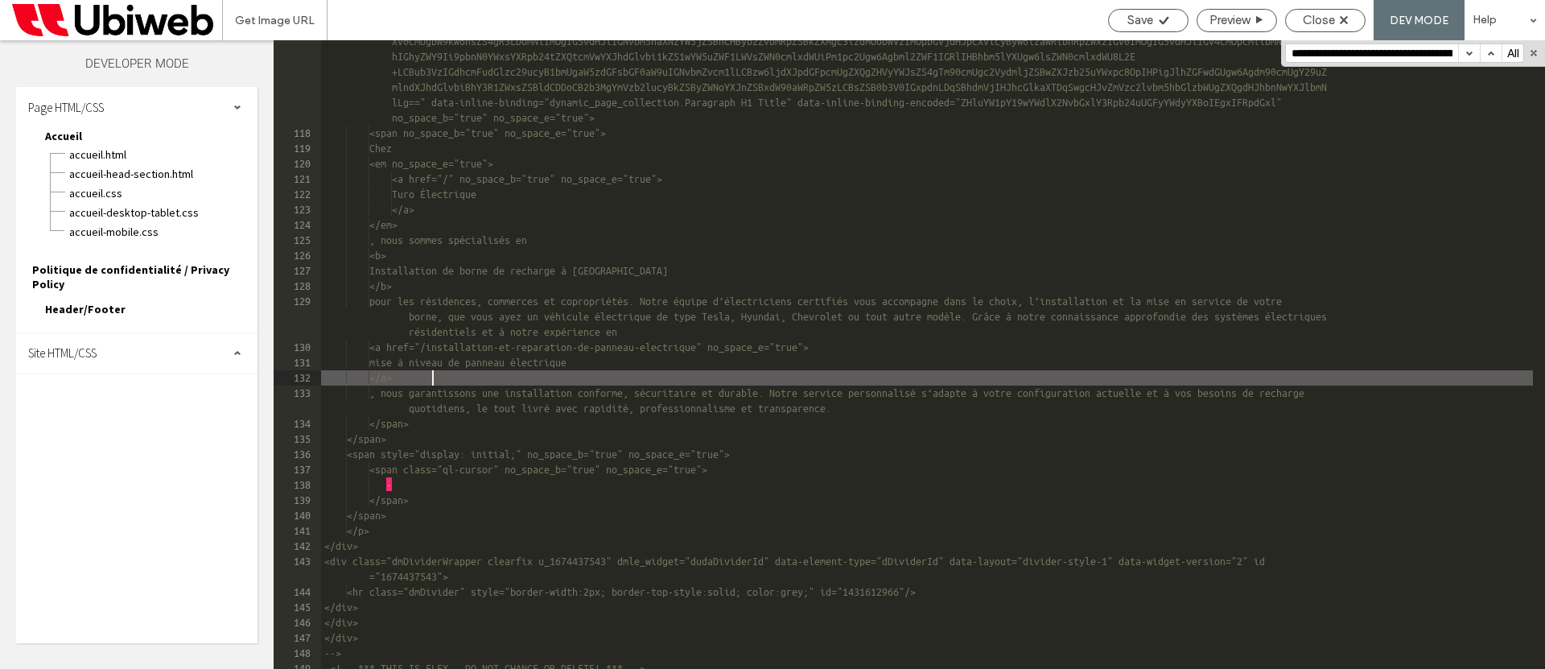
click at [848, 376] on div "<span class="inline-data-binding" data-encoded-value="Q2hleiA8ZW0+PGEgaHJlZj0iL…" at bounding box center [927, 379] width 1212 height 812
click at [1318, 16] on span "Close" at bounding box center [1319, 20] width 32 height 14
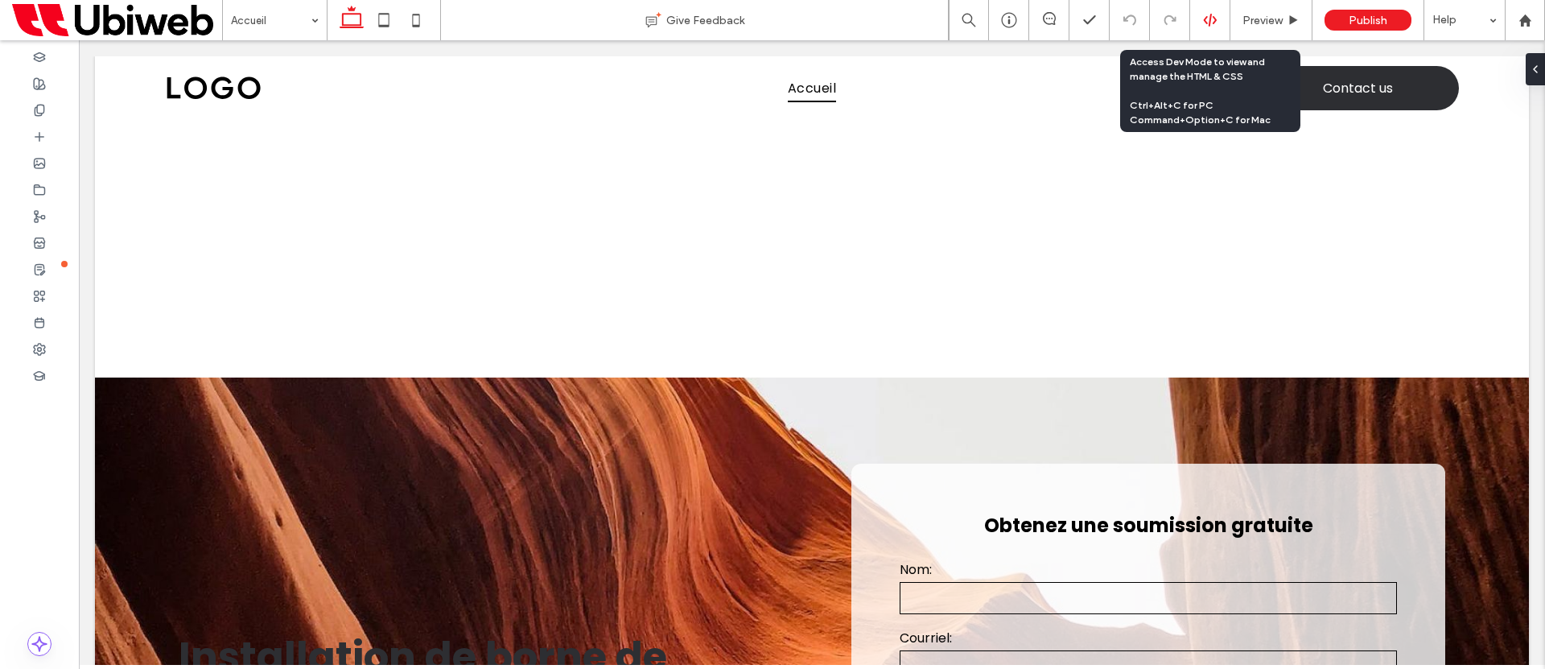
click at [1218, 27] on div at bounding box center [1209, 20] width 39 height 14
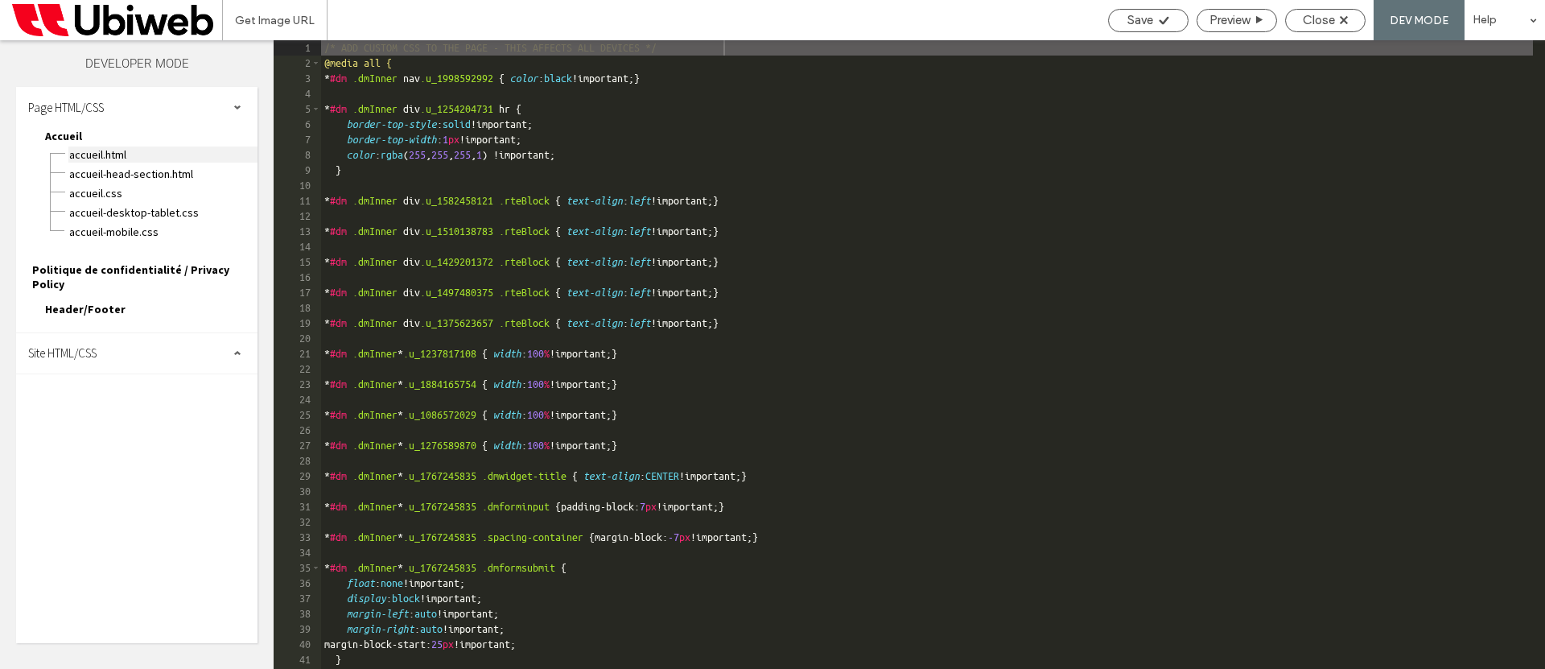
click at [133, 158] on span "Accueil.html" at bounding box center [162, 154] width 189 height 16
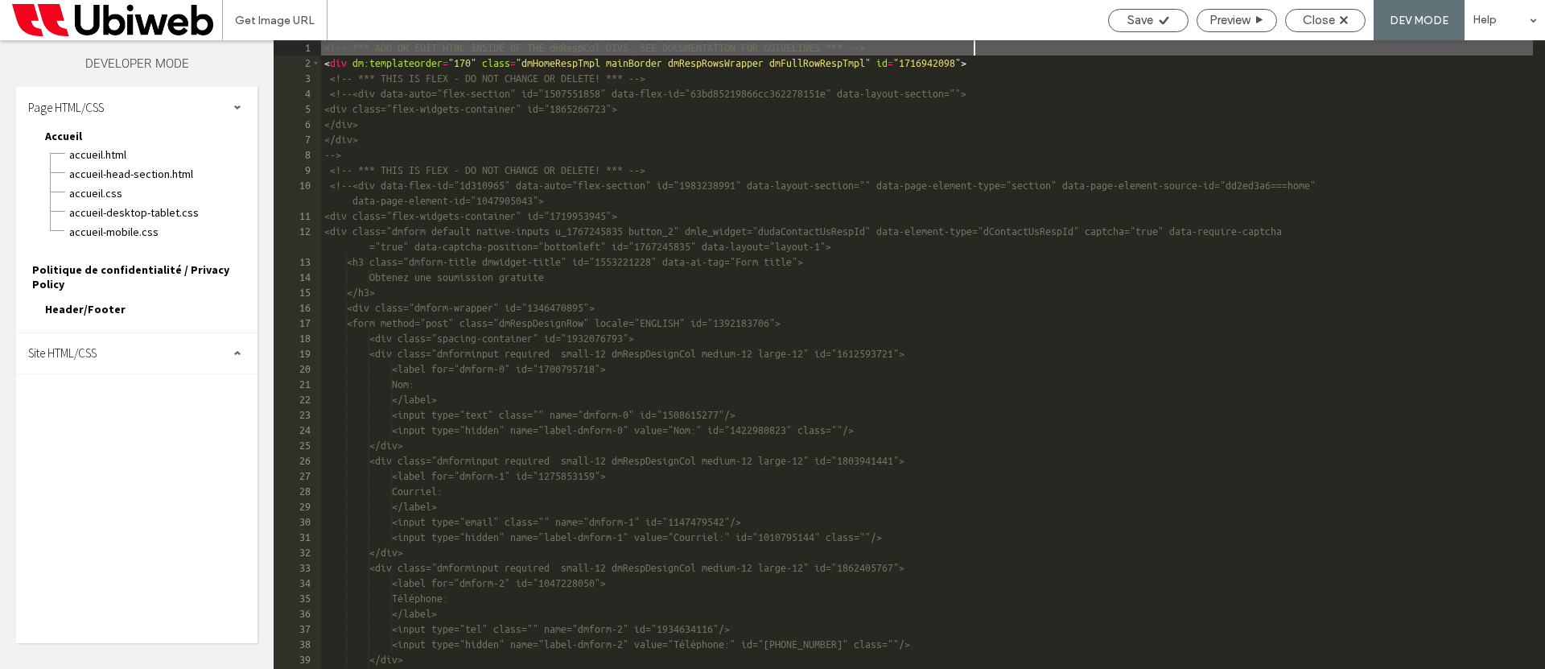
click at [588, 261] on div "<!-- *** ADD OR EDIT HTML INSIDE OF THE dmRespCol DIVS, SEE DOCUMENTATION FOR G…" at bounding box center [927, 369] width 1212 height 659
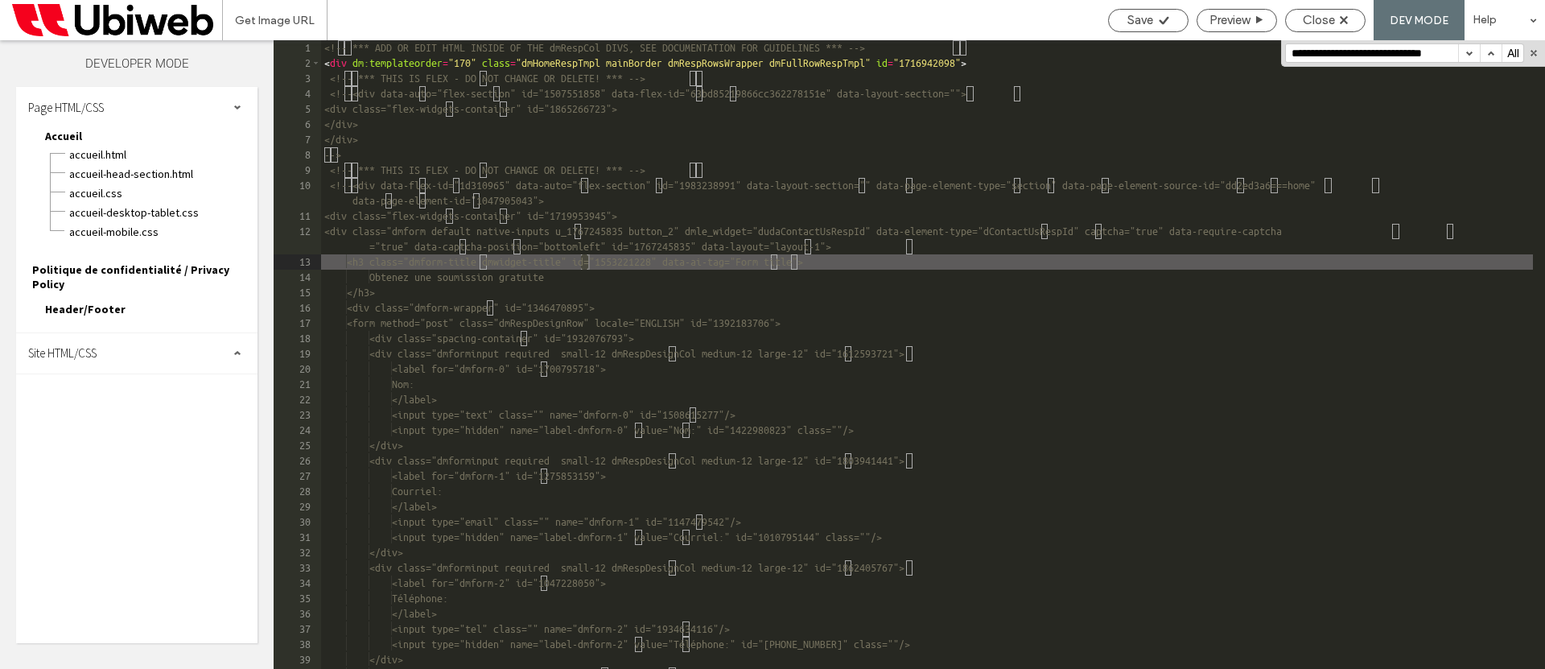
scroll to position [6048, 0]
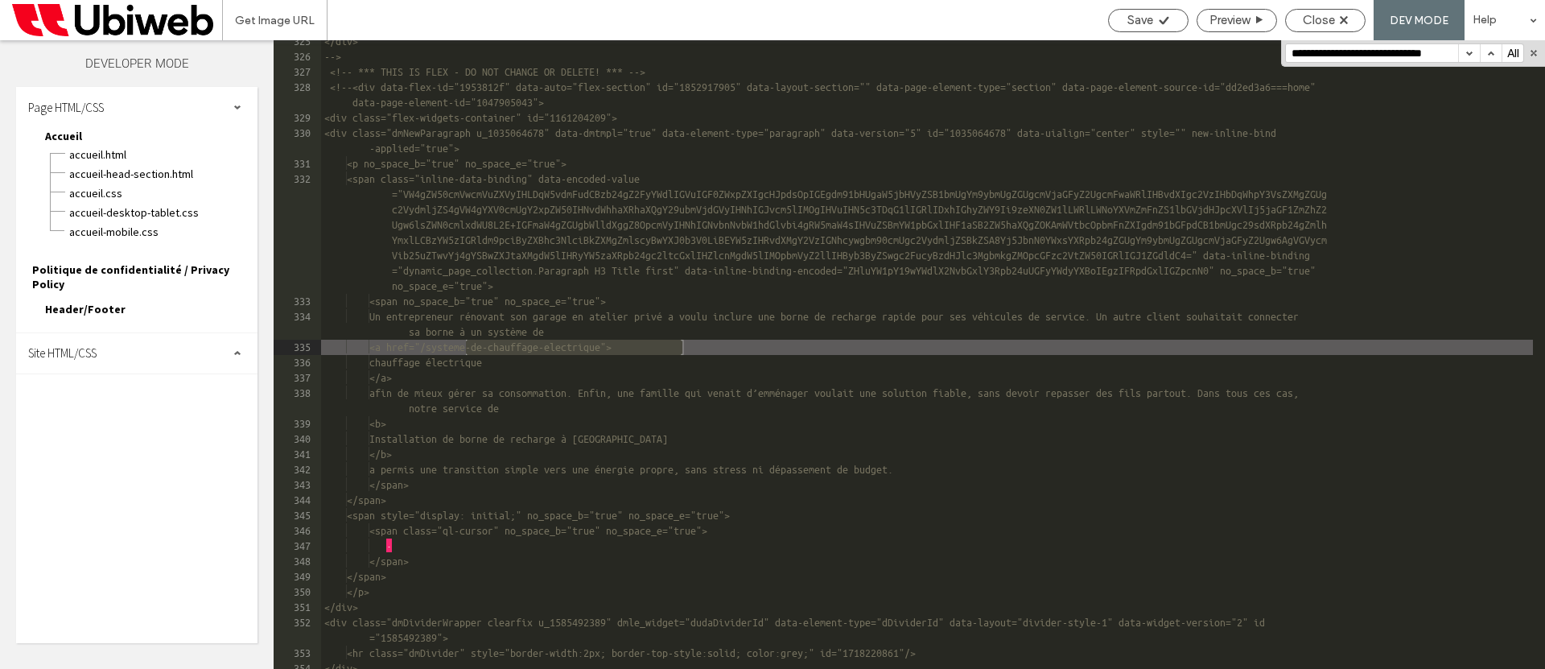
type input "**********"
click at [474, 349] on div "</div> --> <!-- *** THIS IS FLEX - DO NOT CHANGE OR DELETE! *** --> <!--<div da…" at bounding box center [927, 363] width 1212 height 659
click at [1310, 27] on div "Close" at bounding box center [1325, 20] width 80 height 23
click at [1305, 15] on span "Close" at bounding box center [1319, 20] width 32 height 14
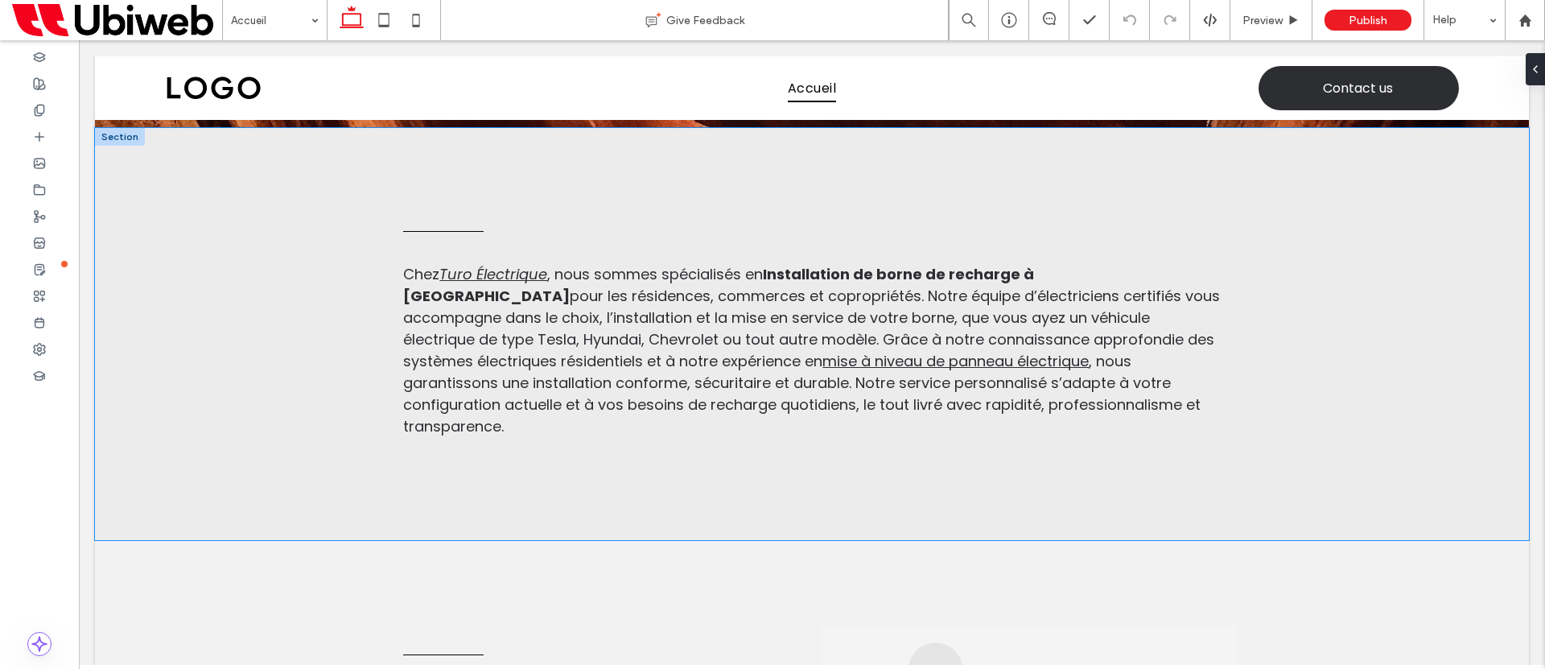
scroll to position [906, 0]
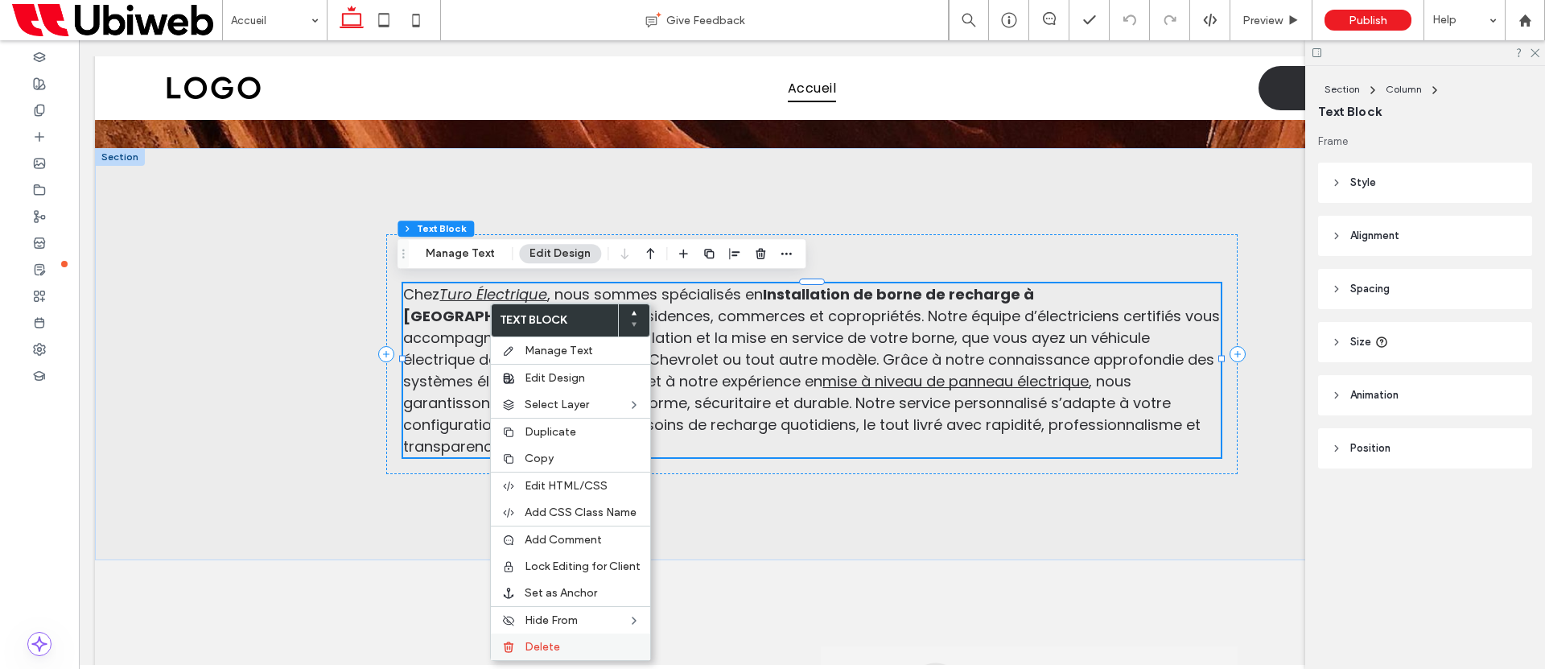
click at [547, 648] on span "Delete" at bounding box center [542, 647] width 35 height 14
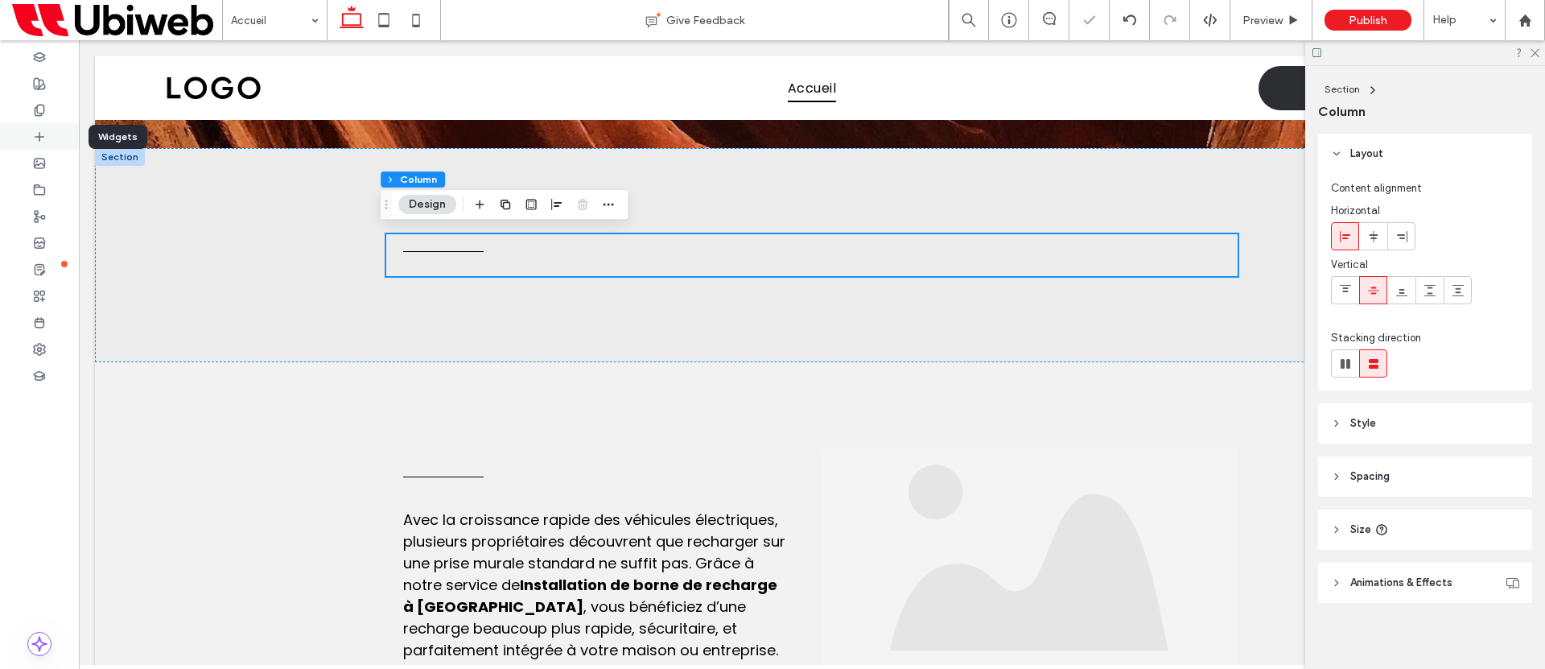
click at [41, 131] on icon at bounding box center [39, 136] width 13 height 13
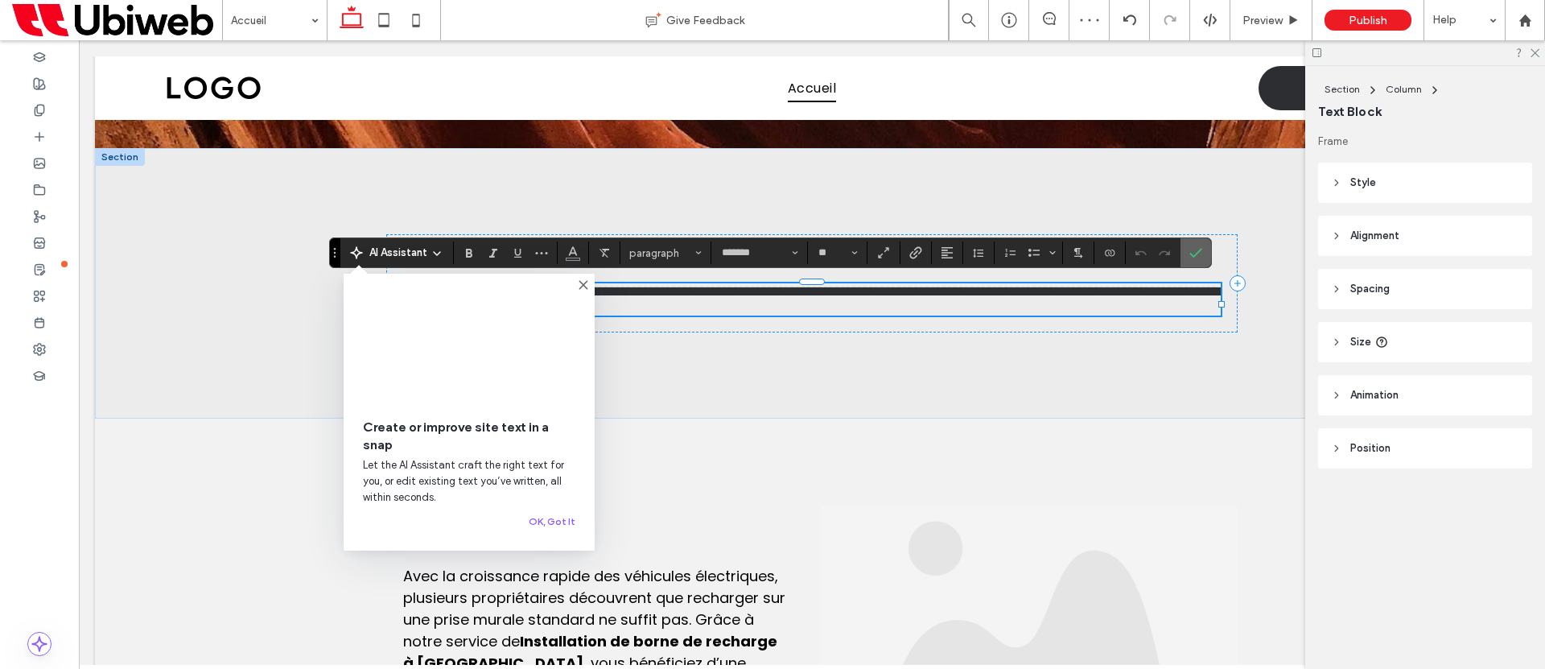
click at [1200, 249] on use "Confirm" at bounding box center [1196, 254] width 13 height 10
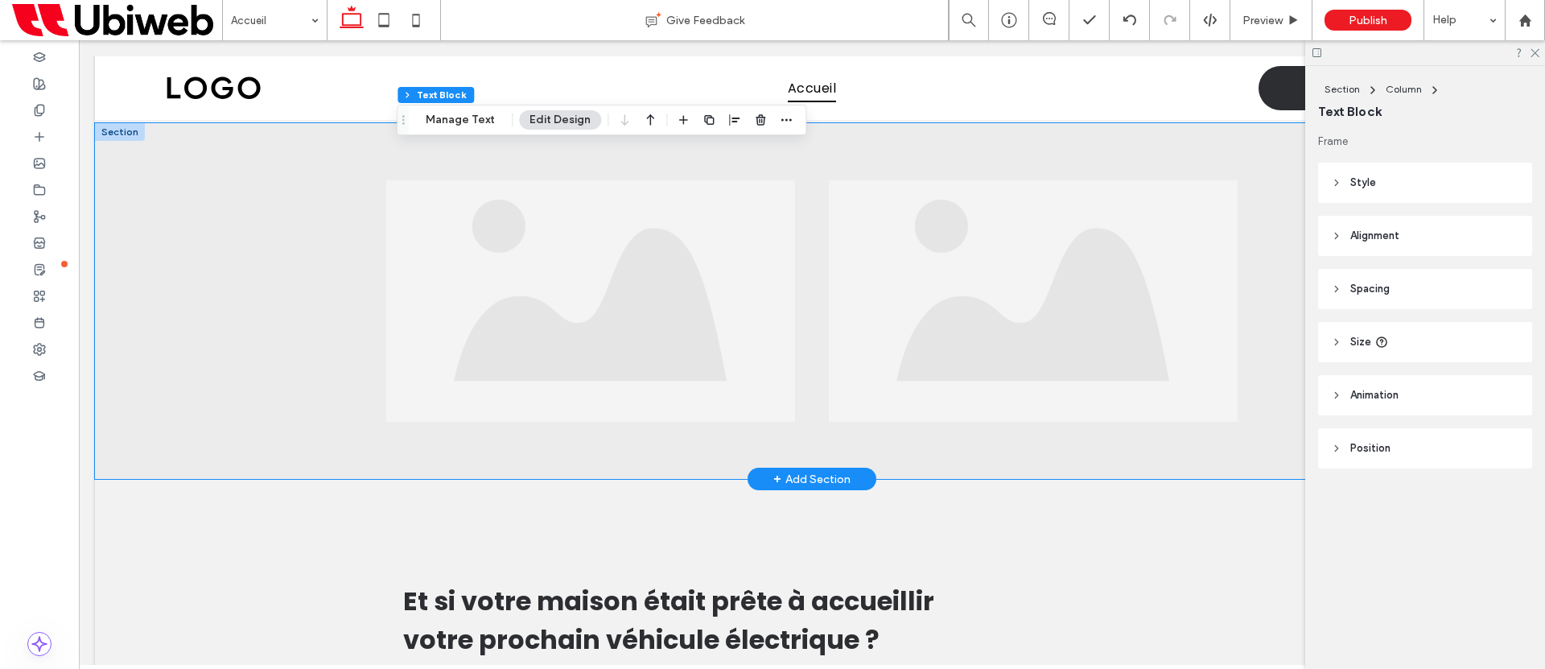
scroll to position [2699, 0]
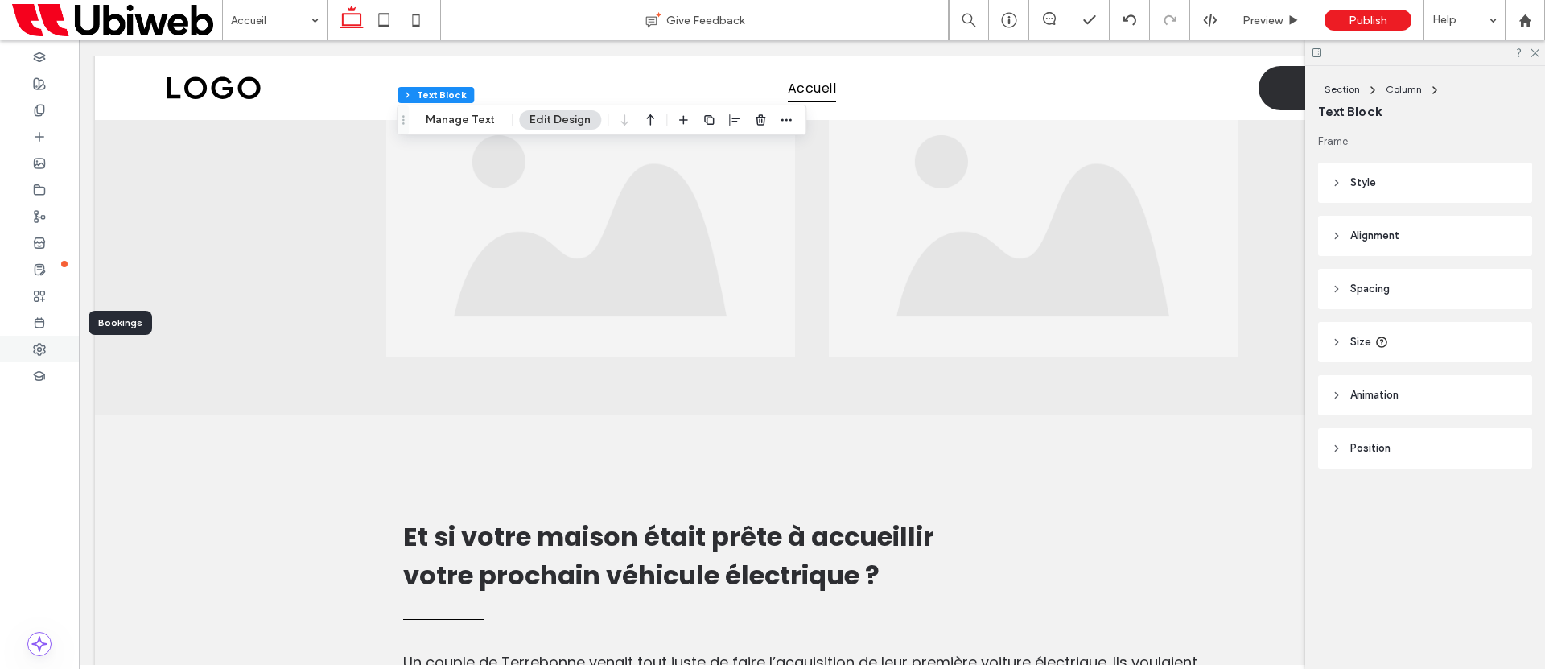
click at [27, 349] on div at bounding box center [39, 349] width 79 height 27
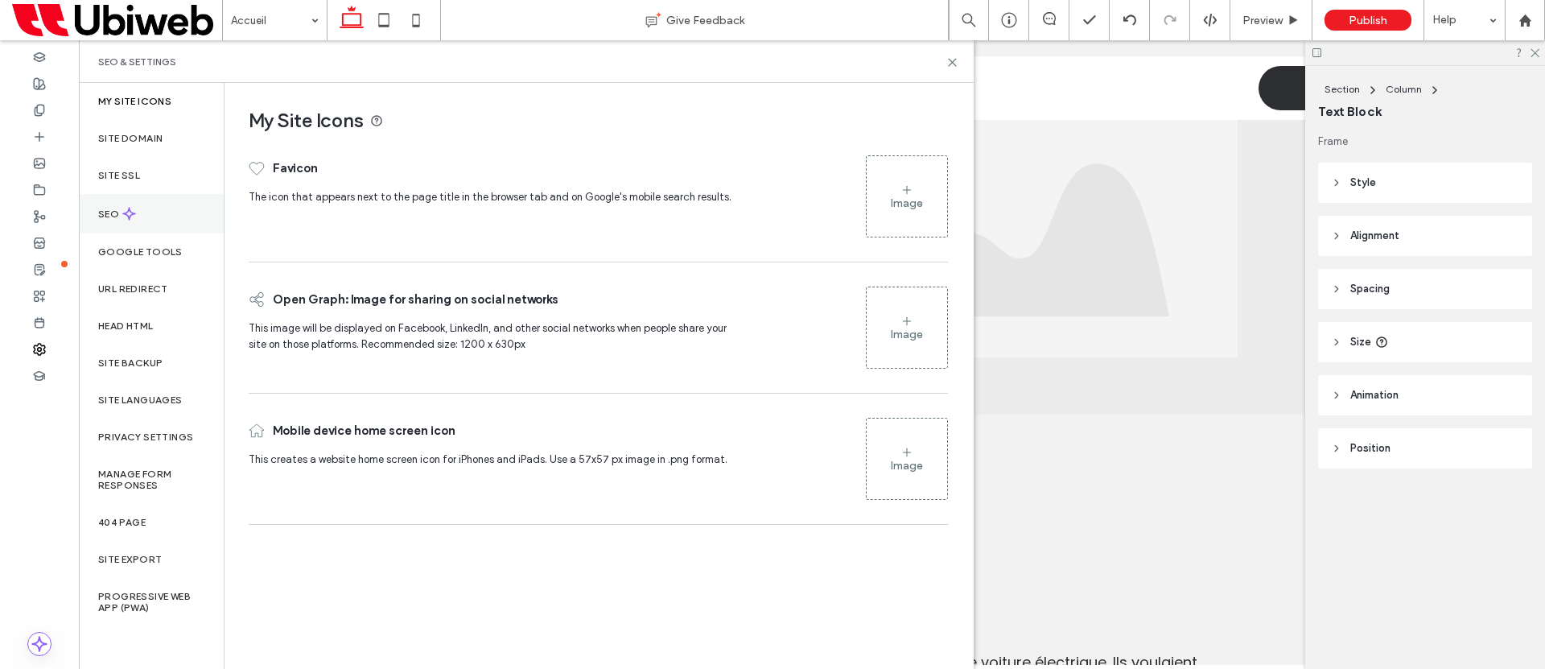
click at [138, 204] on div "SEO" at bounding box center [151, 213] width 145 height 39
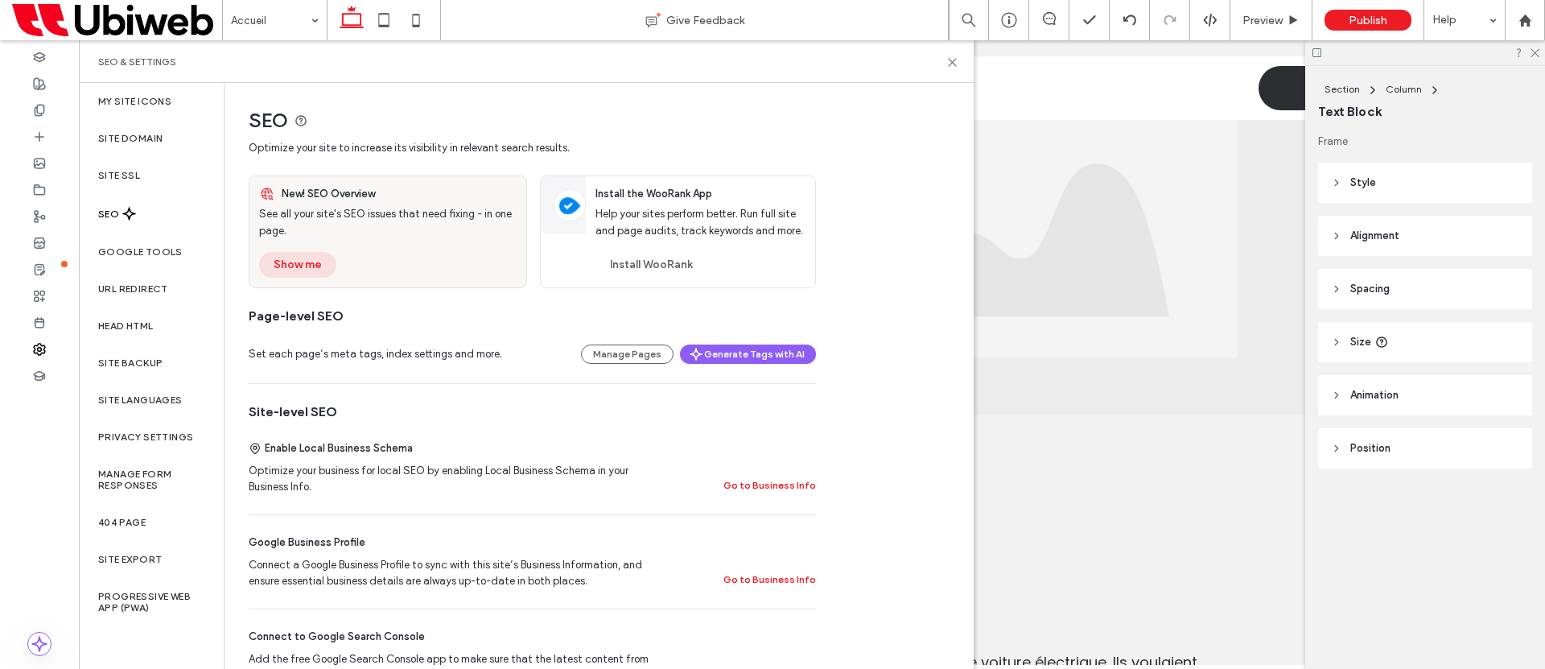
click at [303, 265] on button "Show me" at bounding box center [297, 265] width 77 height 26
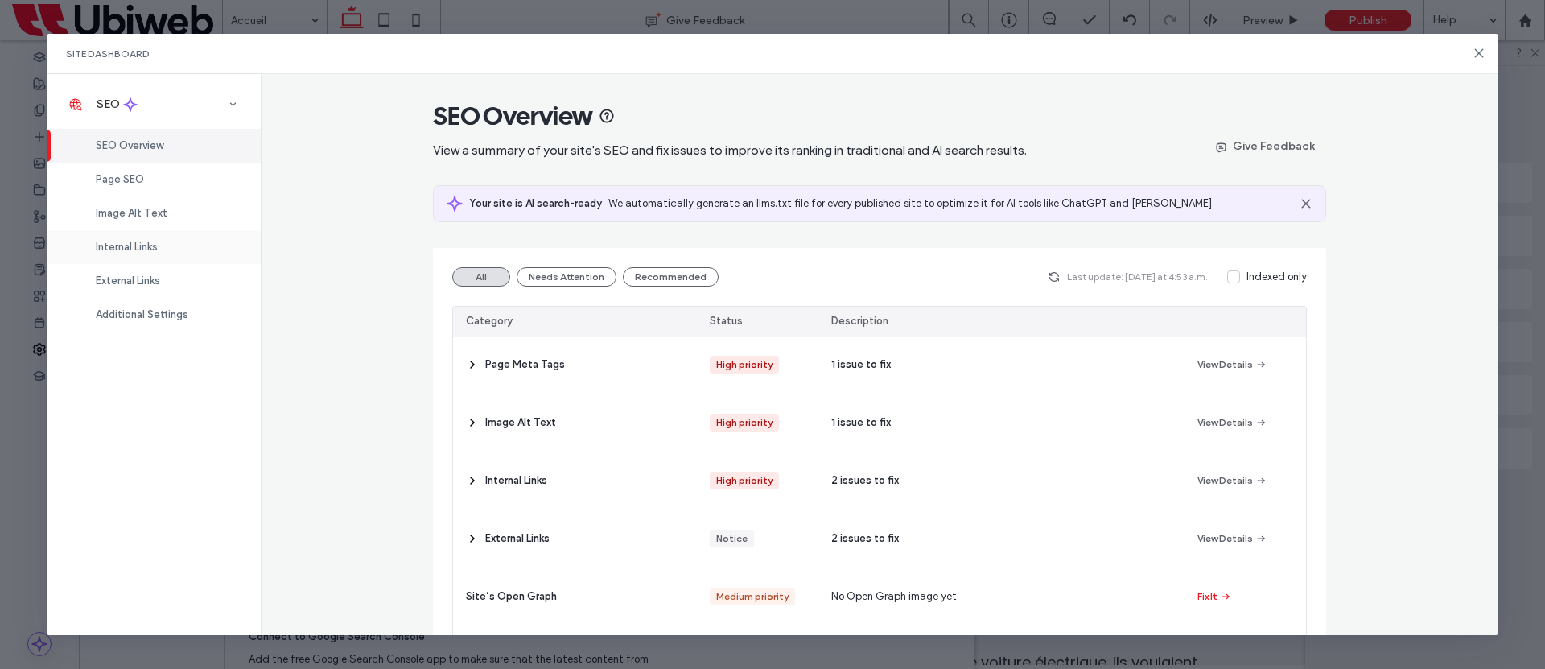
click at [143, 241] on span "Internal Links" at bounding box center [127, 247] width 62 height 12
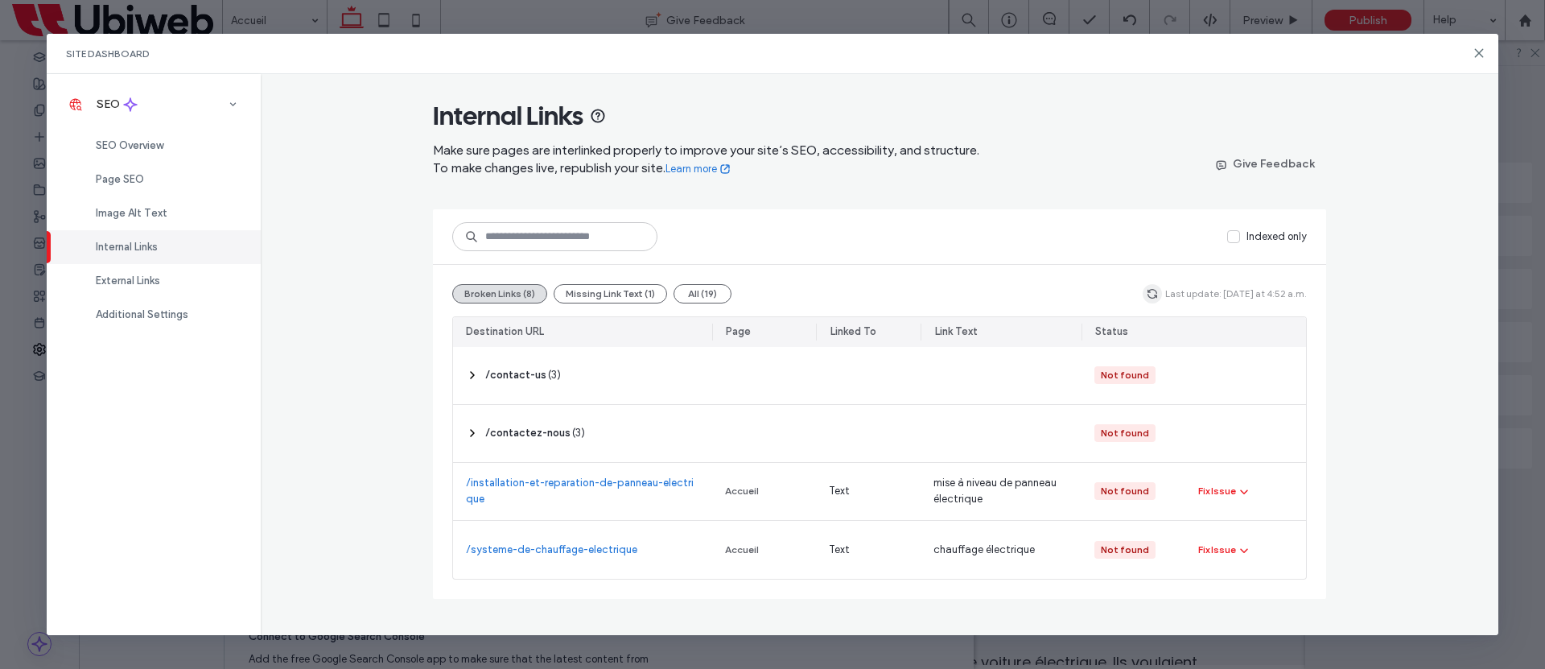
click at [1157, 291] on icon "button" at bounding box center [1152, 293] width 13 height 13
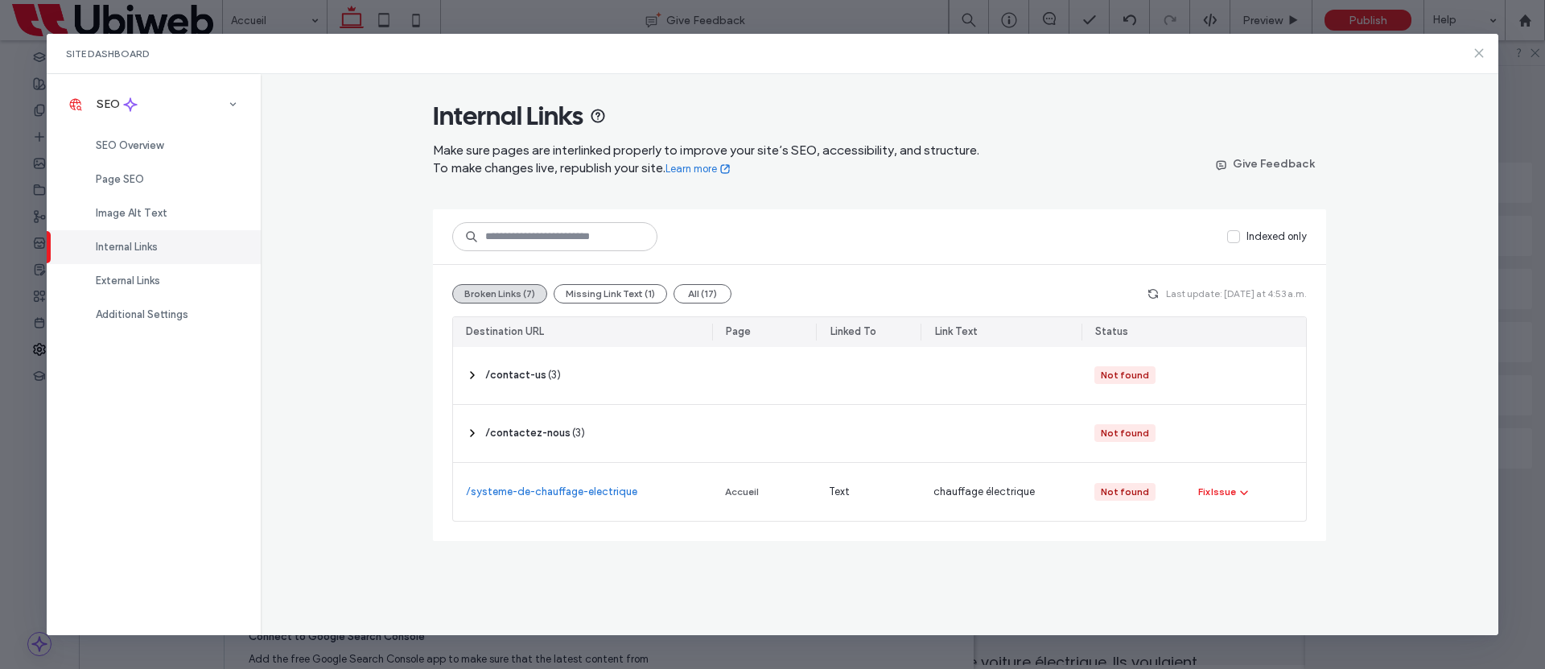
click at [1472, 56] on div "Site Dashboard" at bounding box center [773, 54] width 1453 height 40
click at [1478, 51] on icon at bounding box center [1479, 53] width 13 height 13
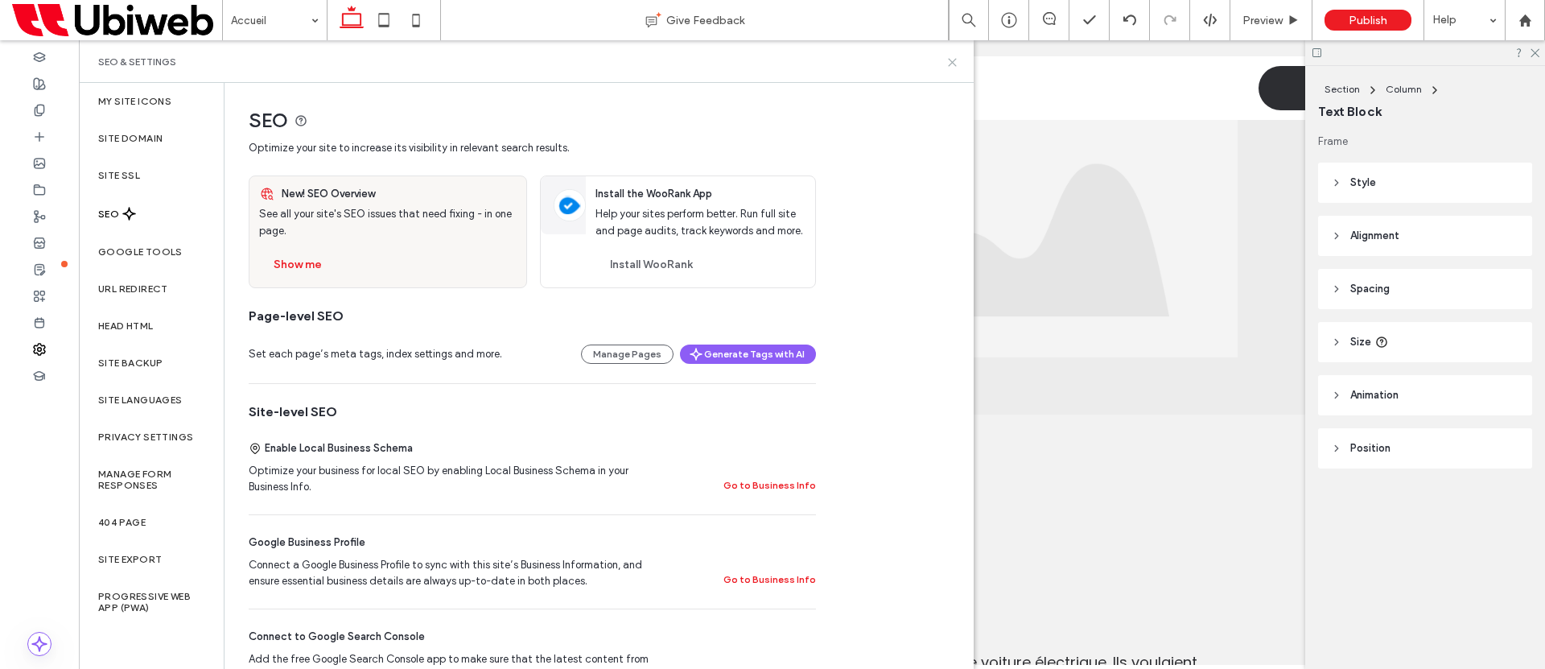
click at [955, 61] on icon at bounding box center [953, 62] width 12 height 12
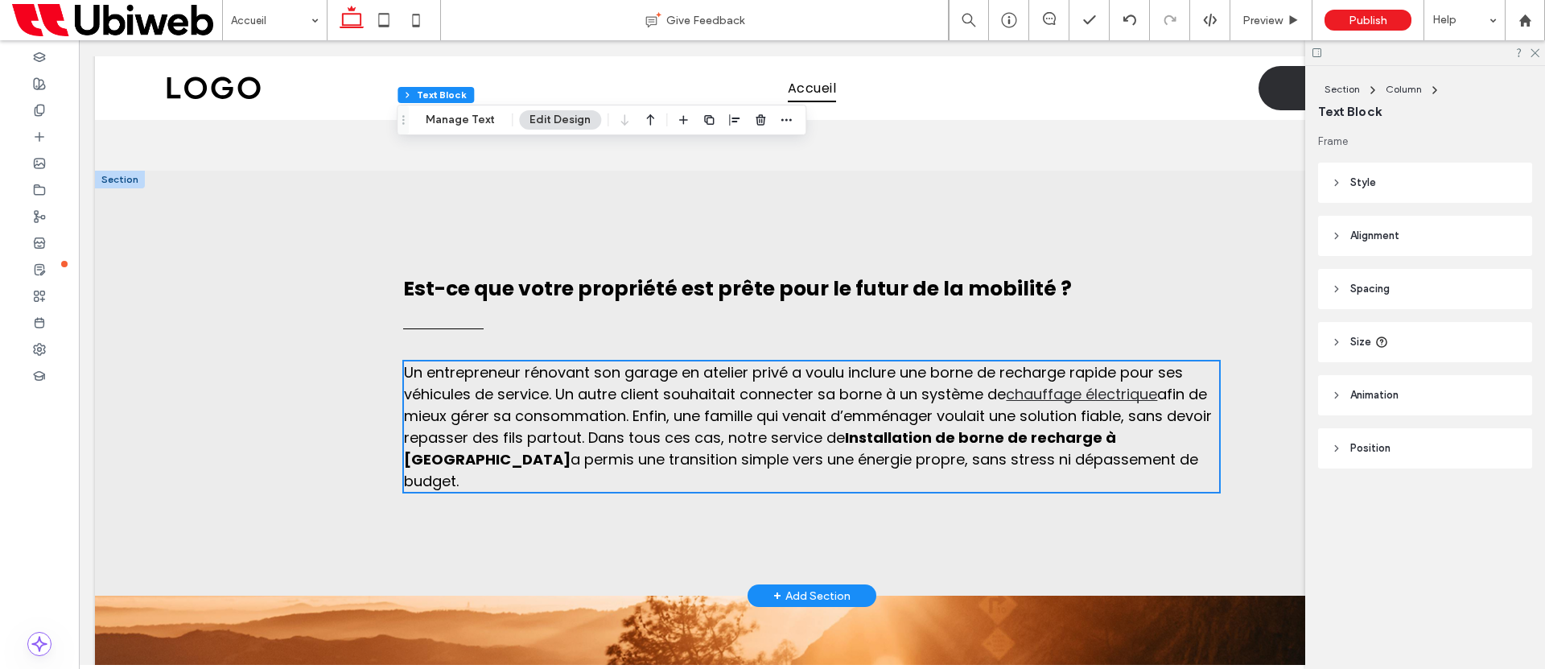
scroll to position [3447, 0]
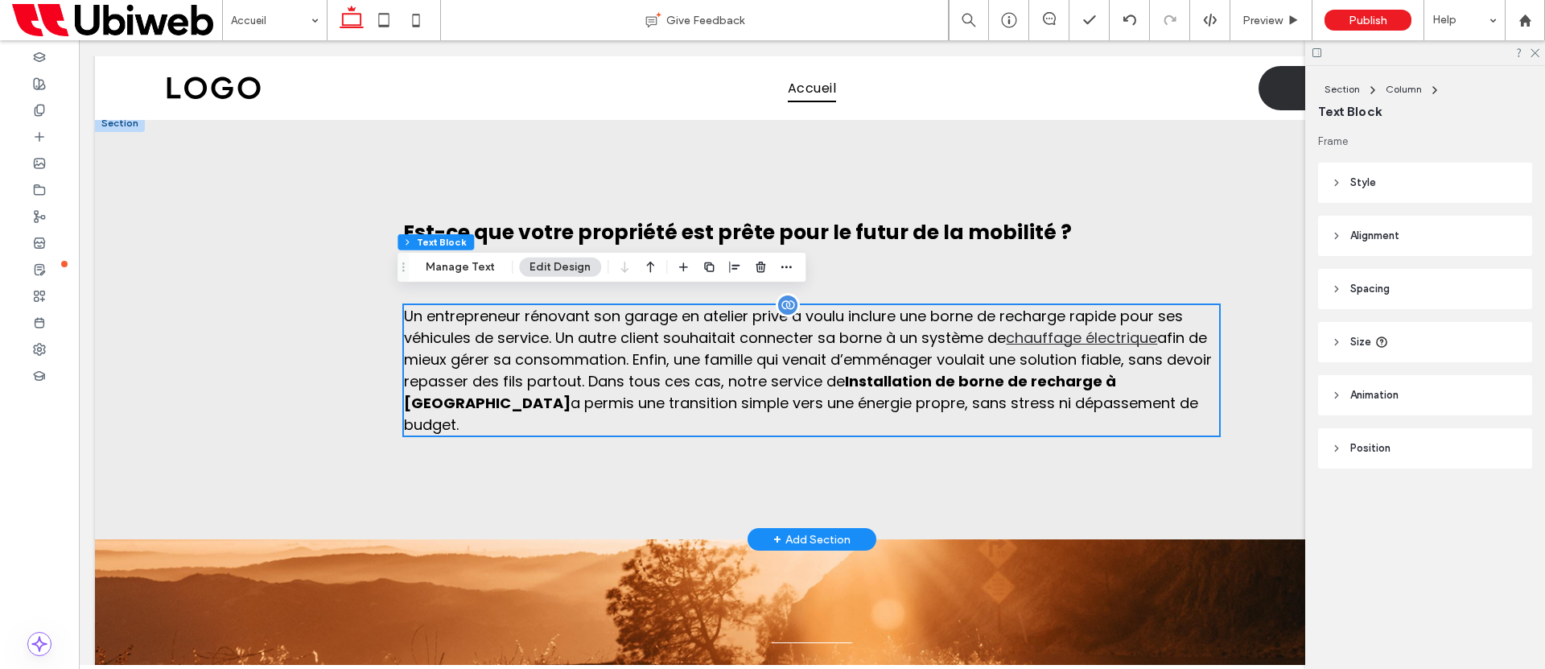
type input "*"
type input "***"
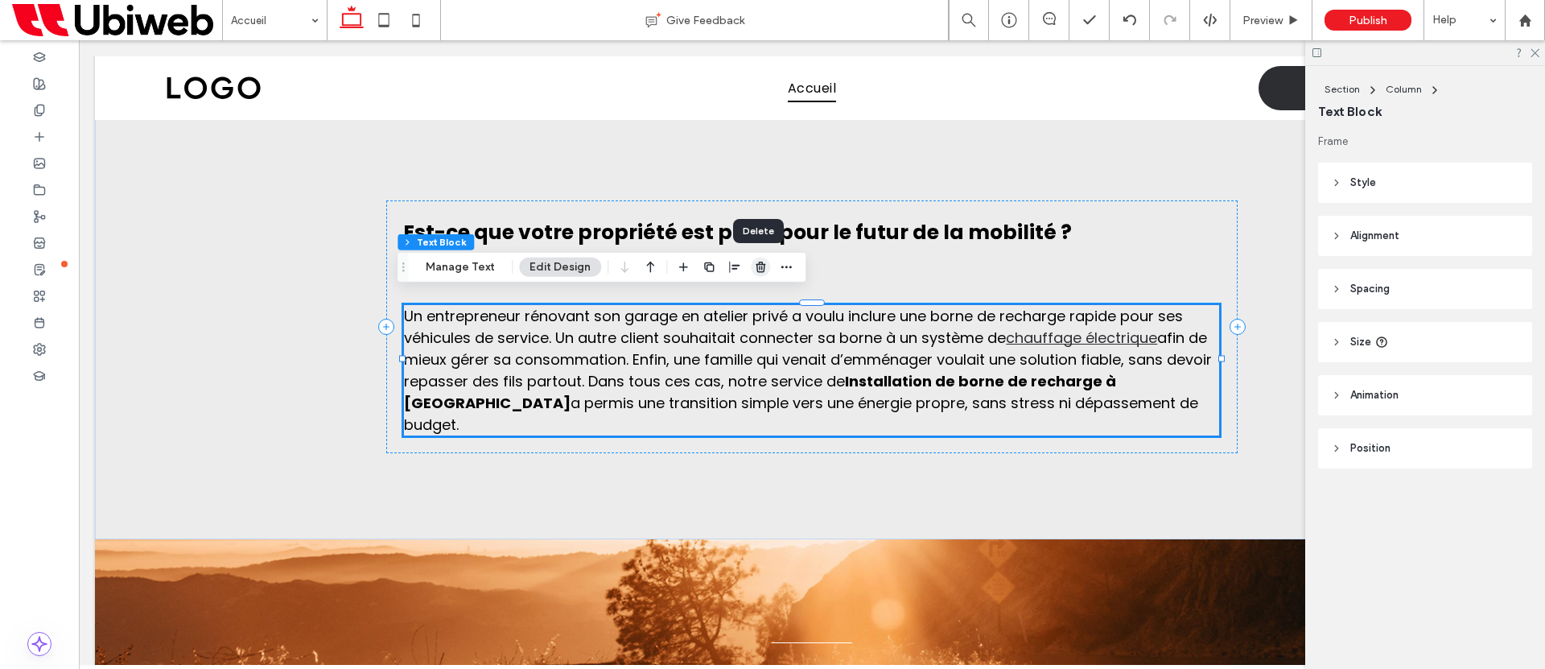
click at [757, 270] on icon "button" at bounding box center [760, 267] width 13 height 13
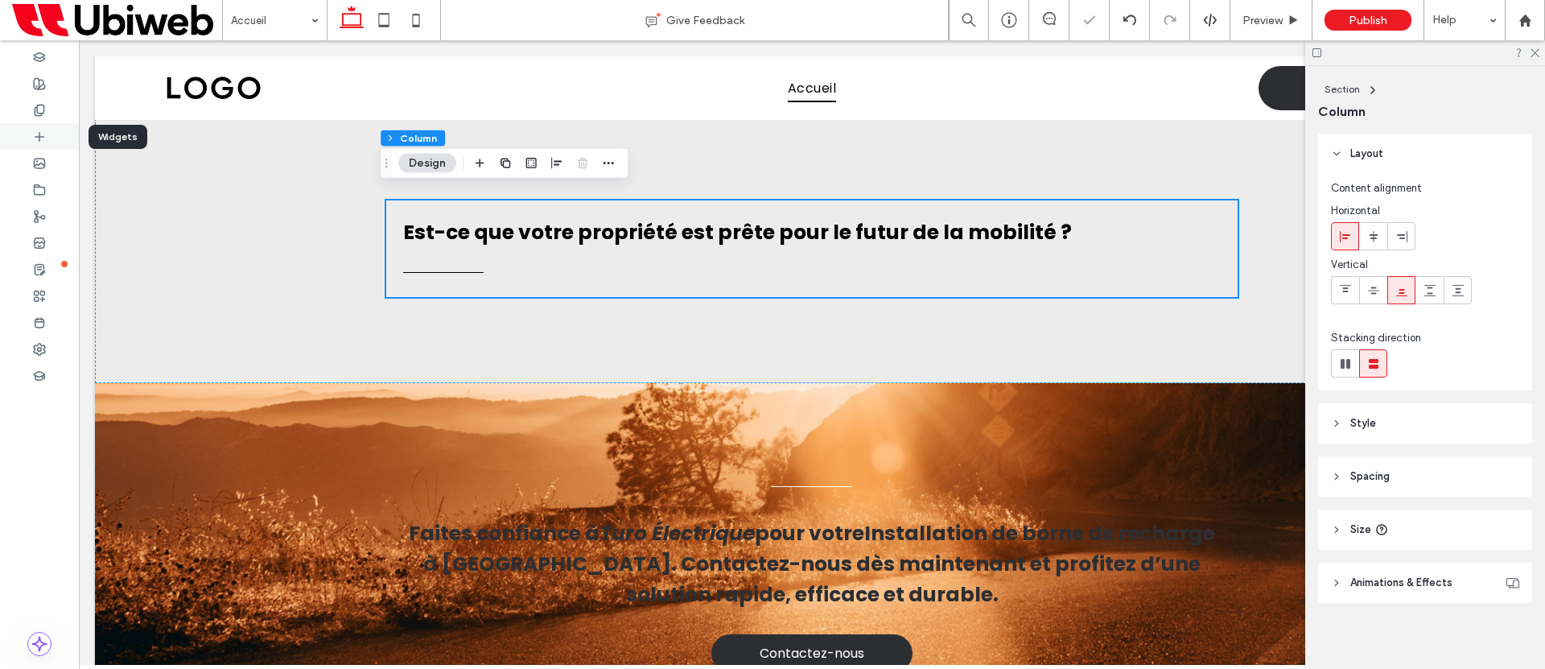
click at [38, 134] on icon at bounding box center [39, 136] width 13 height 13
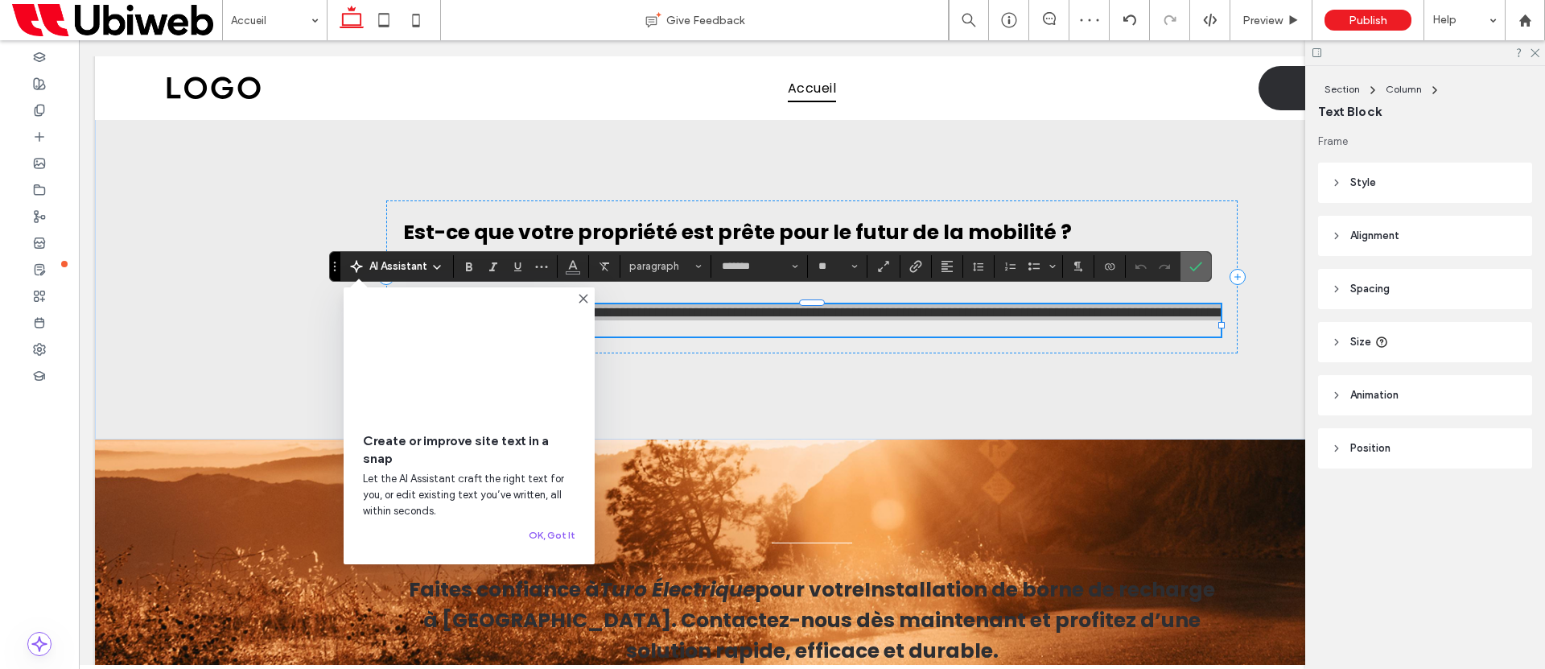
click at [1192, 264] on icon "Confirm" at bounding box center [1196, 266] width 13 height 13
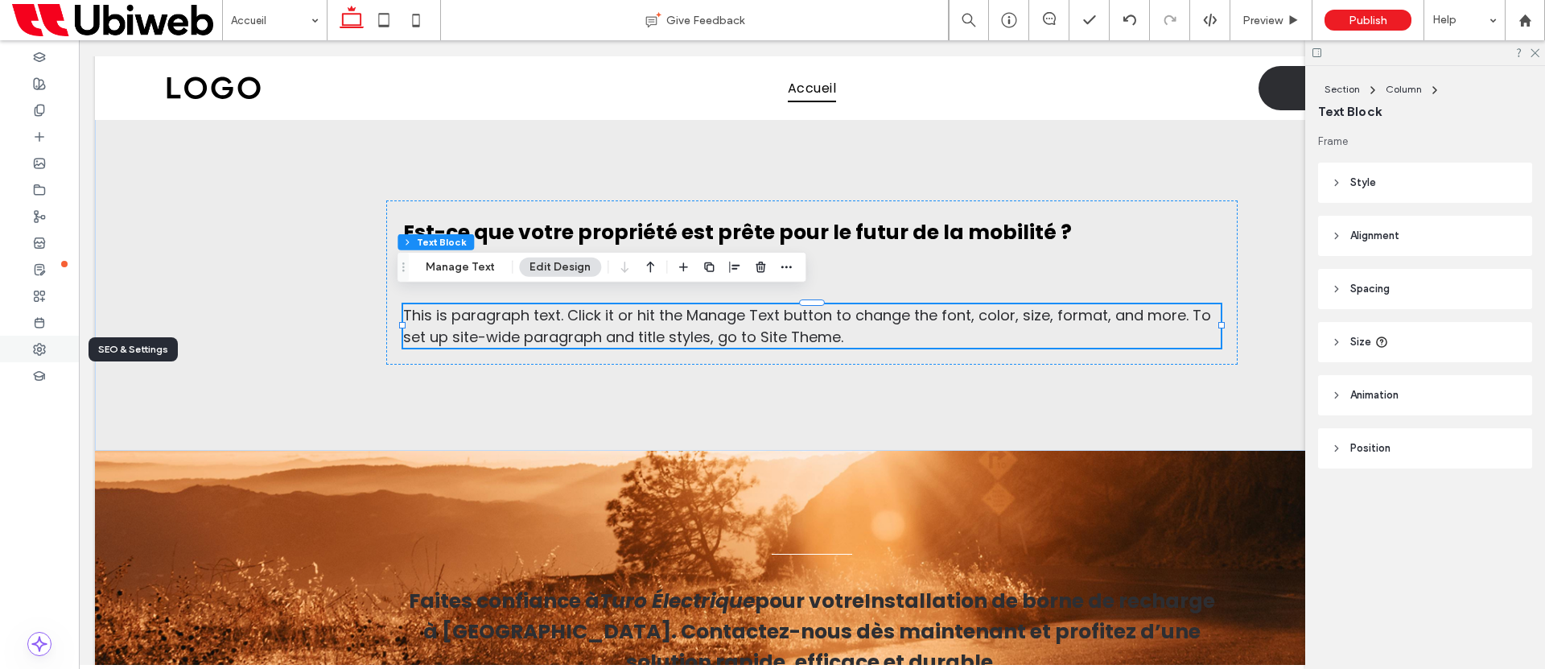
click at [17, 345] on div at bounding box center [39, 349] width 79 height 27
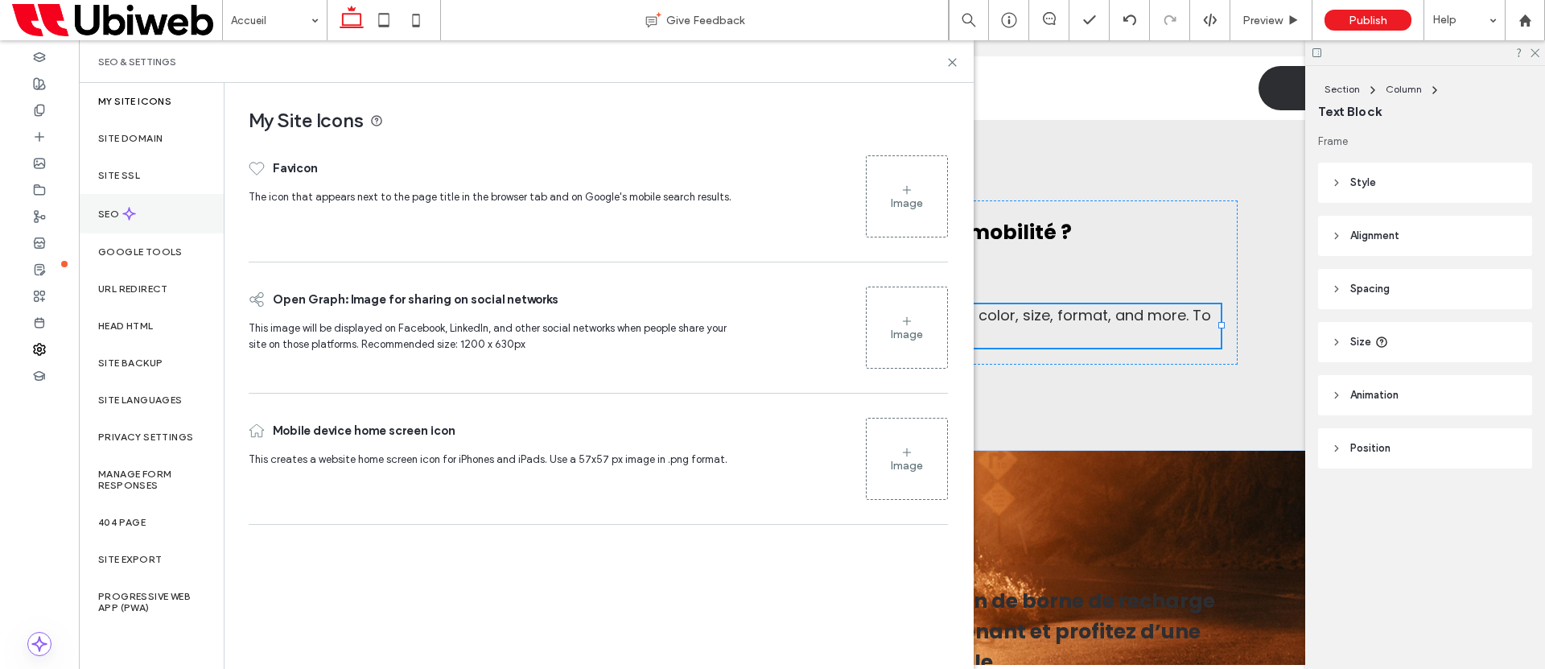
click at [120, 212] on label "SEO" at bounding box center [110, 213] width 24 height 11
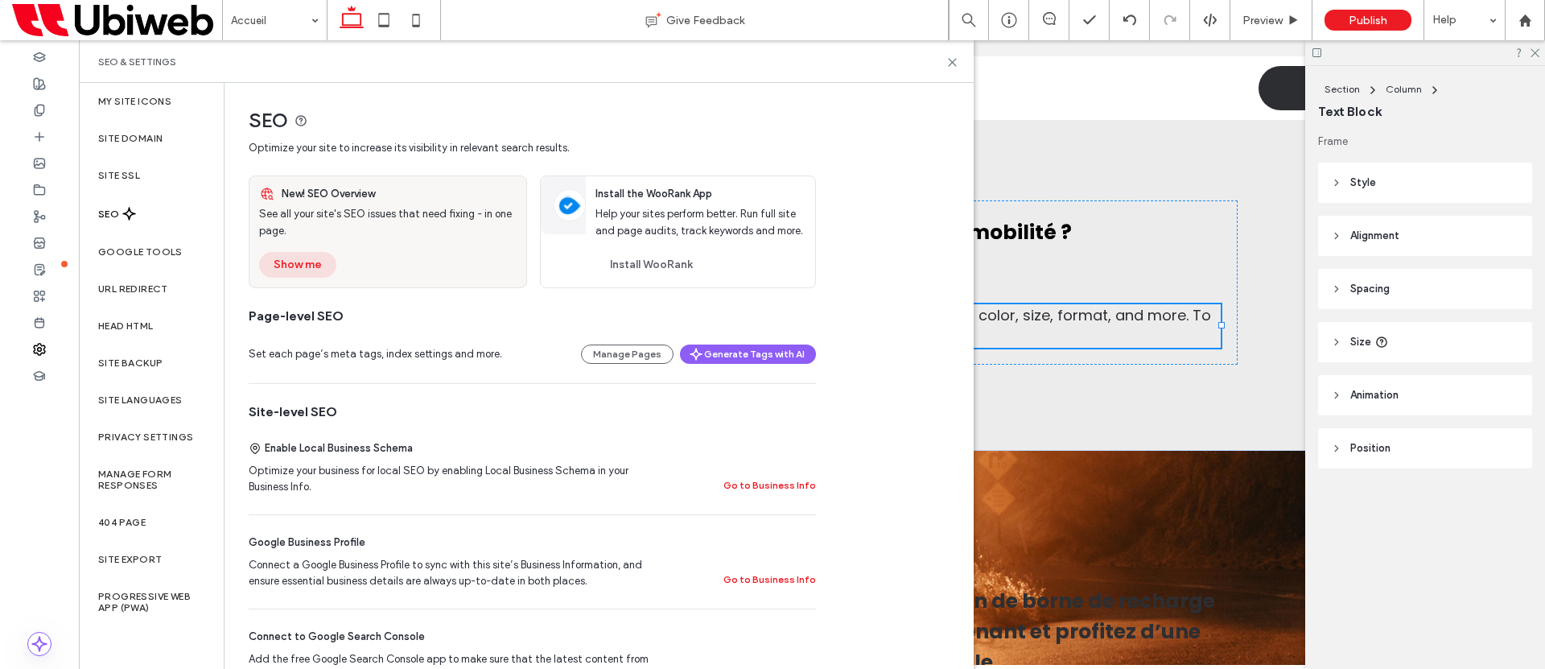
click at [315, 263] on button "Show me" at bounding box center [297, 265] width 77 height 26
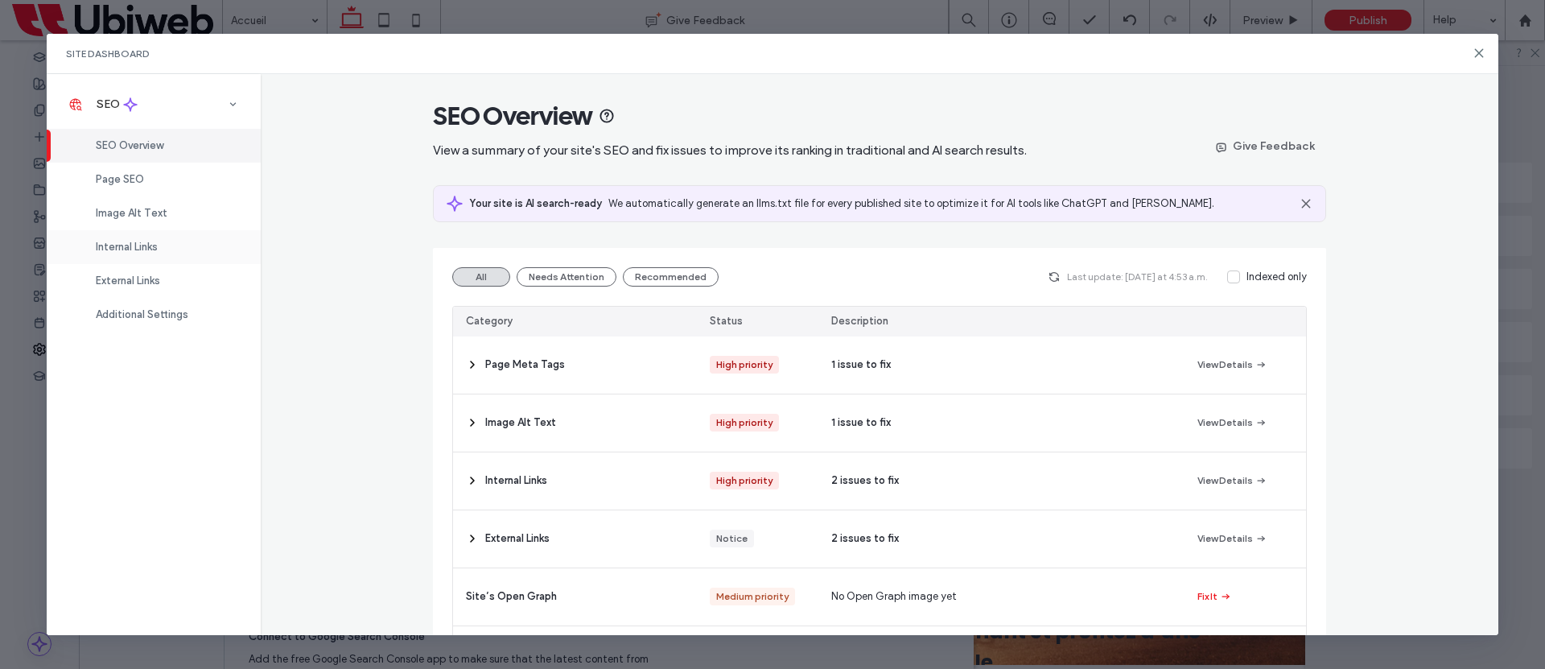
click at [146, 248] on span "Internal Links" at bounding box center [127, 247] width 62 height 12
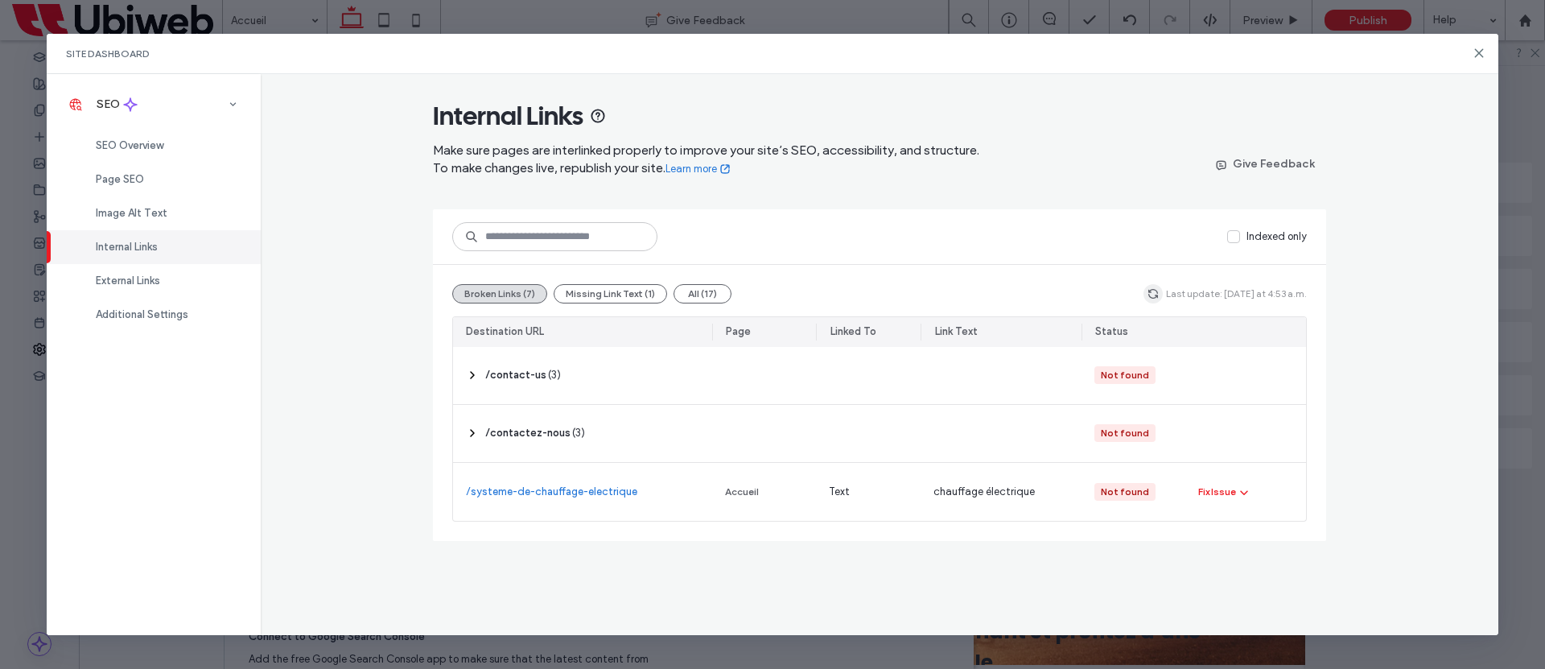
click at [1160, 295] on icon "button" at bounding box center [1153, 293] width 13 height 13
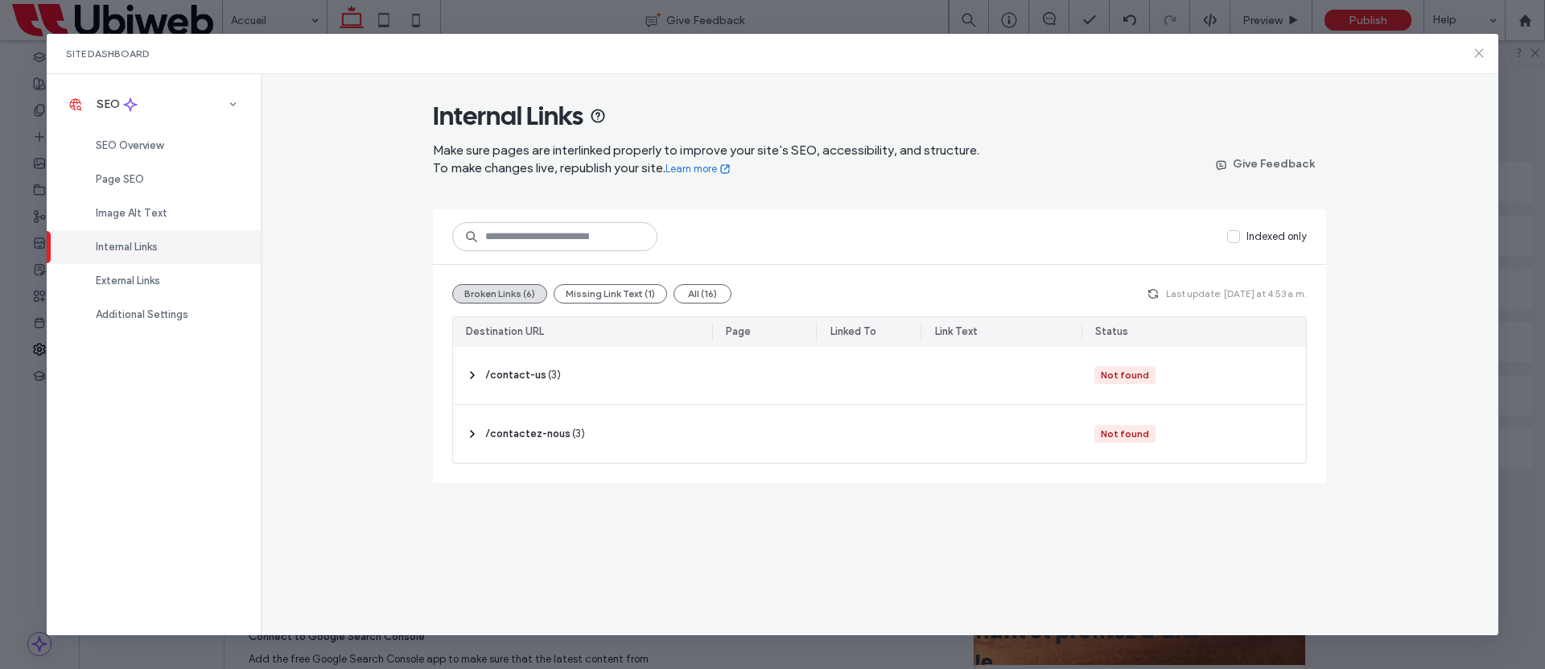
click at [1479, 54] on use at bounding box center [1479, 52] width 7 height 7
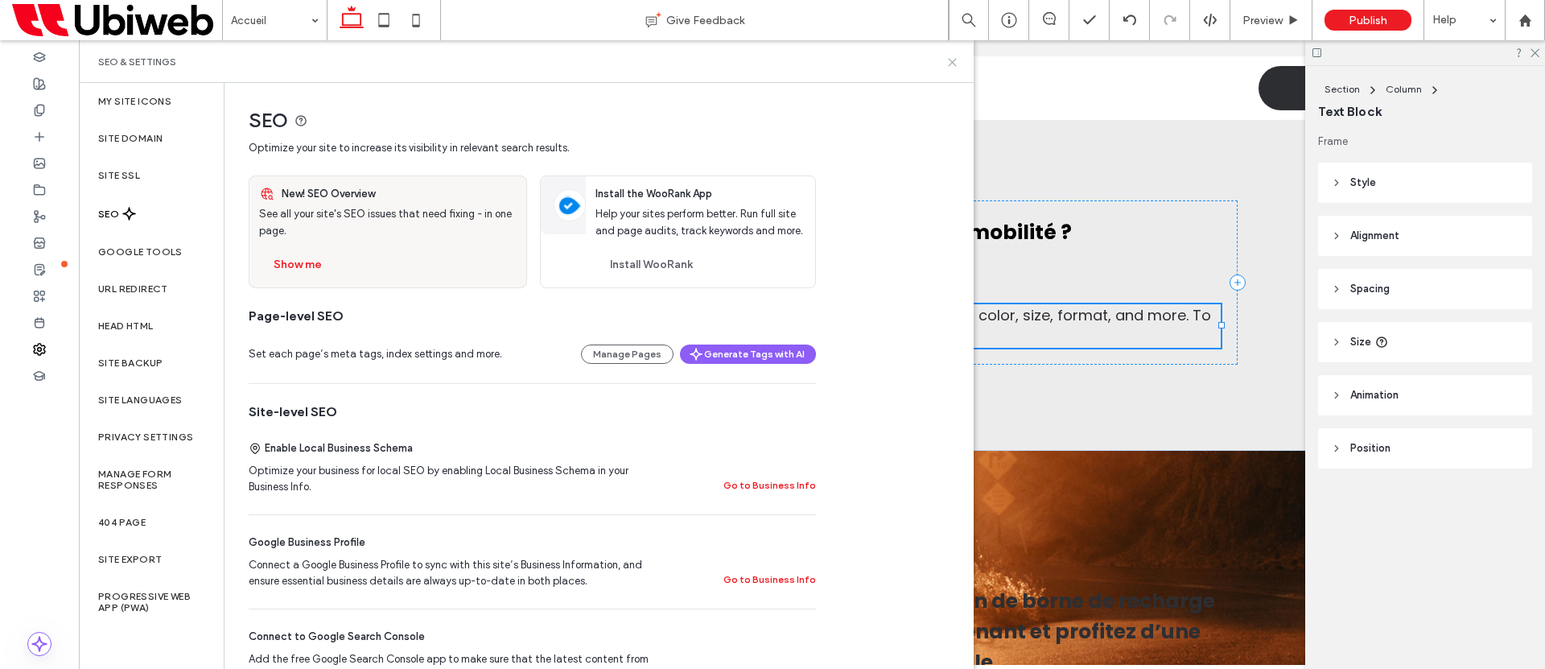
click at [951, 64] on use at bounding box center [952, 62] width 7 height 7
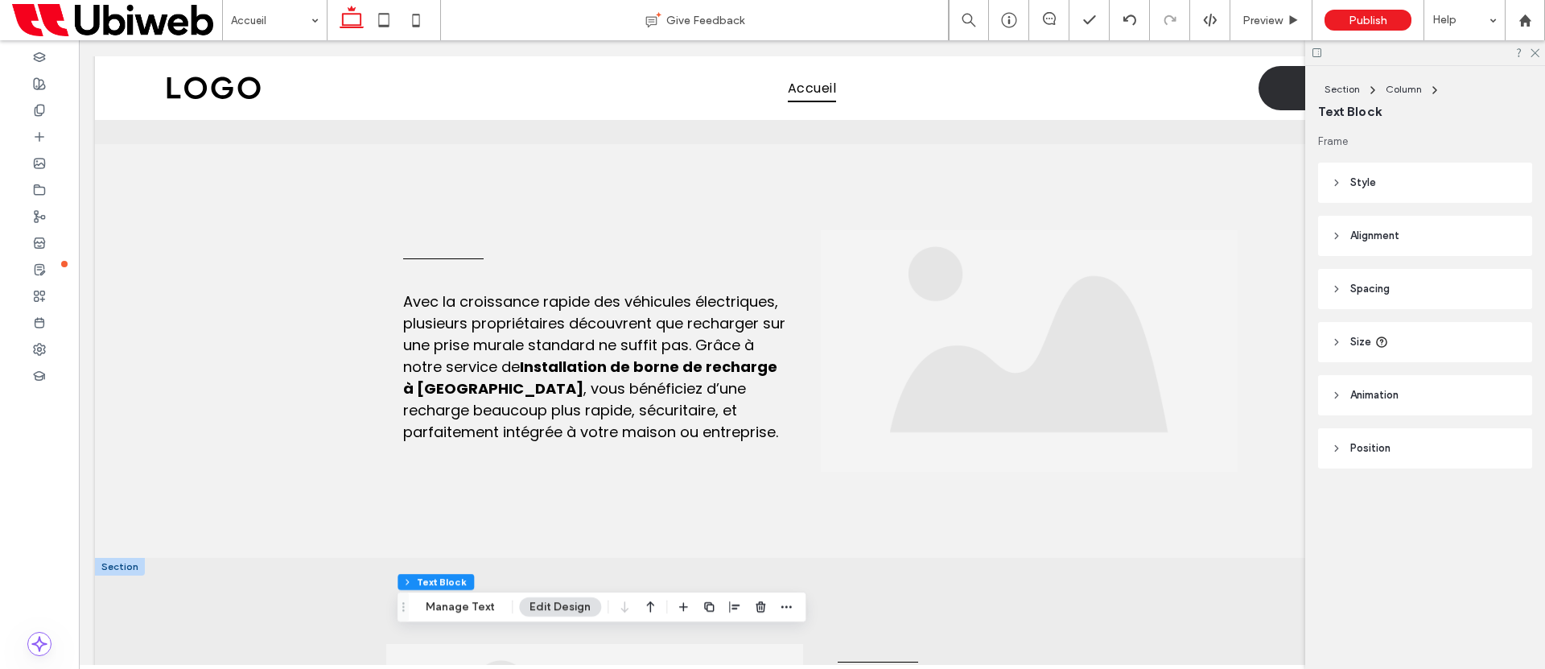
scroll to position [646, 0]
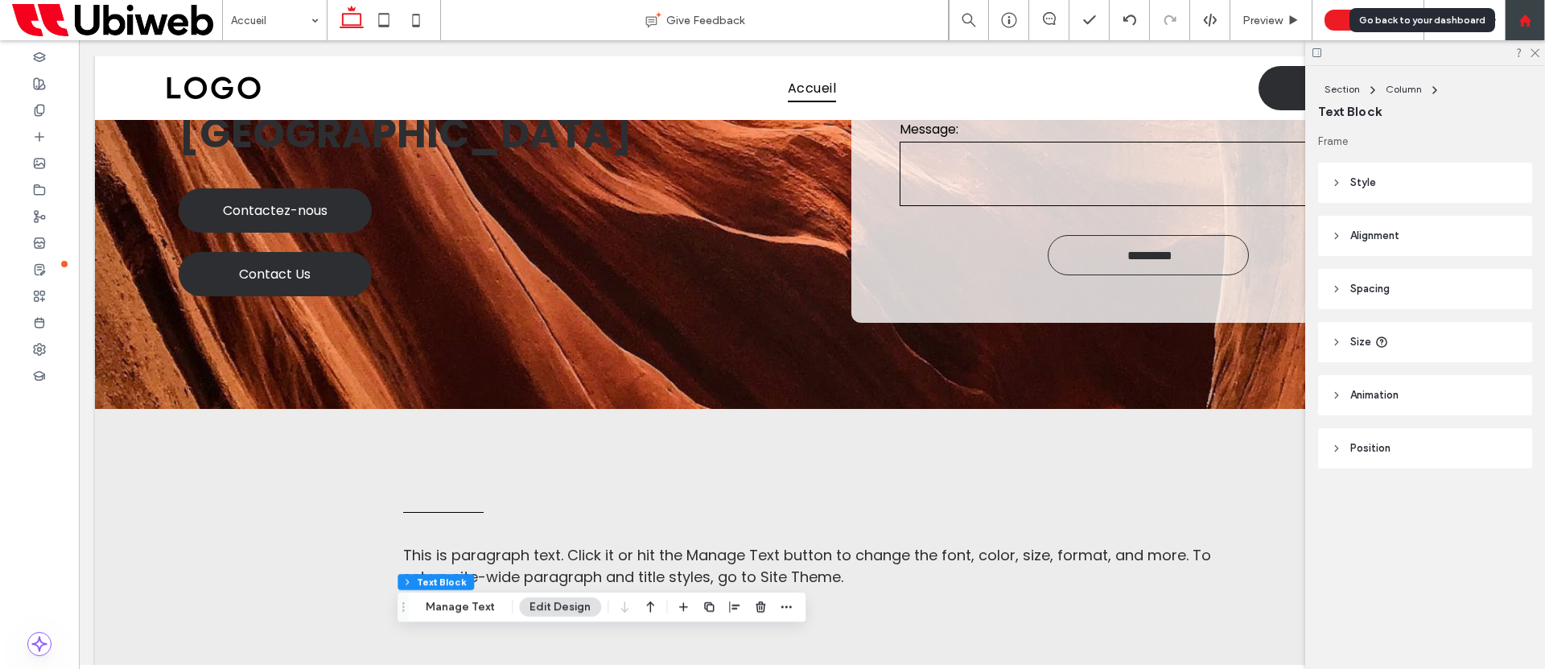
click at [1520, 23] on icon at bounding box center [1526, 21] width 14 height 14
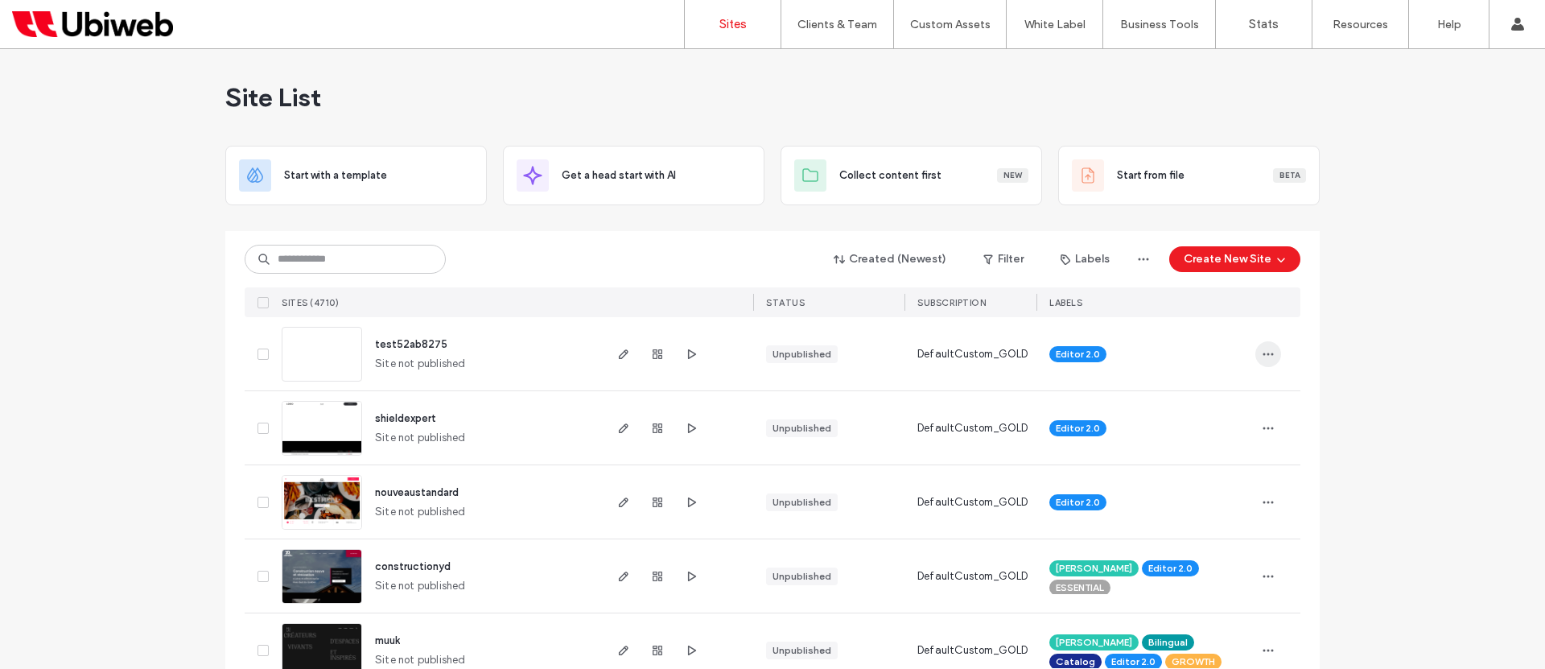
click at [1262, 350] on icon "button" at bounding box center [1268, 354] width 13 height 13
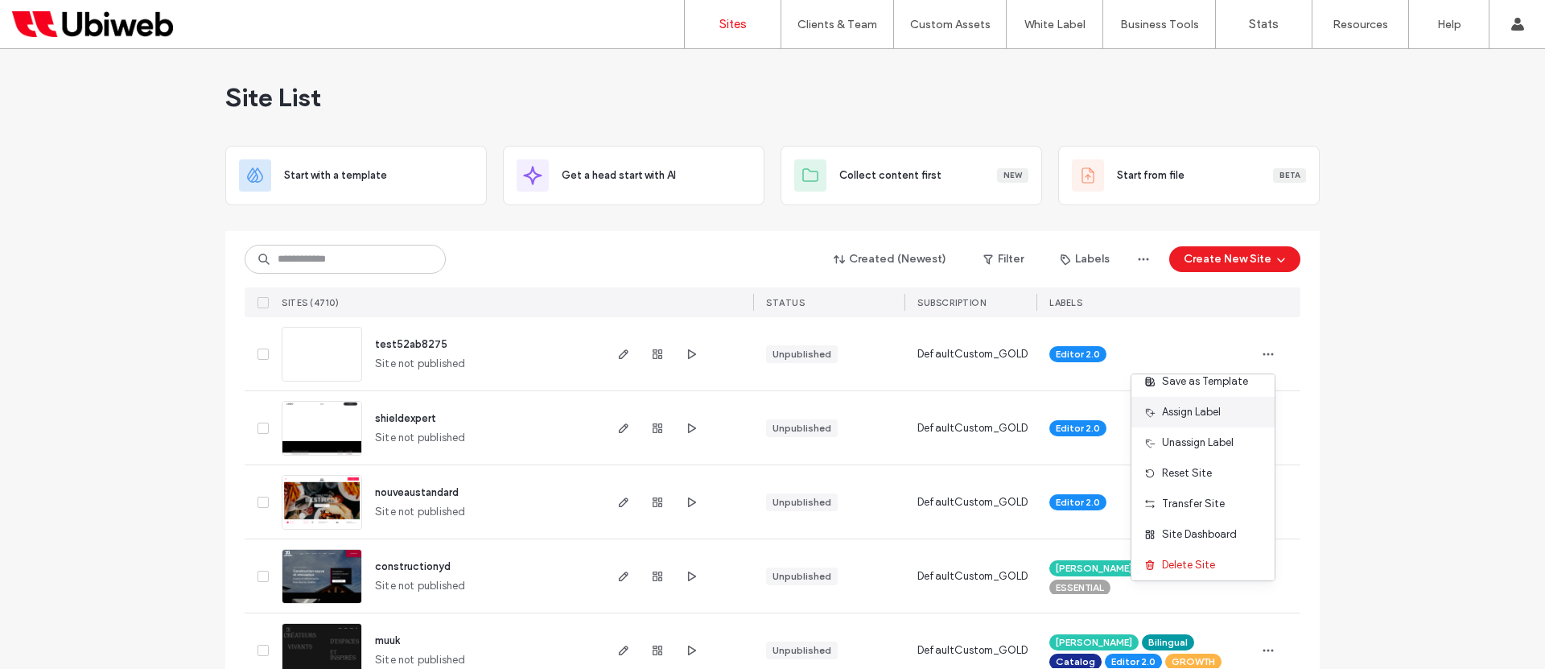
scroll to position [82, 0]
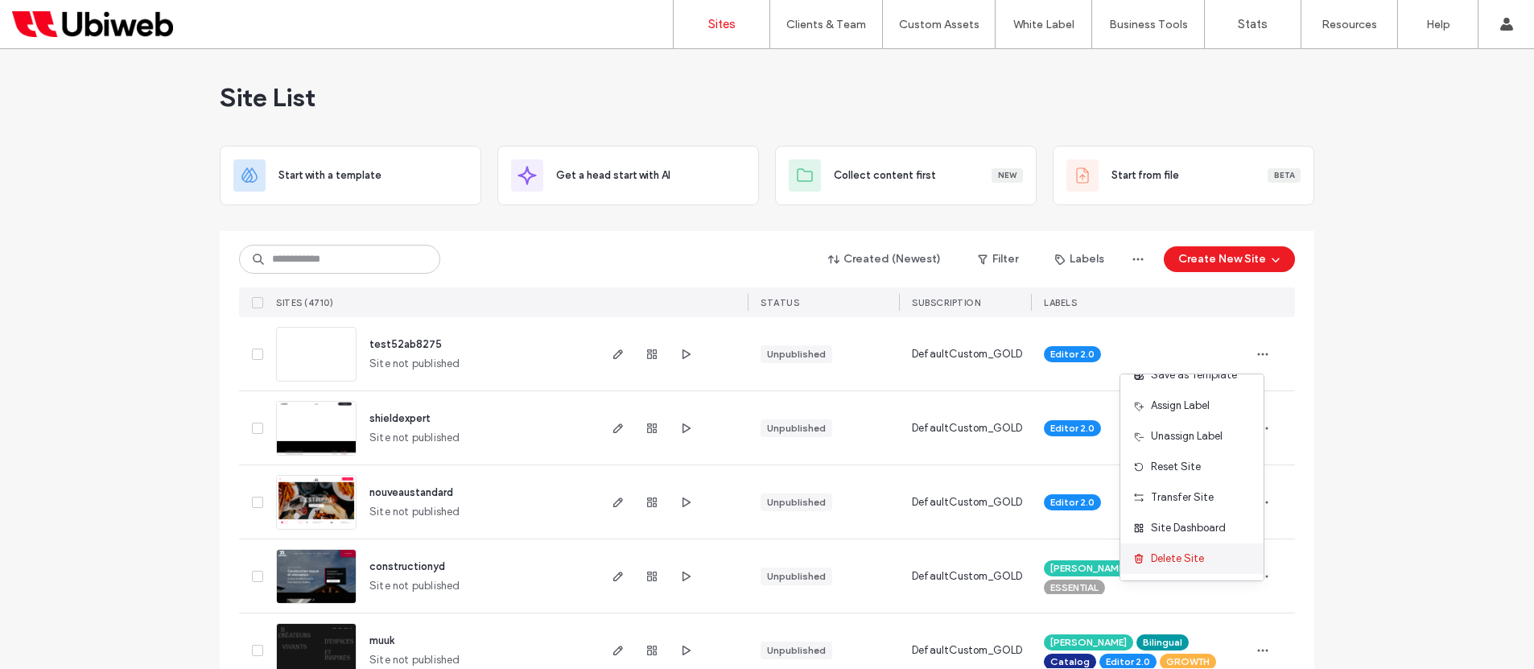
click at [1184, 560] on span "Delete Site" at bounding box center [1177, 559] width 53 height 16
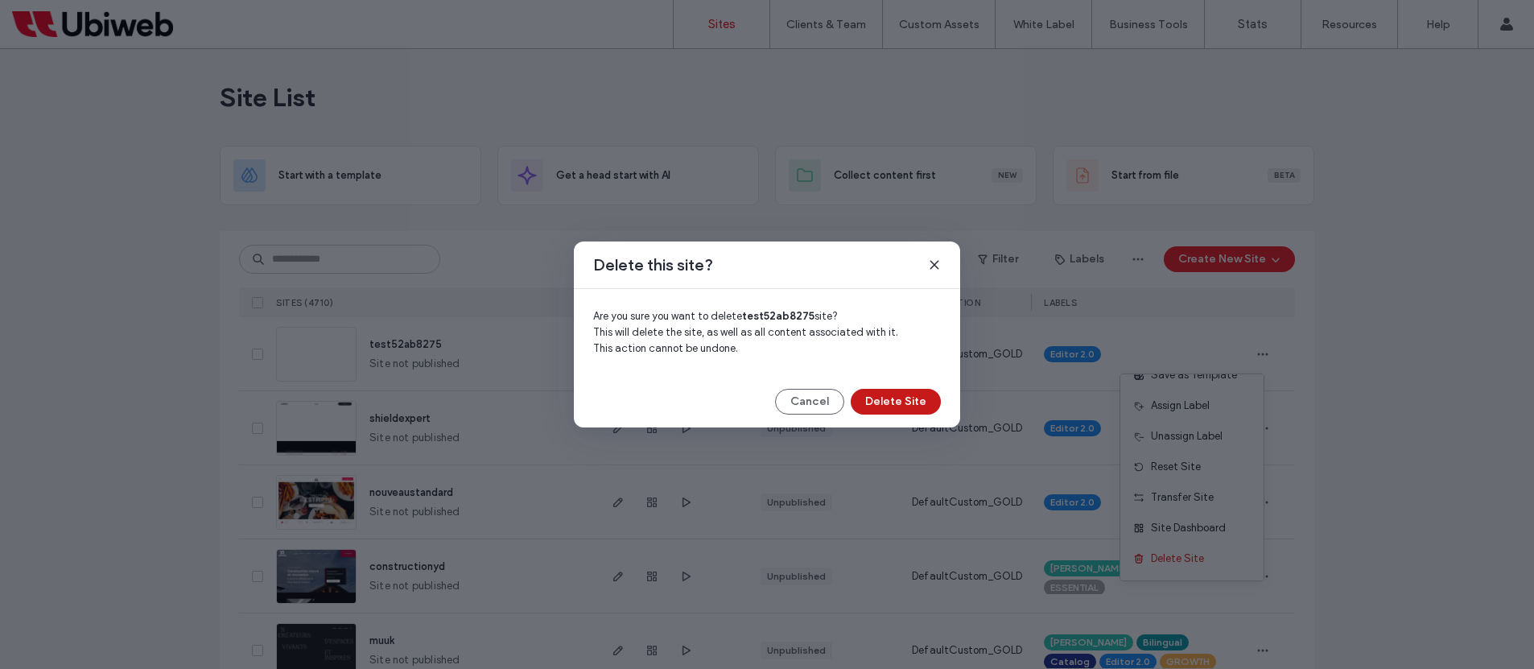
click at [888, 394] on button "Delete Site" at bounding box center [896, 402] width 90 height 26
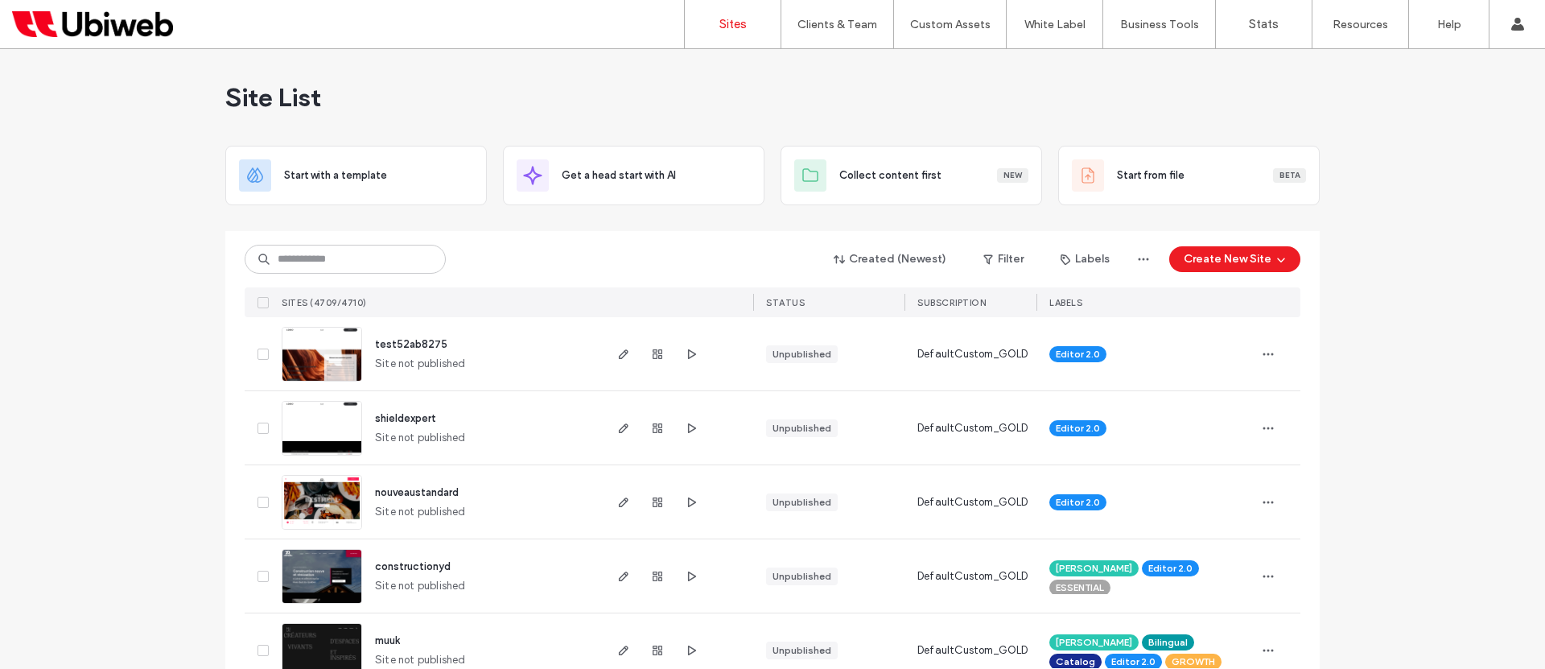
click at [328, 360] on img at bounding box center [322, 382] width 79 height 109
